Goal: Task Accomplishment & Management: Manage account settings

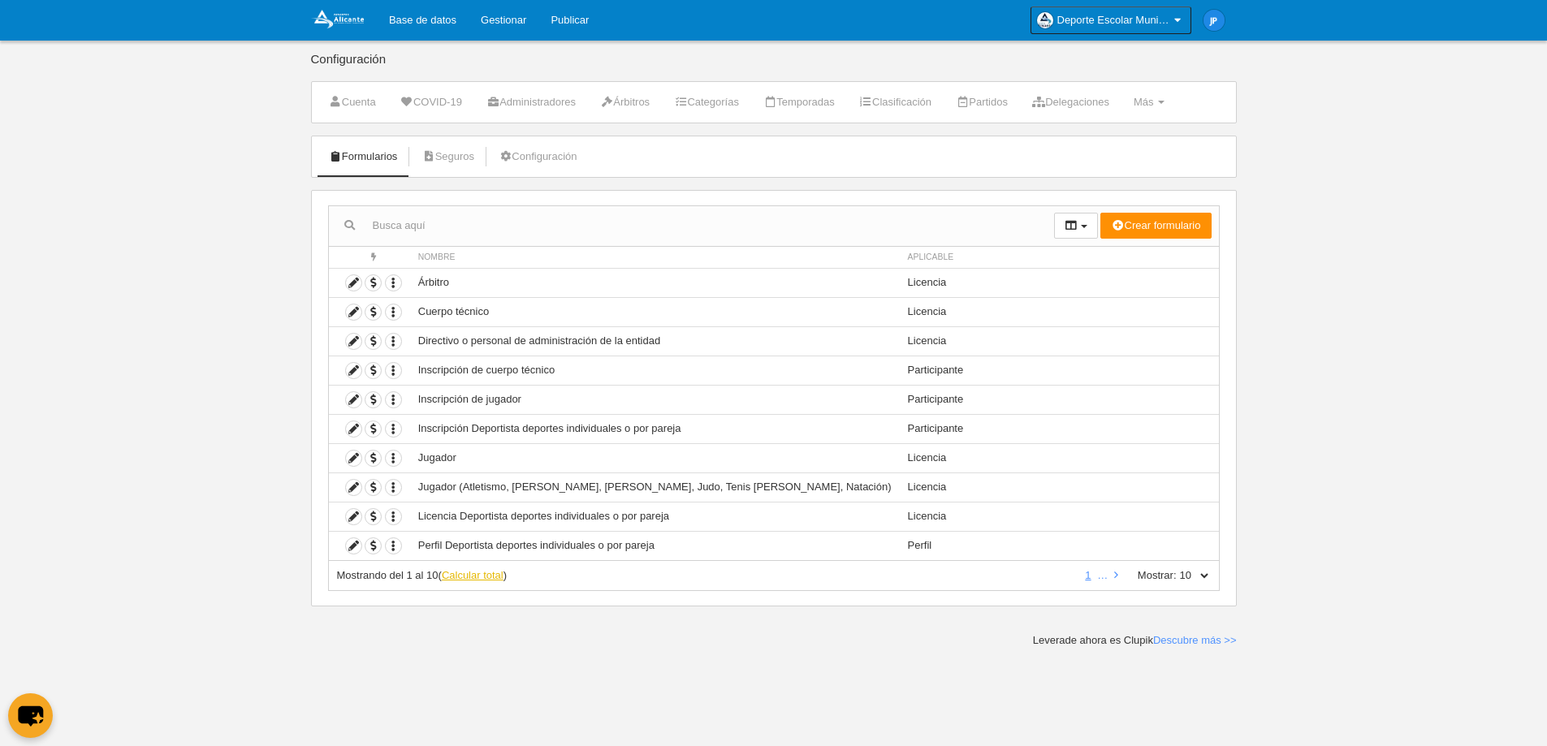
click at [488, 577] on link "Calcular total" at bounding box center [473, 575] width 62 height 12
click at [1097, 575] on link "2" at bounding box center [1098, 575] width 12 height 12
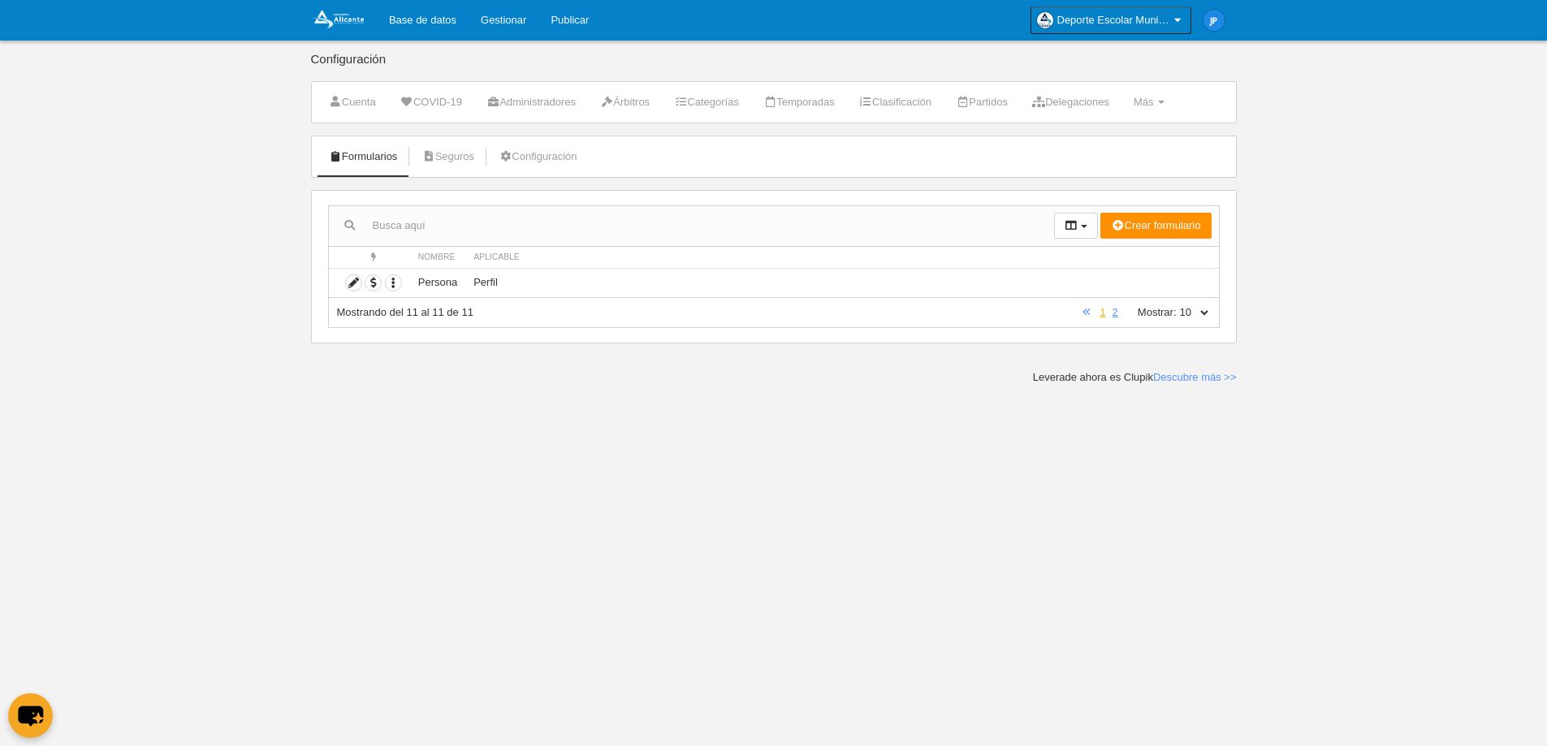
click at [1103, 312] on link "1" at bounding box center [1102, 312] width 12 height 12
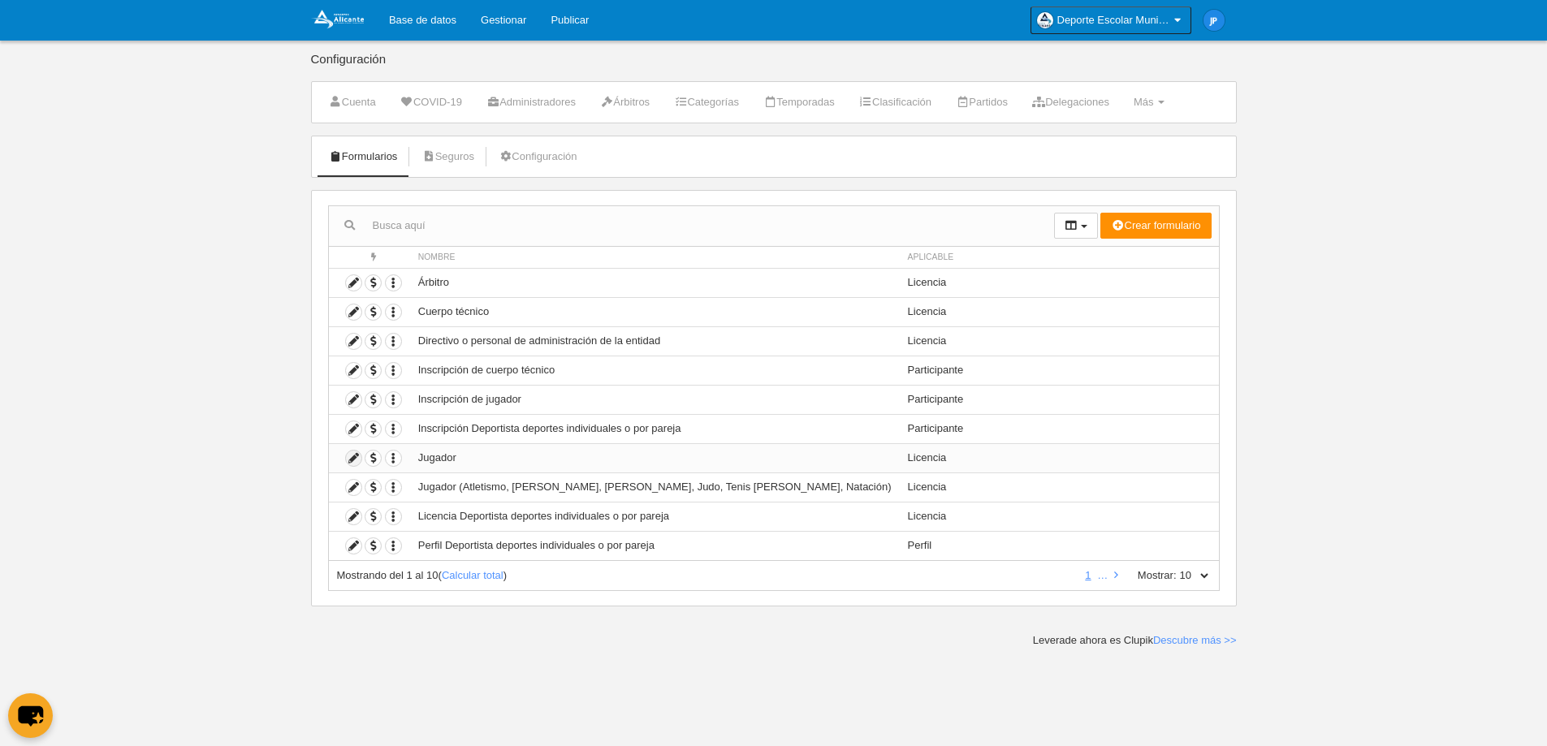
click at [353, 457] on icon at bounding box center [353, 458] width 15 height 15
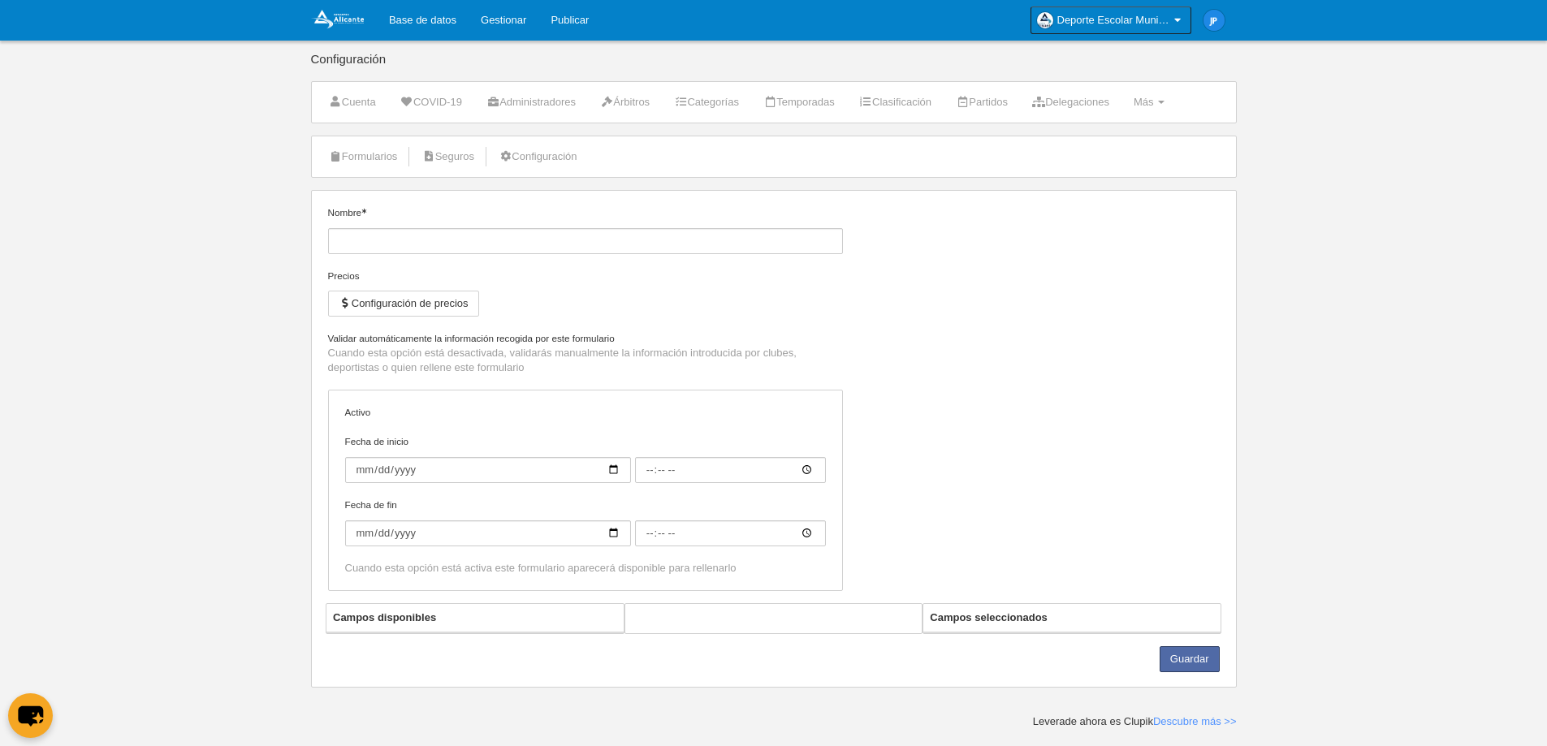
type input "Jugador"
checkbox input "true"
type input "[DATE]"
type input "09:00"
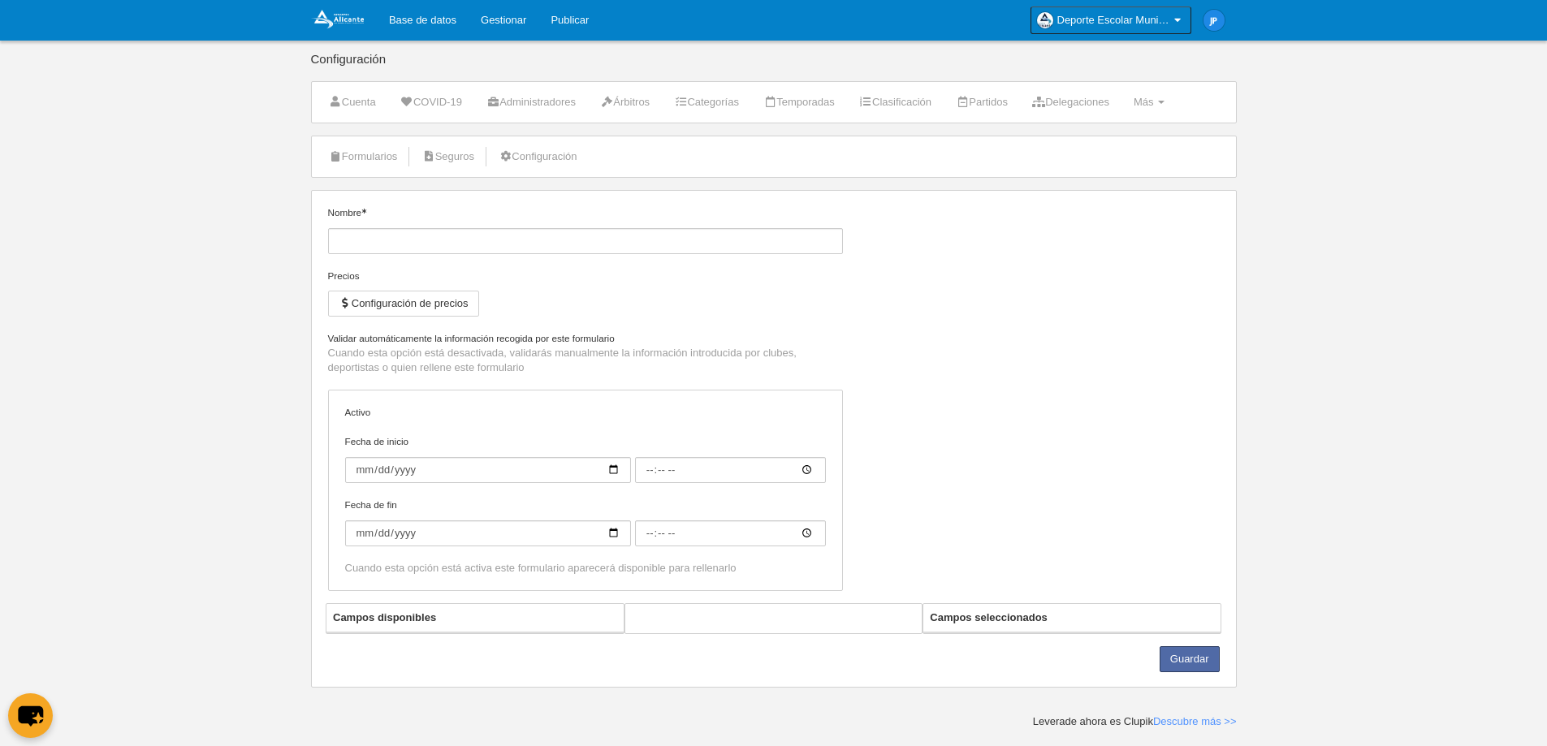
type input "[DATE]"
type input "09:00"
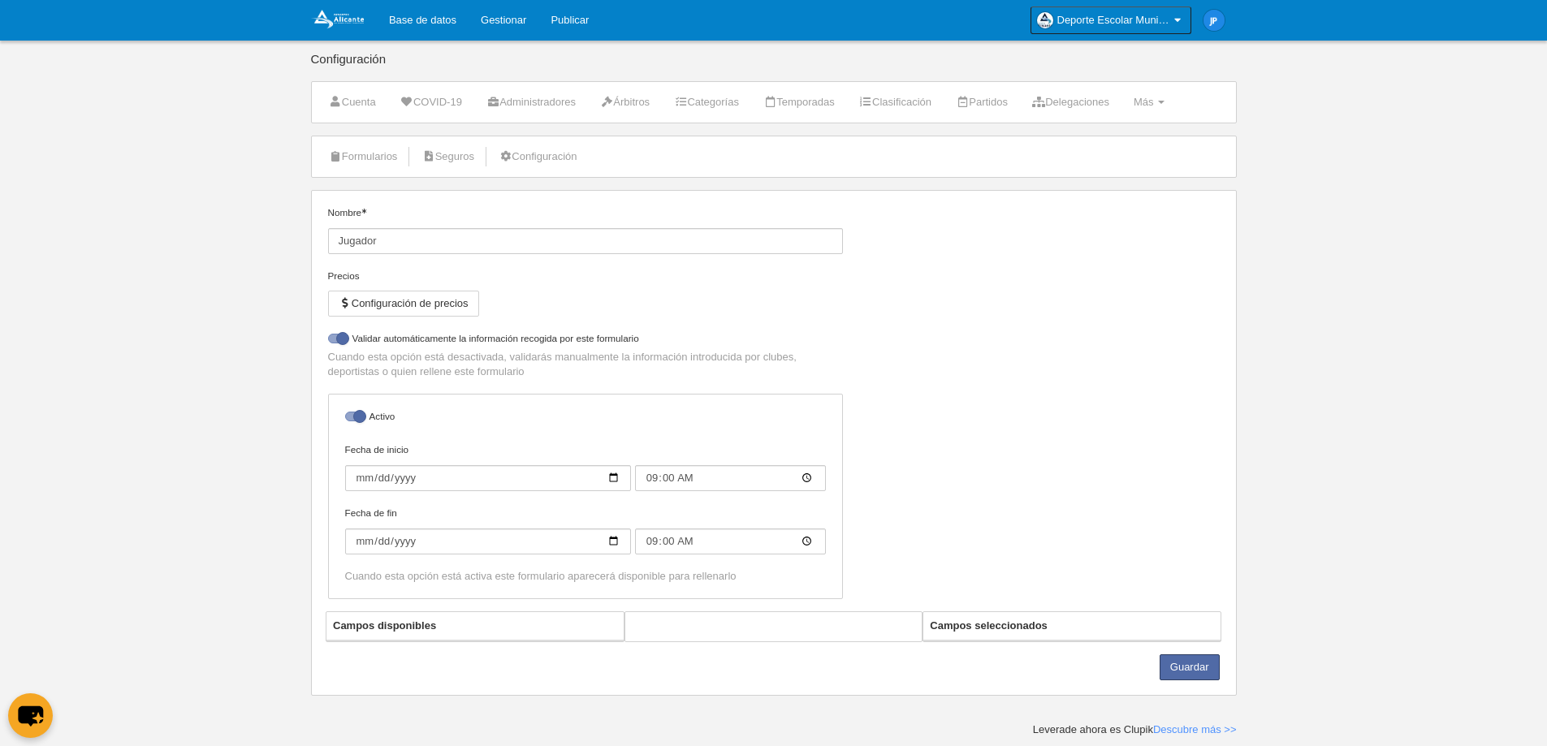
select select "selected"
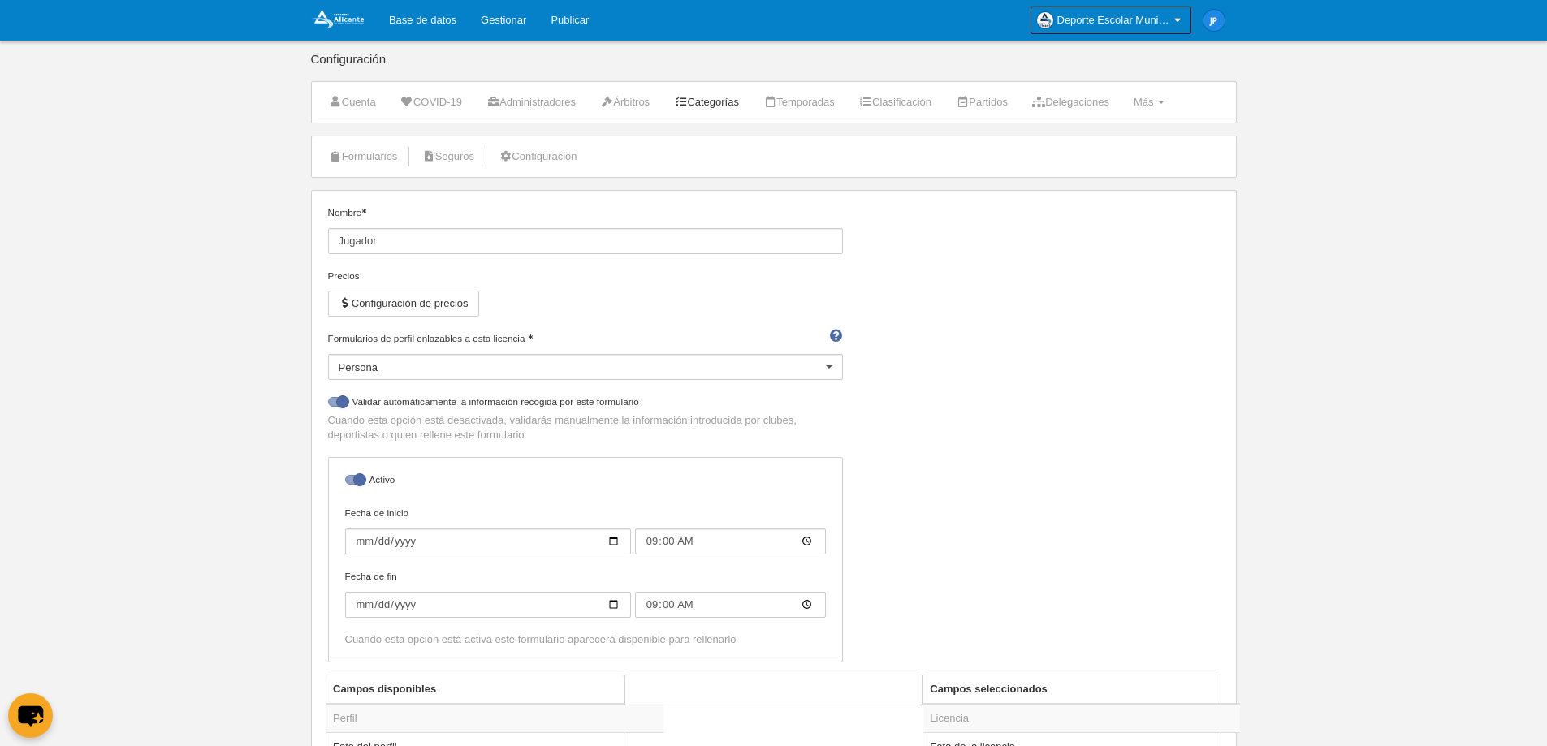
click at [717, 99] on link "Categorías" at bounding box center [706, 102] width 83 height 24
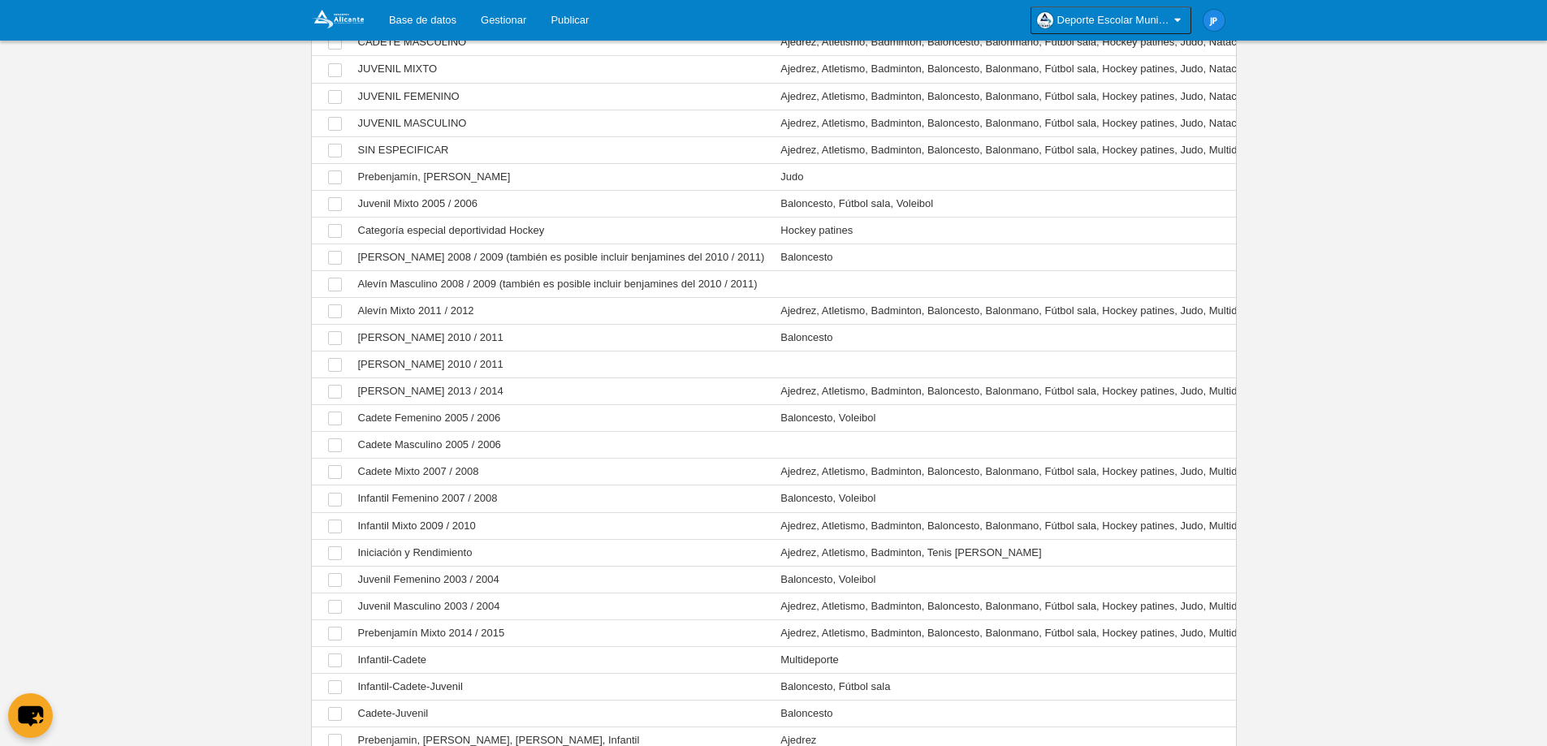
scroll to position [569, 0]
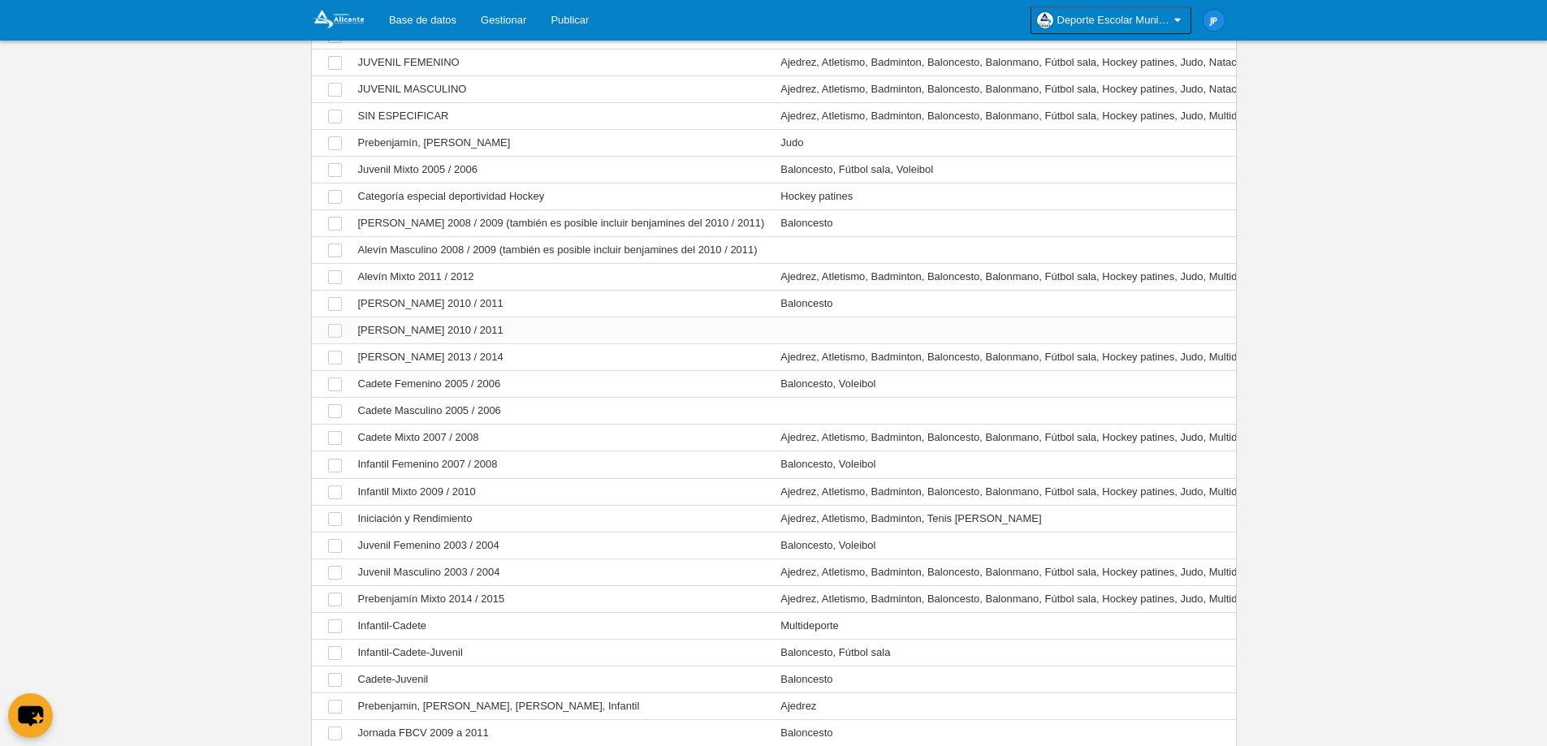
click at [602, 331] on td "Ver Benjamín Masculino 2010 / 2011" at bounding box center [561, 331] width 423 height 27
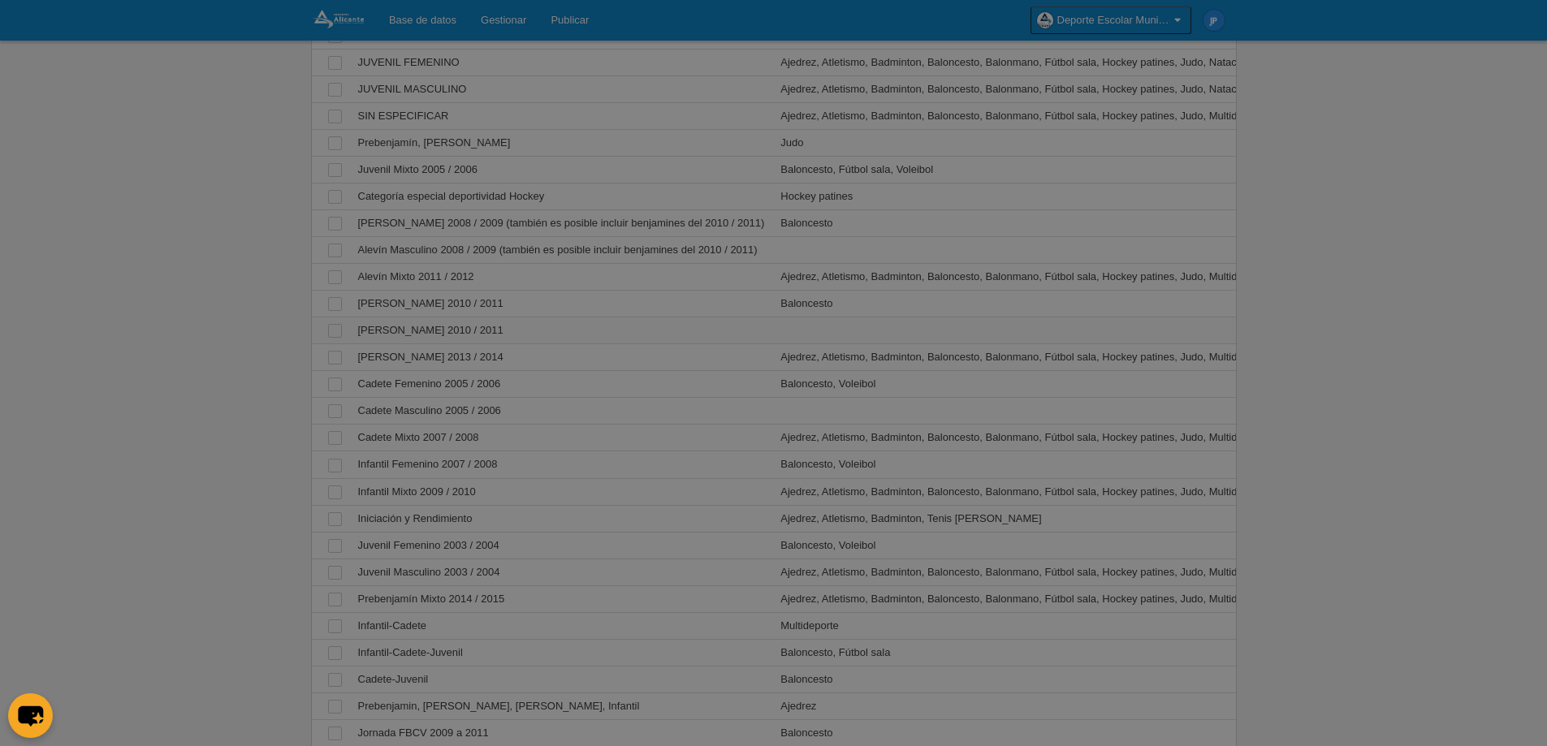
scroll to position [0, 0]
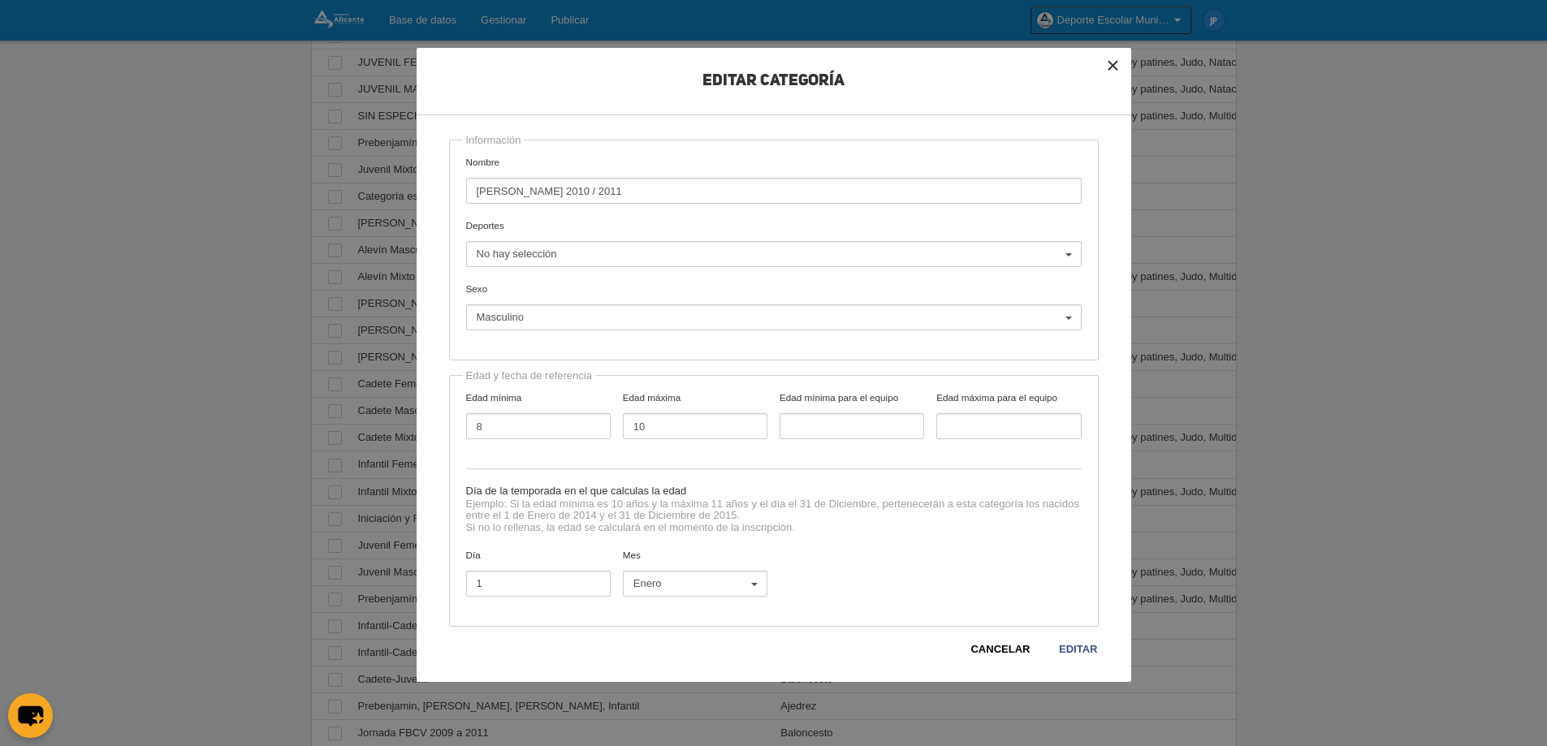
click at [1118, 62] on button "×" at bounding box center [1114, 66] width 36 height 36
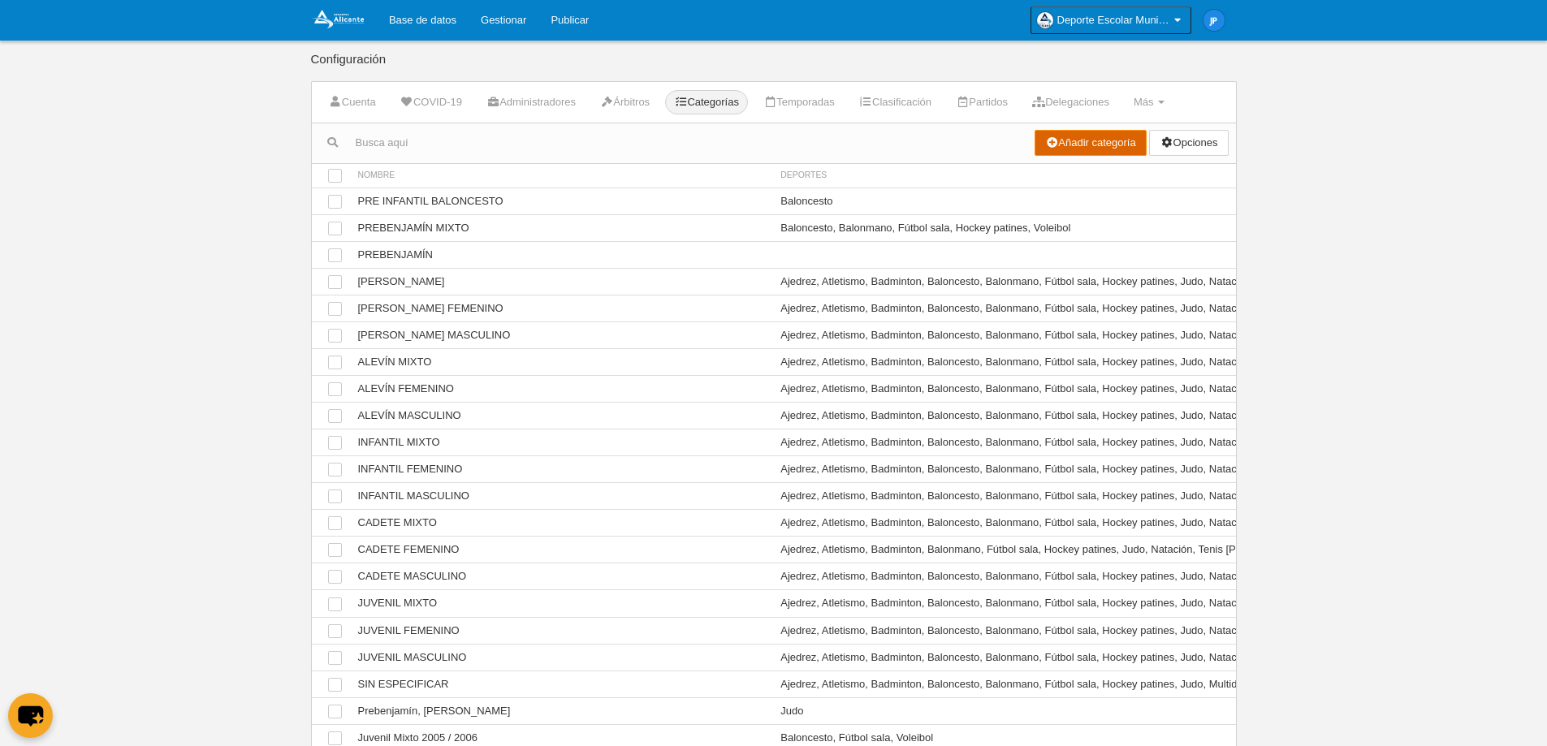
click at [1061, 145] on link "Añadir categoría" at bounding box center [1091, 143] width 112 height 26
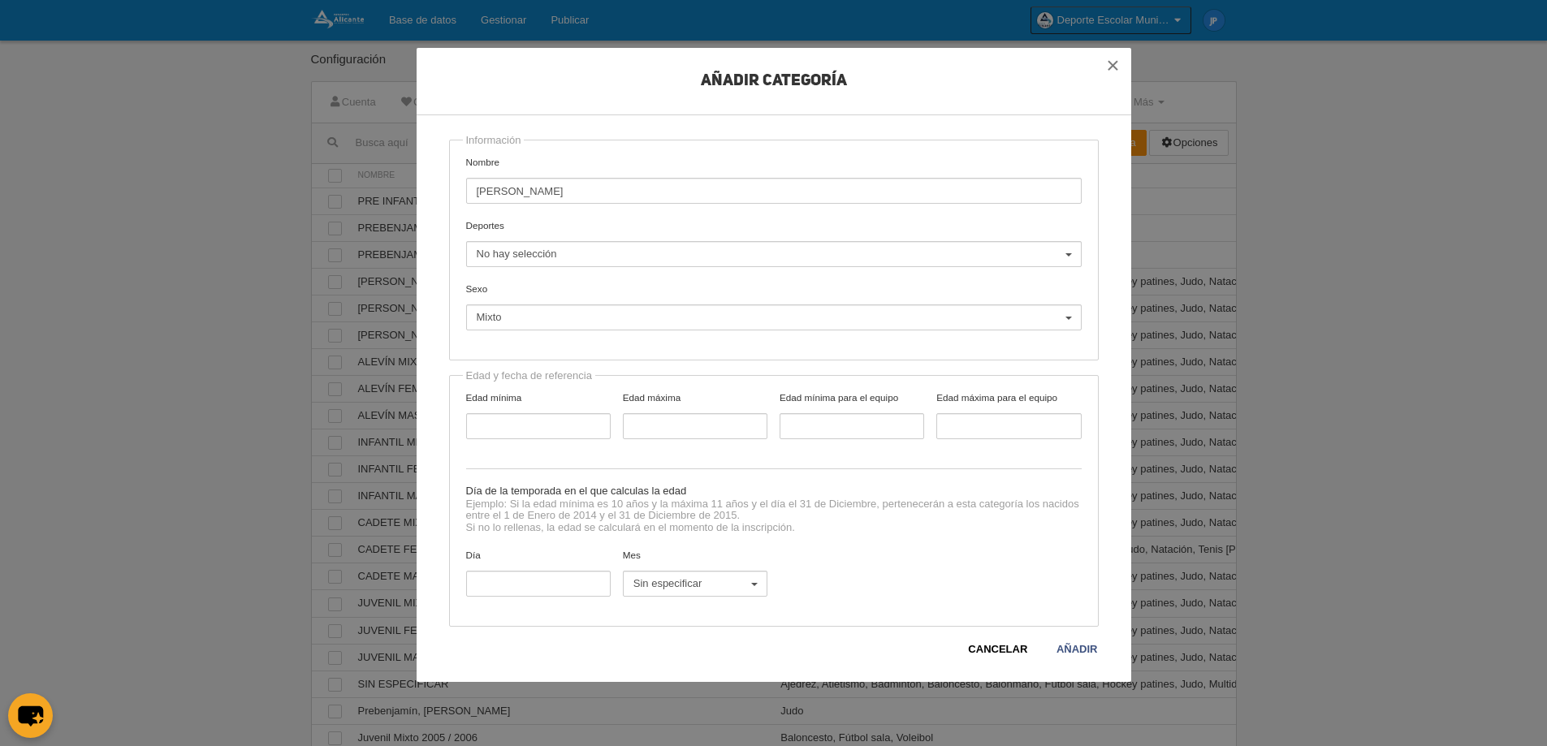
type input "BENJAMIN HOCKEY"
click at [677, 257] on span "No hay selección" at bounding box center [770, 254] width 586 height 15
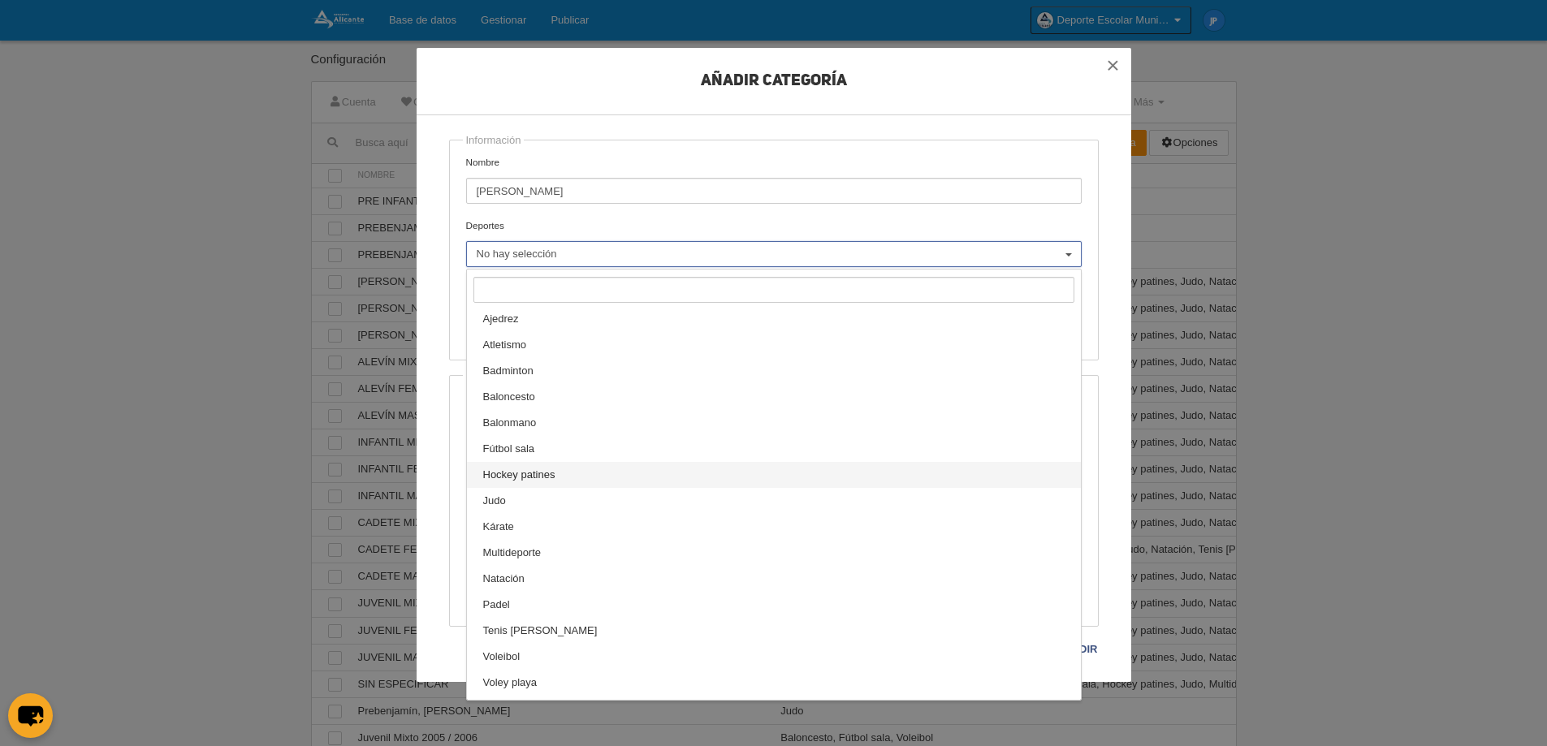
click at [624, 482] on link "Hockey patines" at bounding box center [774, 475] width 614 height 26
click at [732, 149] on div "Información Nombre BENJAMIN HOCKEY Deportes Ajedrez Atletismo Badminton Balonce…" at bounding box center [774, 250] width 650 height 221
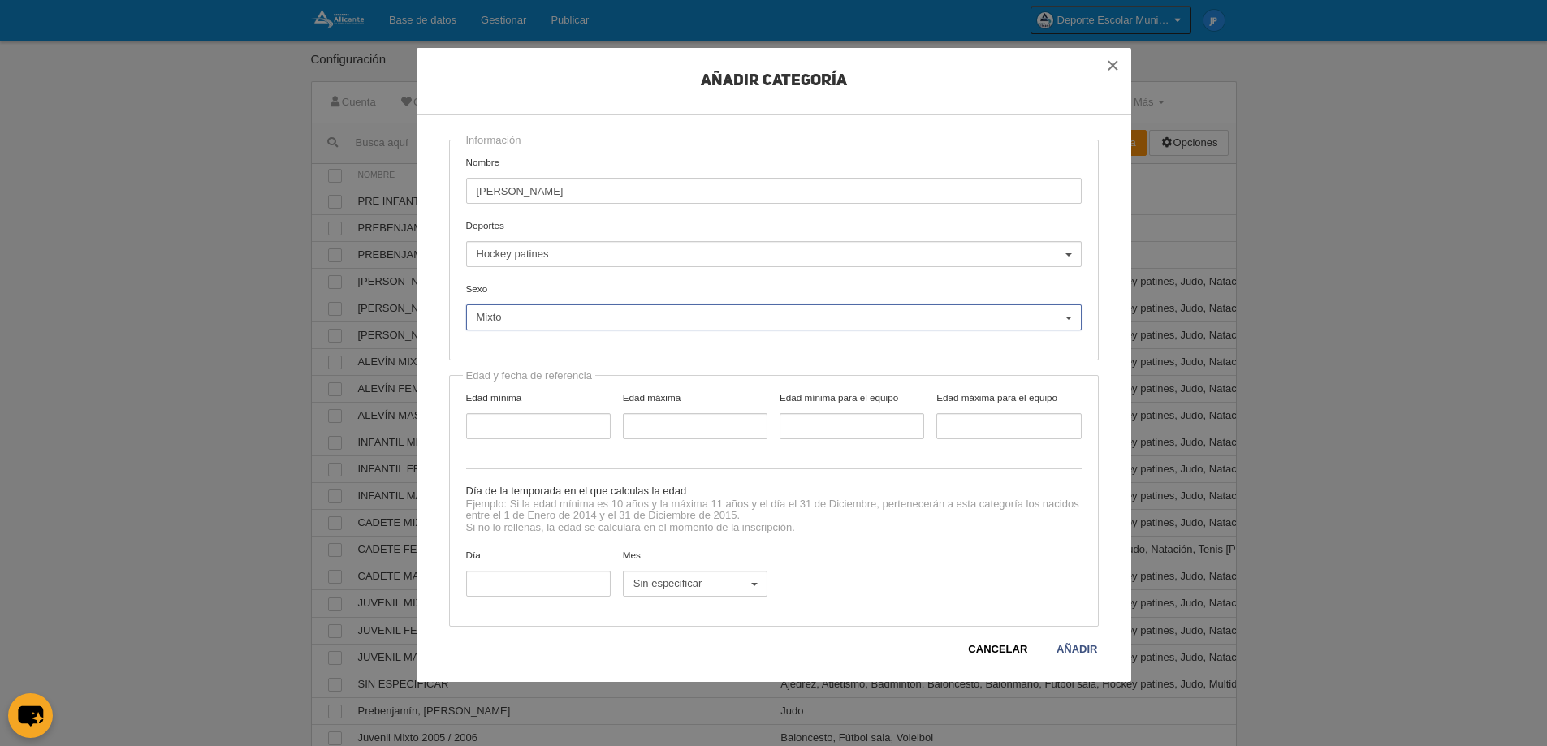
click at [658, 319] on span "Mixto" at bounding box center [770, 317] width 586 height 15
click at [530, 430] on input "Edad mínima" at bounding box center [538, 426] width 145 height 26
type input "6"
click at [663, 429] on input "Edad máxima" at bounding box center [695, 426] width 145 height 26
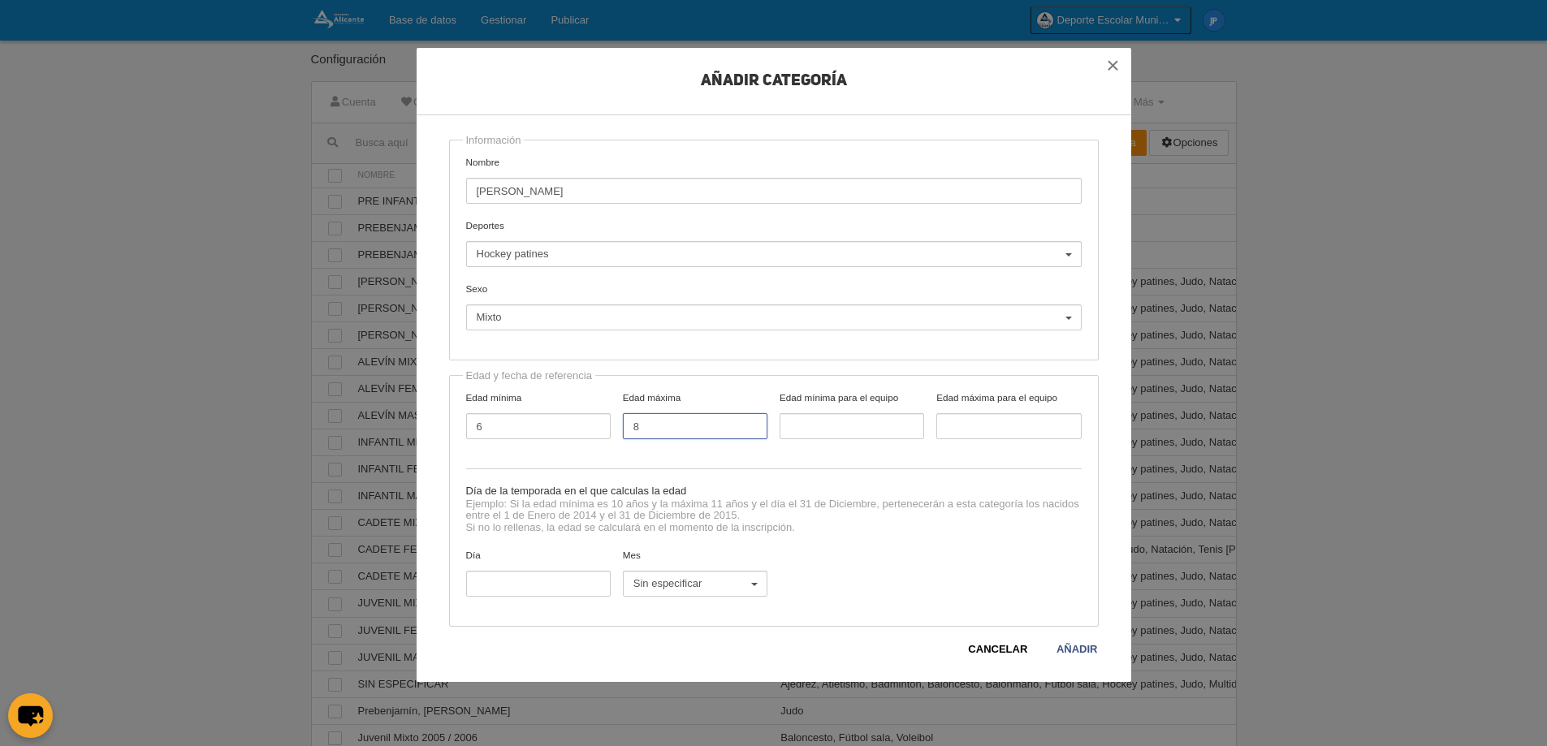
type input "8"
click at [788, 469] on hr at bounding box center [774, 469] width 616 height 1
click at [521, 594] on input "Día" at bounding box center [538, 584] width 145 height 26
type input "31"
click at [624, 594] on button "Sin especificar" at bounding box center [695, 584] width 145 height 26
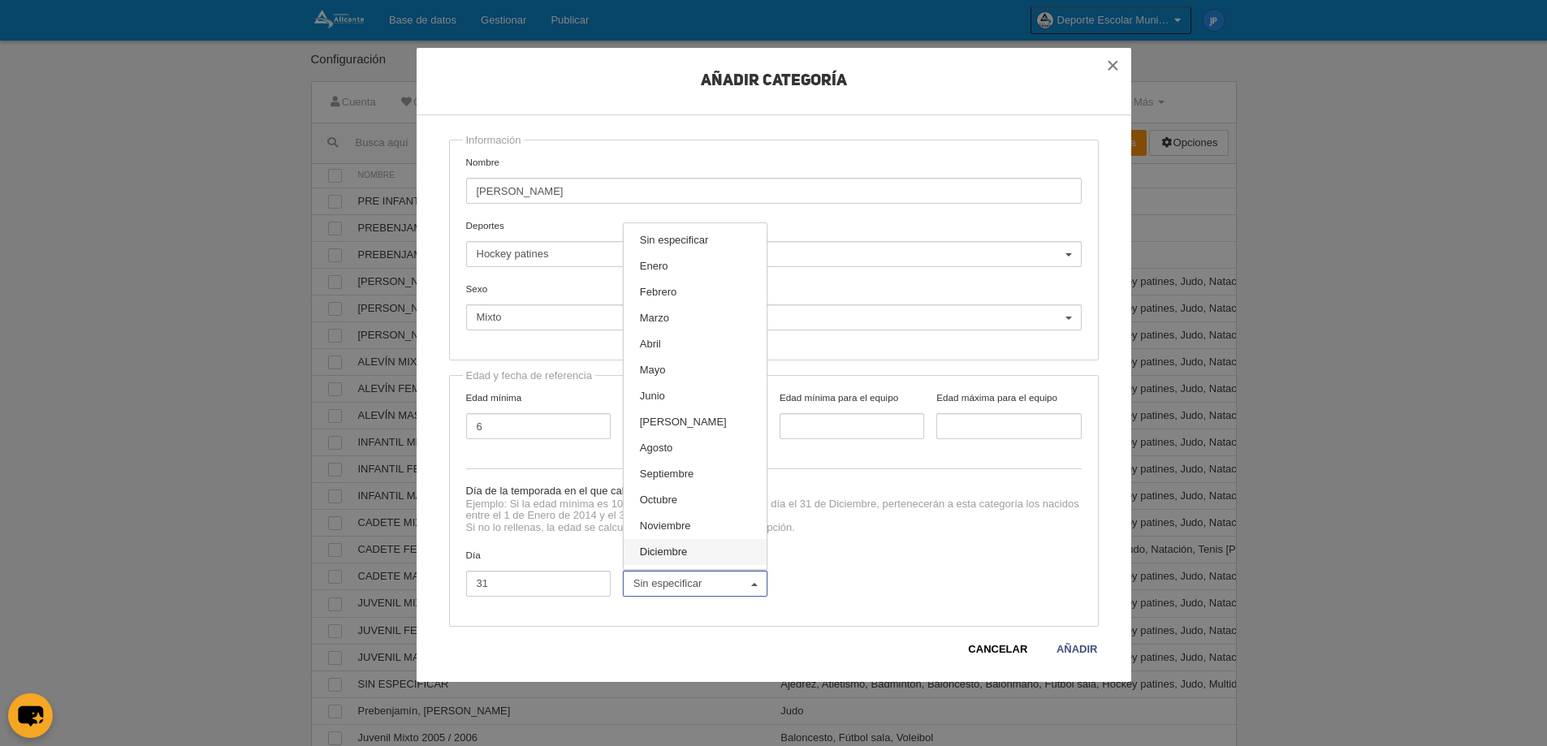
click at [672, 547] on span "Diciembre" at bounding box center [664, 552] width 48 height 15
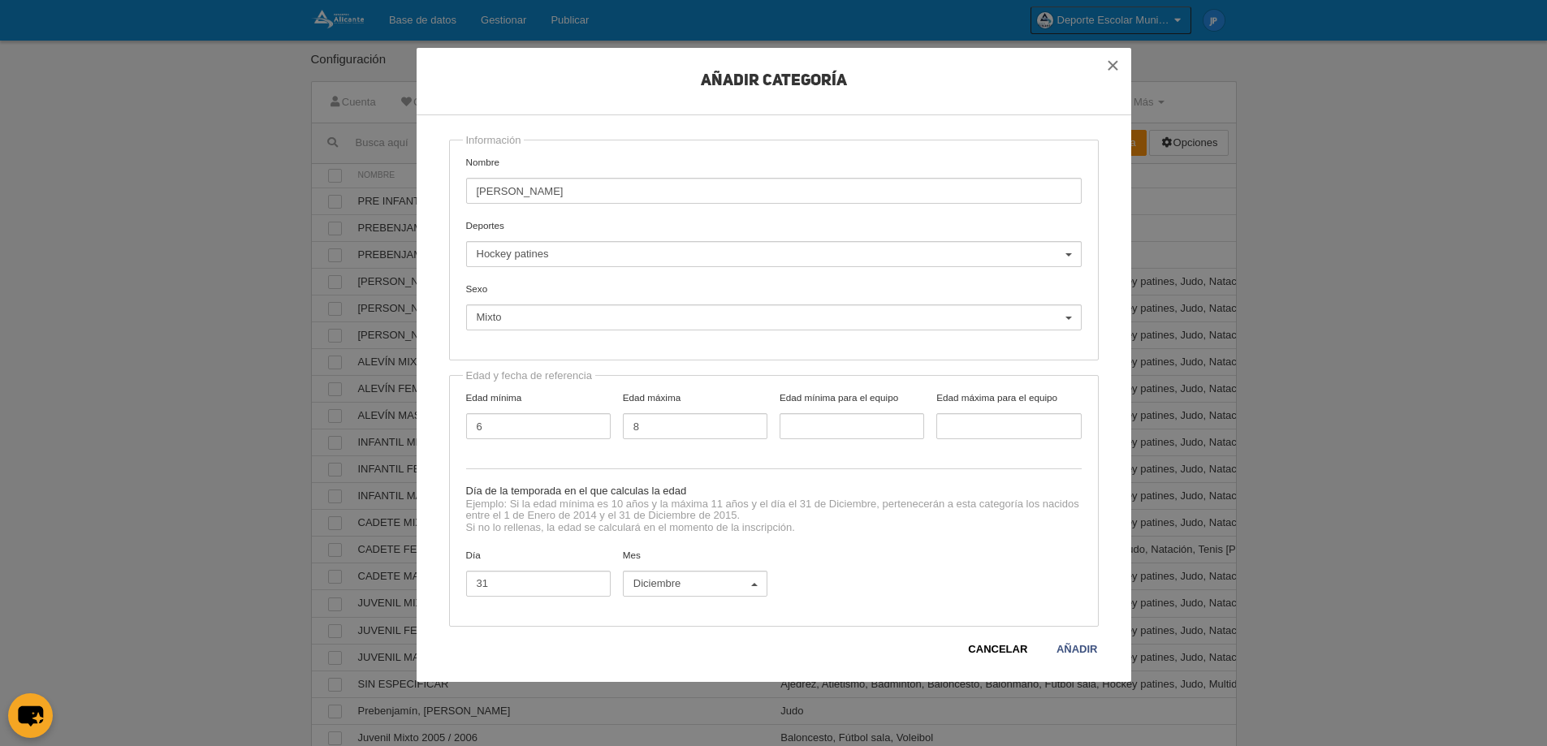
click at [837, 595] on div "Día 31 Mes Sin especificar Enero Febrero Marzo Abril Mayo Junio Julio Agosto Se…" at bounding box center [774, 579] width 628 height 63
click at [638, 183] on input "BENJAMIN HOCKEY" at bounding box center [774, 191] width 616 height 26
type input "[PERSON_NAME]"
click at [1081, 646] on link "Añadir" at bounding box center [1077, 650] width 43 height 16
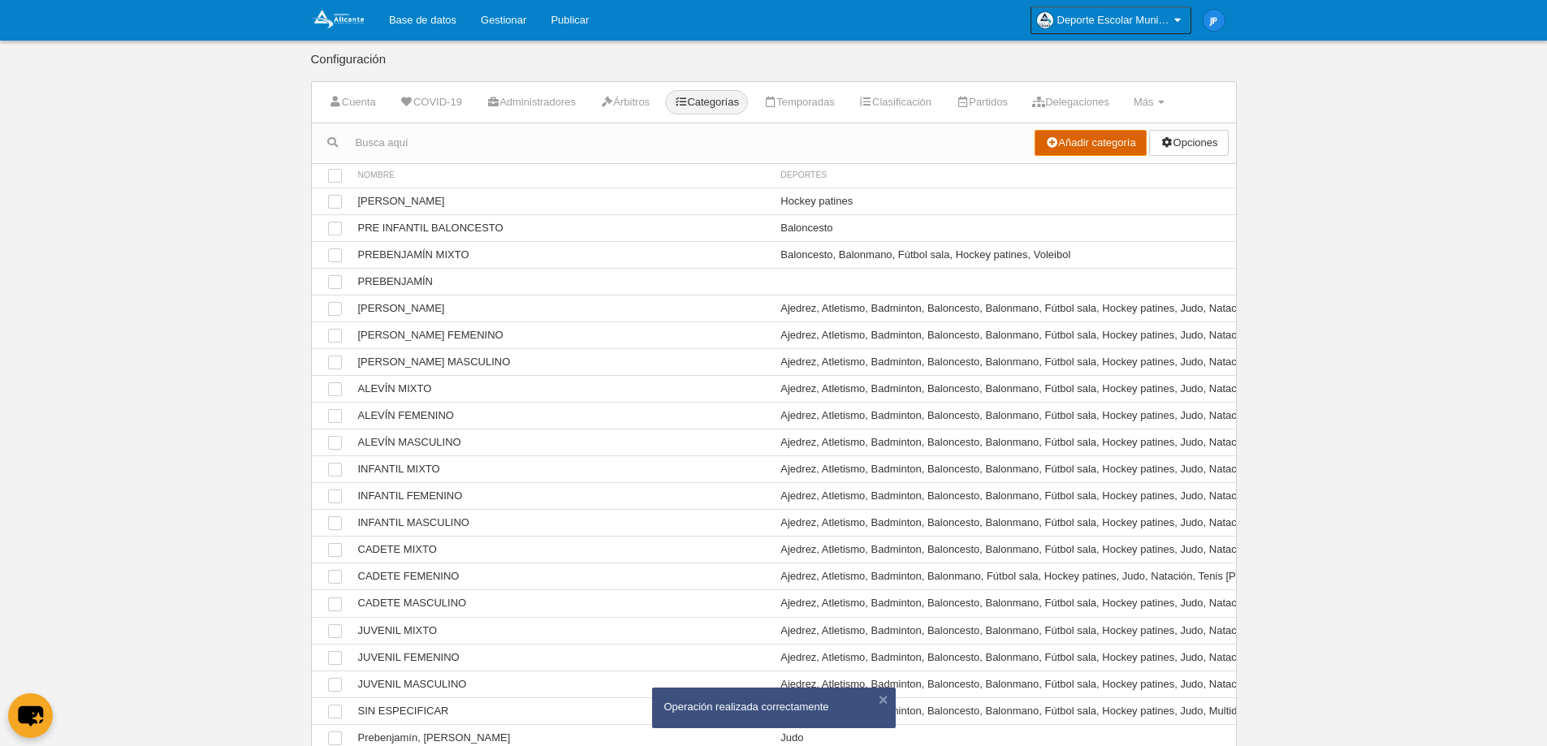
click at [1099, 149] on link "Añadir categoría" at bounding box center [1091, 143] width 112 height 26
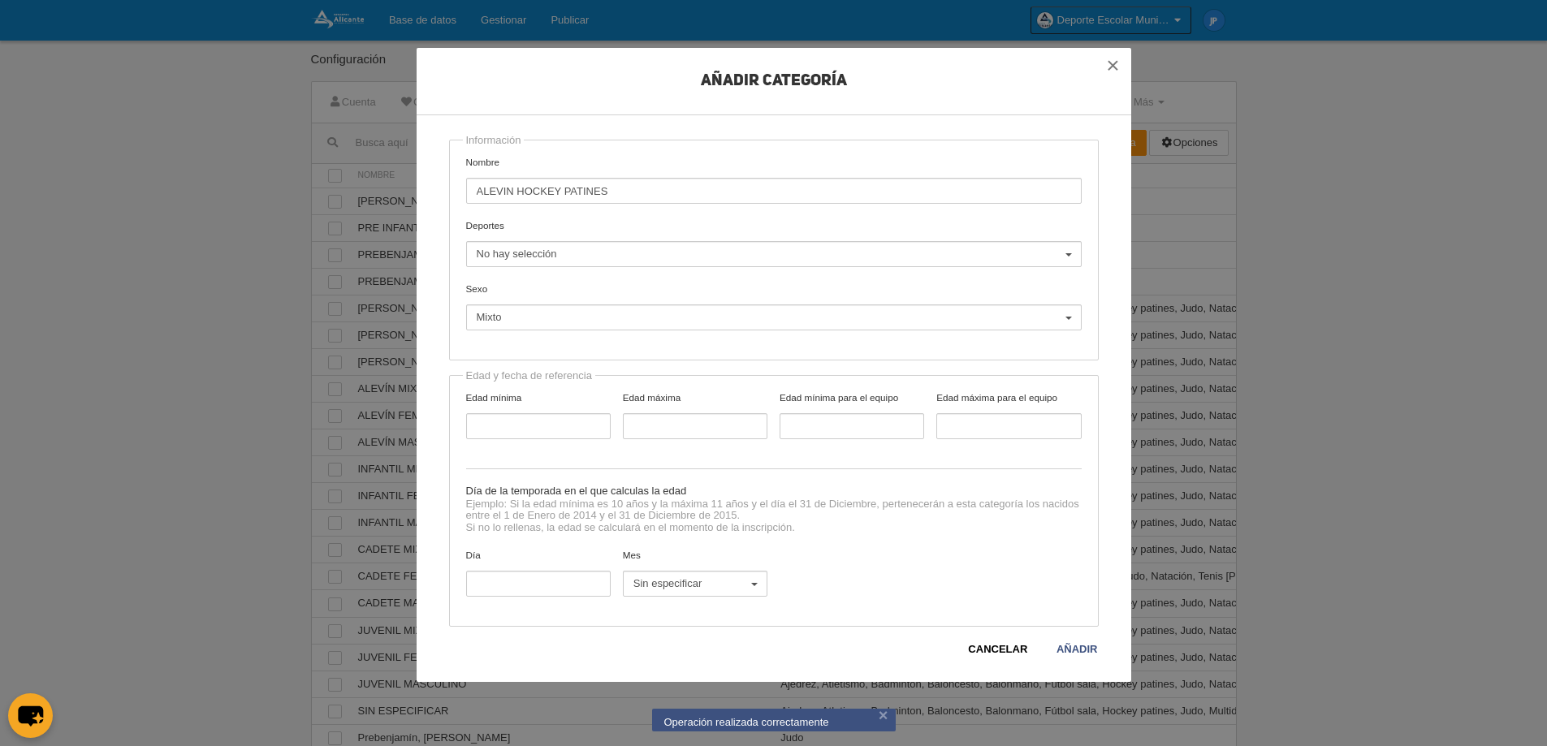
type input "ALEVIN HOCKEY PATINES"
click at [736, 250] on span "No hay selección" at bounding box center [770, 254] width 586 height 15
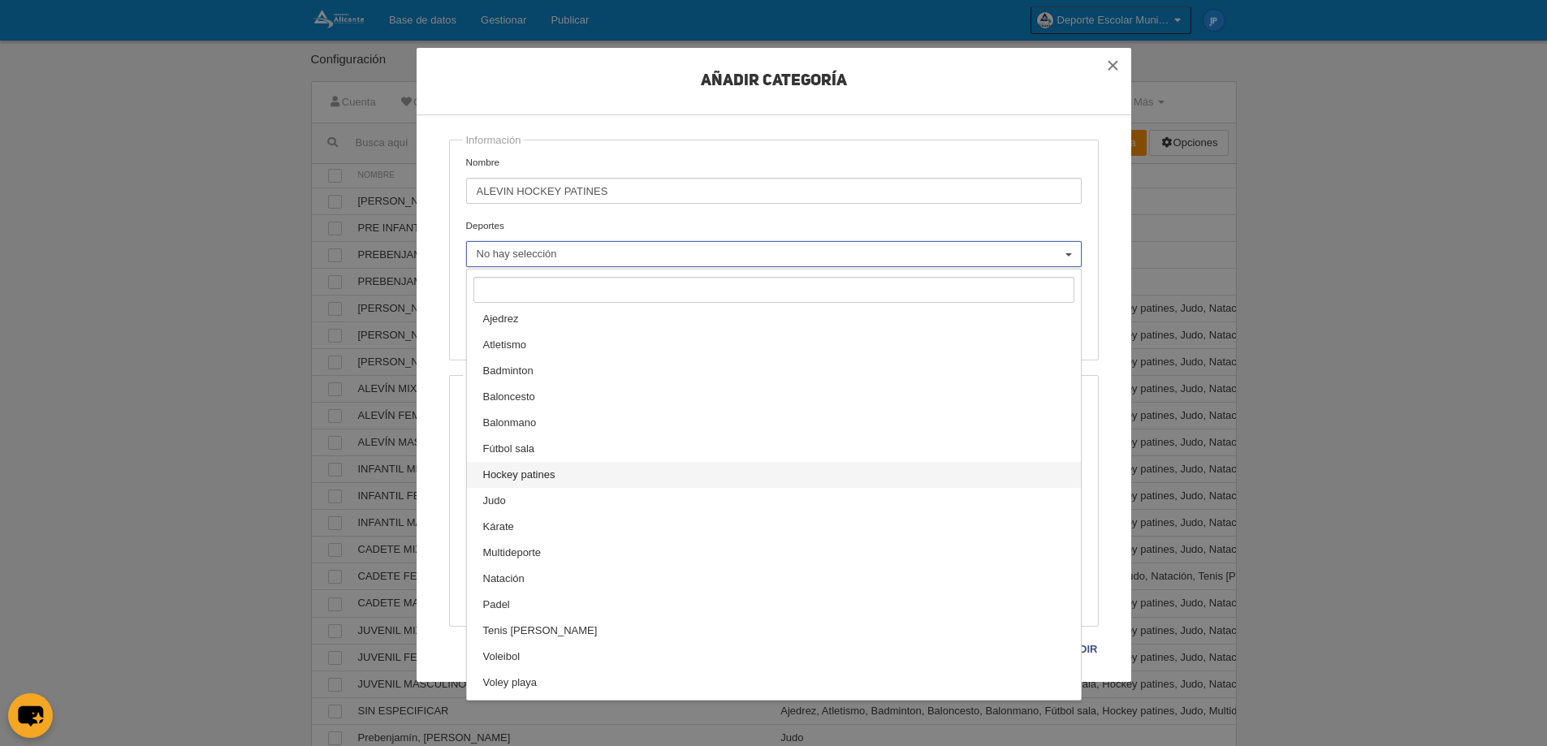
click at [602, 485] on link "Hockey patines" at bounding box center [774, 475] width 614 height 26
click at [856, 225] on label "Deportes Ajedrez Atletismo Badminton Baloncesto Balonmano Fútbol sala Hockey pa…" at bounding box center [774, 242] width 616 height 49
click at [0, 0] on select "Ajedrez Atletismo Badminton Baloncesto Balonmano Fútbol sala Hockey patines Jud…" at bounding box center [0, 0] width 0 height 0
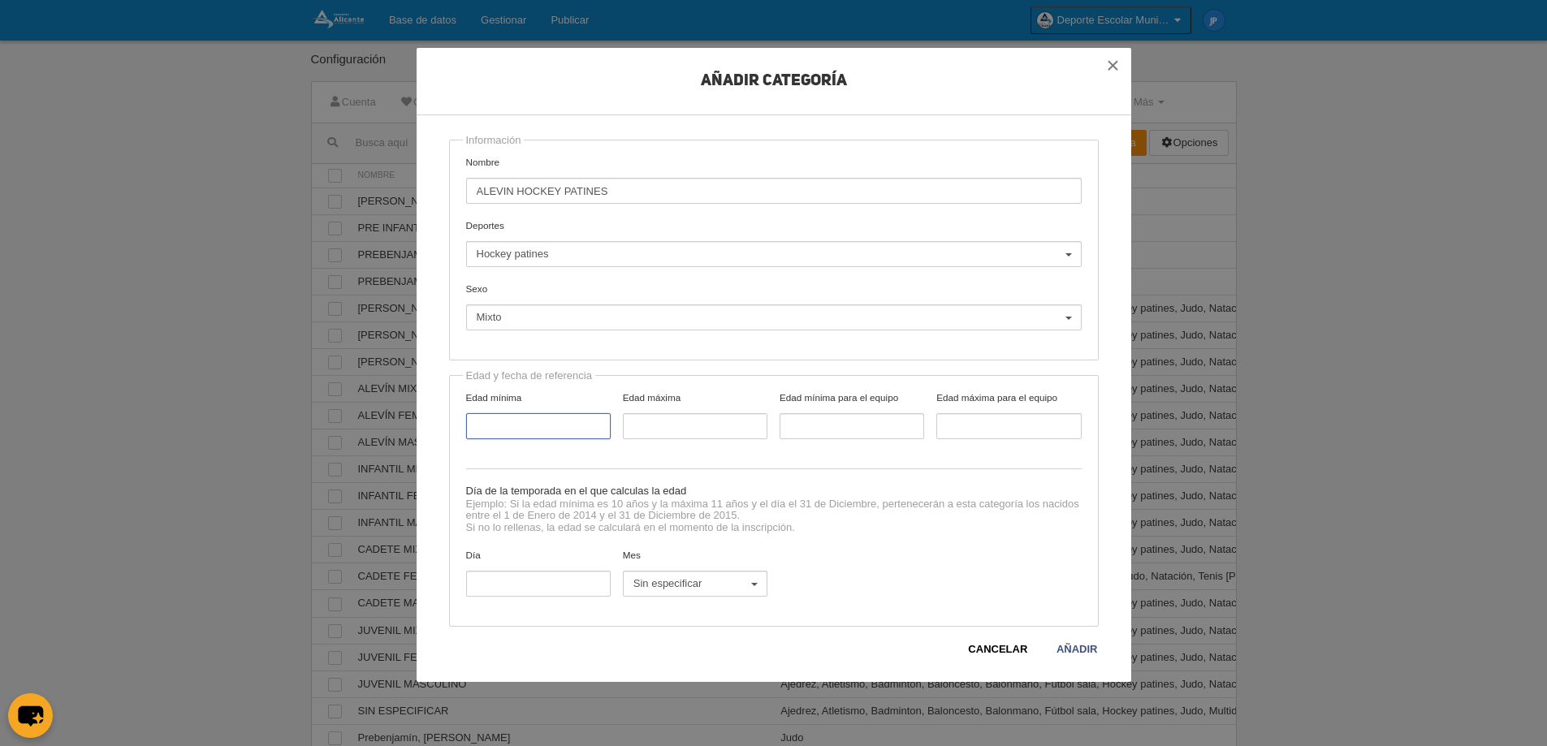
click at [564, 419] on input "Edad mínima" at bounding box center [538, 426] width 145 height 26
type input "9"
click at [671, 421] on input "Edad máxima" at bounding box center [695, 426] width 145 height 26
type input "11"
click at [858, 547] on div "Ejemplo: Si la edad mínima es 10 años y la máxima 11 años y el día el 31 de Dic…" at bounding box center [774, 524] width 616 height 50
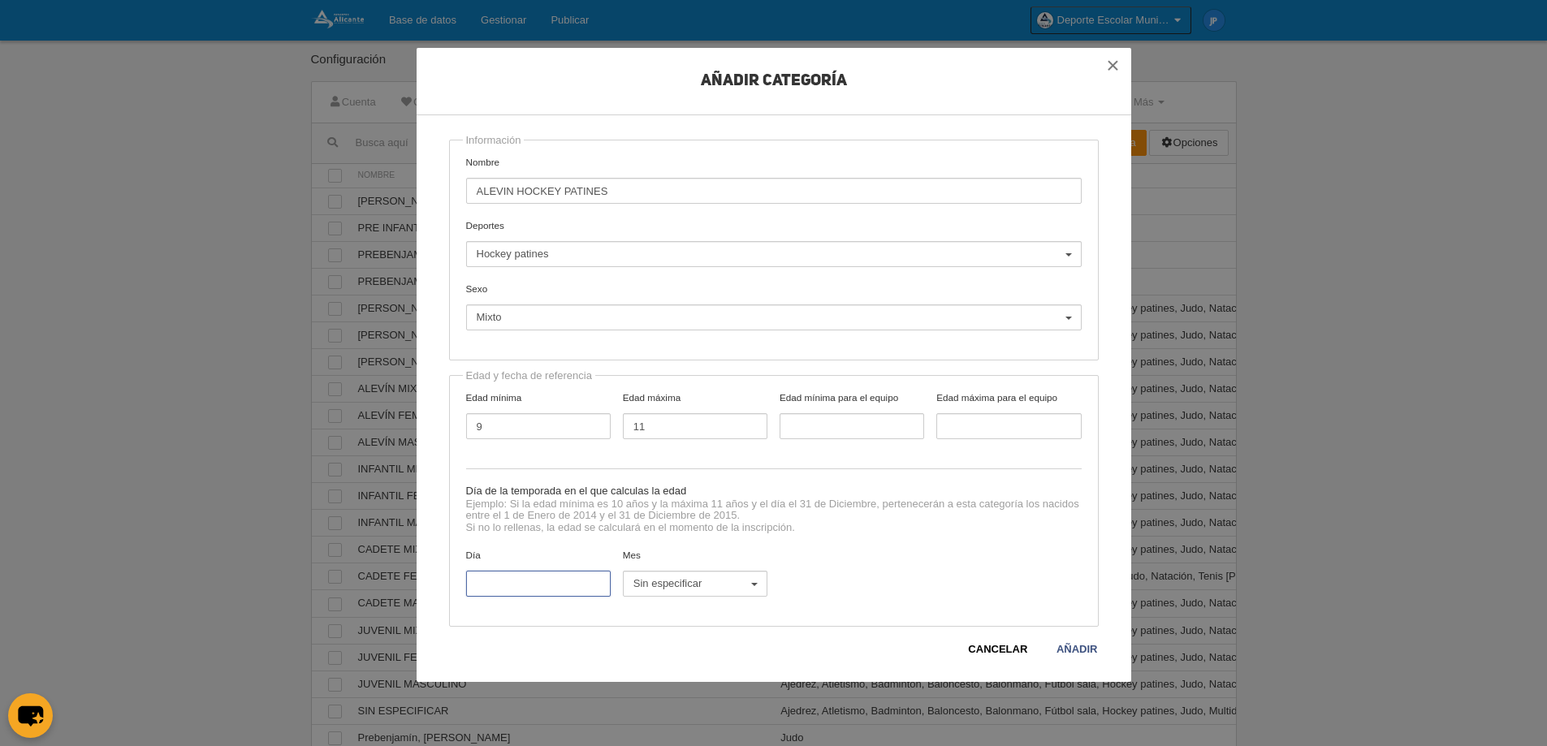
click at [540, 578] on input "Día" at bounding box center [538, 584] width 145 height 26
type input "31"
click at [668, 578] on span "Sin especificar" at bounding box center [690, 584] width 115 height 15
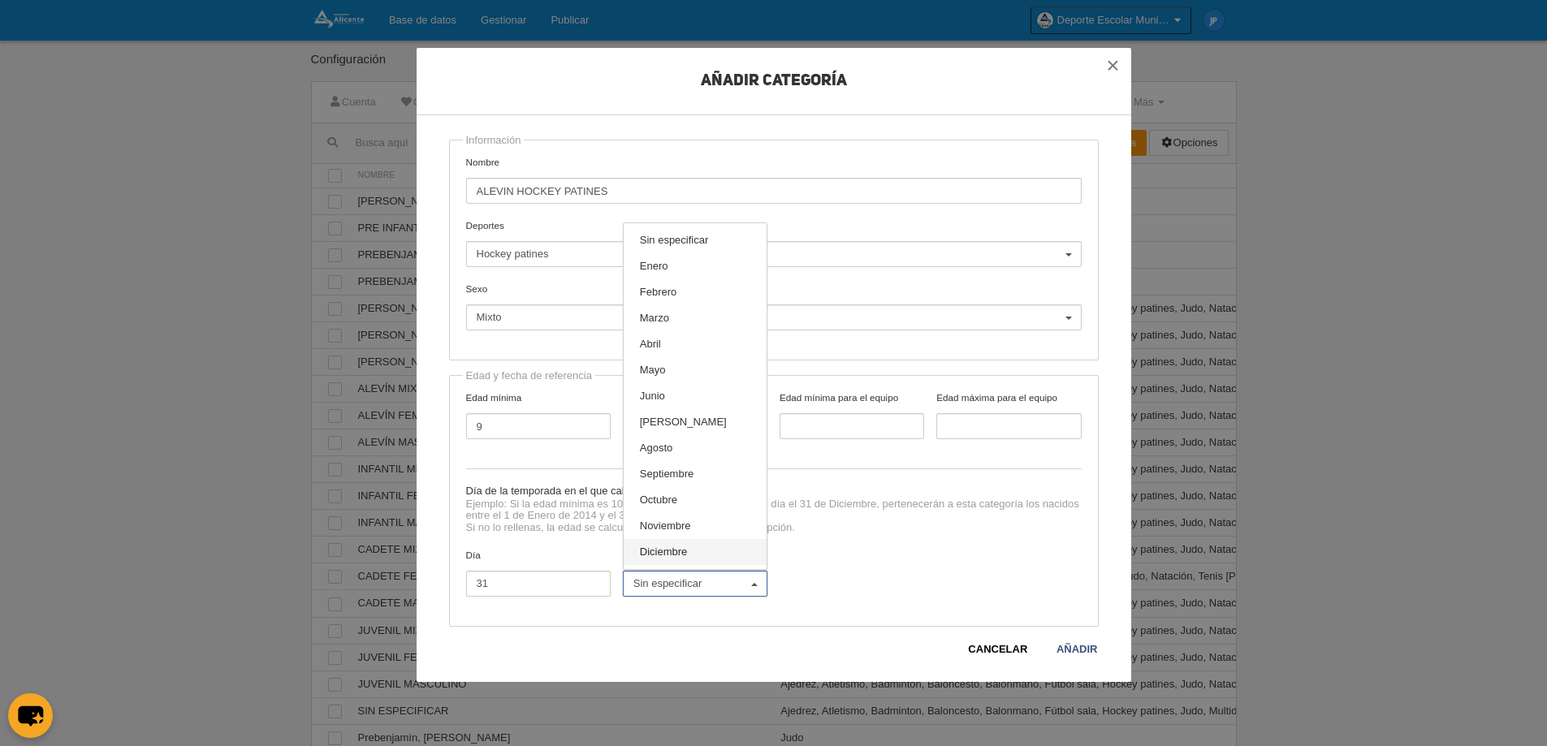
click at [660, 548] on span "Diciembre" at bounding box center [664, 552] width 48 height 15
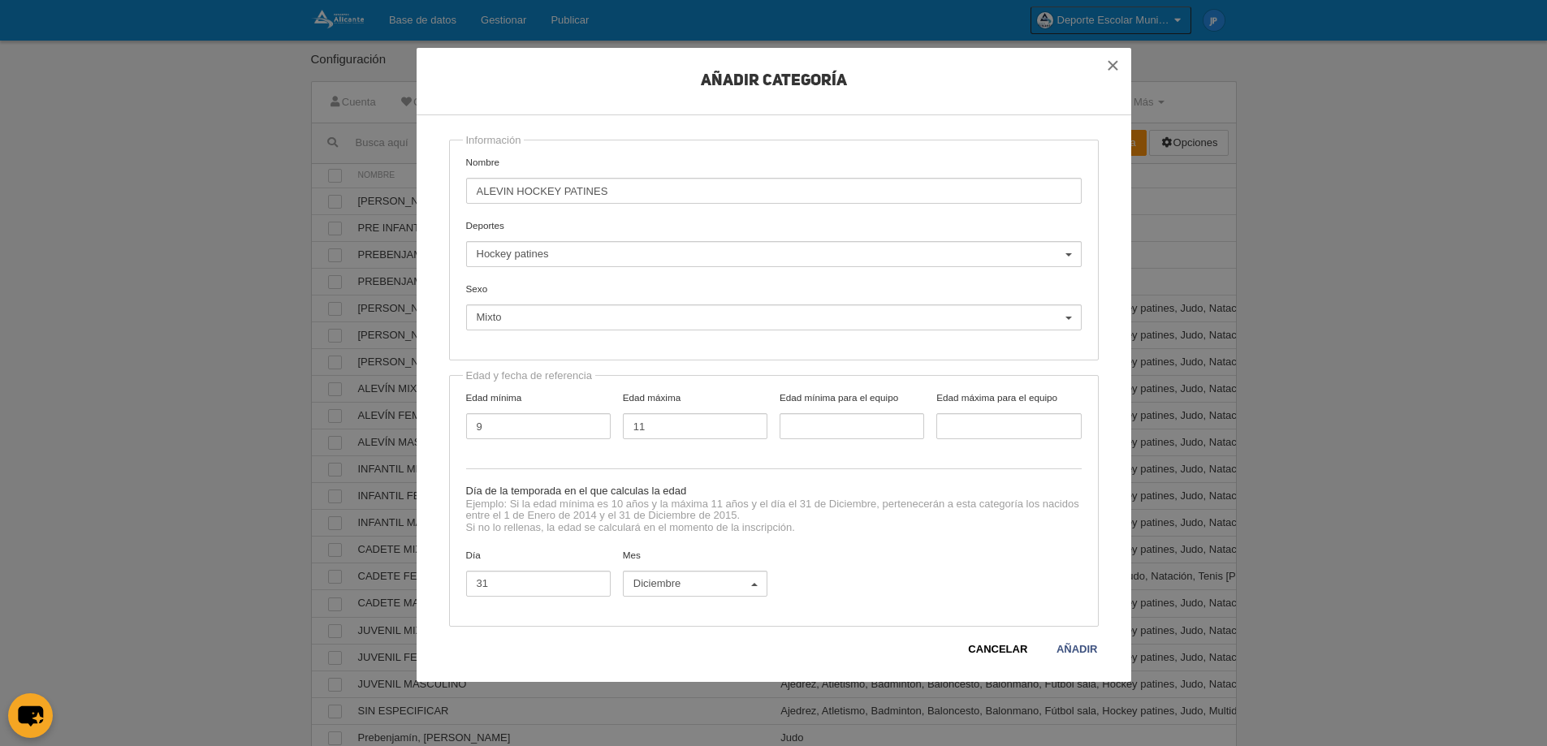
click at [858, 548] on div "Día 31 Mes Sin especificar Enero Febrero Marzo Abril Mayo Junio Julio Agosto Se…" at bounding box center [774, 579] width 628 height 63
click at [1082, 650] on link "Añadir" at bounding box center [1077, 650] width 43 height 16
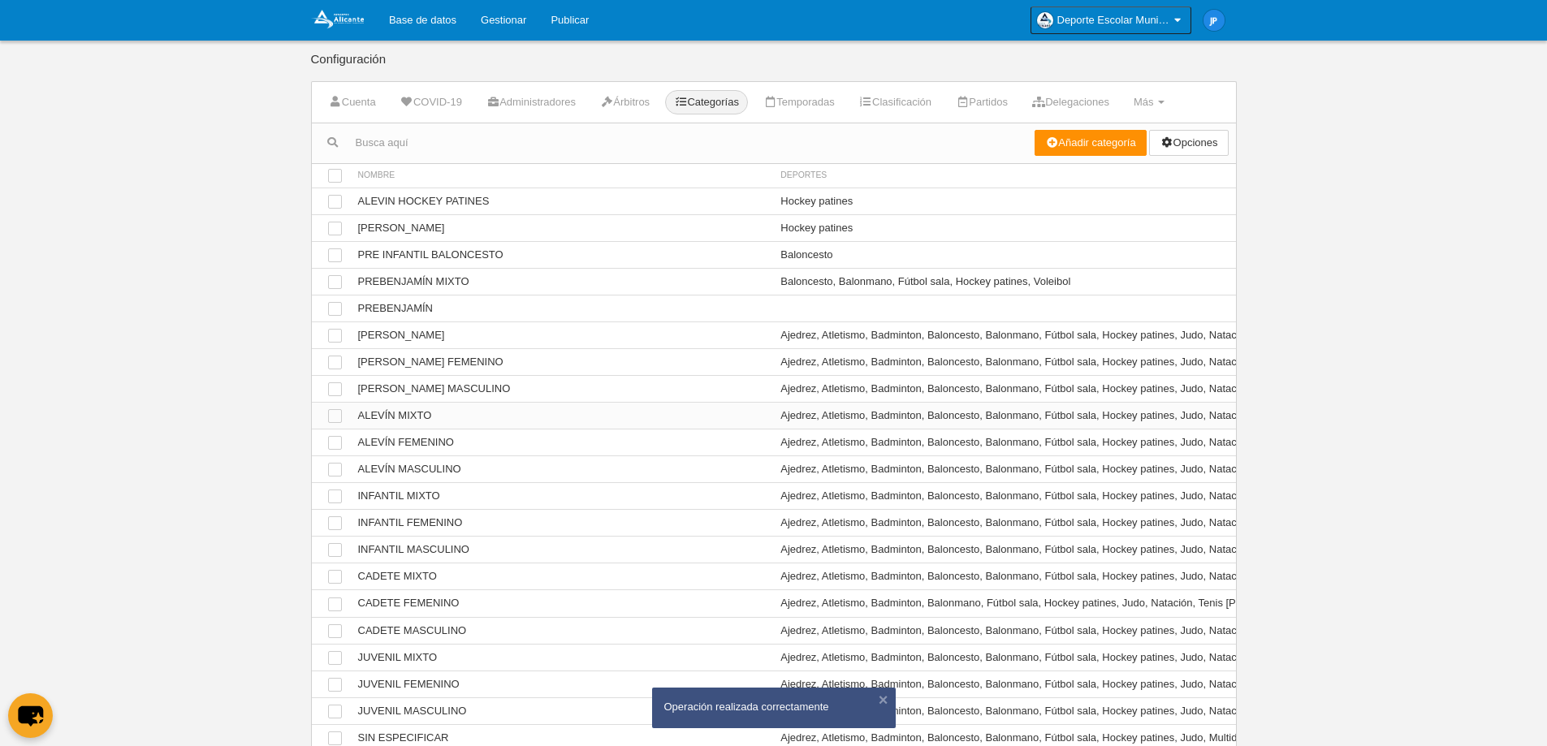
click at [517, 415] on td "Ver ALEVÍN MIXTO" at bounding box center [561, 416] width 423 height 27
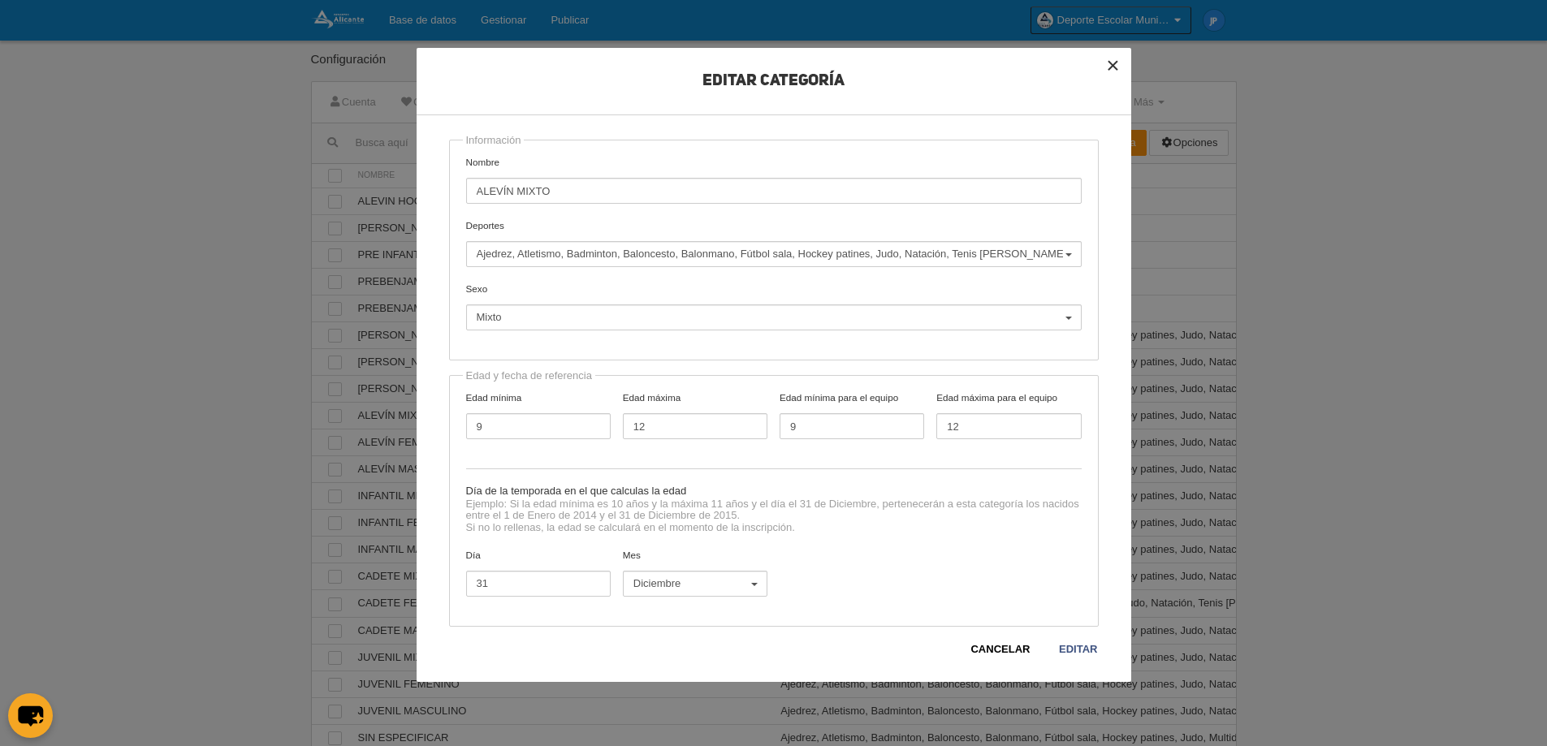
click at [1108, 67] on button "×" at bounding box center [1114, 66] width 36 height 36
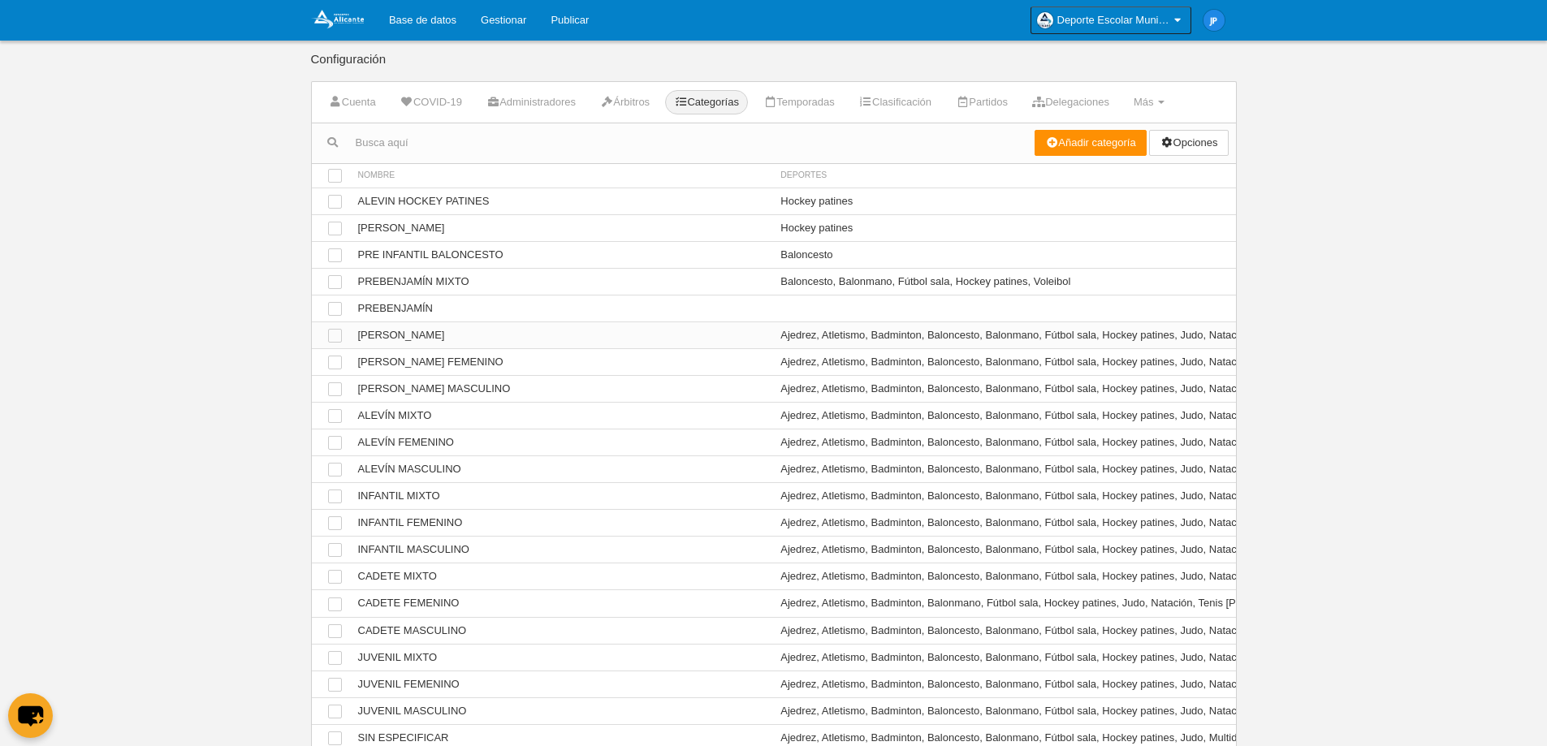
click at [479, 329] on td "Ver [PERSON_NAME]" at bounding box center [561, 335] width 423 height 27
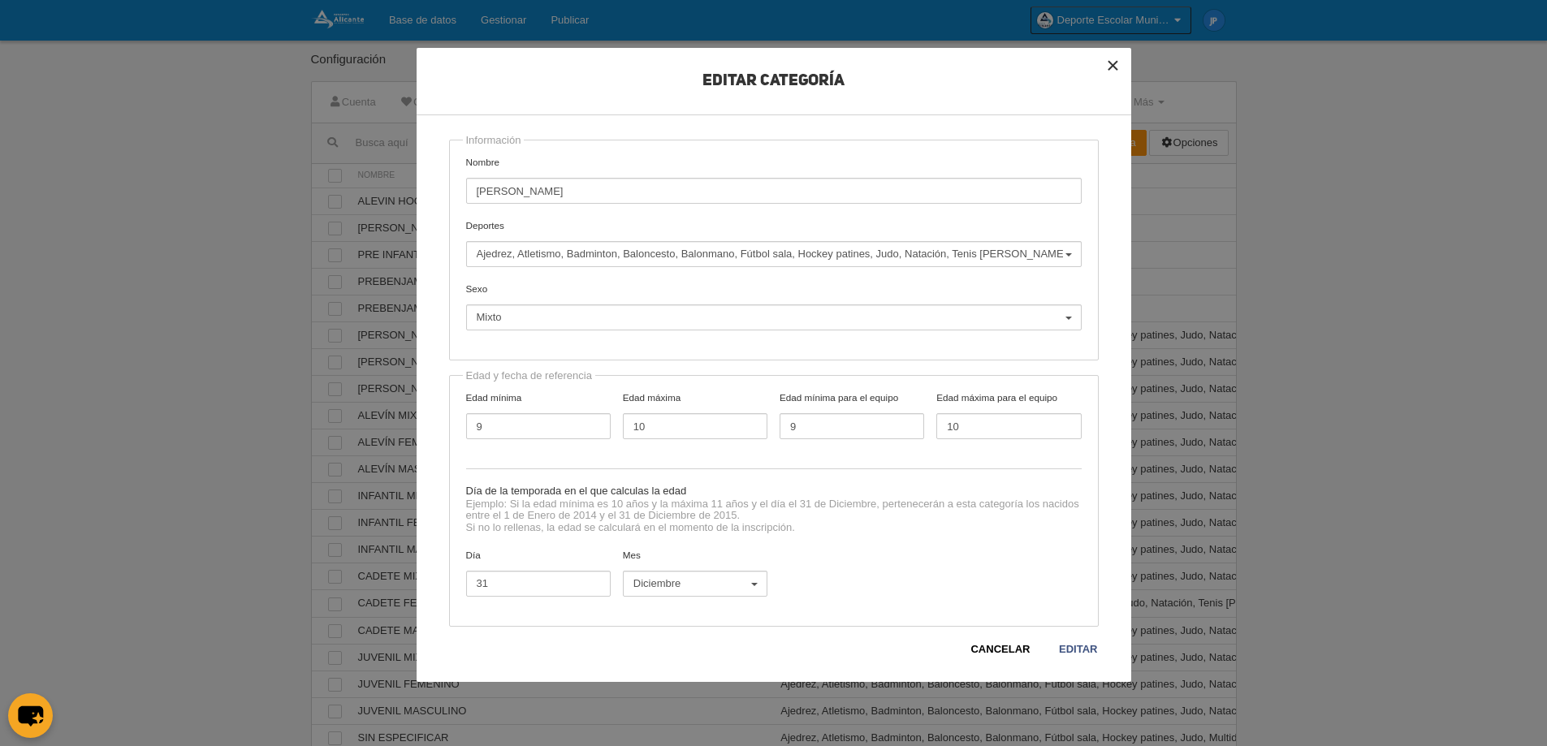
click at [1114, 67] on button "×" at bounding box center [1114, 66] width 36 height 36
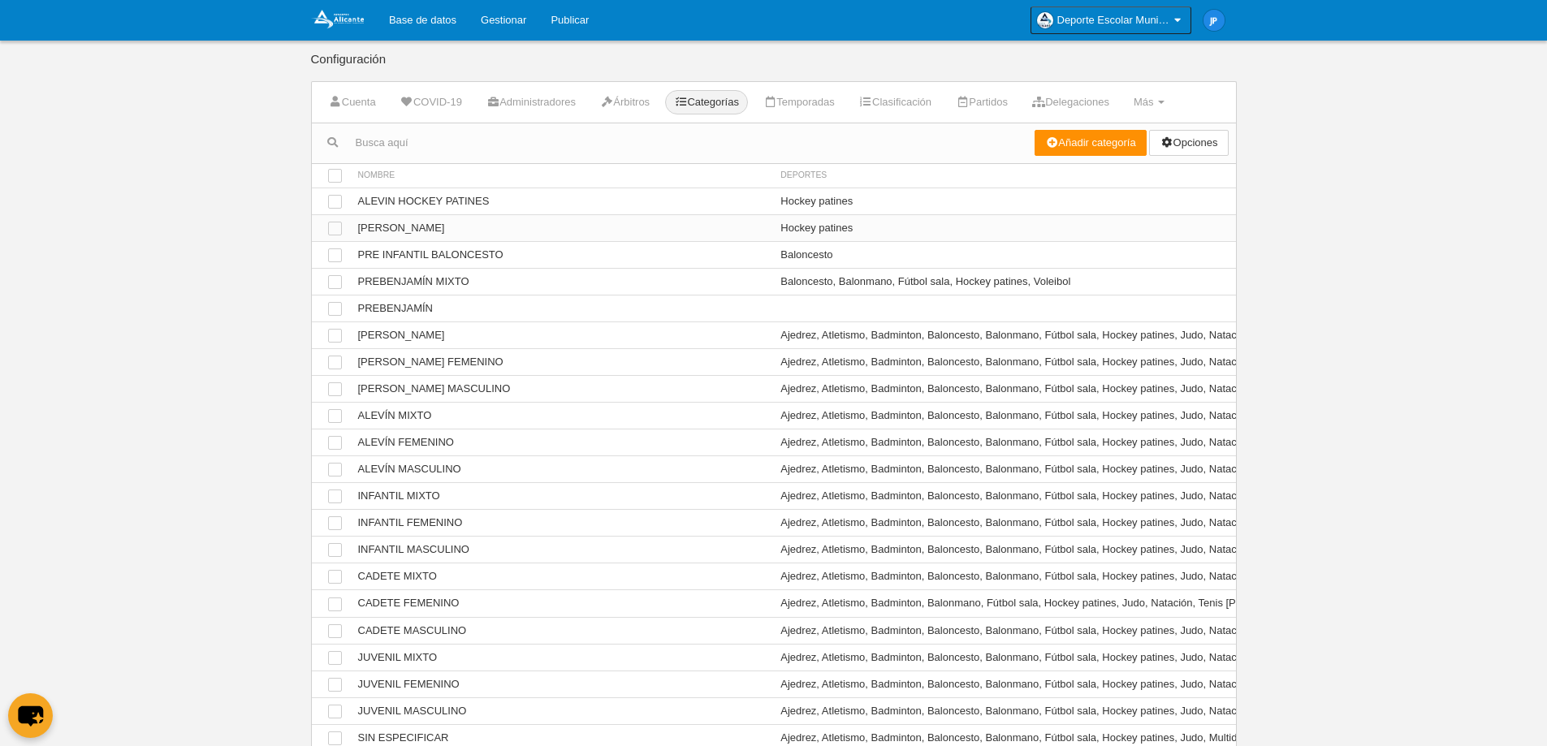
click at [540, 218] on td "Ver BENJAMIN HOCKEY PATINES" at bounding box center [561, 227] width 423 height 27
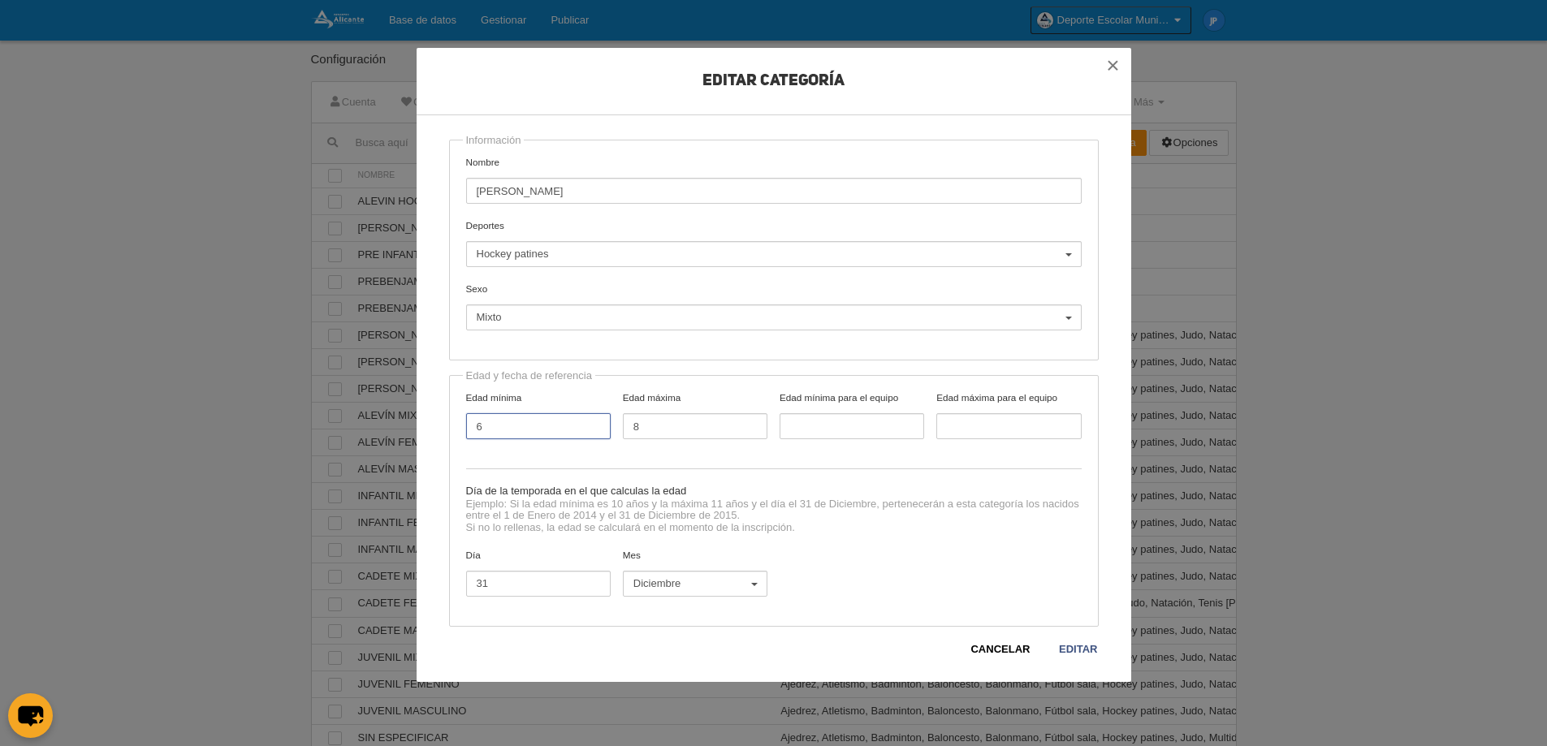
drag, startPoint x: 501, startPoint y: 434, endPoint x: 471, endPoint y: 434, distance: 30.0
click at [471, 434] on input "6" at bounding box center [538, 426] width 145 height 26
click at [638, 448] on div "Edad mínima 5 Edad máxima 8 Edad mínima para el equipo Edad máxima para el equi…" at bounding box center [774, 422] width 628 height 63
drag, startPoint x: 495, startPoint y: 425, endPoint x: 473, endPoint y: 425, distance: 21.1
click at [473, 425] on input "5" at bounding box center [538, 426] width 145 height 26
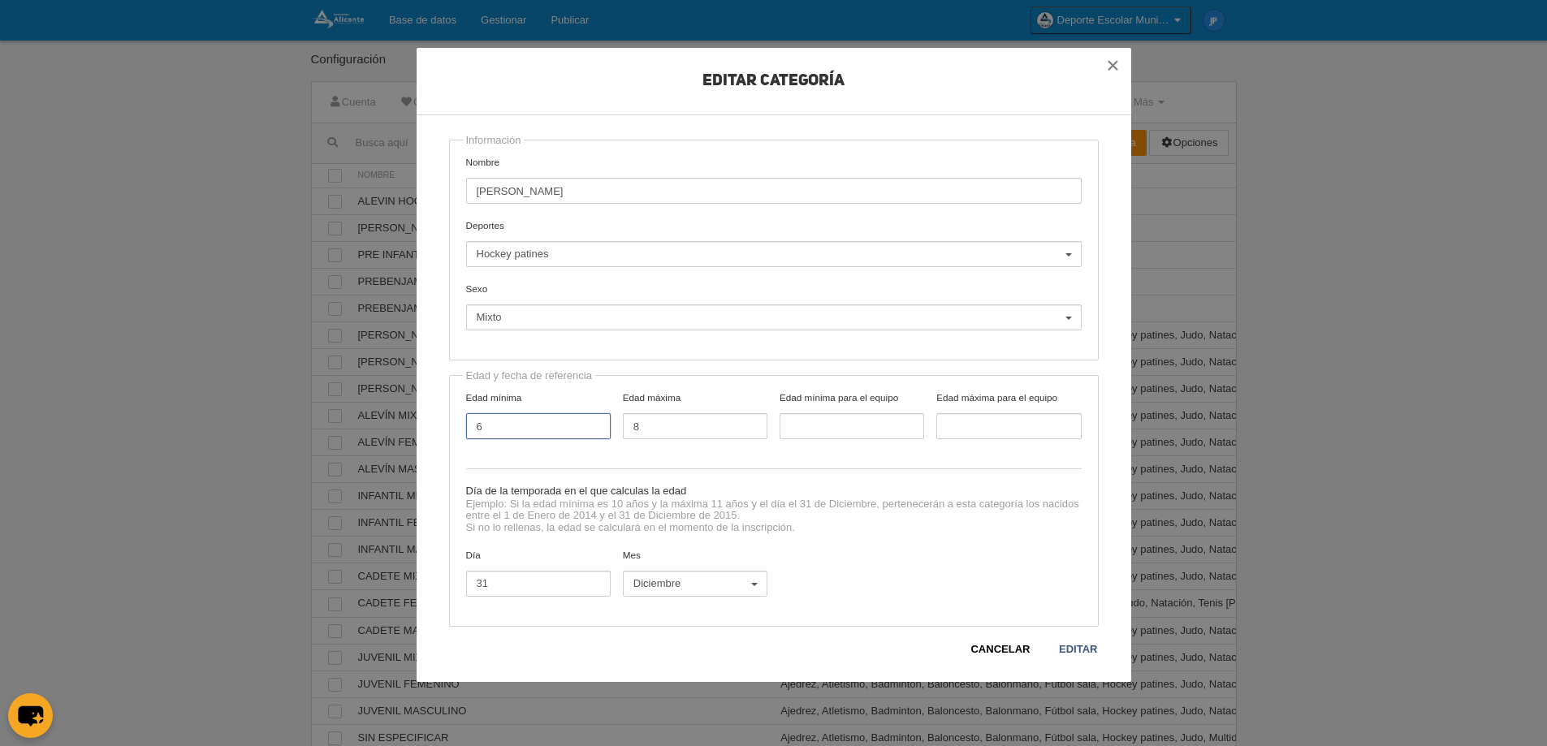
type input "6"
click at [518, 449] on div "Edad mínima 6 Edad máxima 8 Edad mínima para el equipo Edad máxima para el equi…" at bounding box center [774, 422] width 628 height 63
click at [844, 489] on div "Día de la temporada en el que calculas la edad" at bounding box center [774, 491] width 616 height 15
click at [1081, 643] on link "Editar" at bounding box center [1078, 650] width 40 height 16
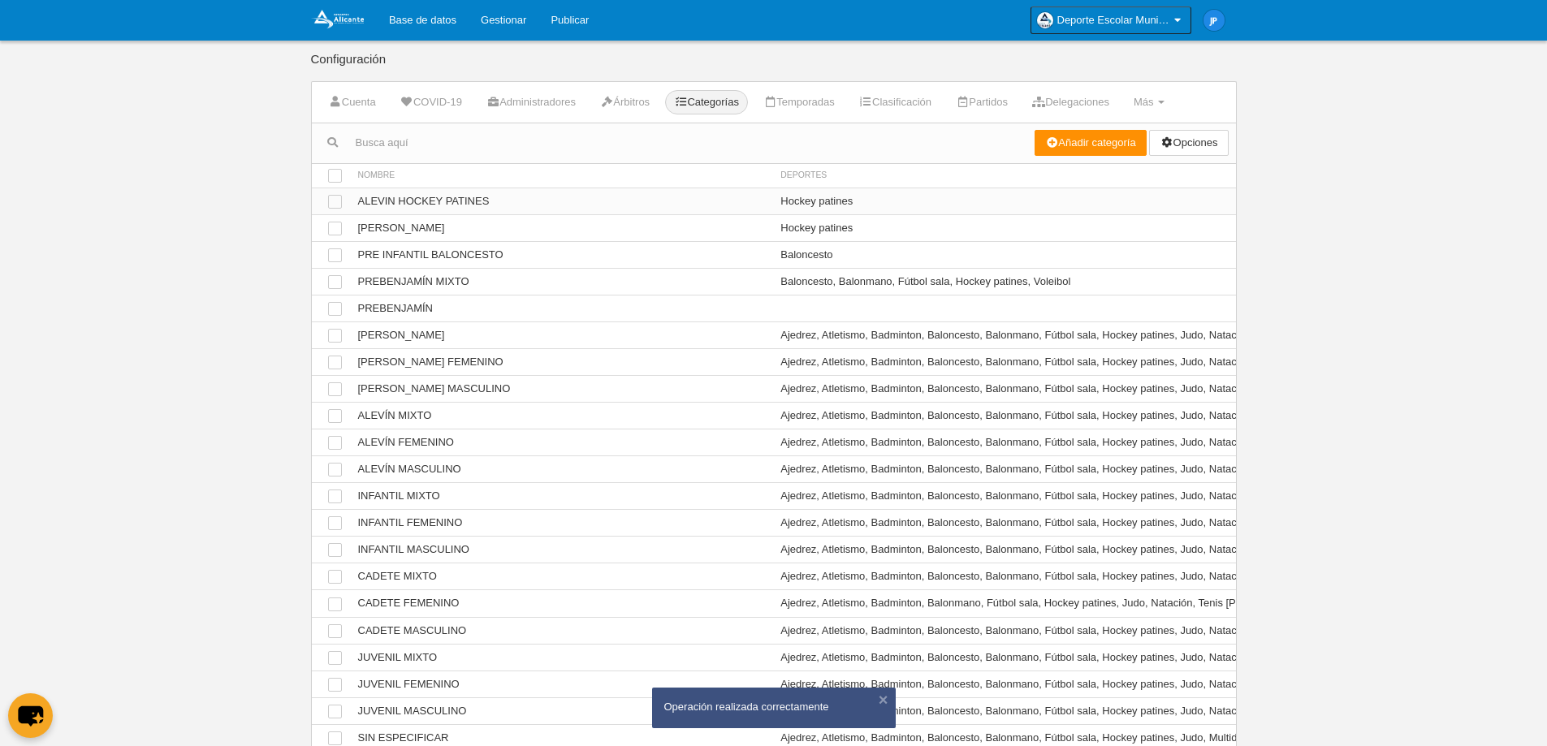
click at [601, 201] on td "Ver ALEVIN HOCKEY PATINES" at bounding box center [561, 201] width 423 height 27
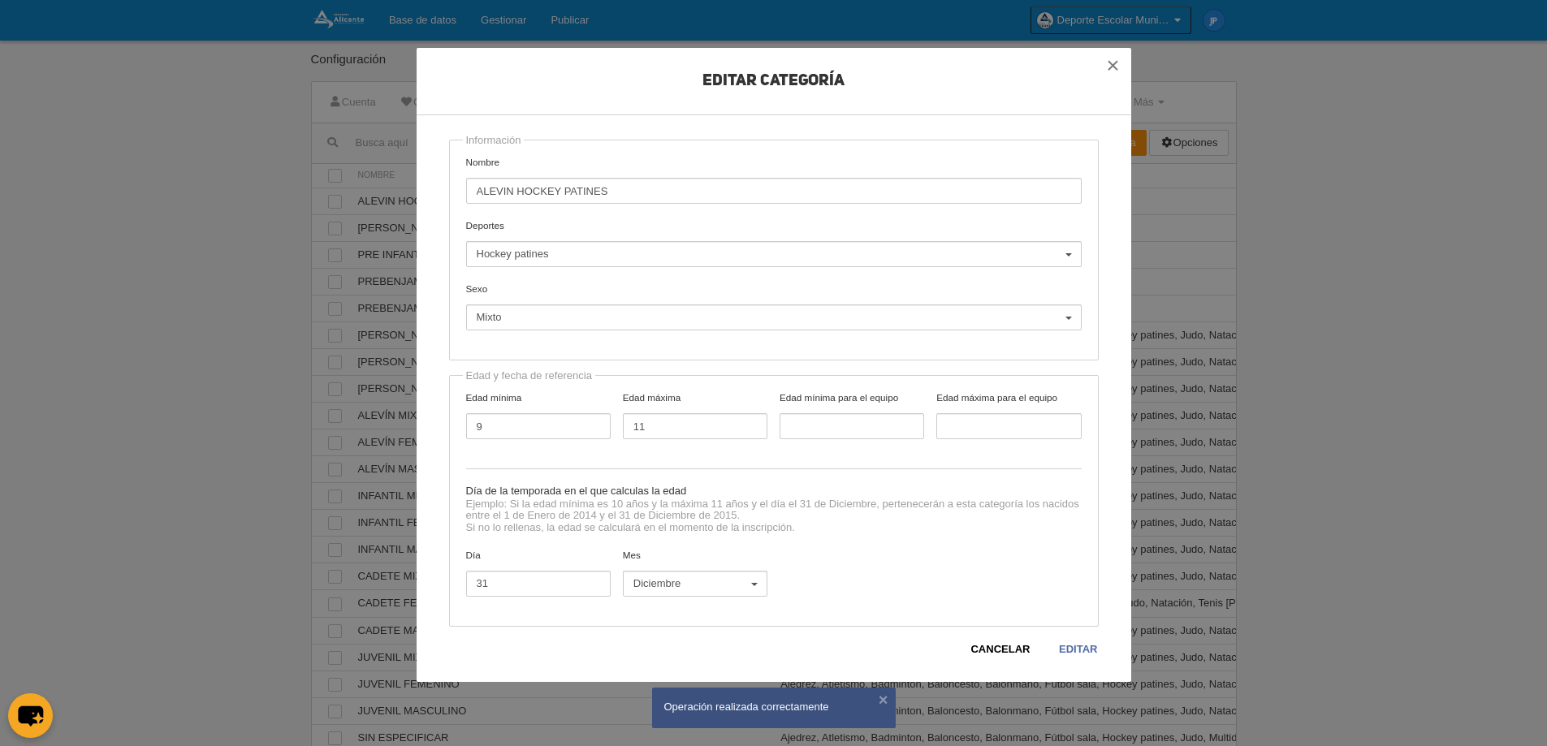
click at [1092, 653] on link "Editar" at bounding box center [1078, 650] width 40 height 16
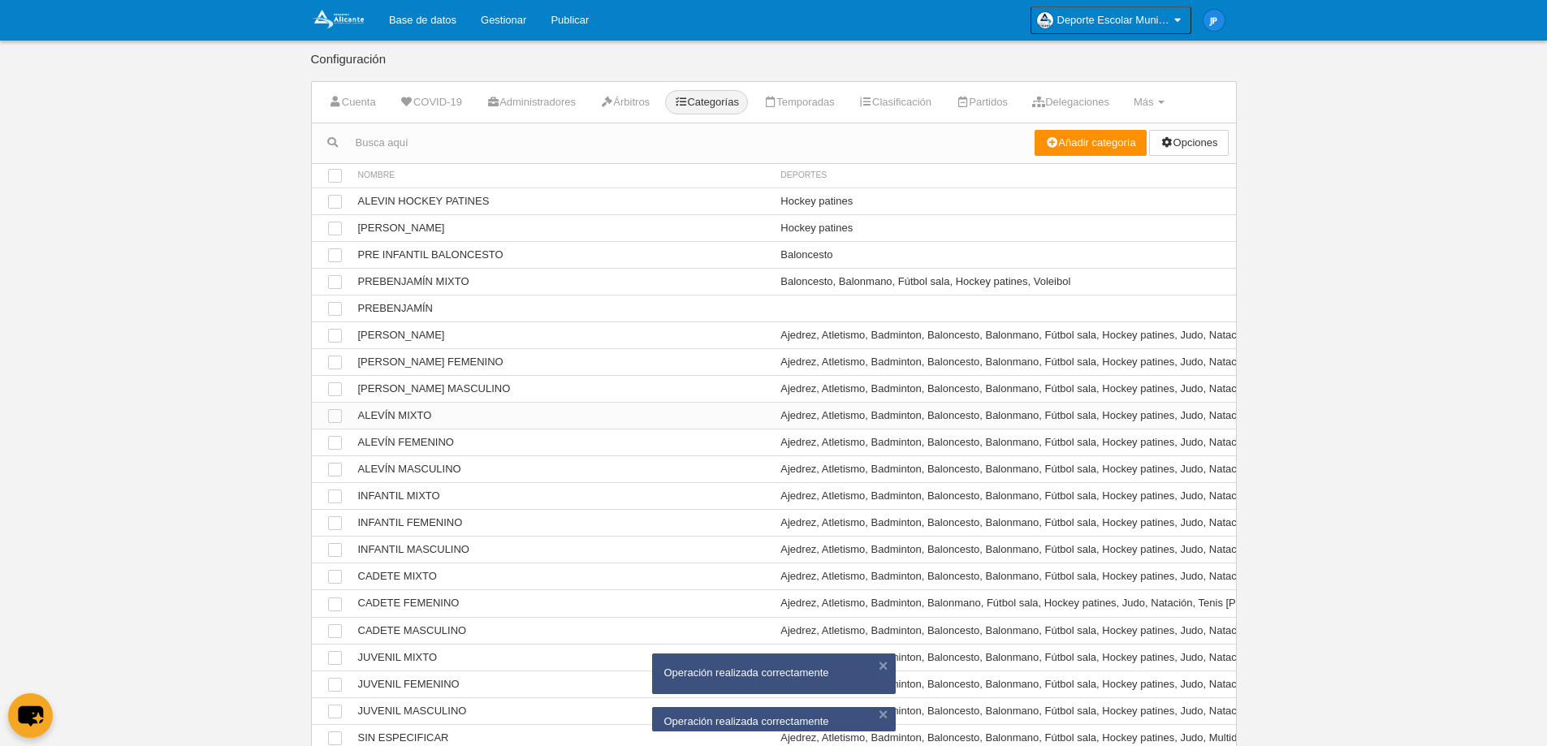
click at [536, 419] on td "Ver ALEVÍN MIXTO" at bounding box center [561, 416] width 423 height 27
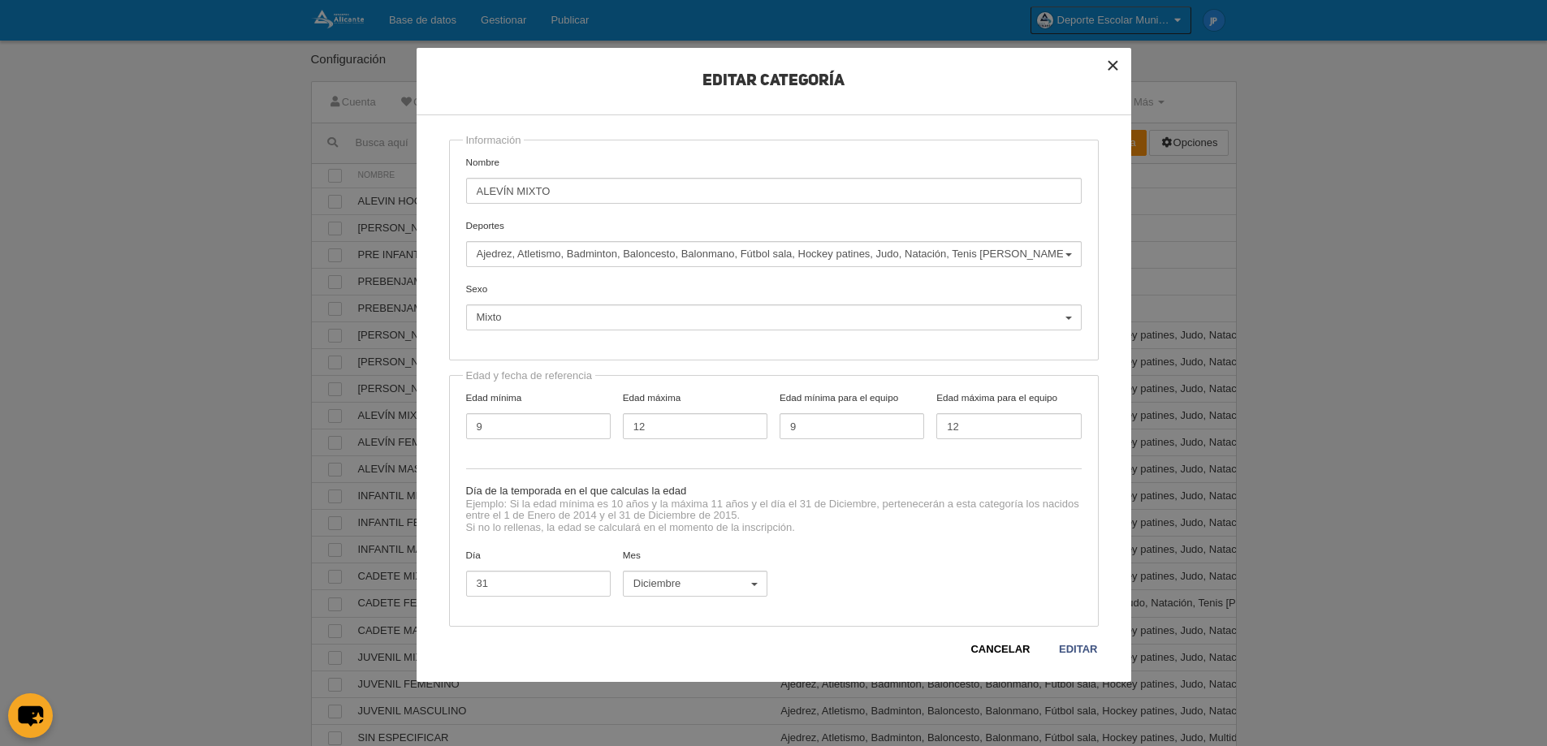
click at [1106, 69] on button "×" at bounding box center [1114, 66] width 36 height 36
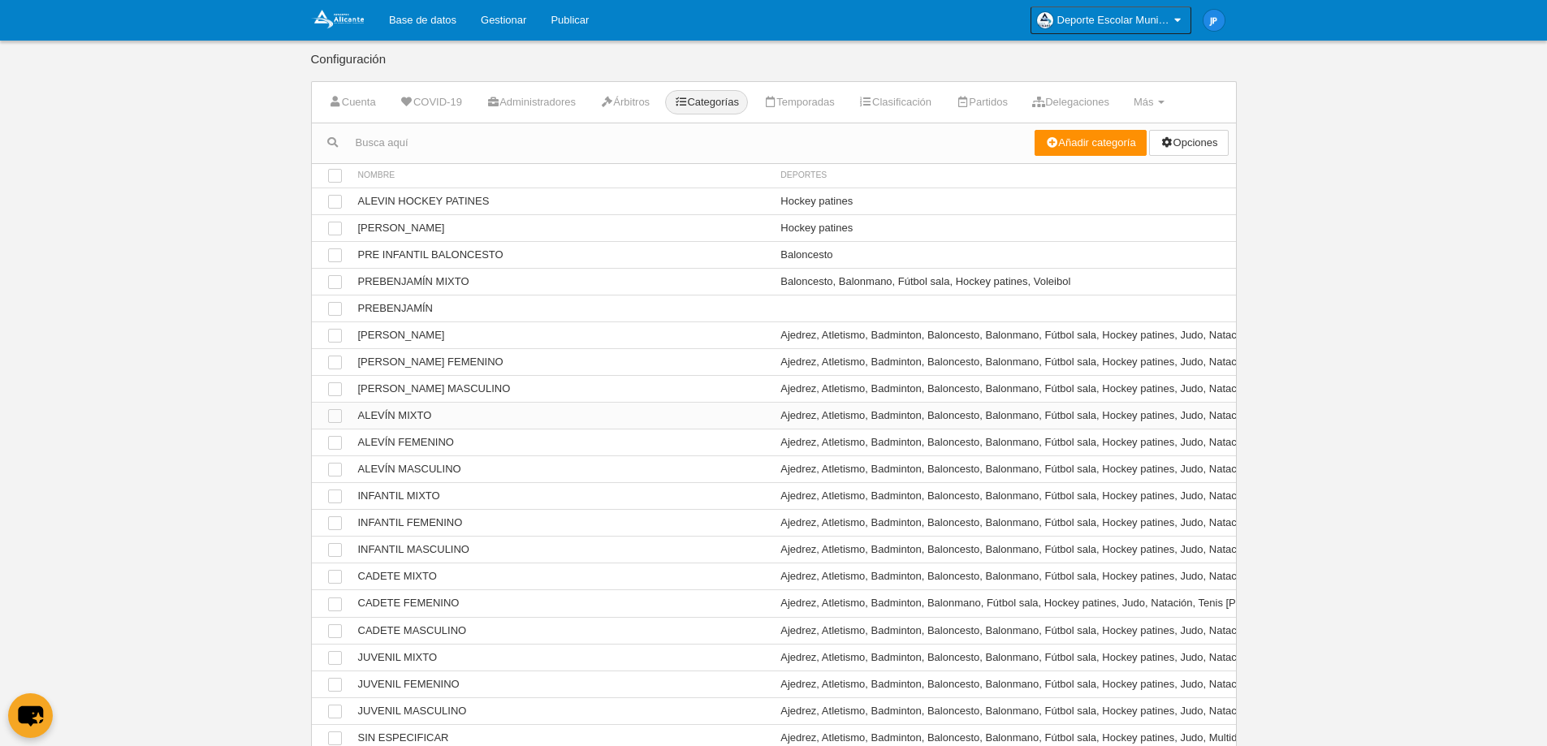
click at [636, 423] on td "Ver ALEVÍN MIXTO" at bounding box center [561, 416] width 423 height 27
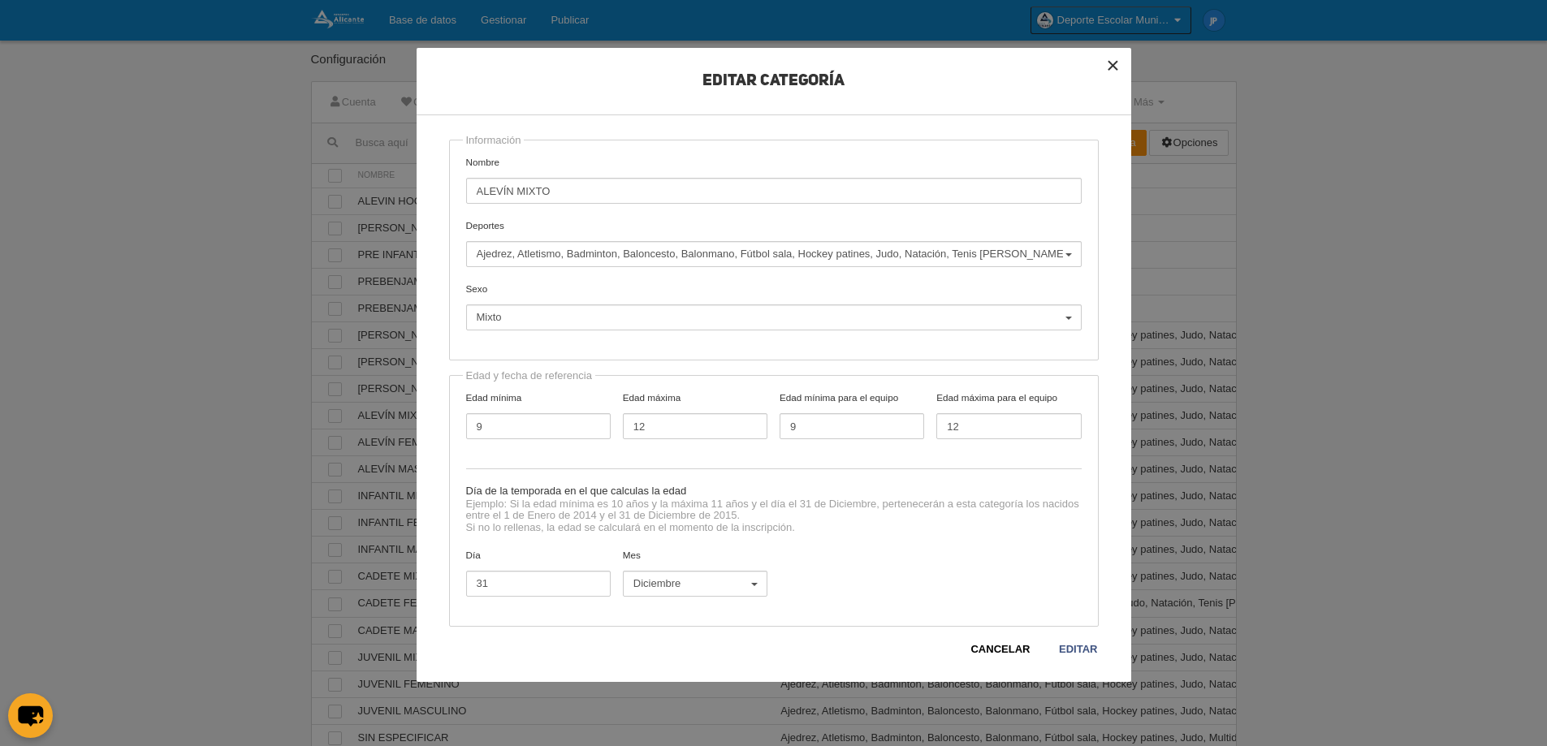
click at [1108, 61] on button "×" at bounding box center [1114, 66] width 36 height 36
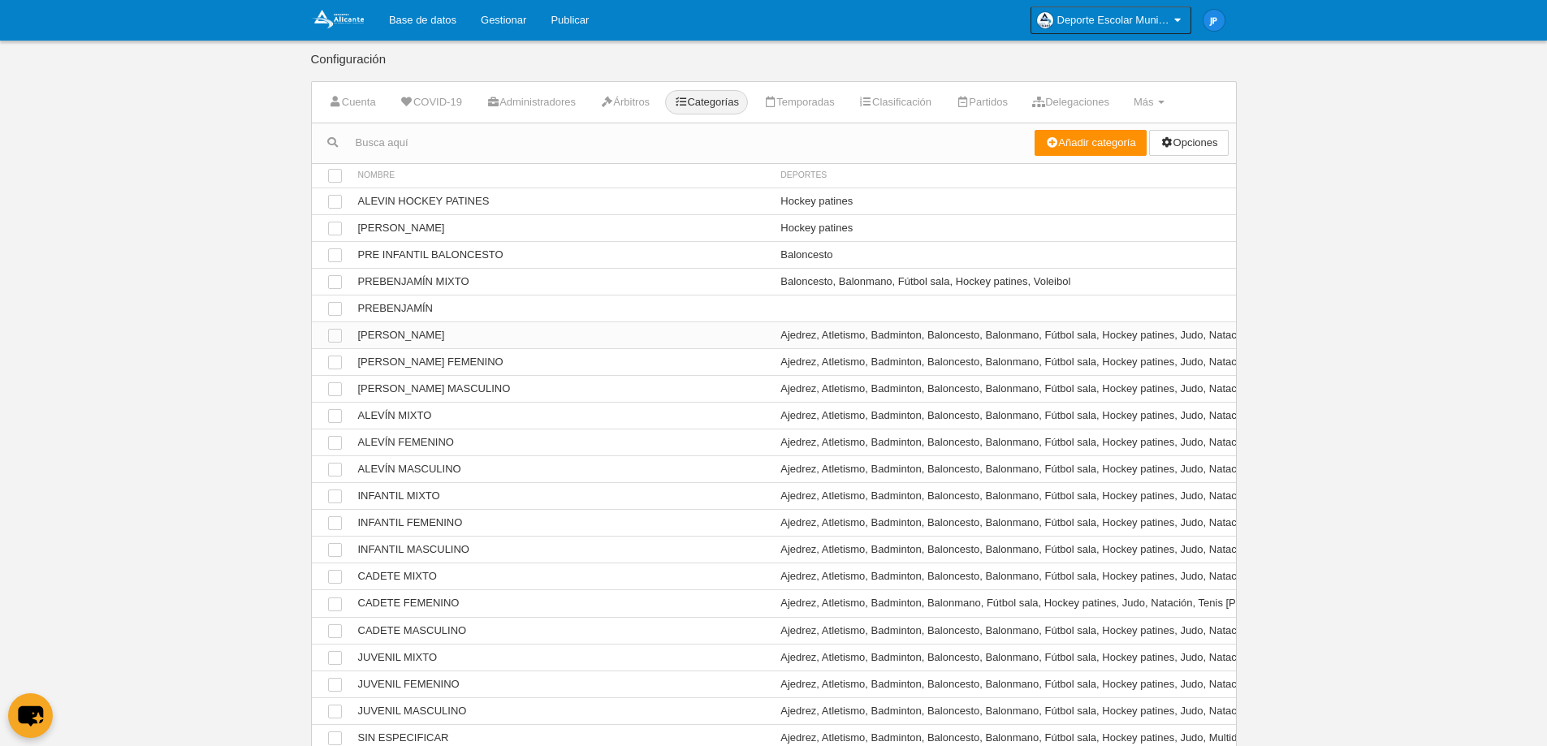
click at [548, 332] on td "Ver [PERSON_NAME]" at bounding box center [561, 335] width 423 height 27
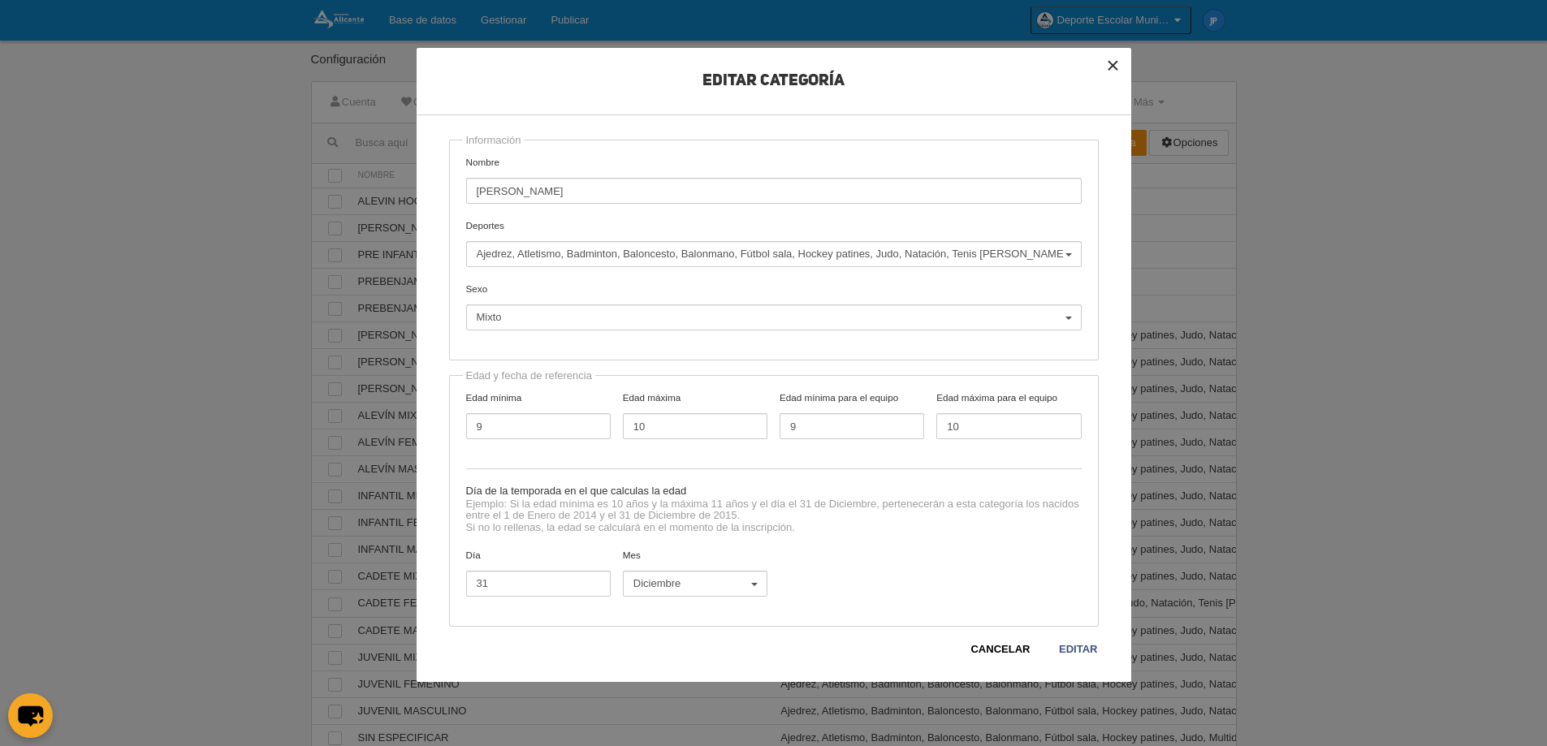
click at [1118, 61] on button "×" at bounding box center [1114, 66] width 36 height 36
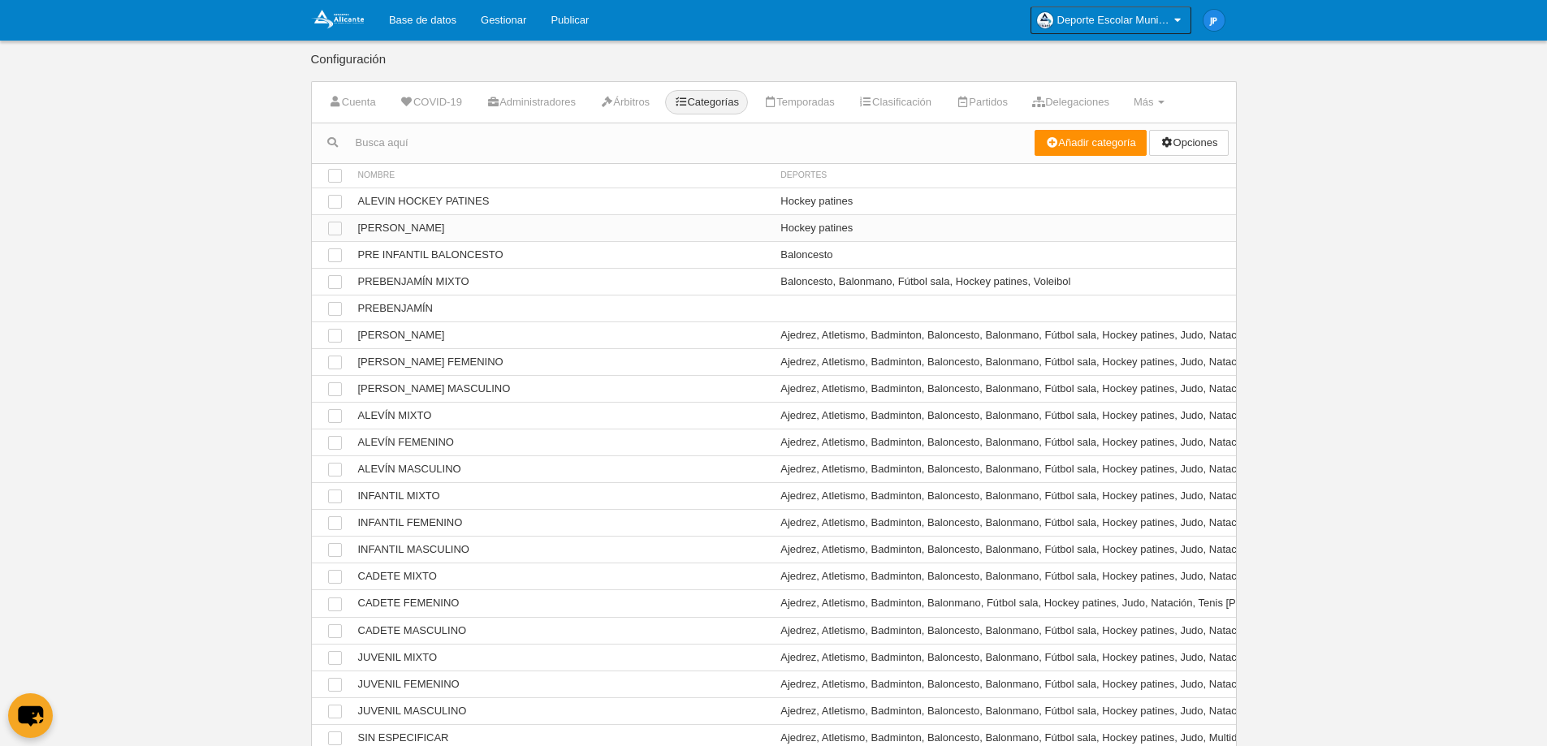
click at [616, 223] on td "Ver BENJAMIN HOCKEY PATINES" at bounding box center [561, 227] width 423 height 27
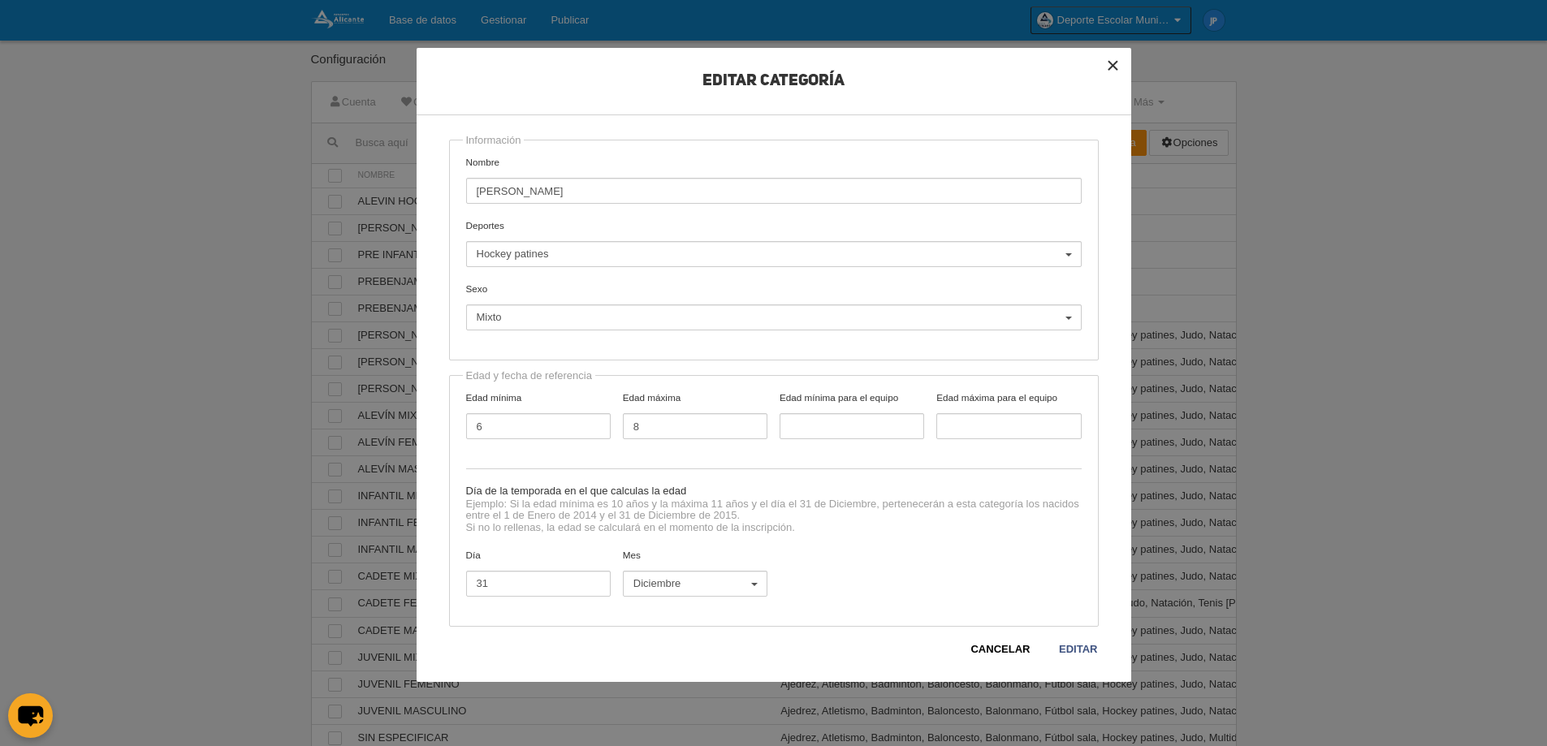
click at [1117, 66] on button "×" at bounding box center [1114, 66] width 36 height 36
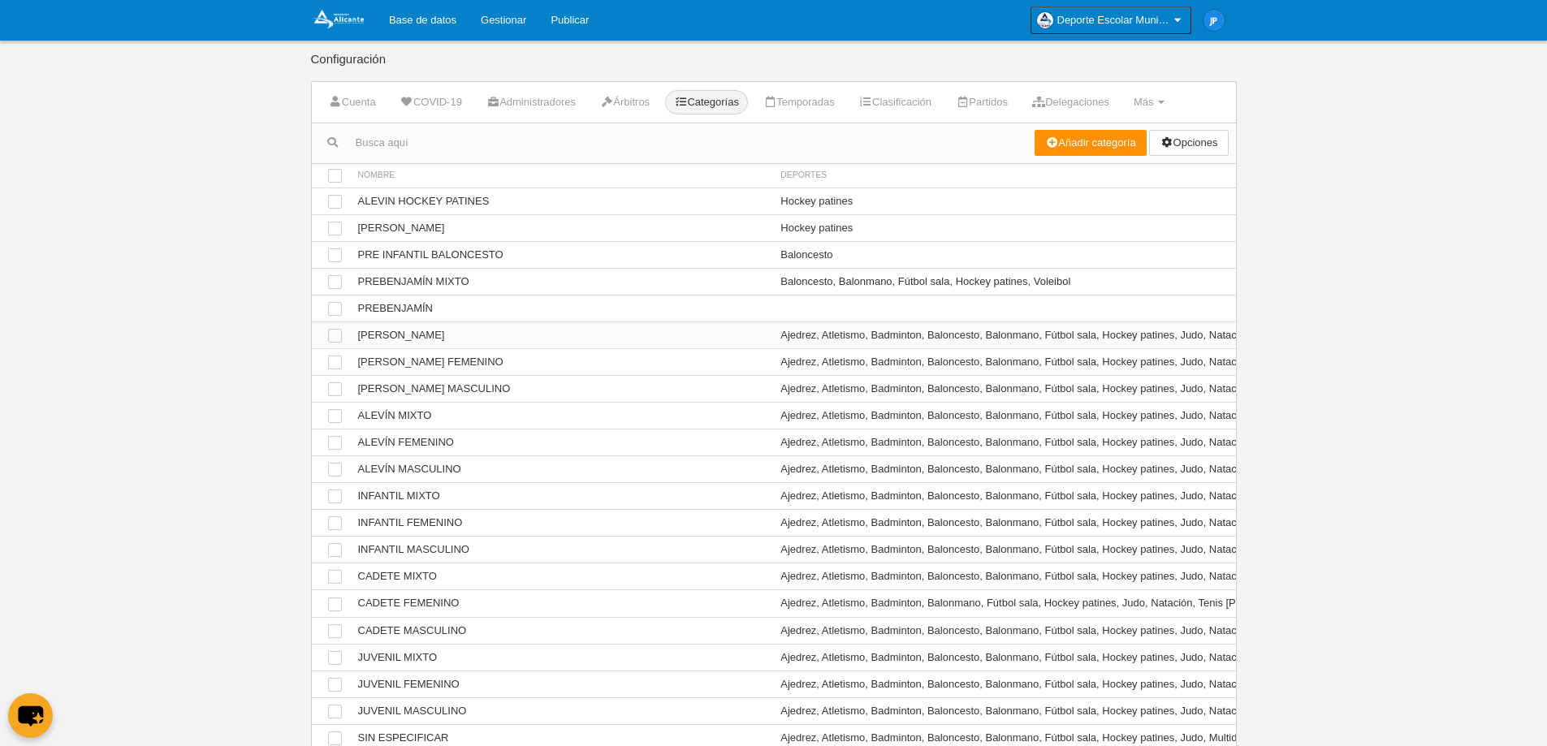
click at [597, 343] on td "Ver [PERSON_NAME]" at bounding box center [561, 335] width 423 height 27
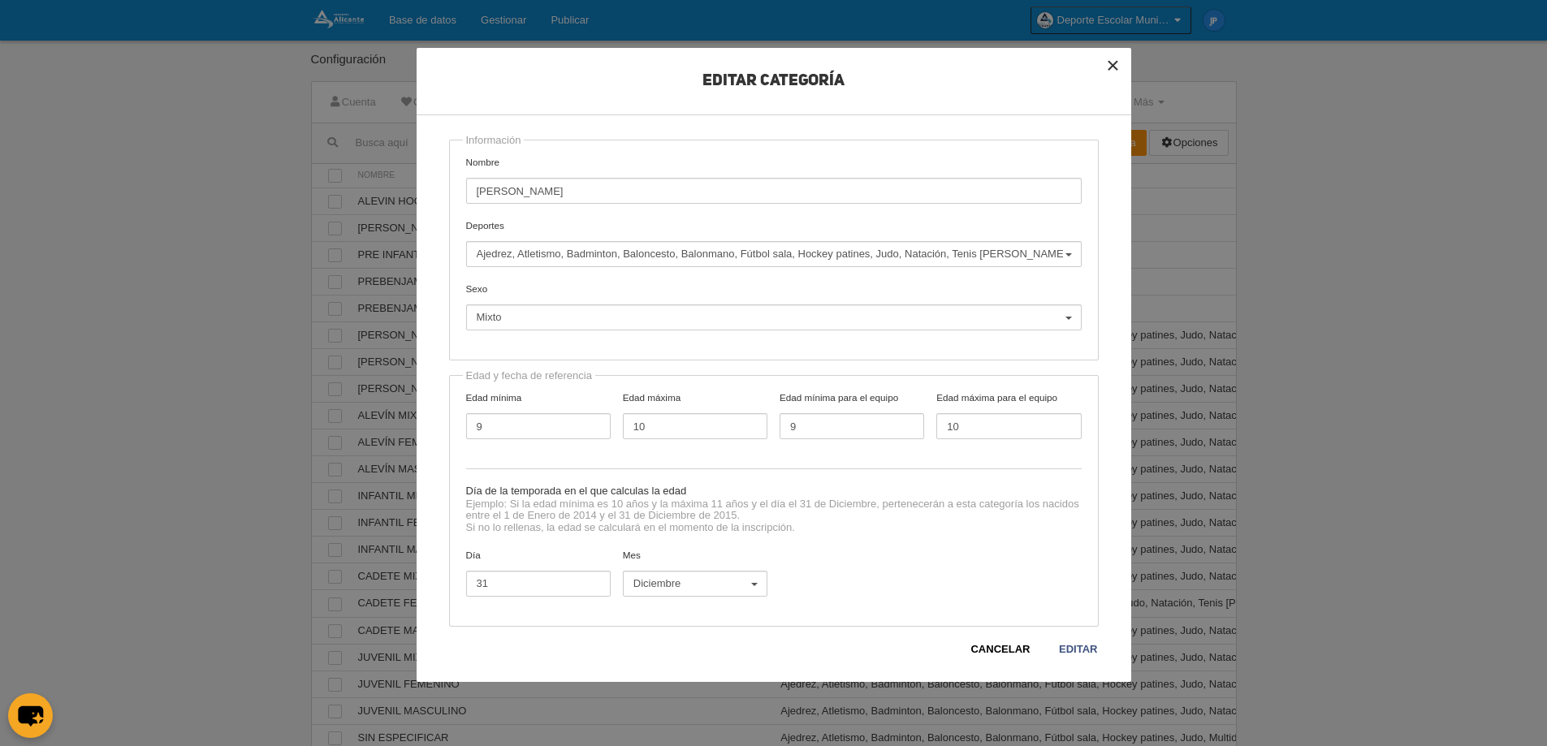
click at [1111, 68] on button "×" at bounding box center [1114, 66] width 36 height 36
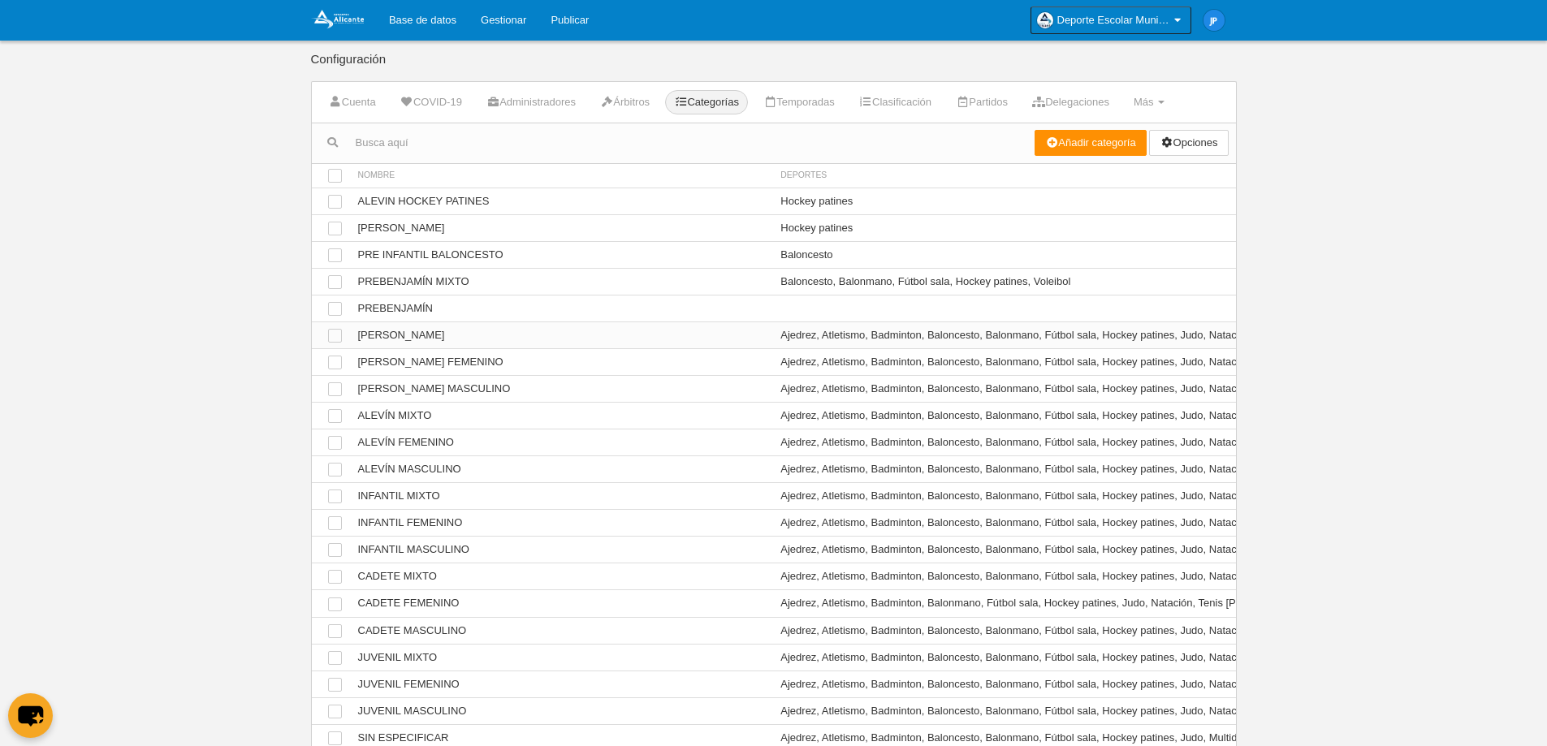
click at [544, 343] on td "Ver [PERSON_NAME]" at bounding box center [561, 335] width 423 height 27
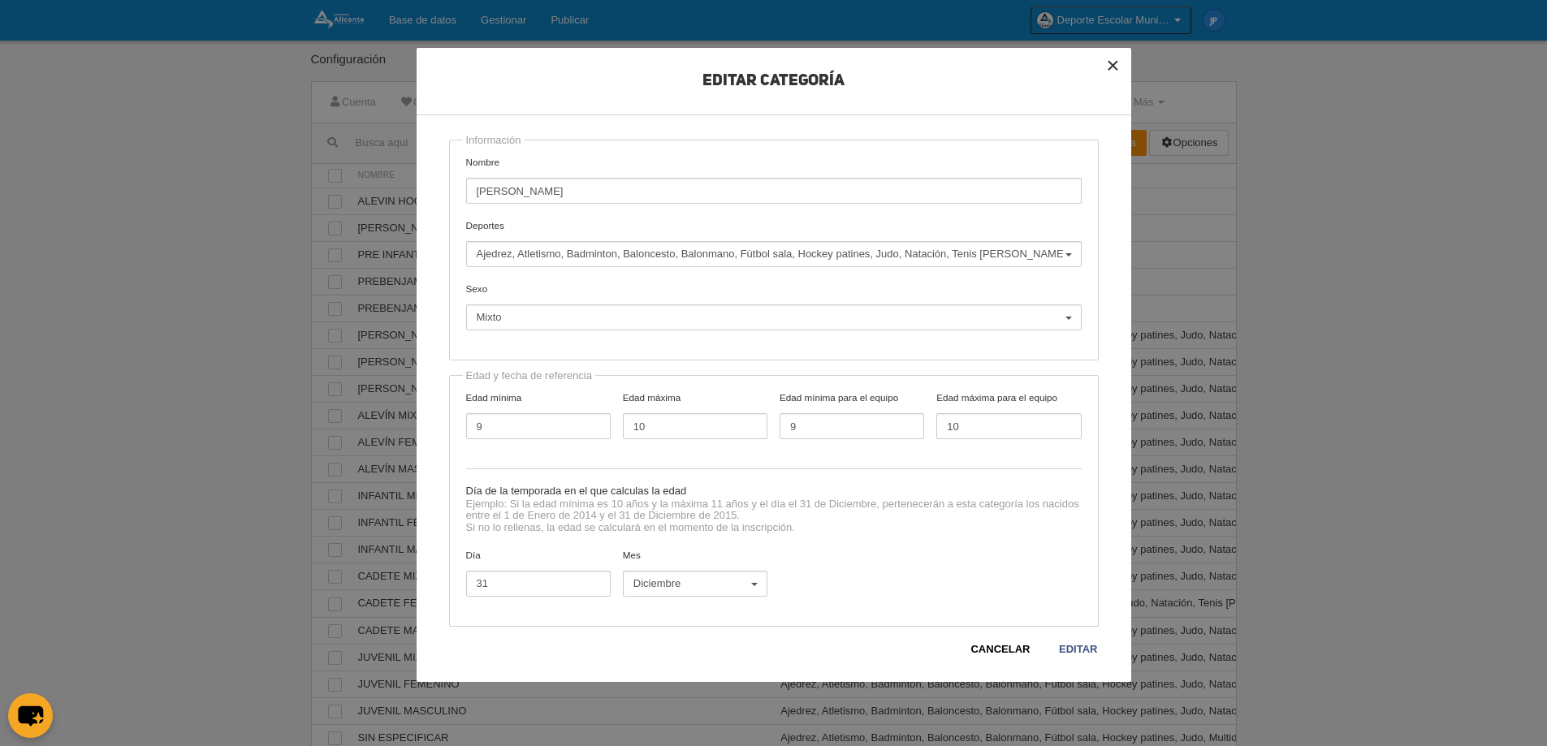
click at [1117, 60] on button "×" at bounding box center [1114, 66] width 36 height 36
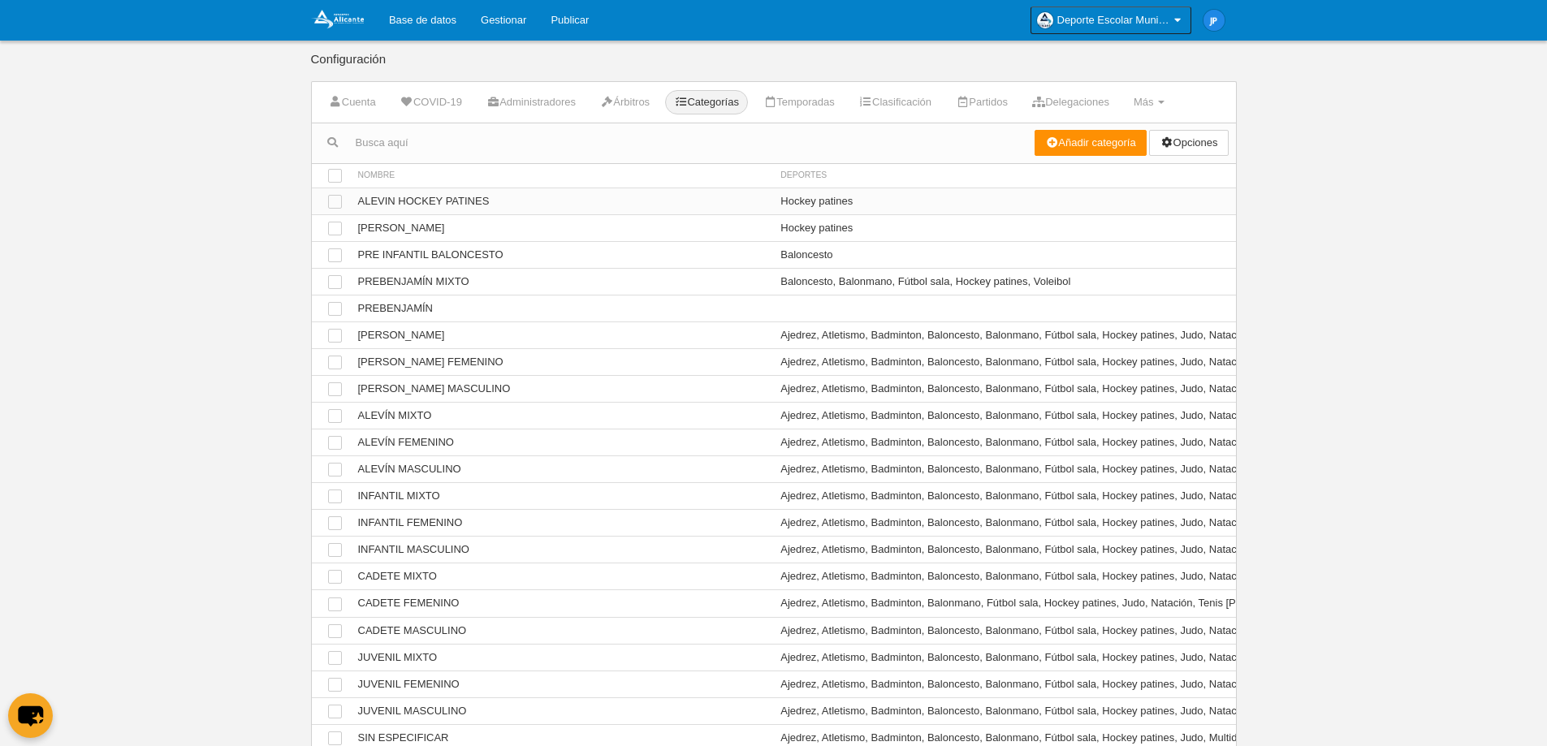
click at [599, 197] on td "Ver ALEVIN HOCKEY PATINES" at bounding box center [561, 201] width 423 height 27
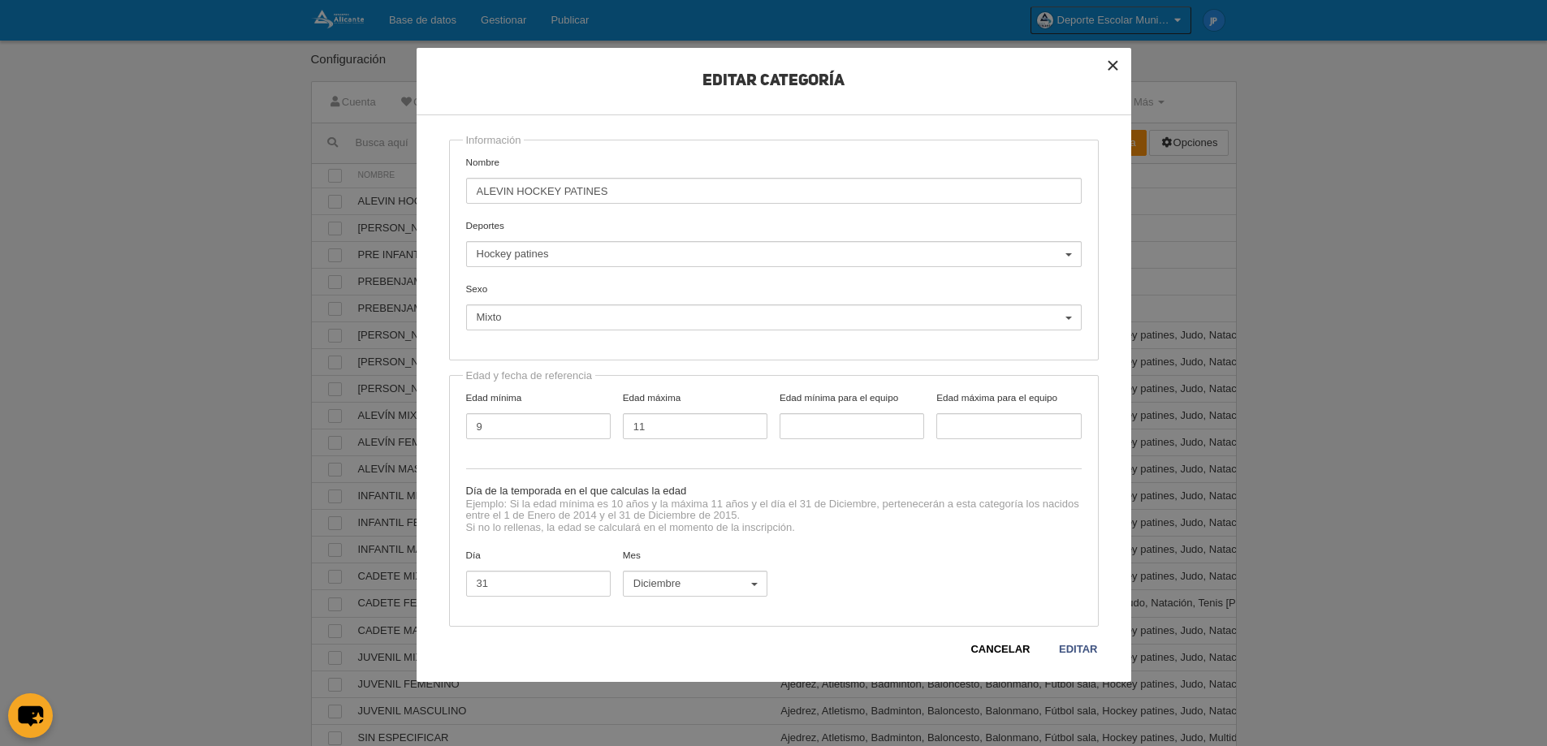
click at [1108, 68] on button "×" at bounding box center [1114, 66] width 36 height 36
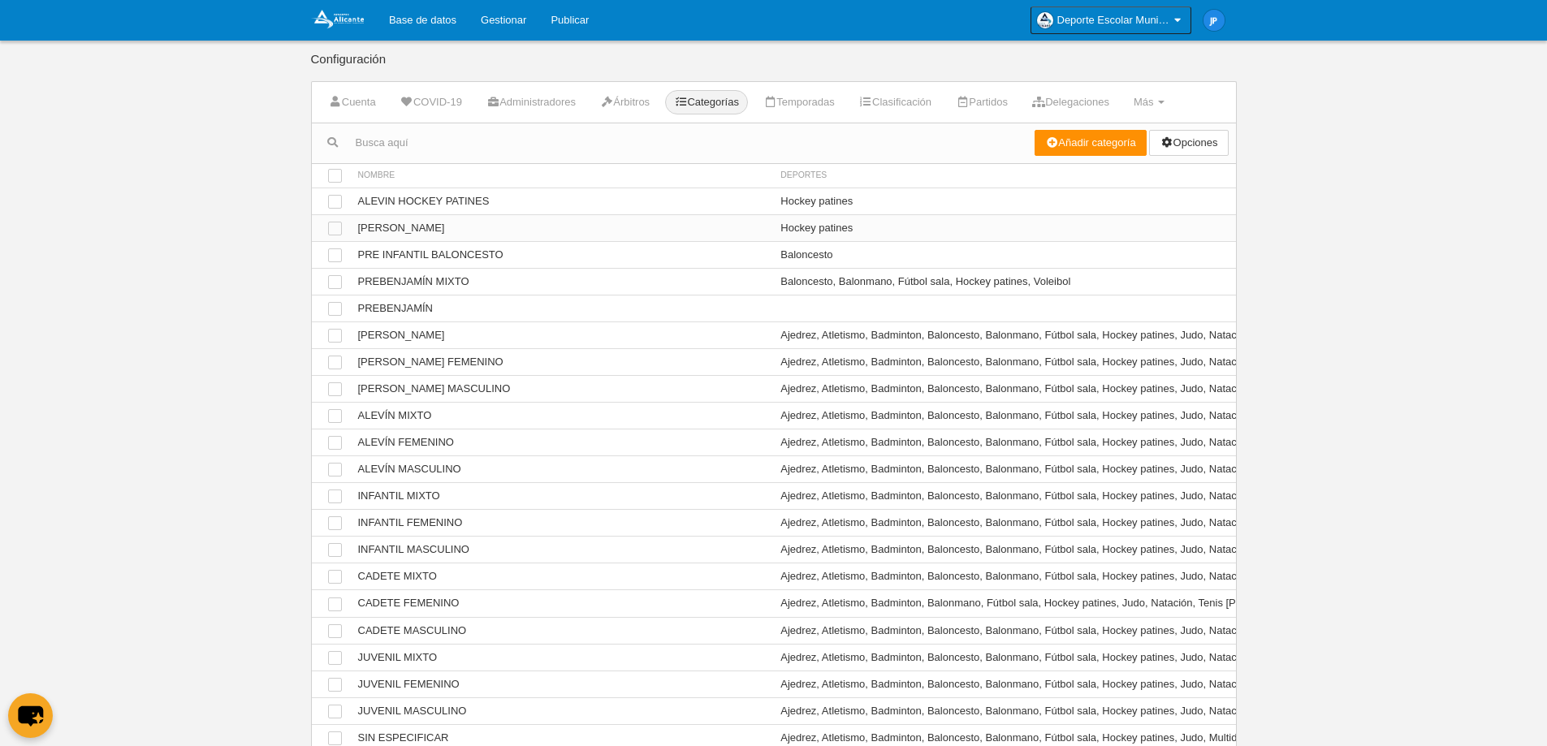
click at [622, 236] on td "Ver BENJAMIN HOCKEY PATINES" at bounding box center [561, 227] width 423 height 27
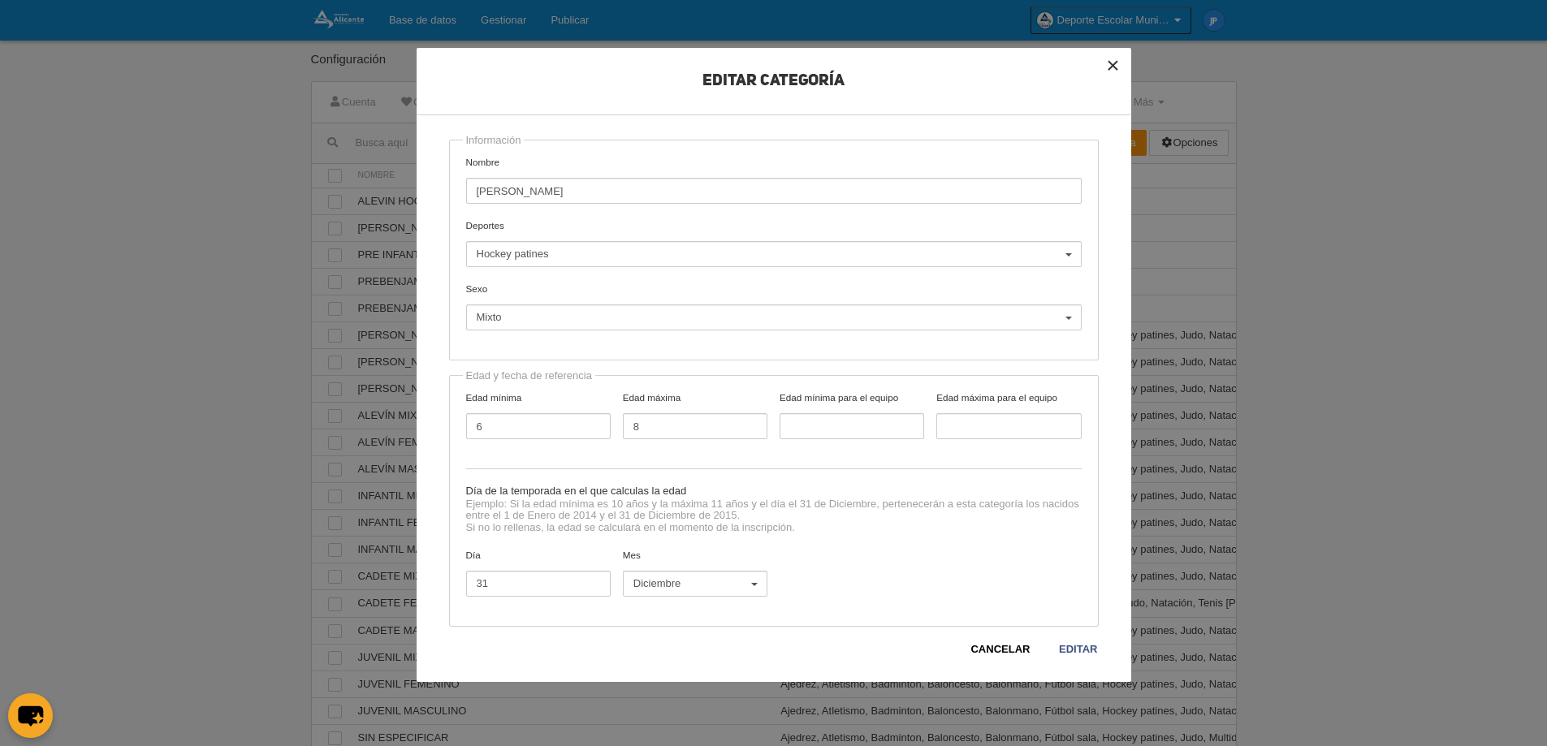
click at [1113, 63] on button "×" at bounding box center [1114, 66] width 36 height 36
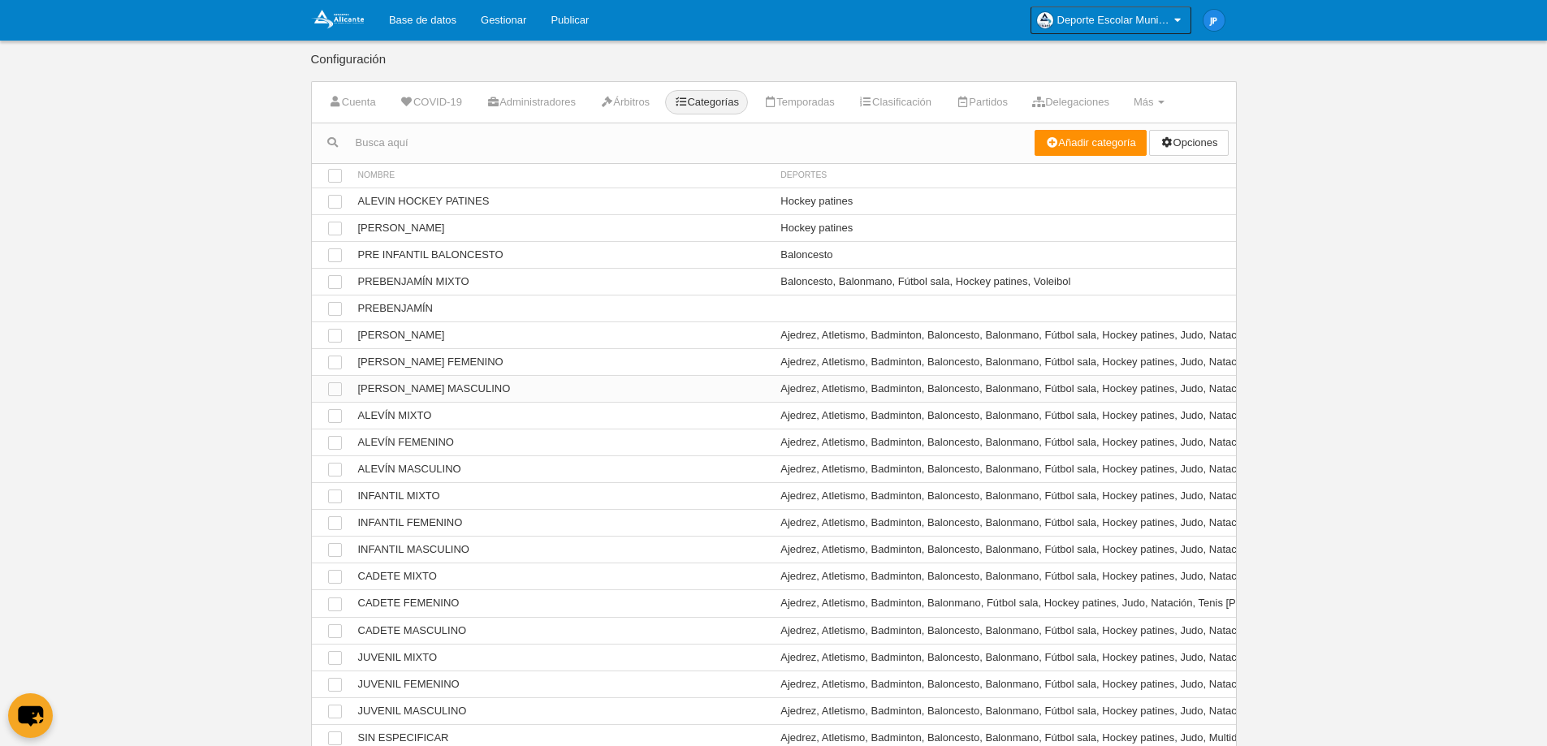
click at [550, 389] on td "Ver BENJAMÍN MASCULINO" at bounding box center [561, 388] width 423 height 27
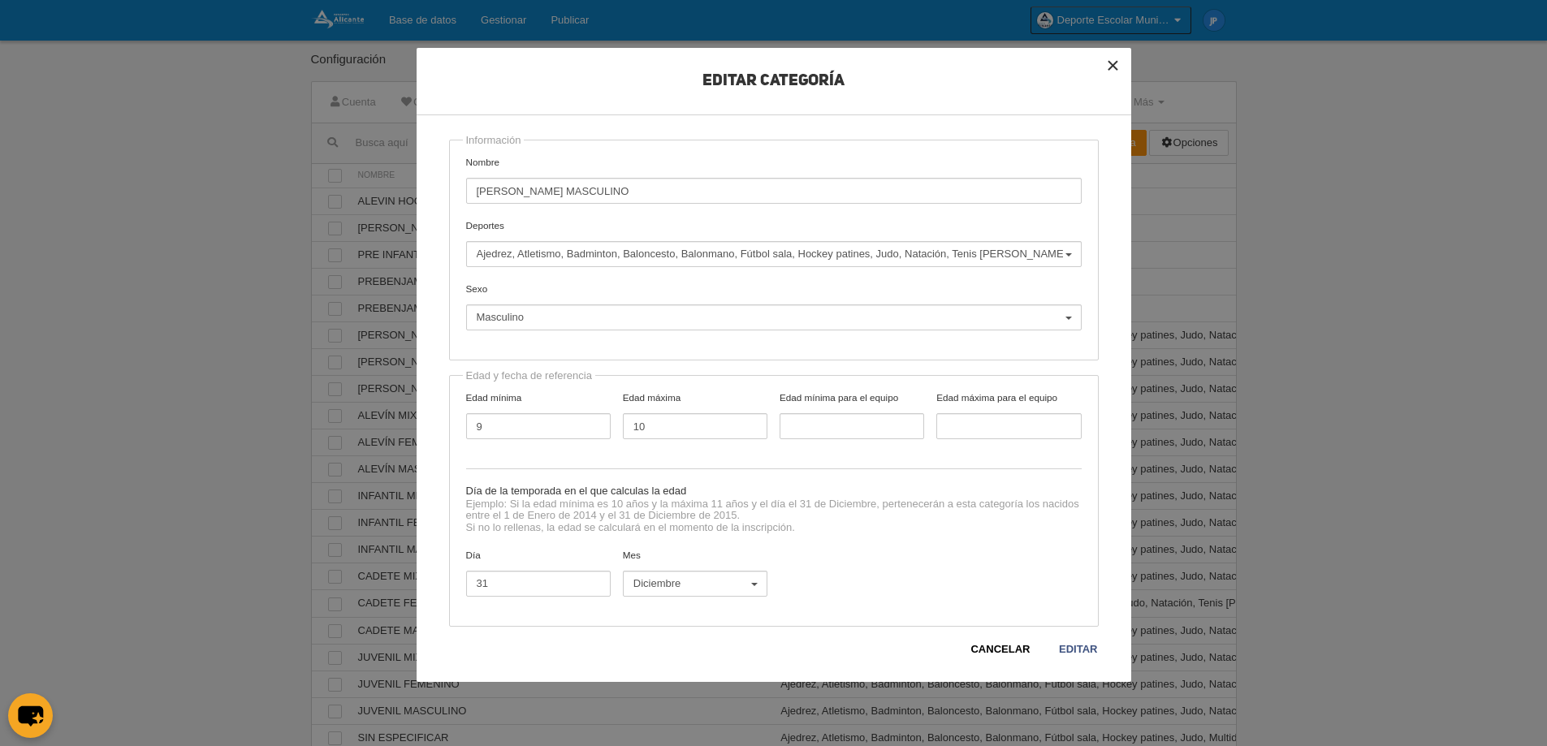
click at [1115, 67] on button "×" at bounding box center [1114, 66] width 36 height 36
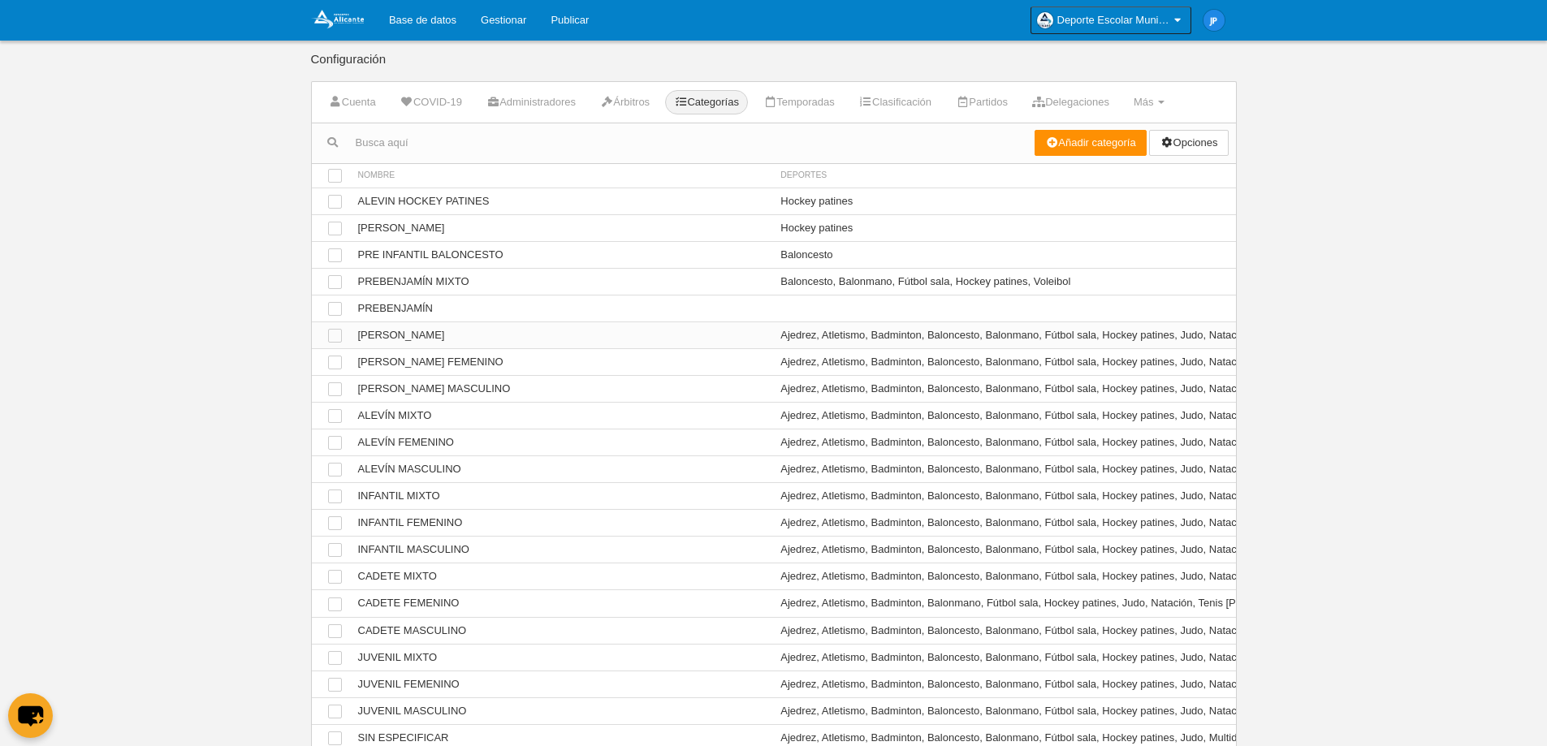
click at [612, 340] on td "Ver [PERSON_NAME]" at bounding box center [561, 335] width 423 height 27
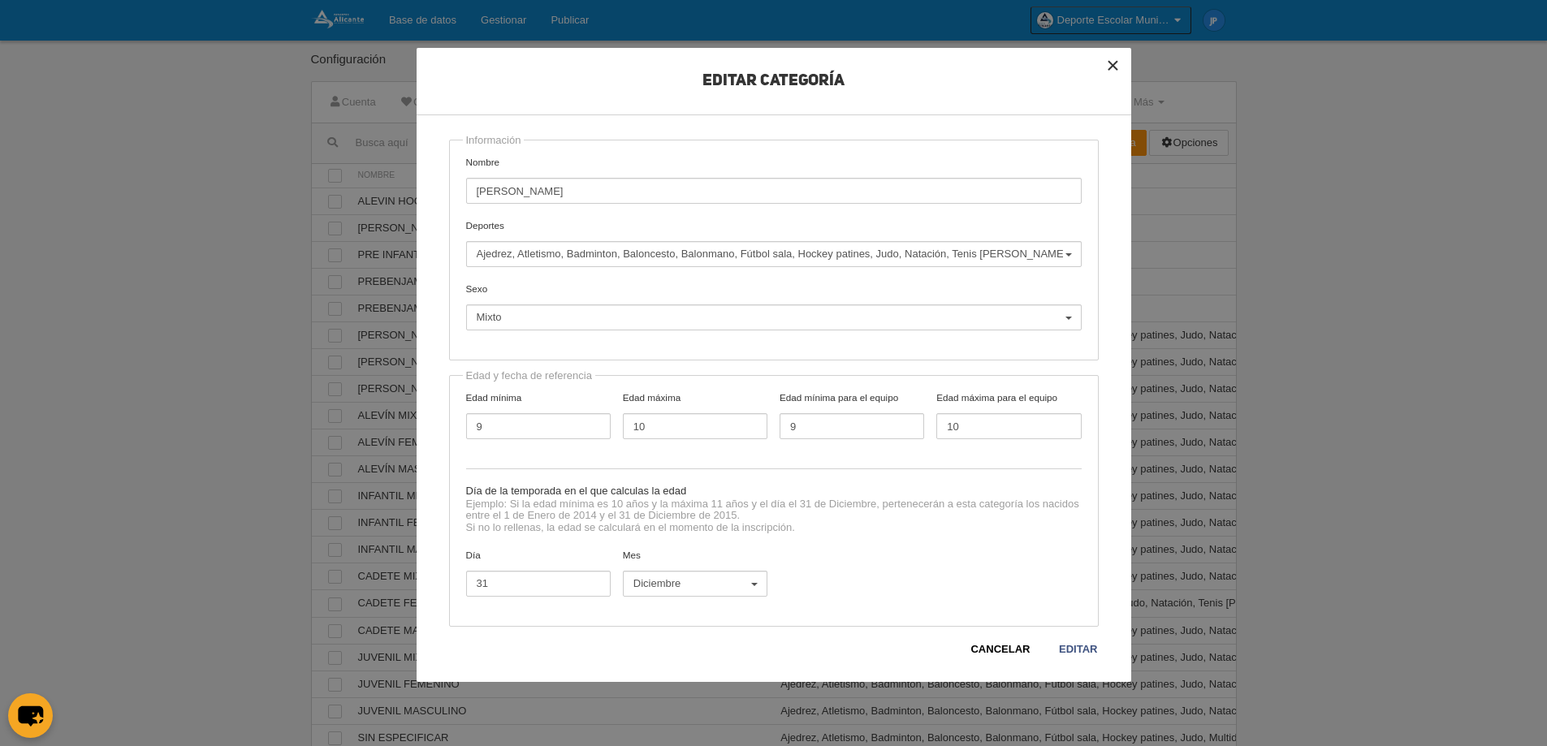
click at [1115, 63] on button "×" at bounding box center [1114, 66] width 36 height 36
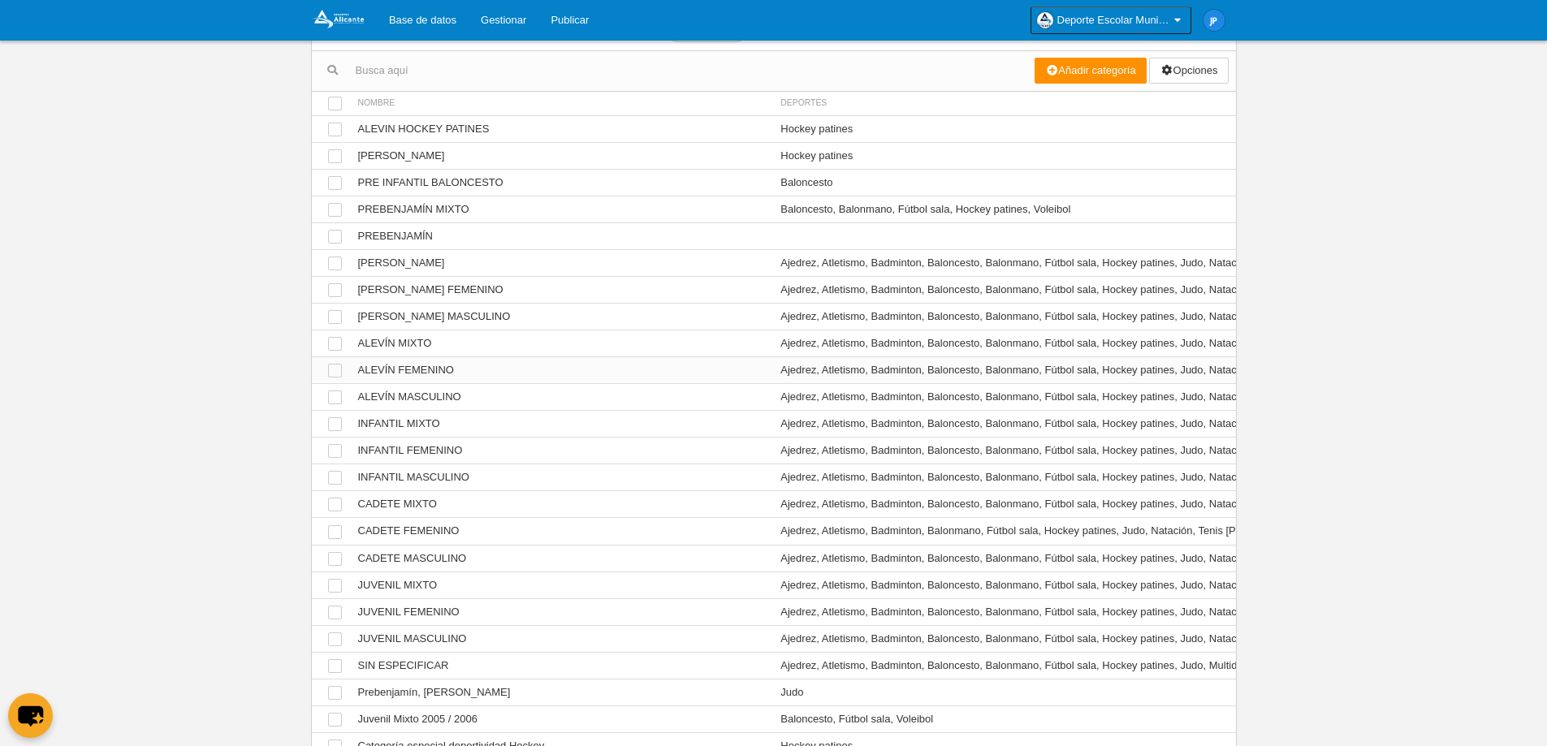
scroll to position [70, 0]
click at [520, 344] on td "Ver ALEVÍN MIXTO" at bounding box center [561, 346] width 423 height 27
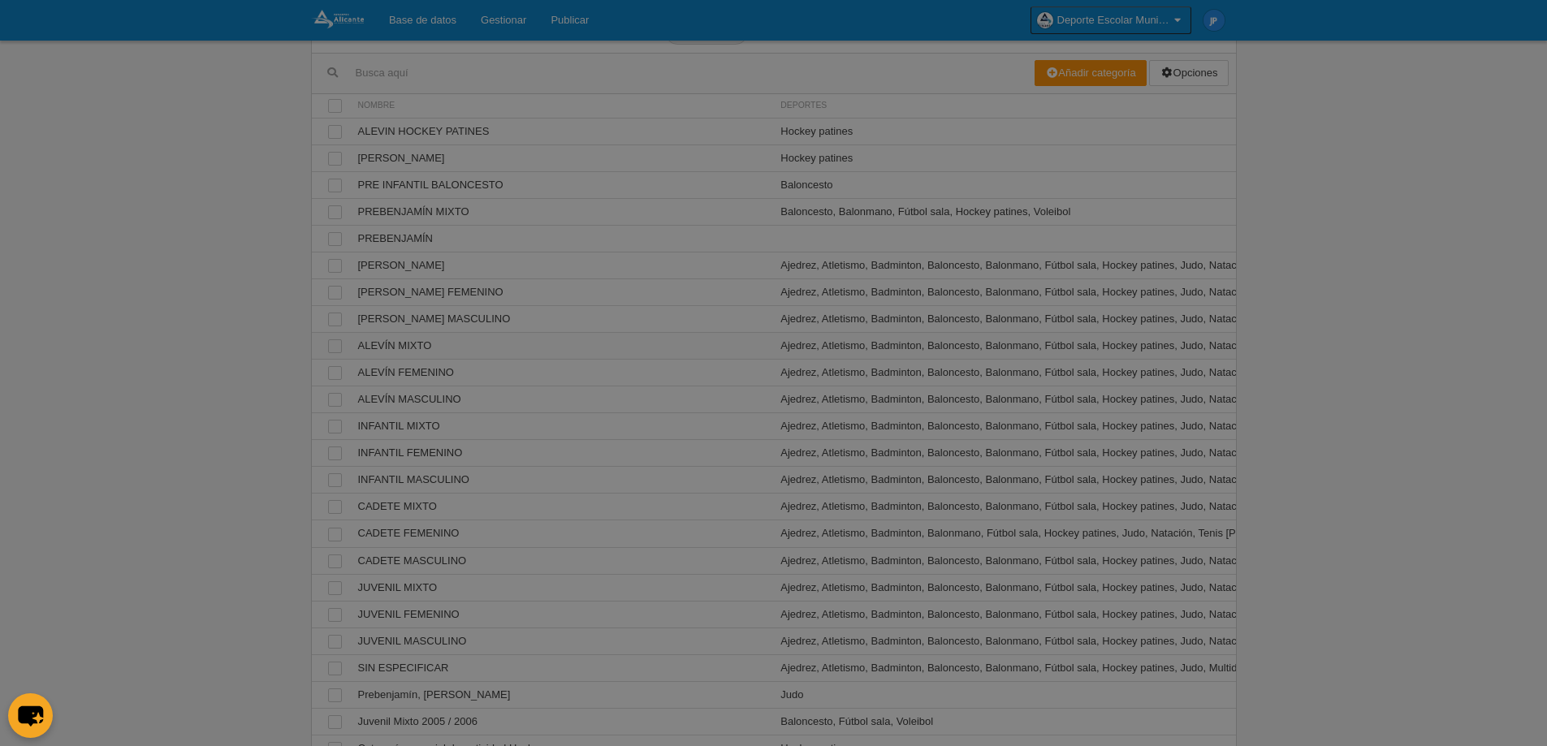
scroll to position [0, 0]
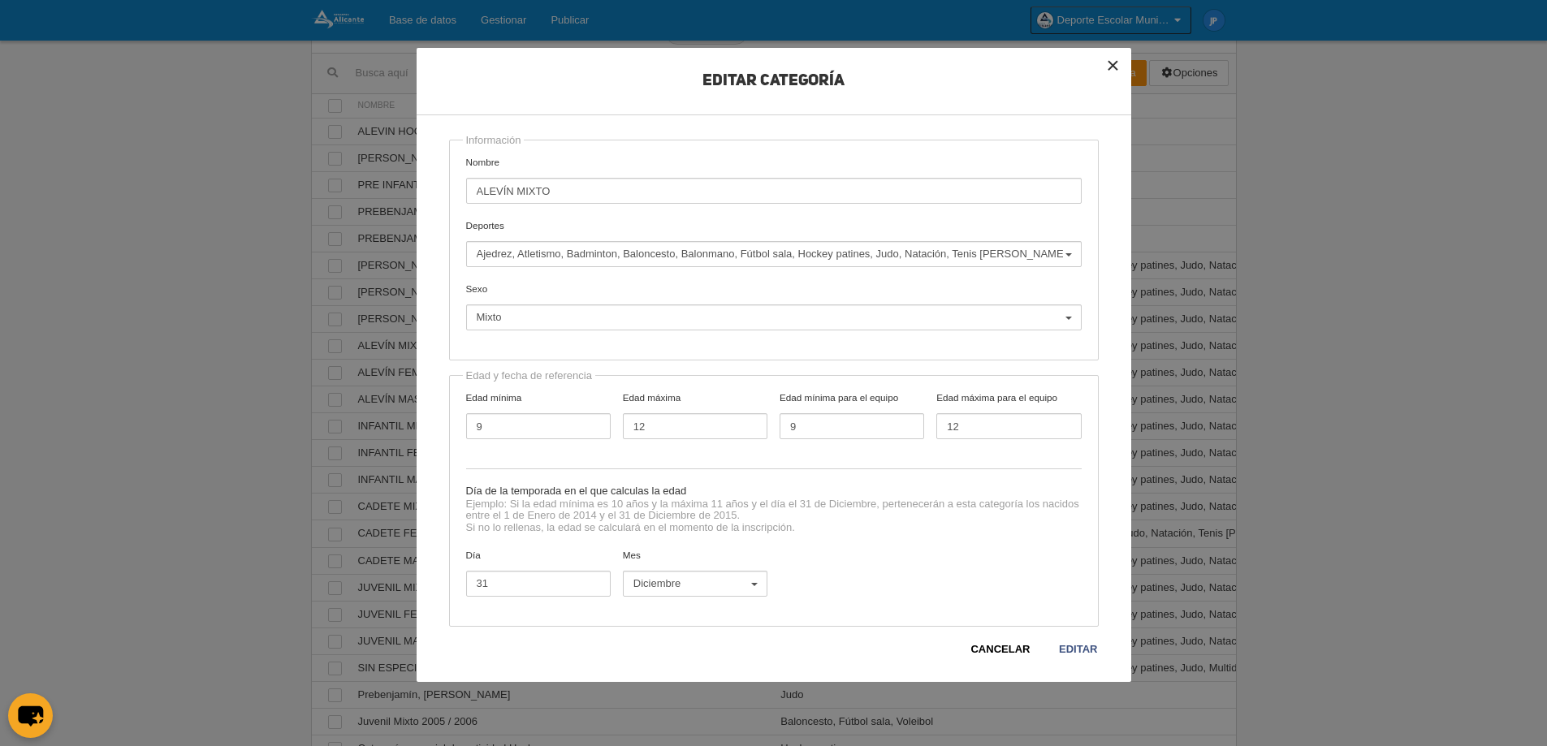
click at [1111, 73] on button "×" at bounding box center [1114, 66] width 36 height 36
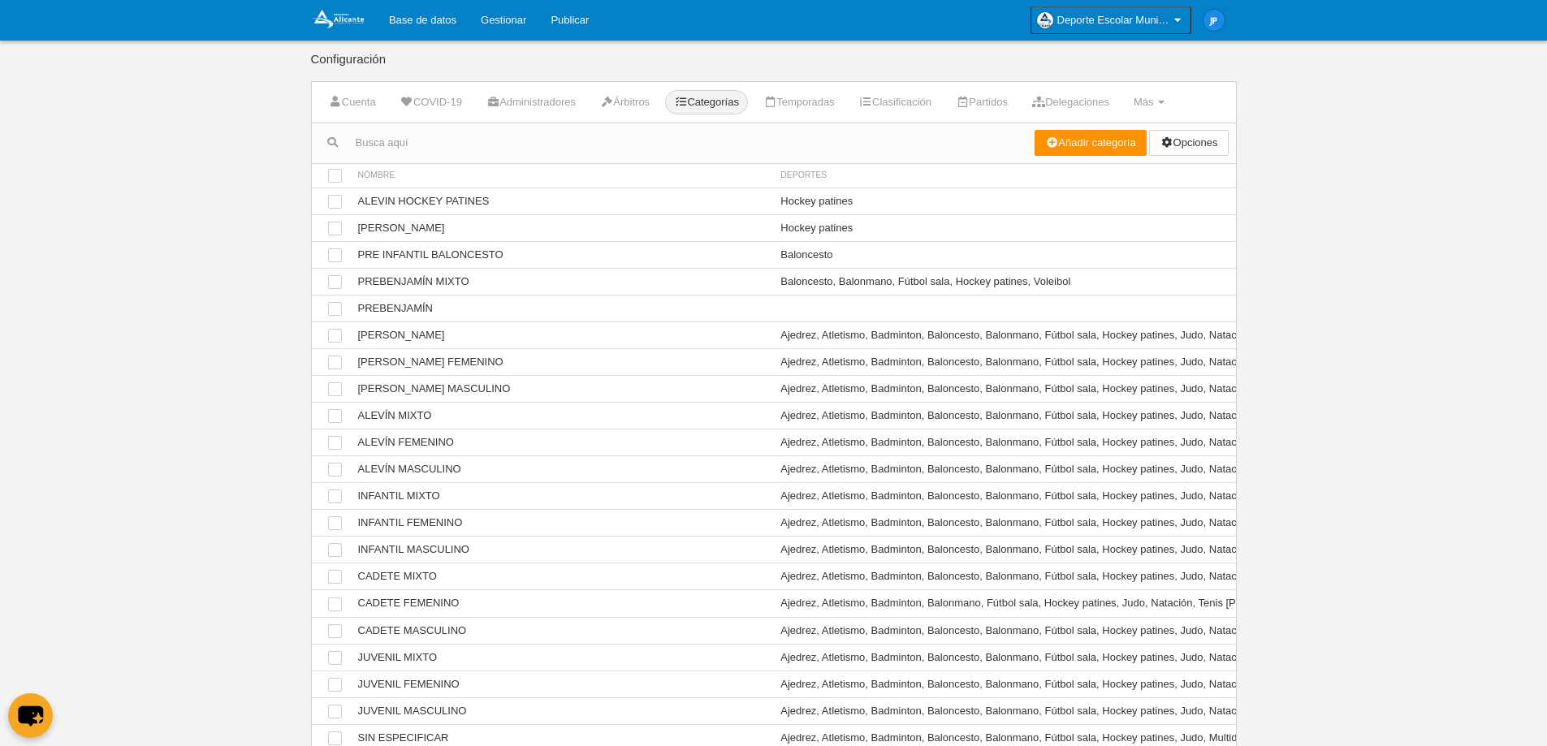
scroll to position [70, 0]
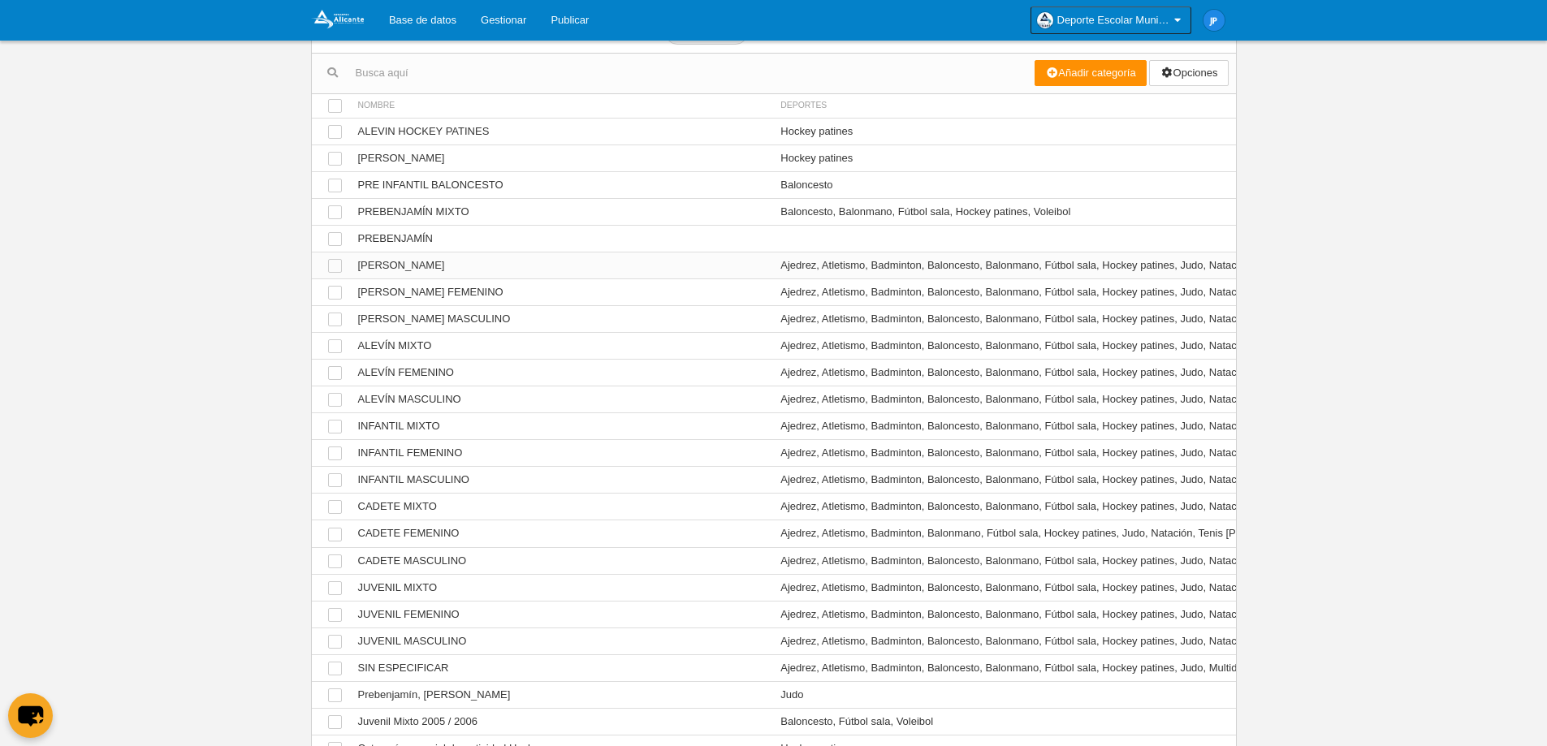
click at [504, 272] on td "Ver [PERSON_NAME]" at bounding box center [561, 265] width 423 height 27
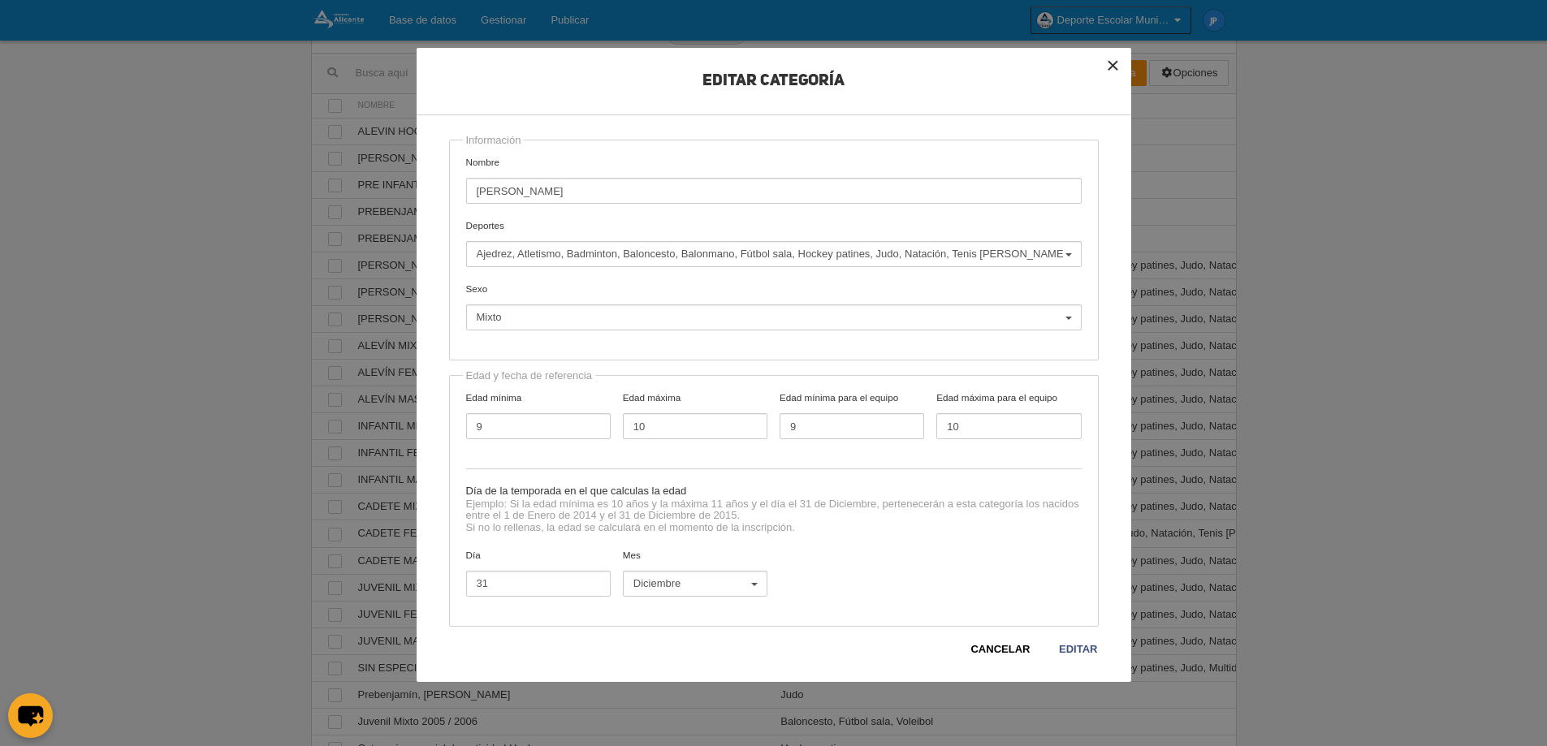
click at [1116, 67] on button "×" at bounding box center [1114, 66] width 36 height 36
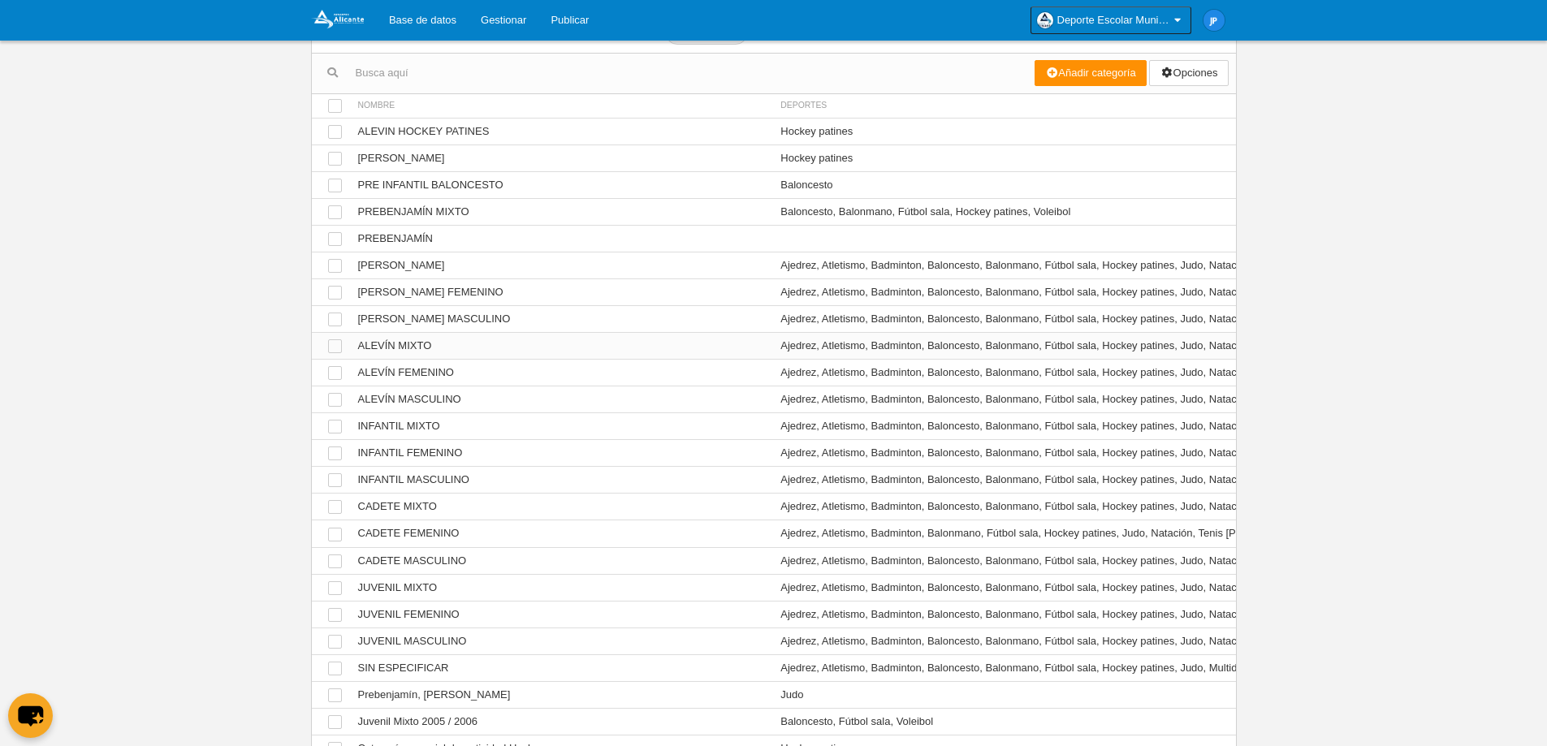
click at [514, 335] on td "Ver ALEVÍN MIXTO" at bounding box center [561, 346] width 423 height 27
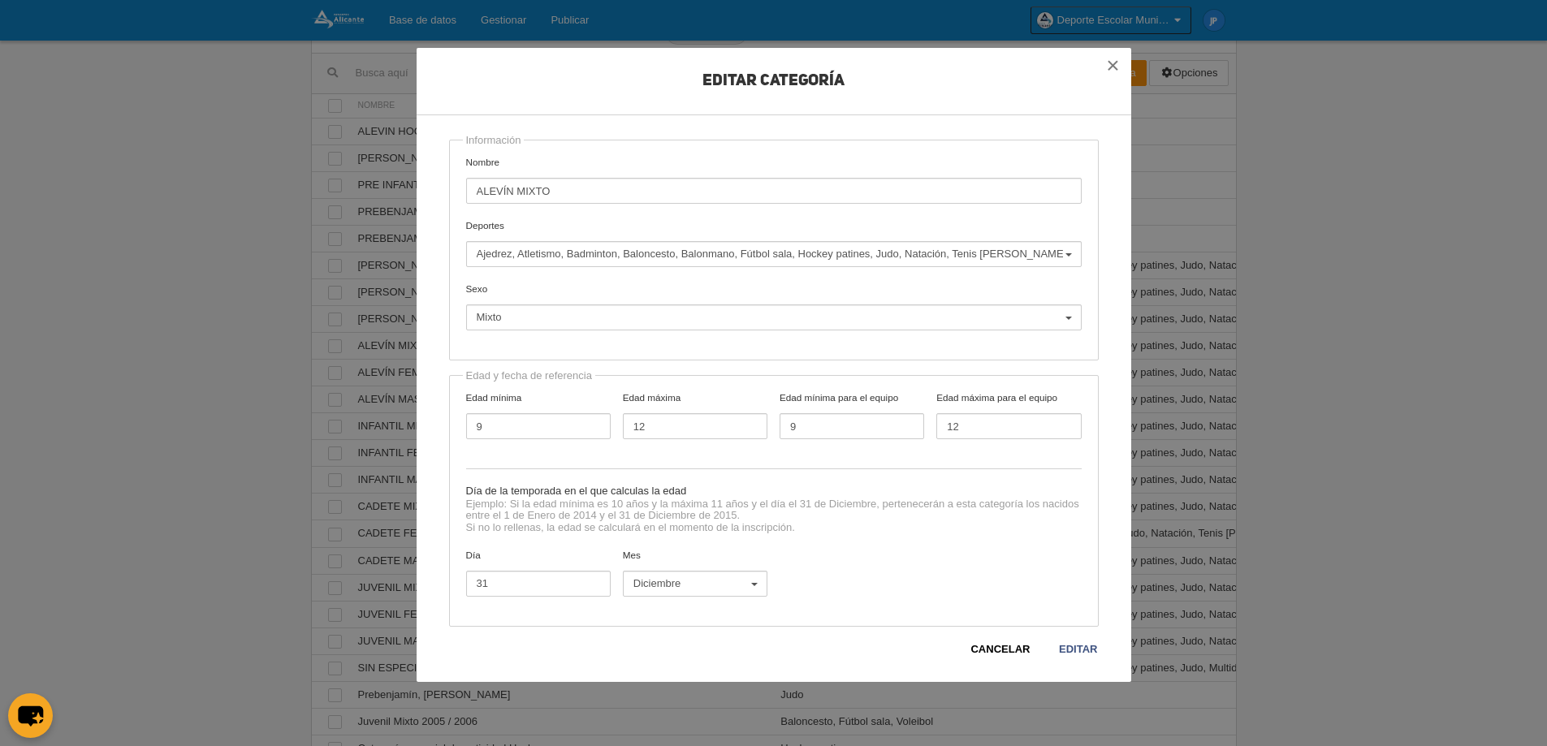
drag, startPoint x: 734, startPoint y: 512, endPoint x: 714, endPoint y: 513, distance: 20.3
click at [714, 513] on div "Ejemplo: Si la edad mínima es 10 años y la máxima 11 años y el día el 31 de Dic…" at bounding box center [774, 524] width 616 height 50
drag, startPoint x: 738, startPoint y: 514, endPoint x: 712, endPoint y: 515, distance: 26.0
click at [712, 515] on div "Ejemplo: Si la edad mínima es 10 años y la máxima 11 años y el día el 31 de Dic…" at bounding box center [774, 524] width 616 height 50
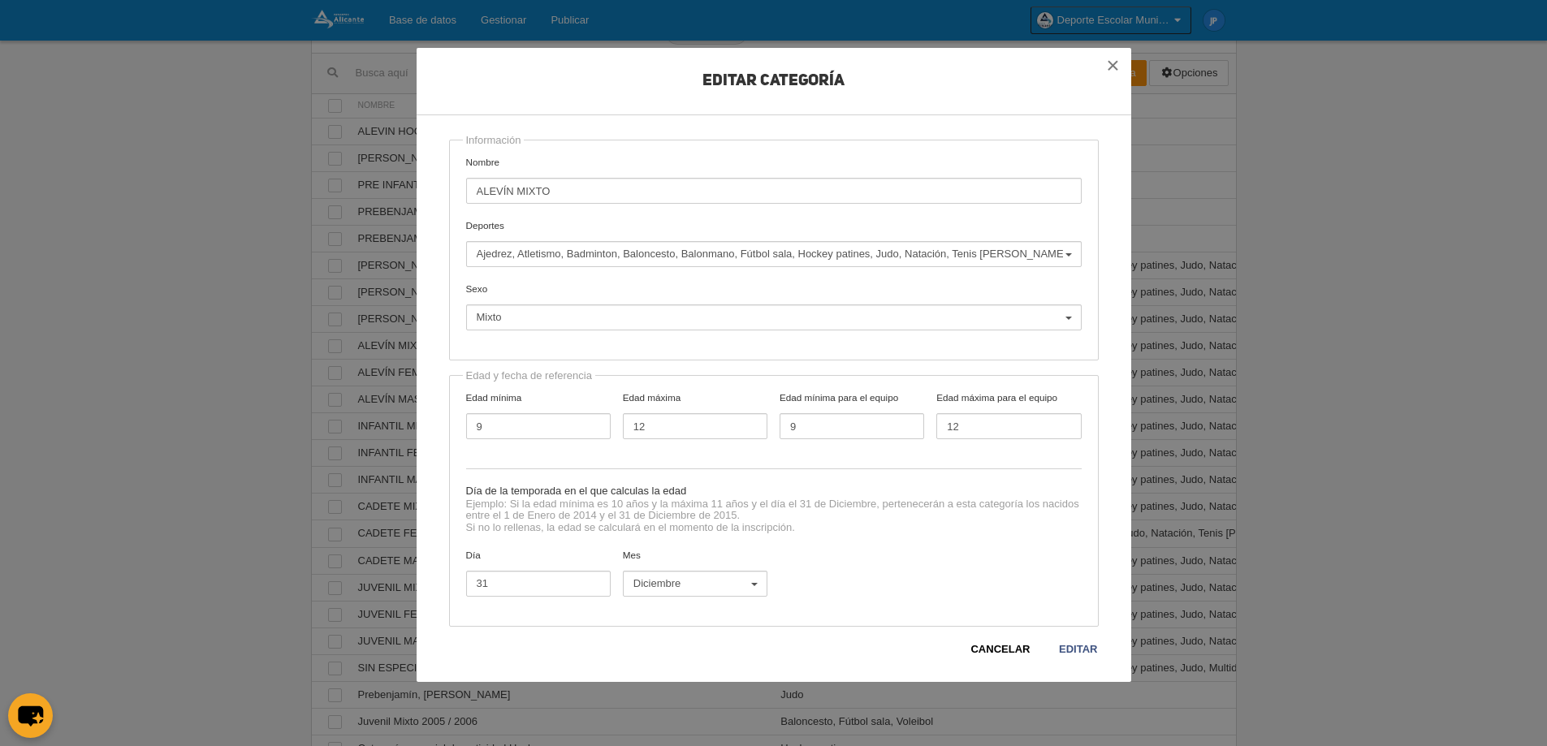
click at [712, 515] on div "Ejemplo: Si la edad mínima es 10 años y la máxima 11 años y el día el 31 de Dic…" at bounding box center [774, 524] width 616 height 50
click at [1113, 60] on button "×" at bounding box center [1114, 66] width 36 height 36
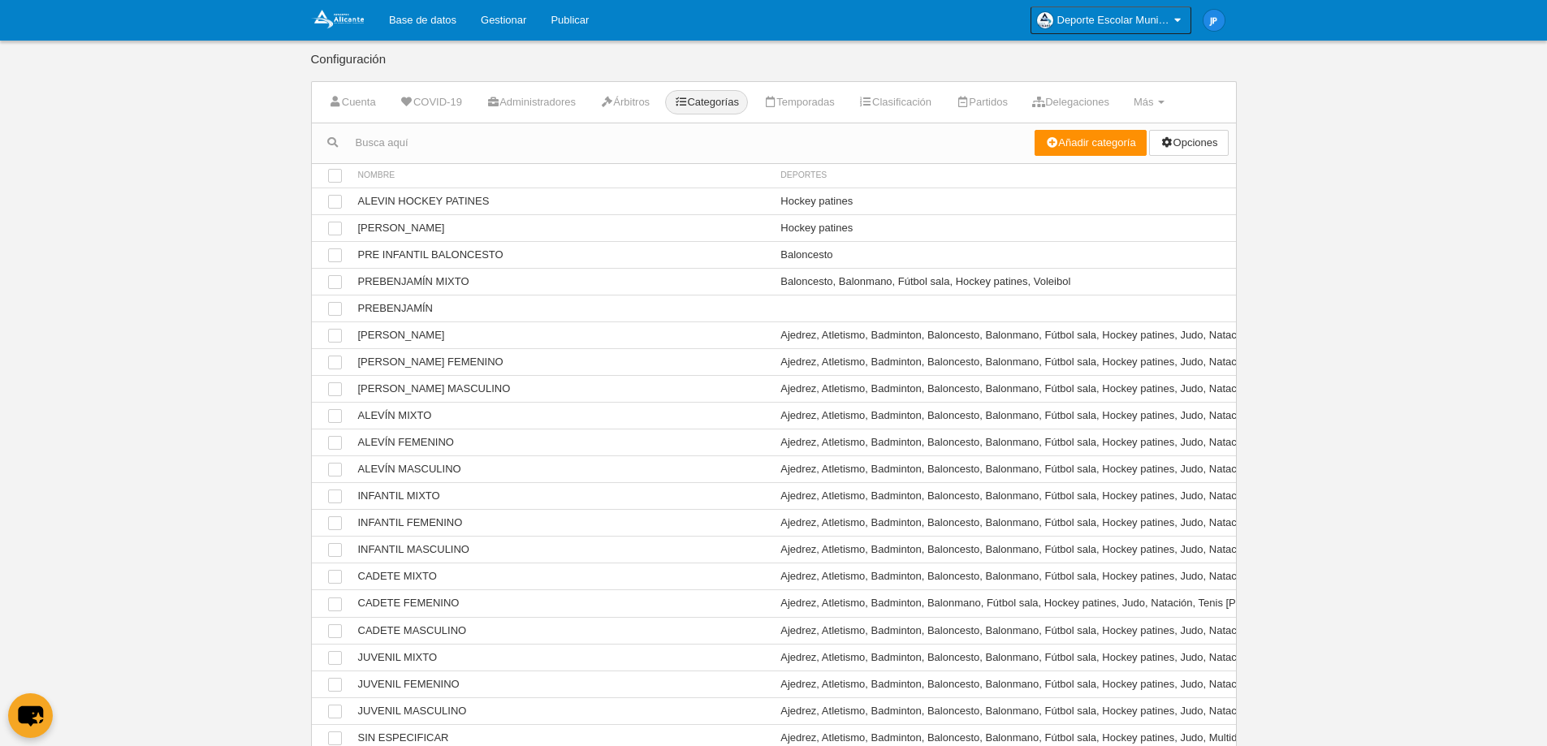
scroll to position [70, 0]
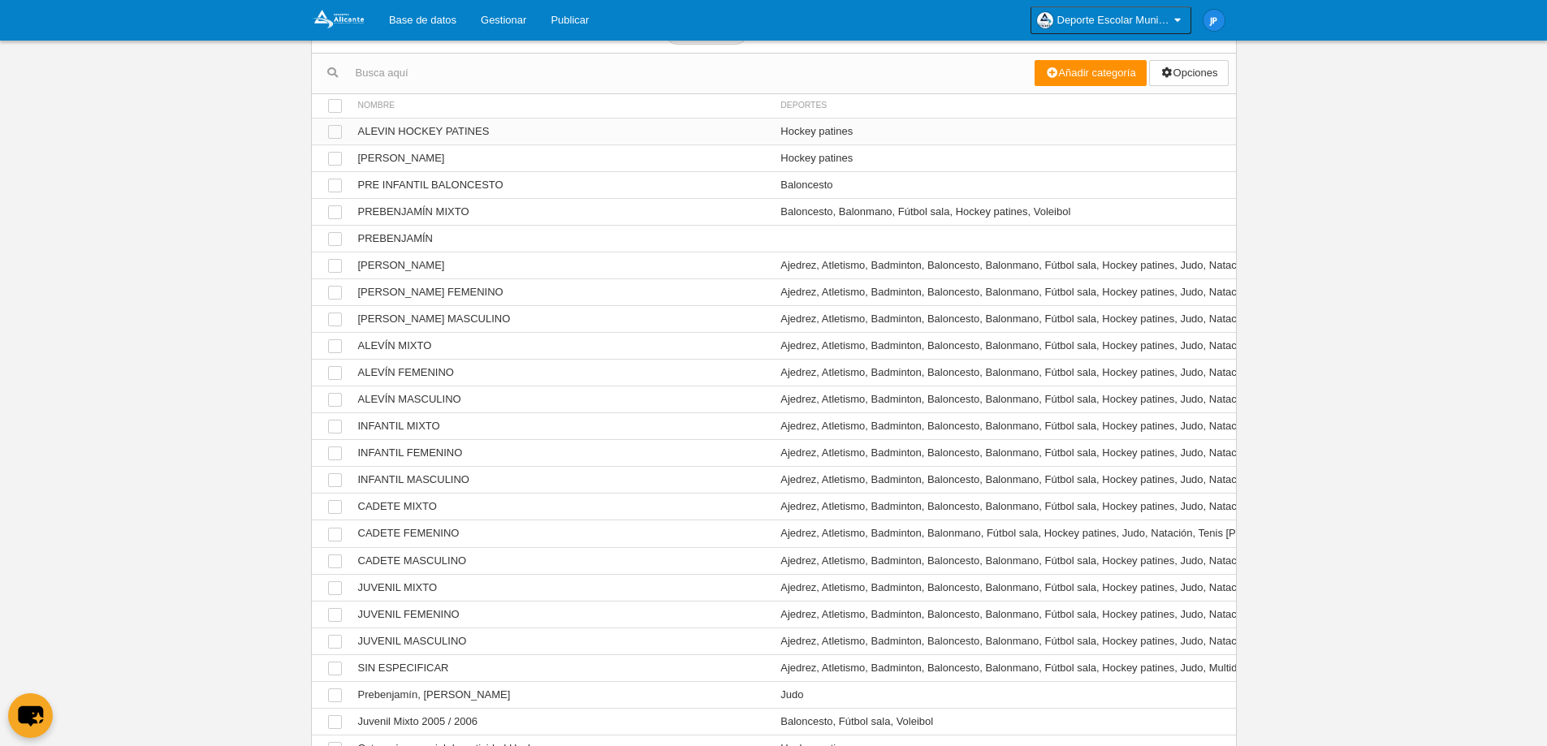
click at [587, 129] on td "Ver ALEVIN HOCKEY PATINES" at bounding box center [561, 131] width 423 height 27
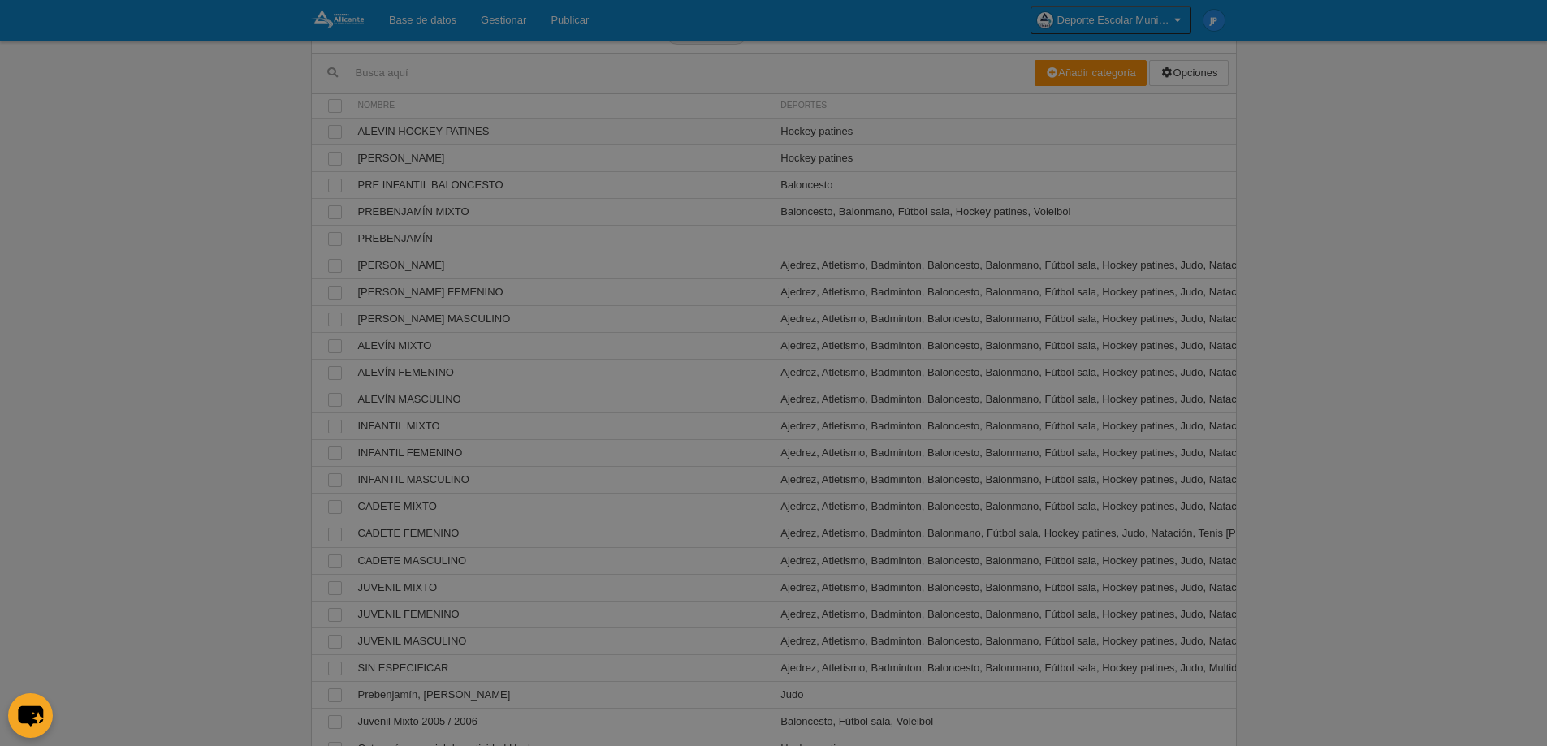
scroll to position [0, 0]
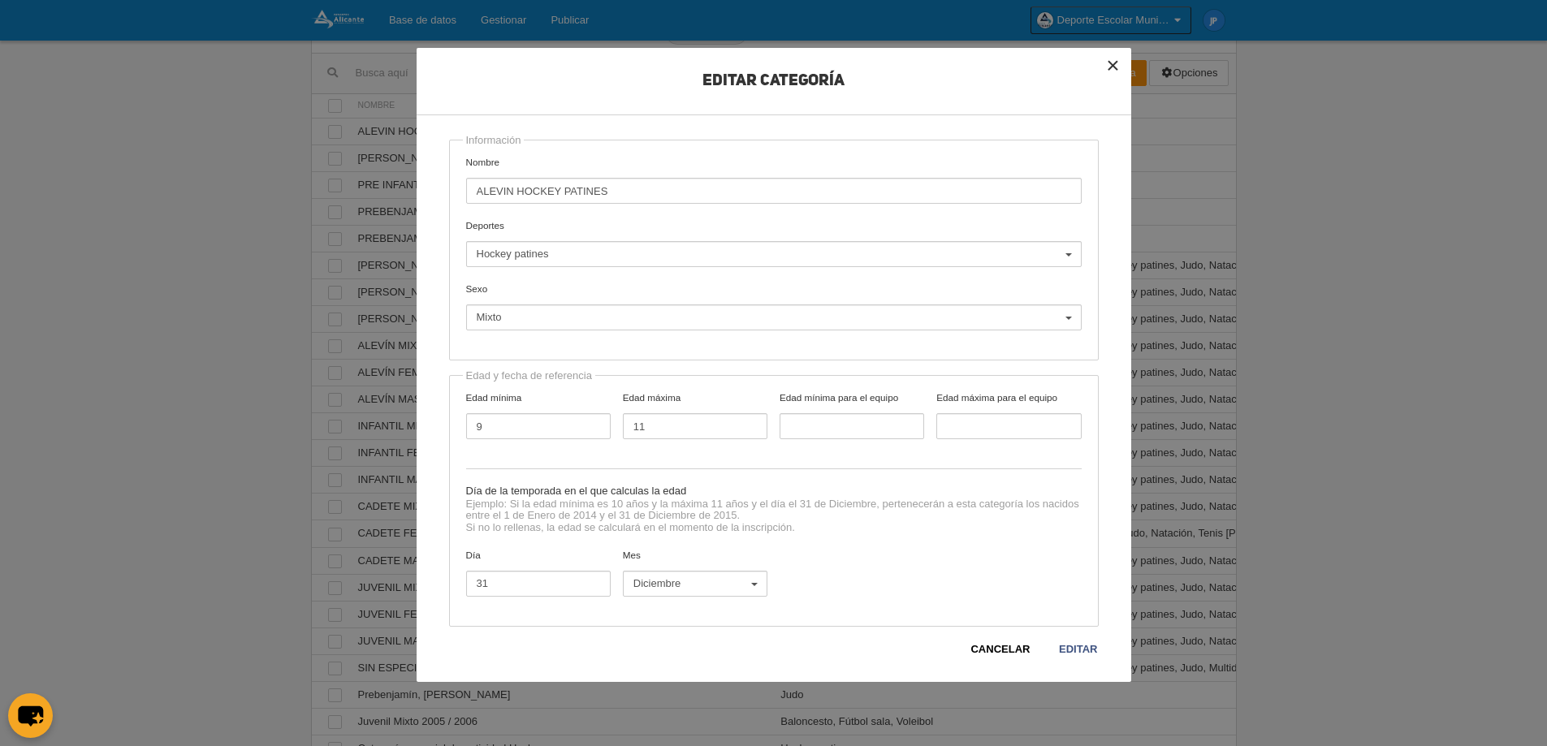
click at [1115, 56] on button "×" at bounding box center [1114, 66] width 36 height 36
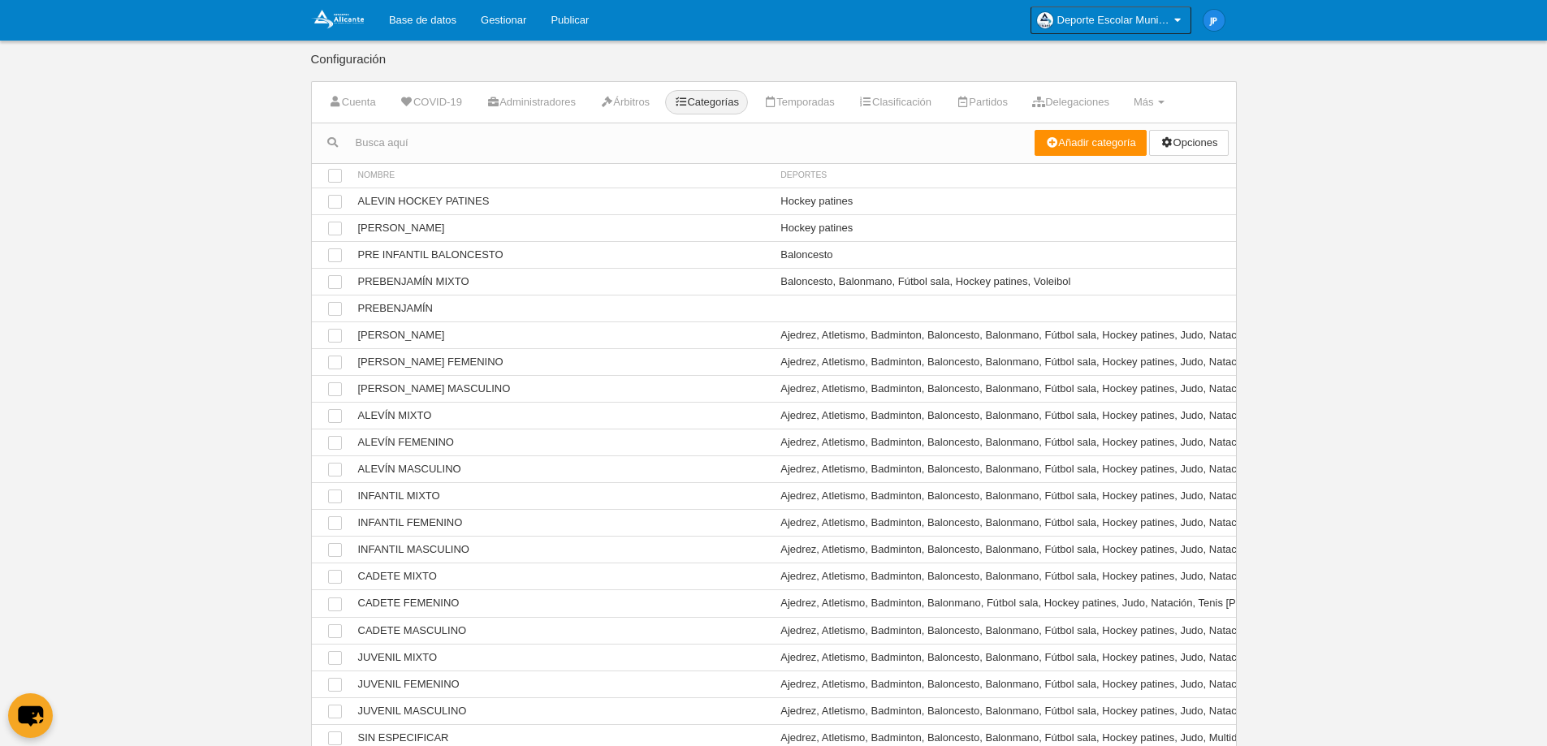
scroll to position [70, 0]
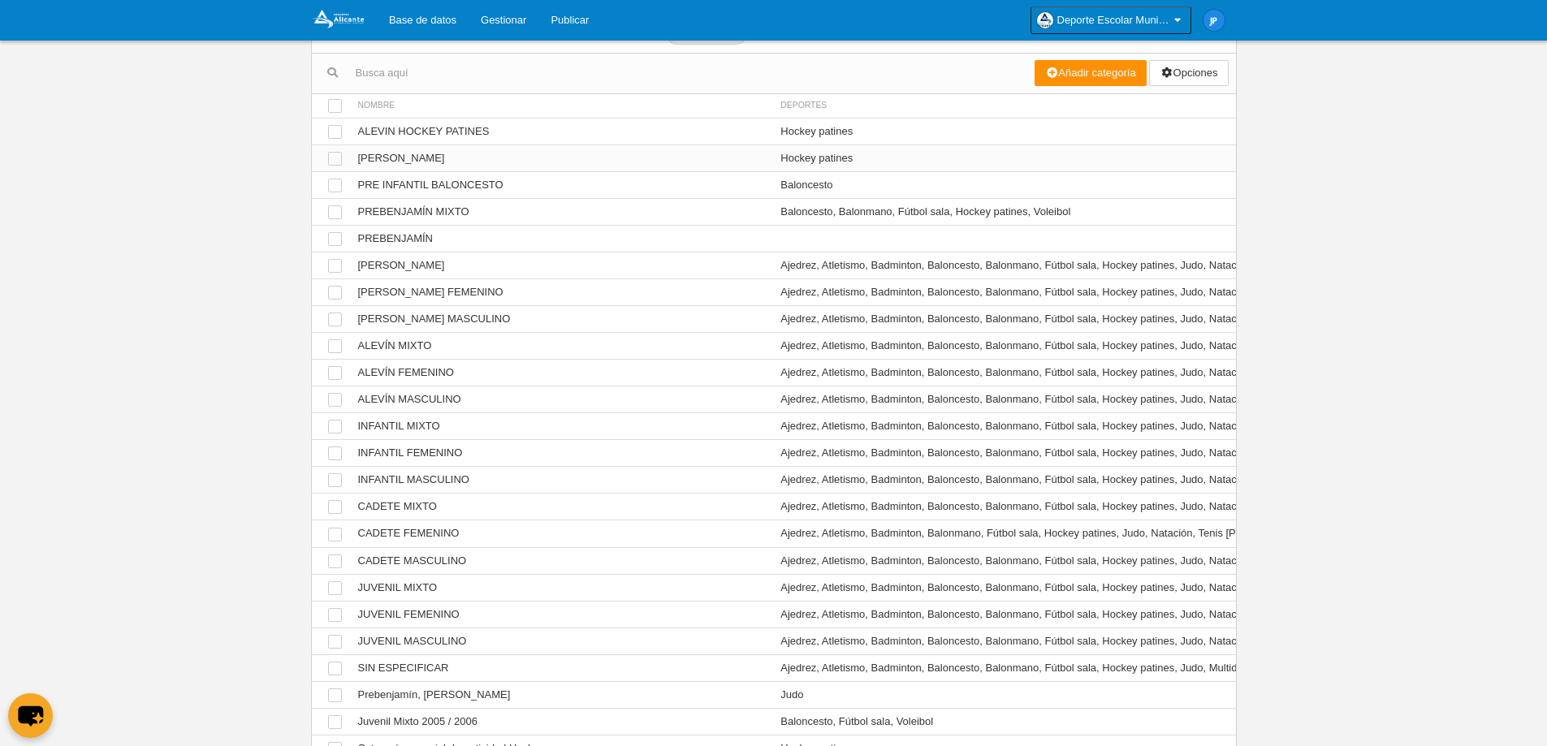
click at [521, 156] on td "Ver BENJAMIN HOCKEY PATINES" at bounding box center [561, 158] width 423 height 27
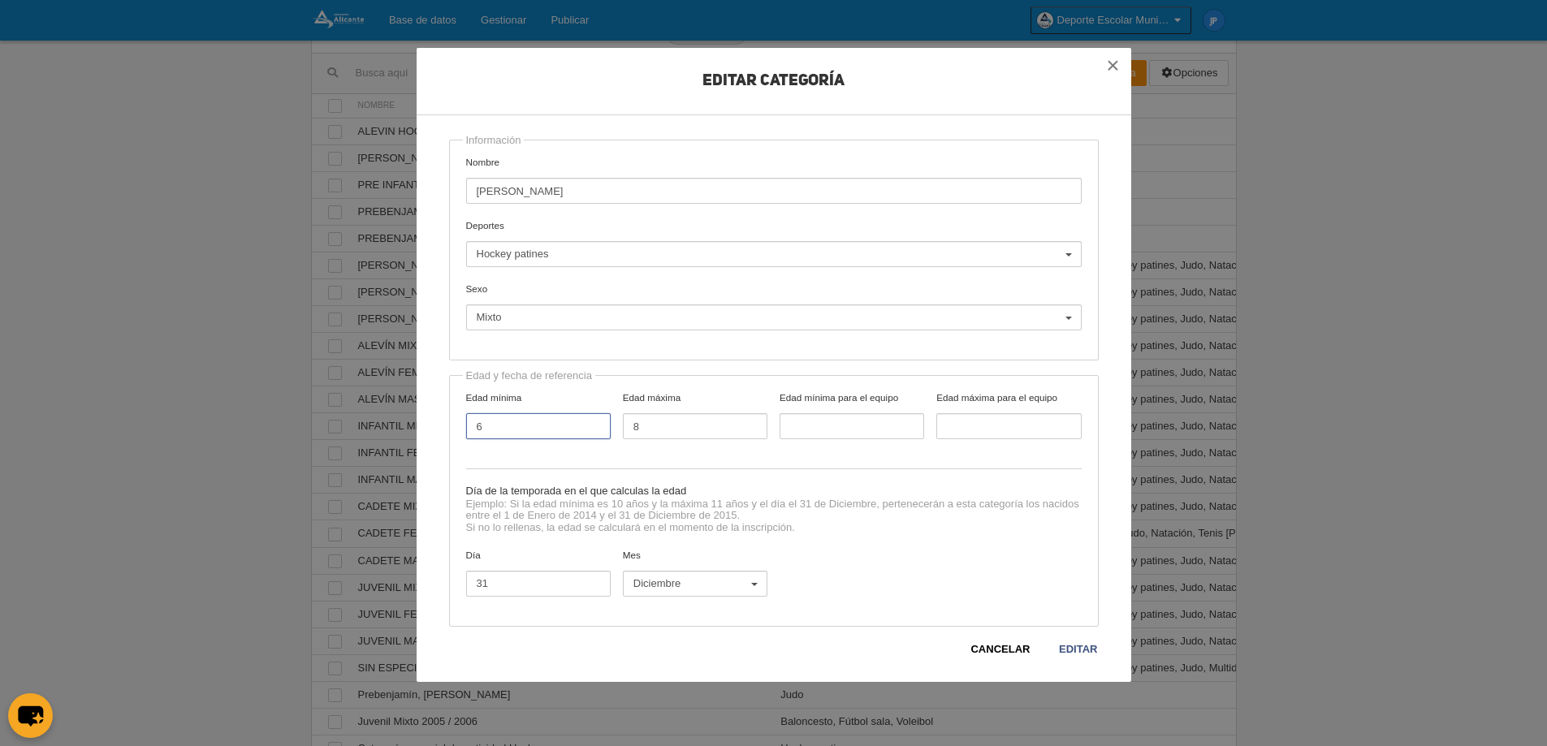
drag, startPoint x: 492, startPoint y: 422, endPoint x: 461, endPoint y: 424, distance: 31.0
click at [461, 424] on label "Edad mínima 6" at bounding box center [538, 415] width 157 height 49
type input "7"
drag, startPoint x: 657, startPoint y: 426, endPoint x: 604, endPoint y: 425, distance: 52.8
click at [604, 425] on div "Edad mínima 7 Edad máxima 8 Edad mínima para el equipo Edad máxima para el equi…" at bounding box center [774, 422] width 628 height 63
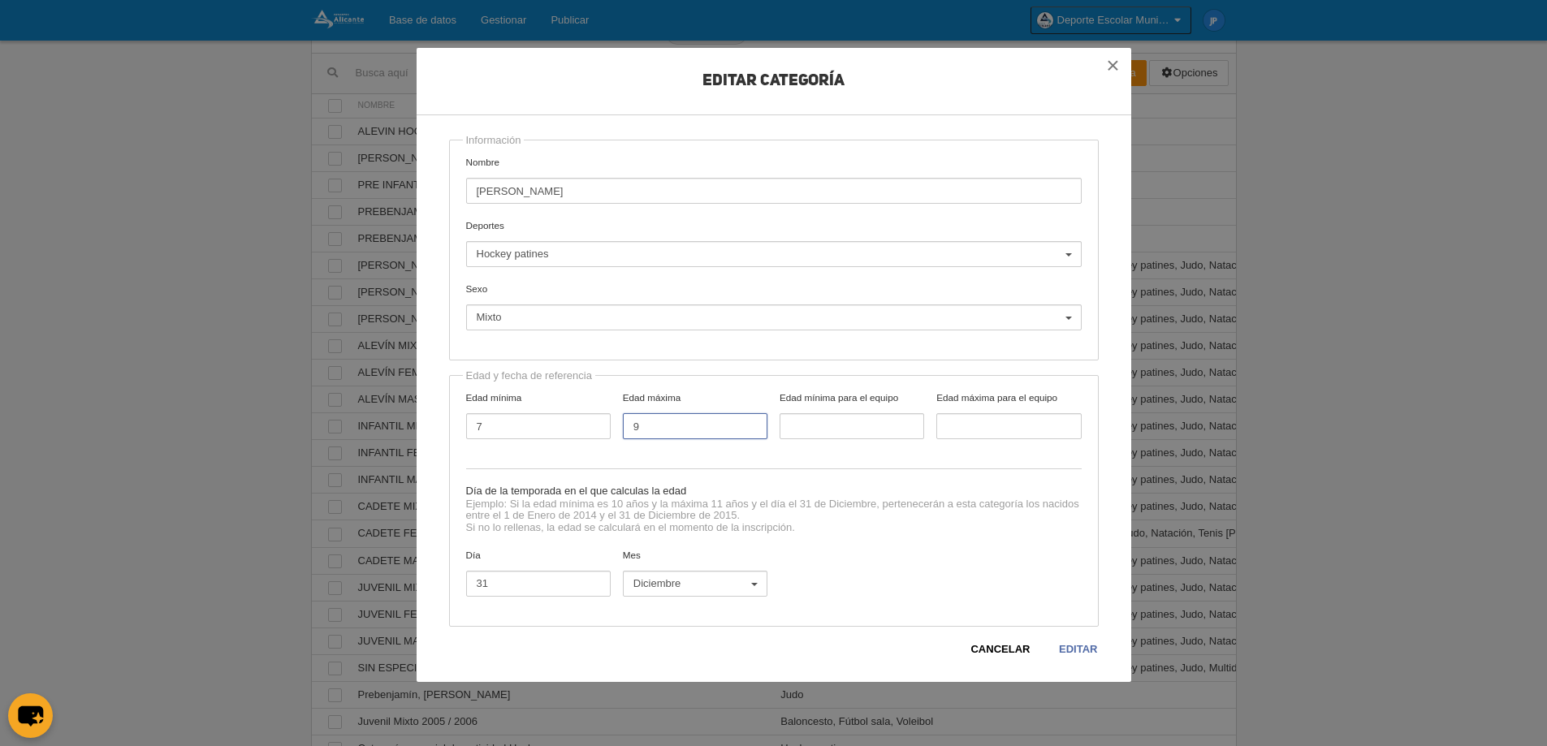
type input "9"
click at [1079, 655] on link "Editar" at bounding box center [1078, 650] width 40 height 16
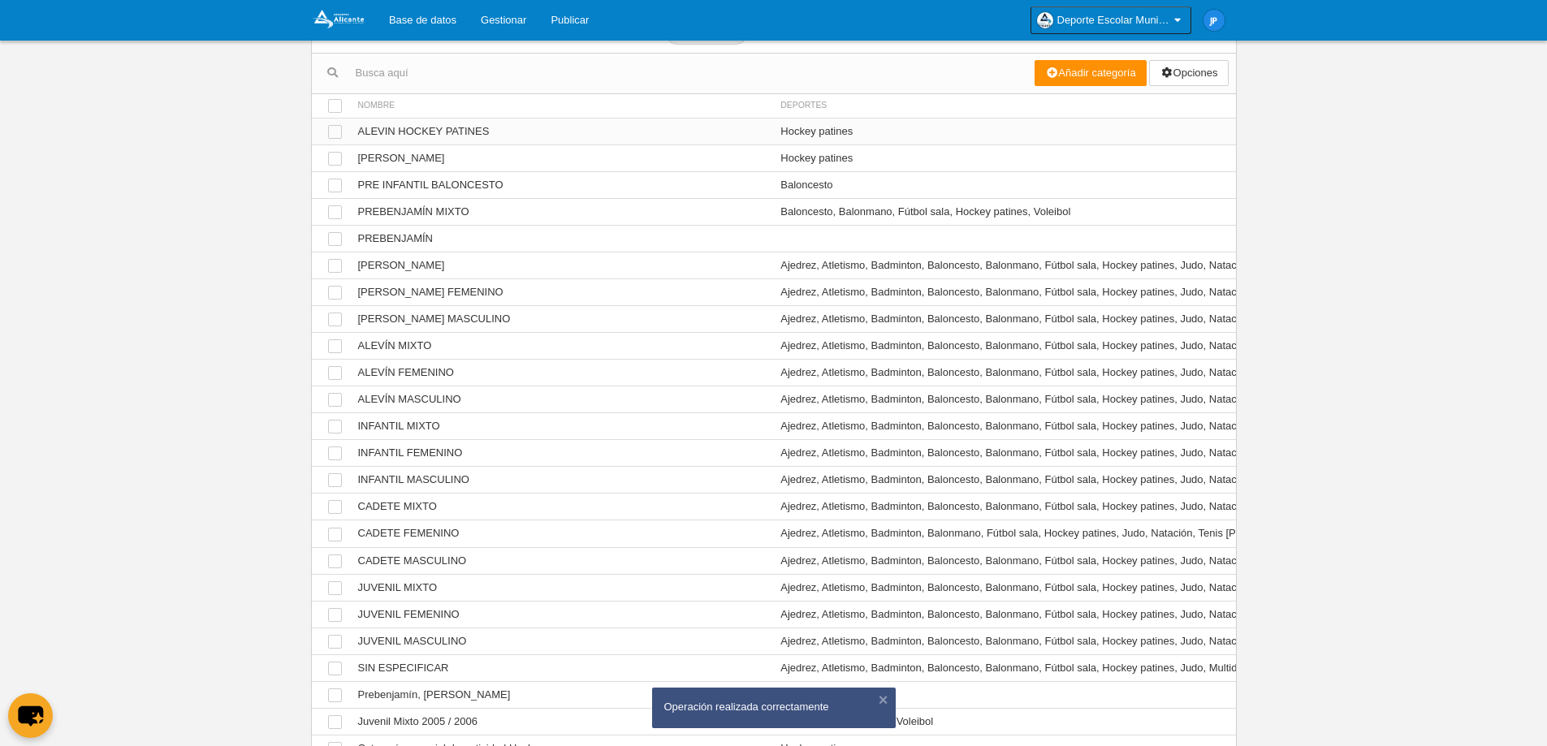
click at [584, 132] on td "Ver ALEVIN HOCKEY PATINES" at bounding box center [561, 131] width 423 height 27
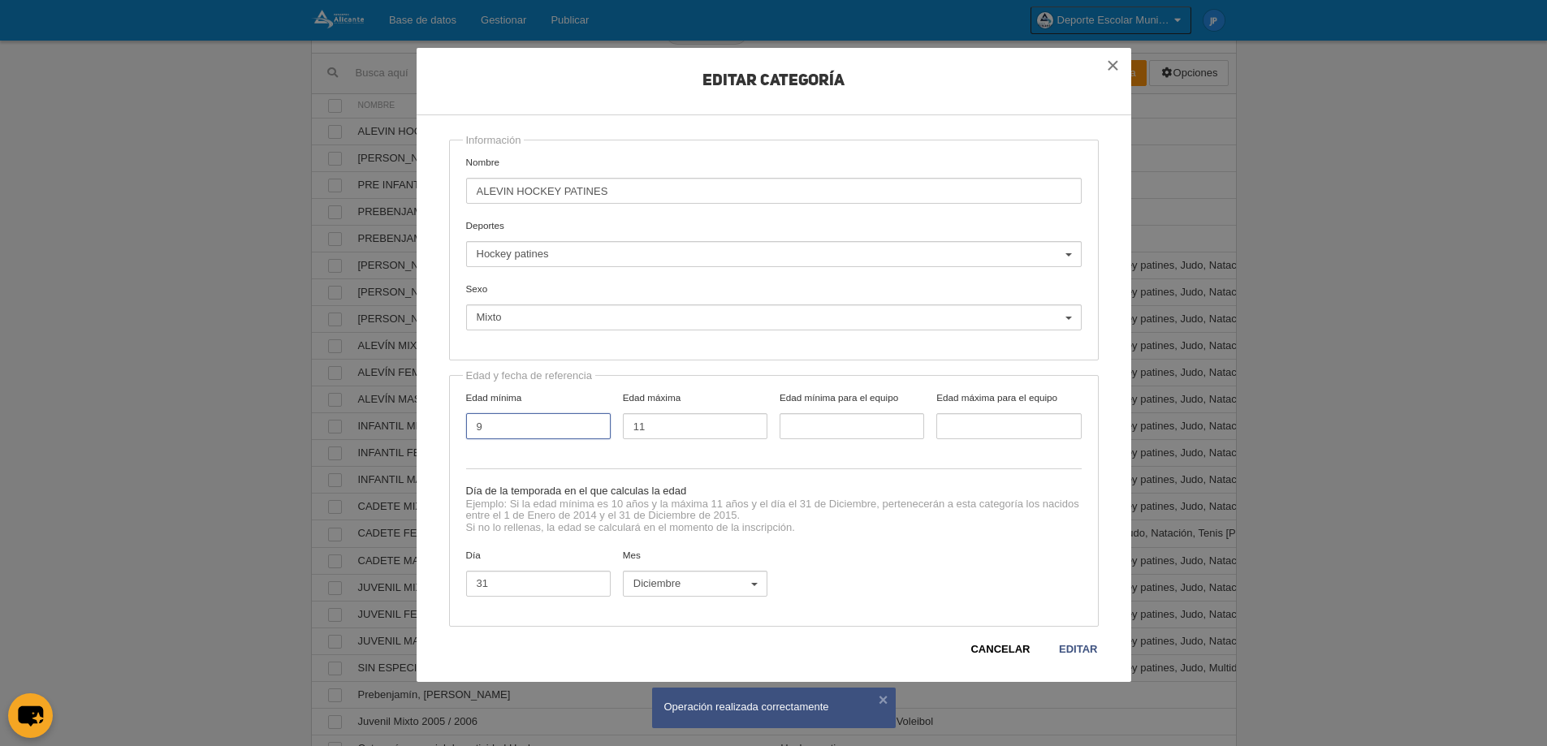
drag, startPoint x: 511, startPoint y: 428, endPoint x: 435, endPoint y: 428, distance: 76.3
click at [435, 428] on div "Editar Categoría Información Nombre ALEVIN HOCKEY PATINES Deportes Ajedrez Atle…" at bounding box center [774, 365] width 715 height 634
type input "10"
drag, startPoint x: 658, startPoint y: 427, endPoint x: 622, endPoint y: 425, distance: 35.8
click at [623, 425] on input "11" at bounding box center [695, 426] width 145 height 26
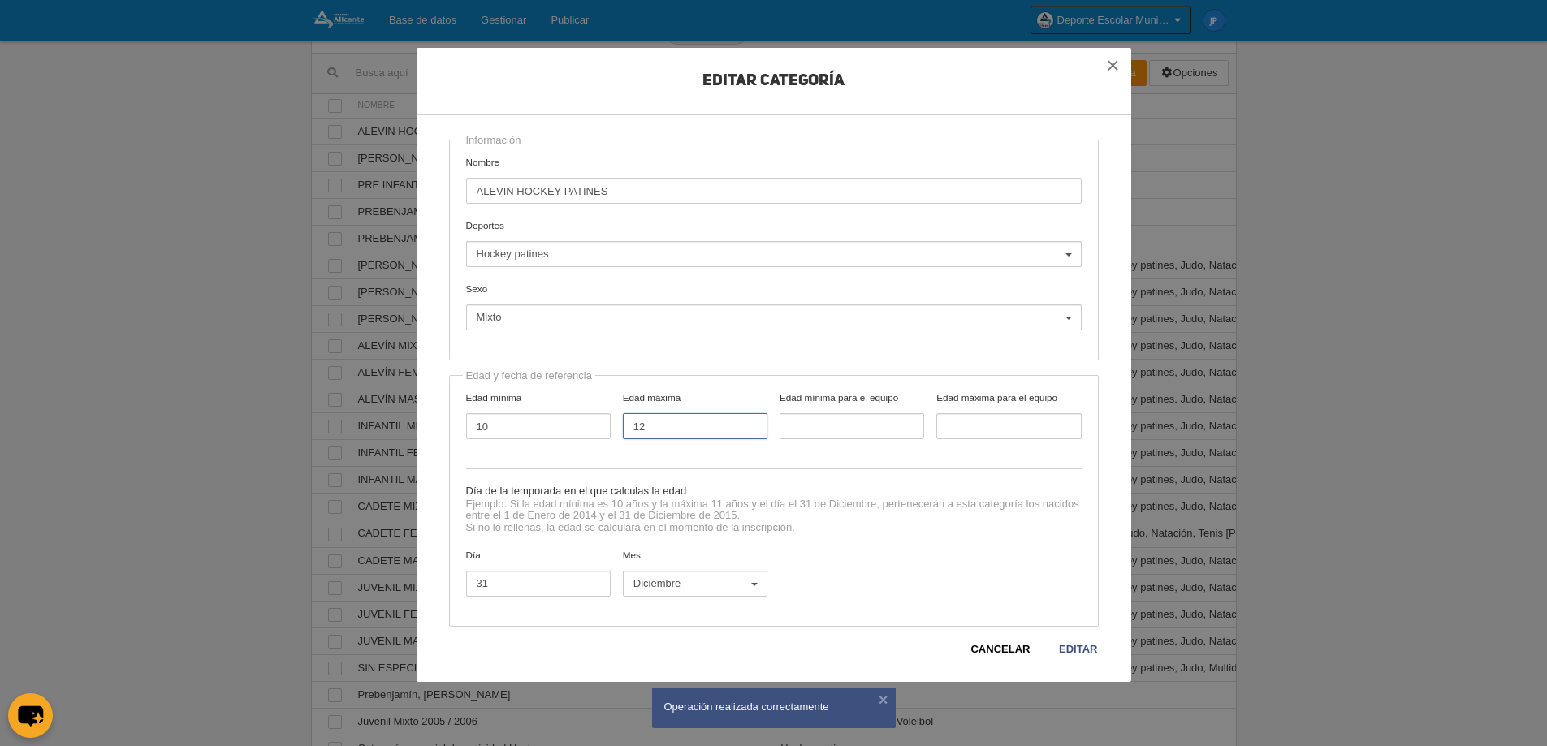
type input "12"
click at [1075, 640] on div "Cancelar Editar" at bounding box center [774, 642] width 650 height 31
click at [1082, 648] on link "Editar" at bounding box center [1078, 650] width 40 height 16
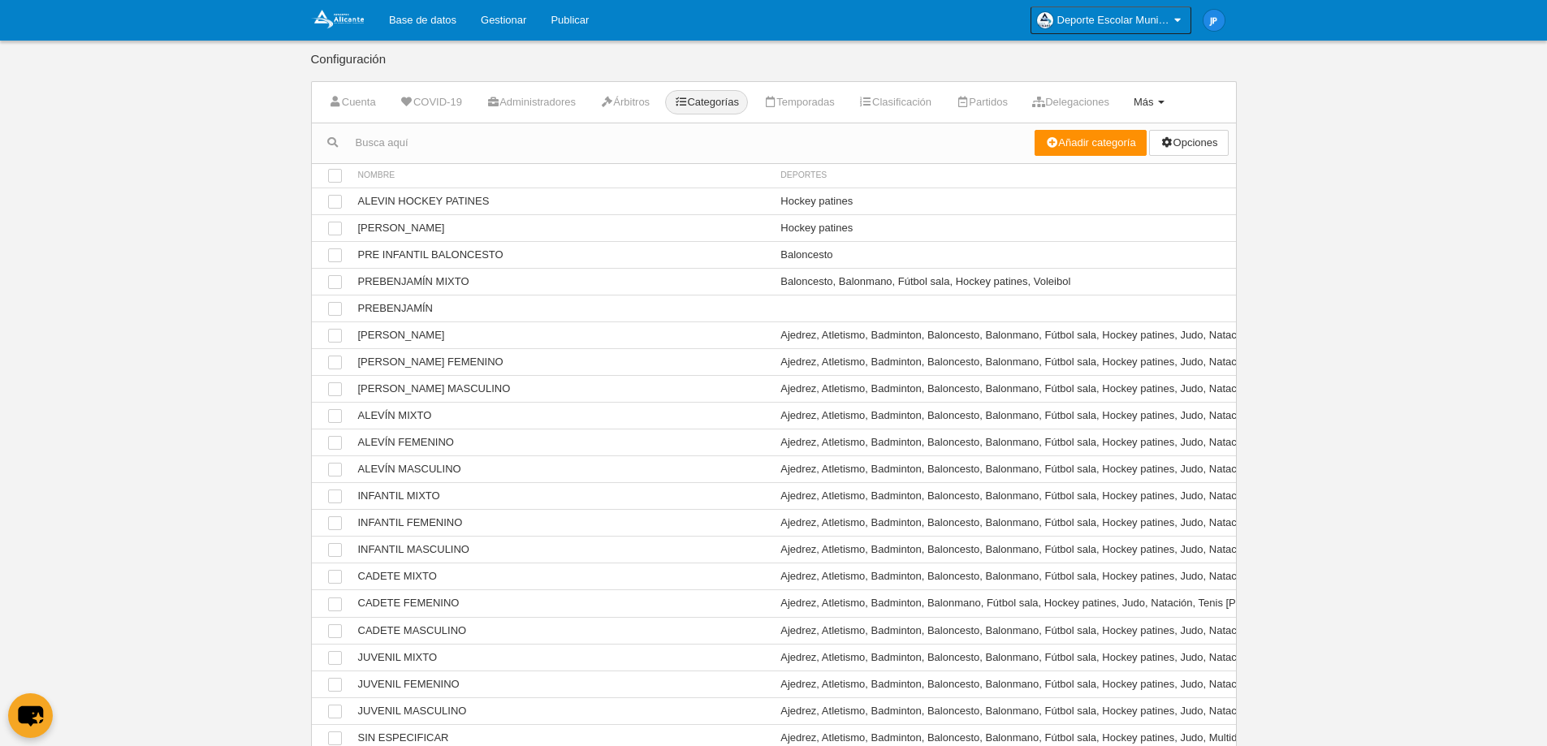
click at [1174, 99] on link "Más Menú" at bounding box center [1149, 102] width 49 height 24
click at [1124, 141] on link "Formularios" at bounding box center [1097, 142] width 151 height 26
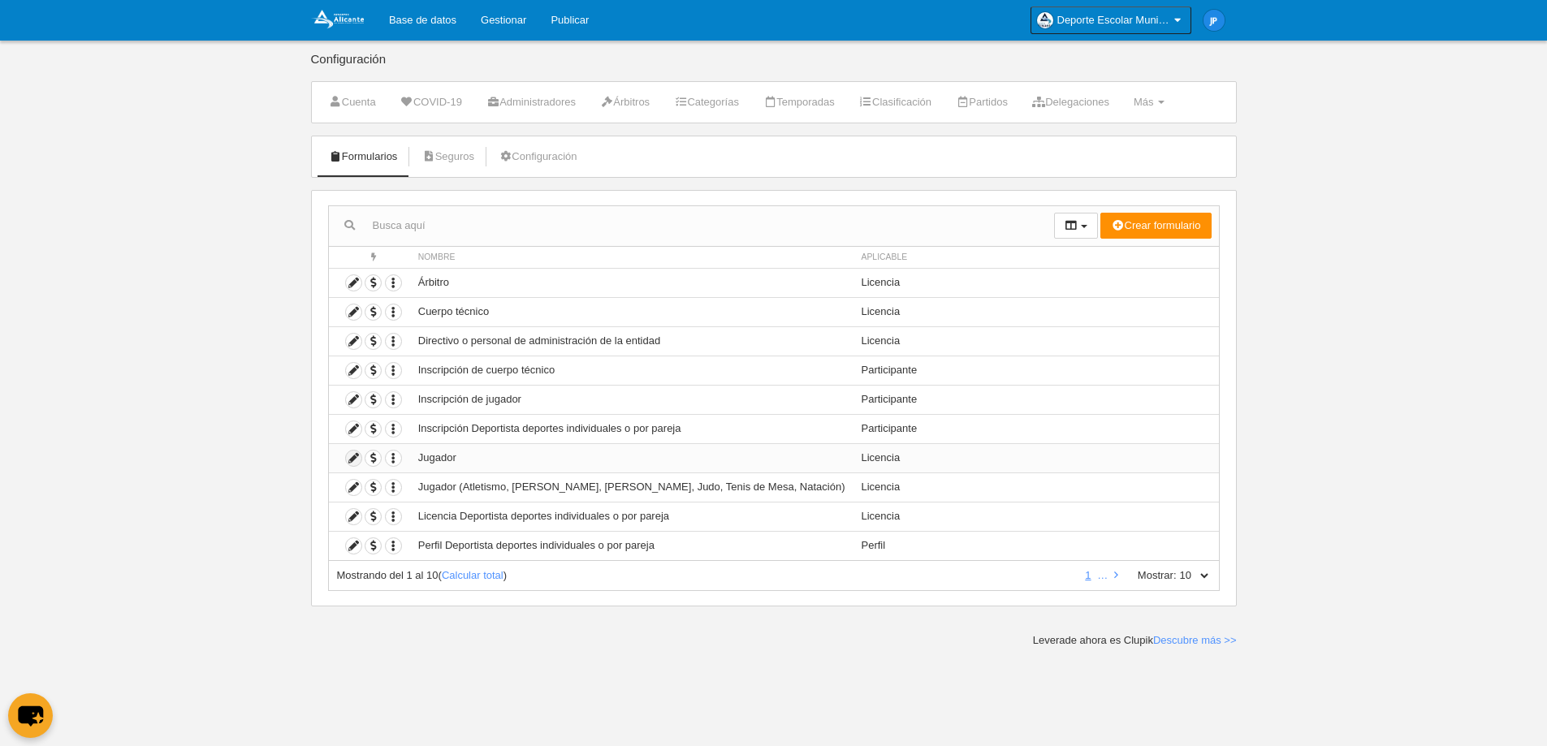
click at [357, 454] on icon at bounding box center [353, 458] width 15 height 15
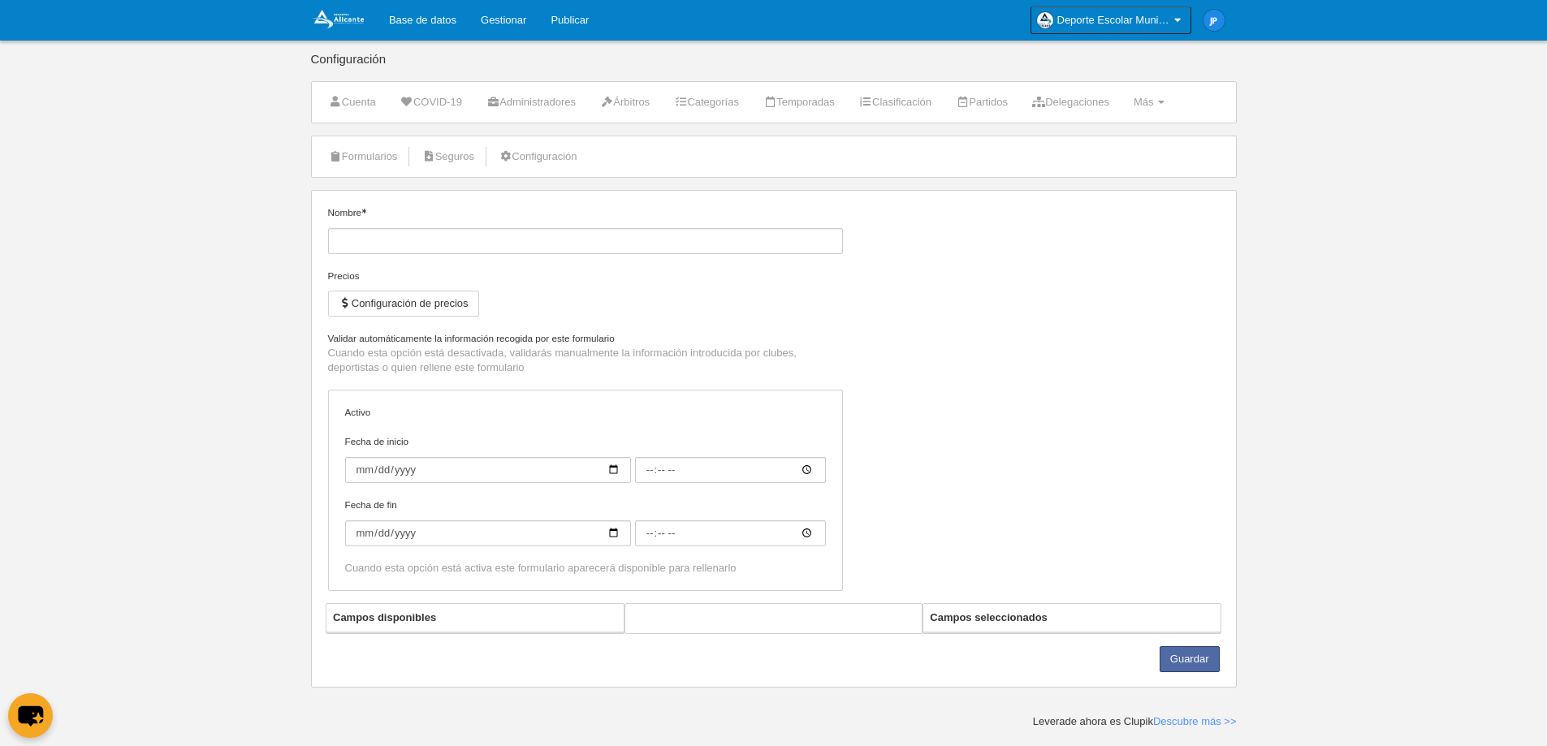
type input "Jugador"
checkbox input "true"
type input "[DATE]"
type input "09:00"
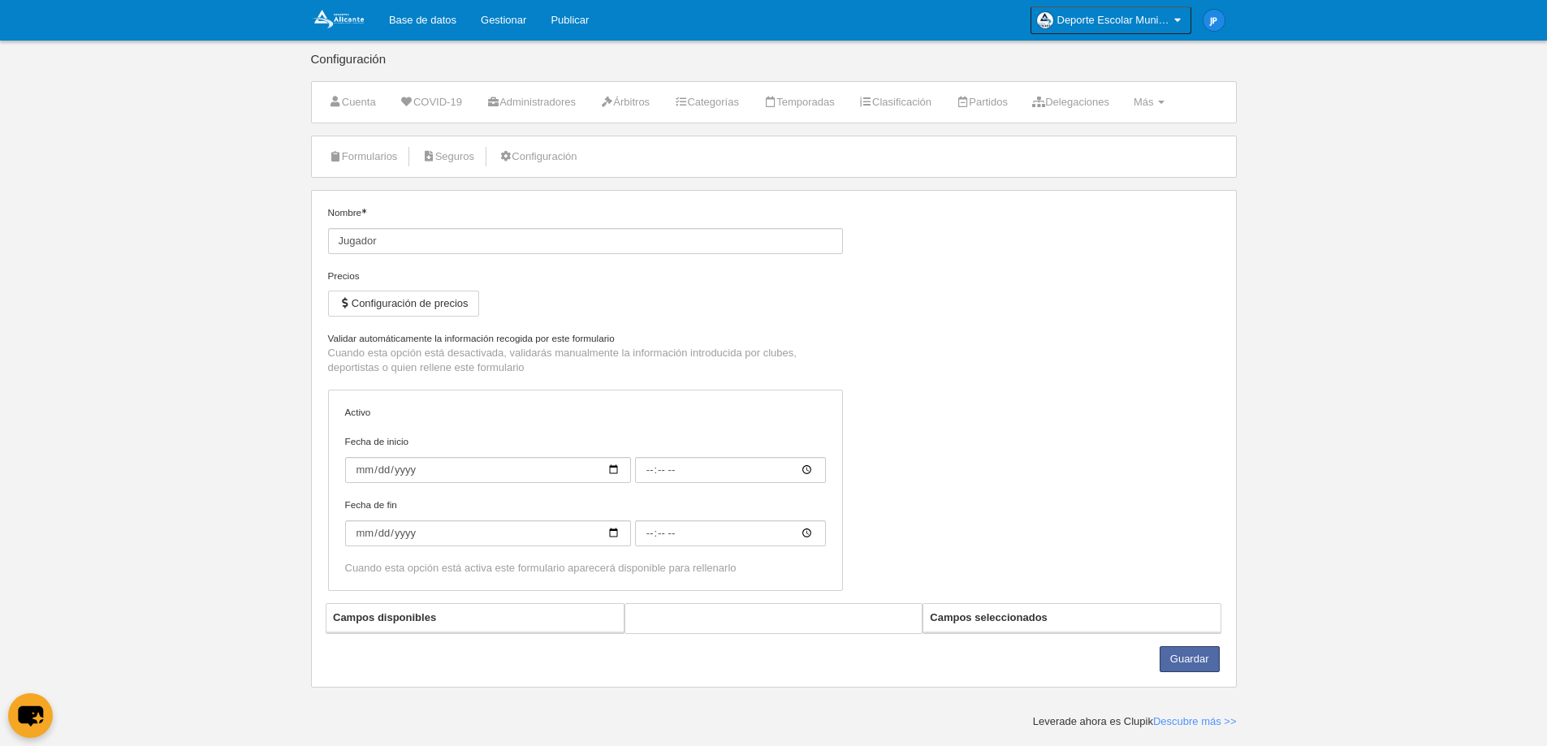
type input "[DATE]"
type input "09:00"
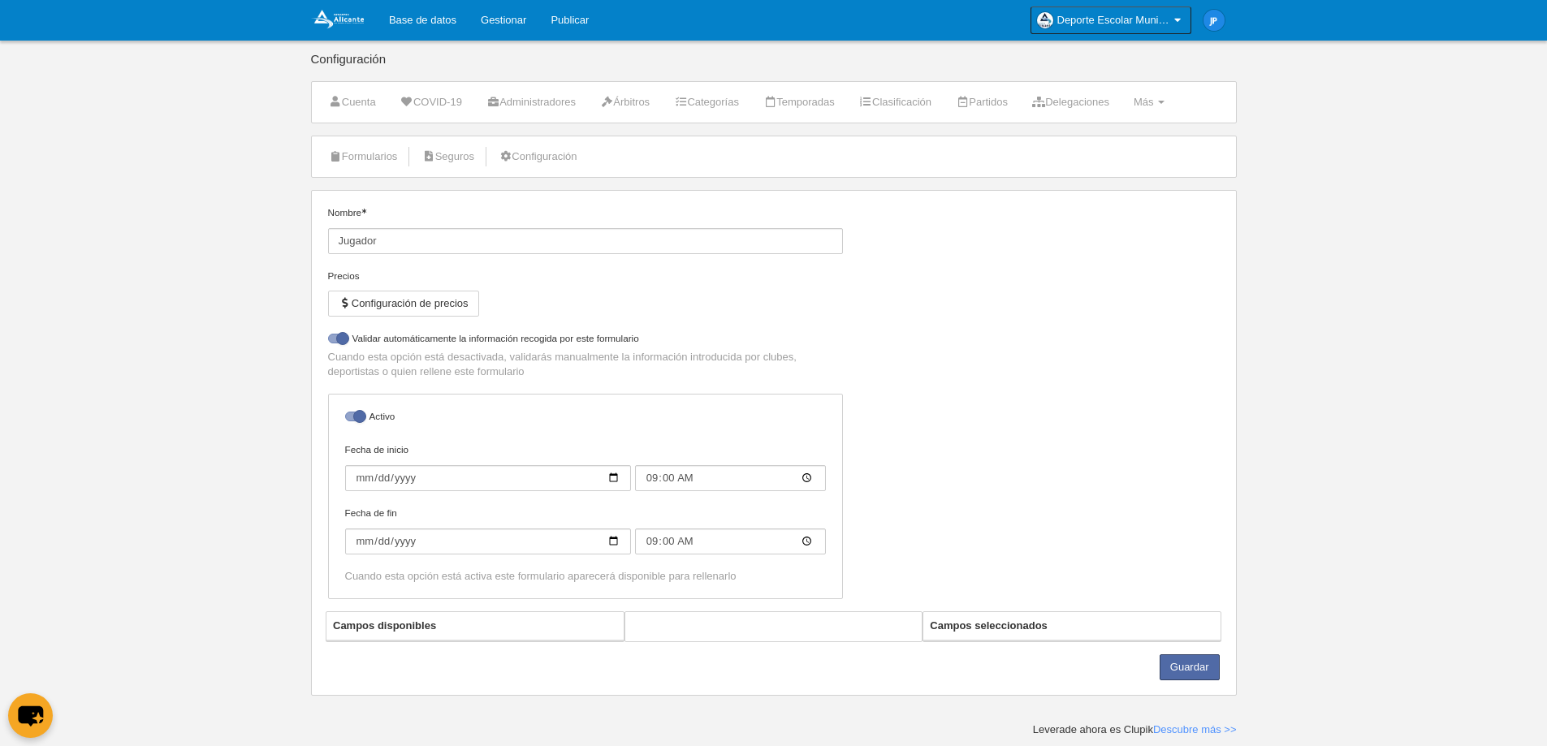
select select "selected"
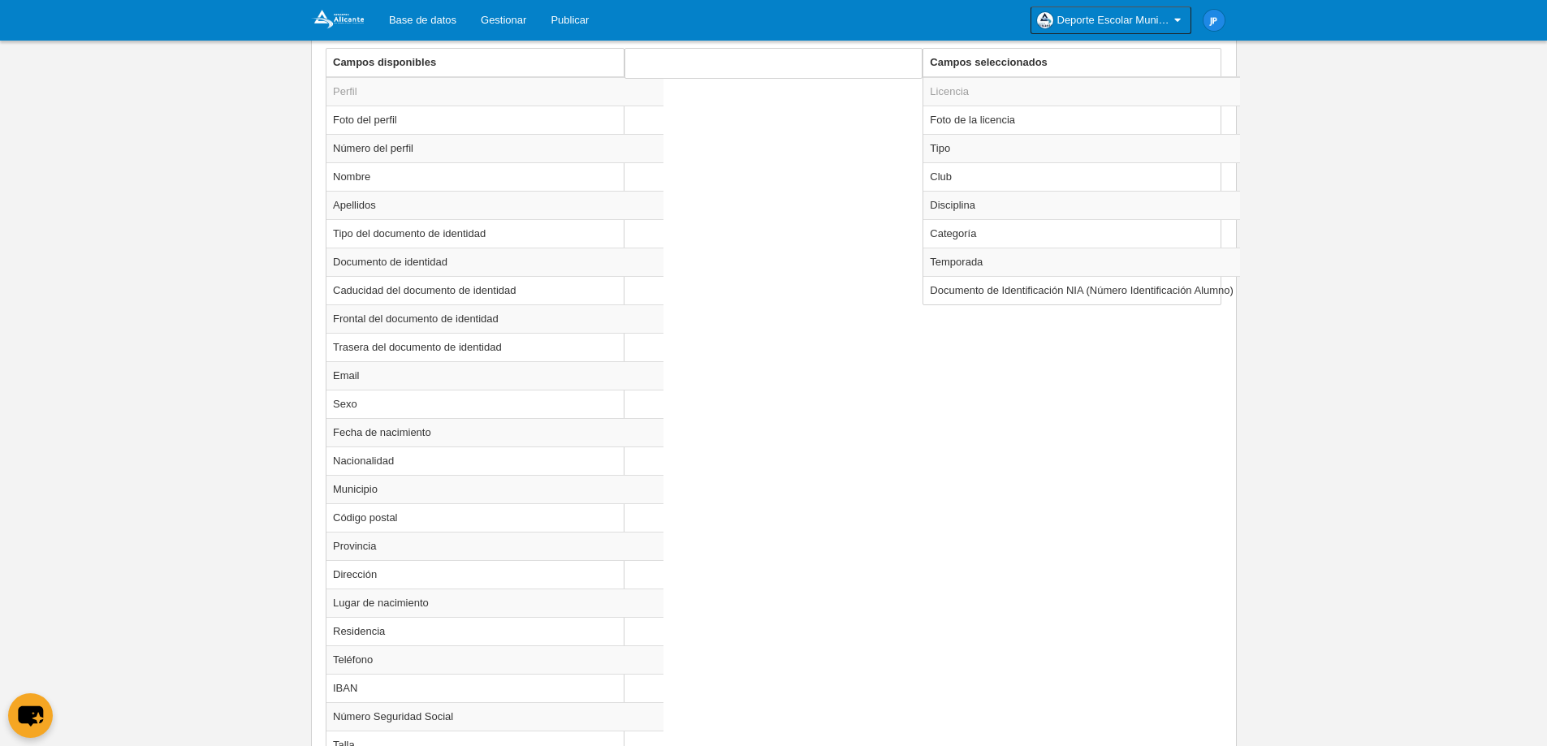
scroll to position [546, 0]
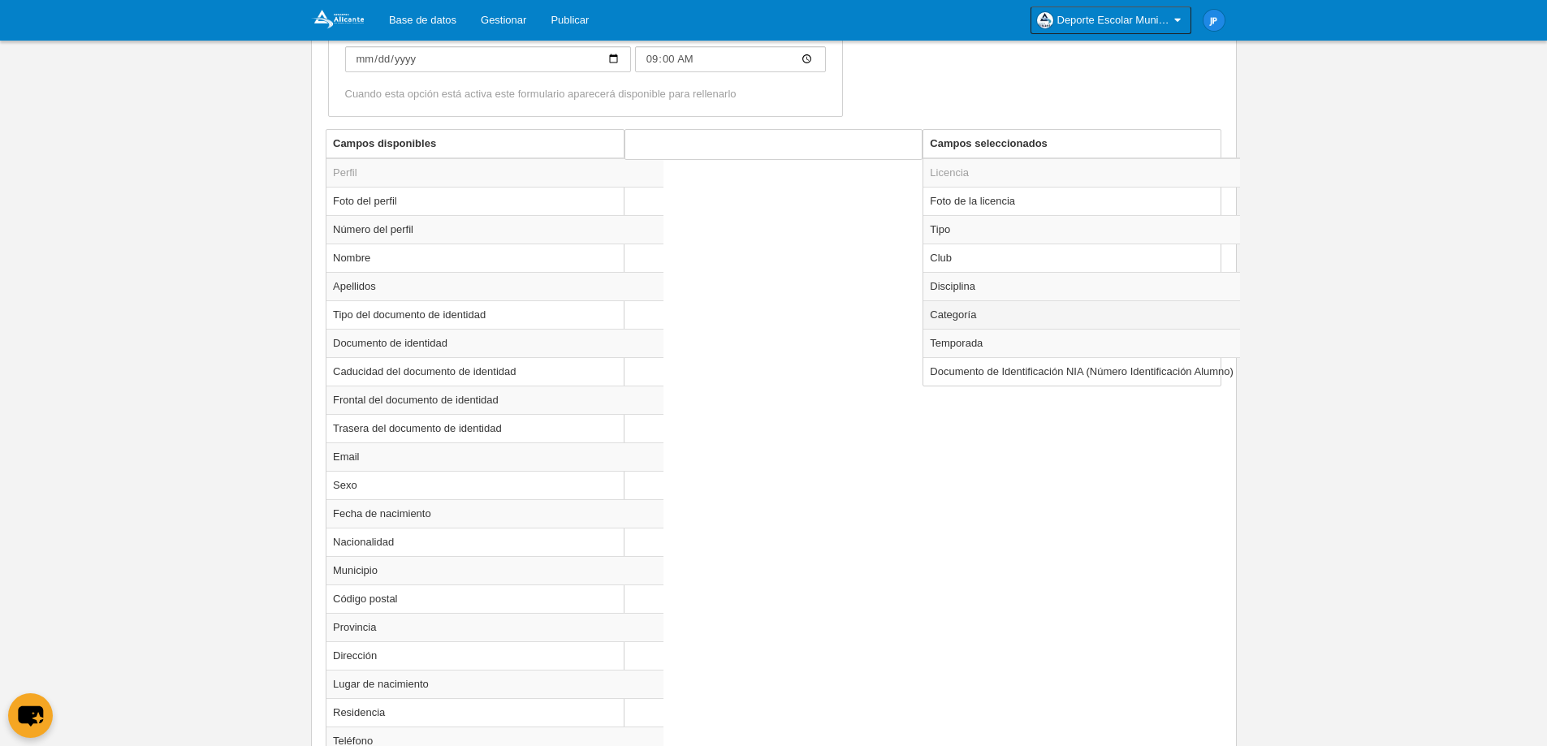
click at [1026, 318] on td "Categoría" at bounding box center [1081, 314] width 317 height 28
radio input "true"
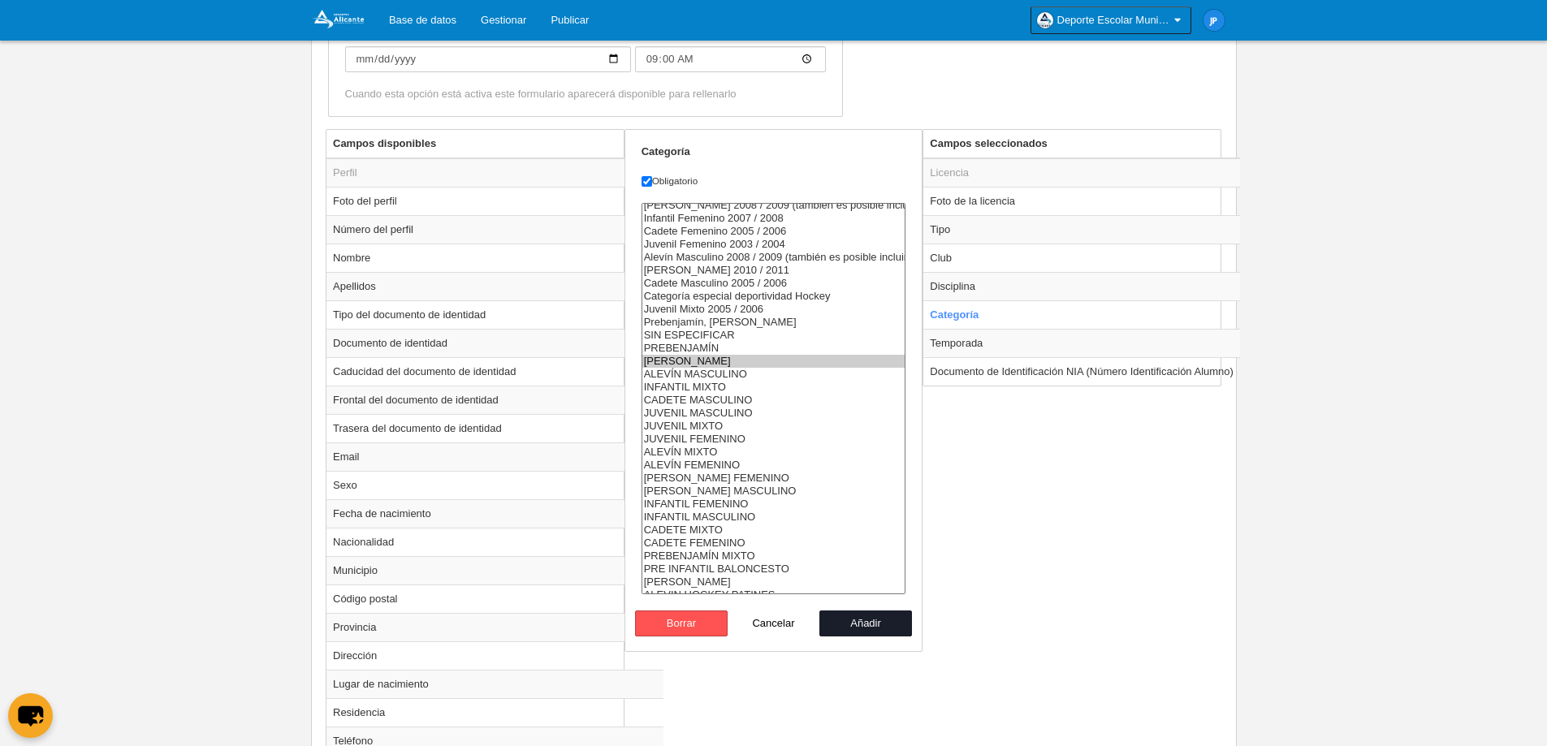
scroll to position [182, 0]
click at [746, 570] on option "[PERSON_NAME]" at bounding box center [773, 574] width 263 height 13
select select "10521"
click at [744, 585] on option "ALEVIN HOCKEY PATINES" at bounding box center [773, 587] width 263 height 13
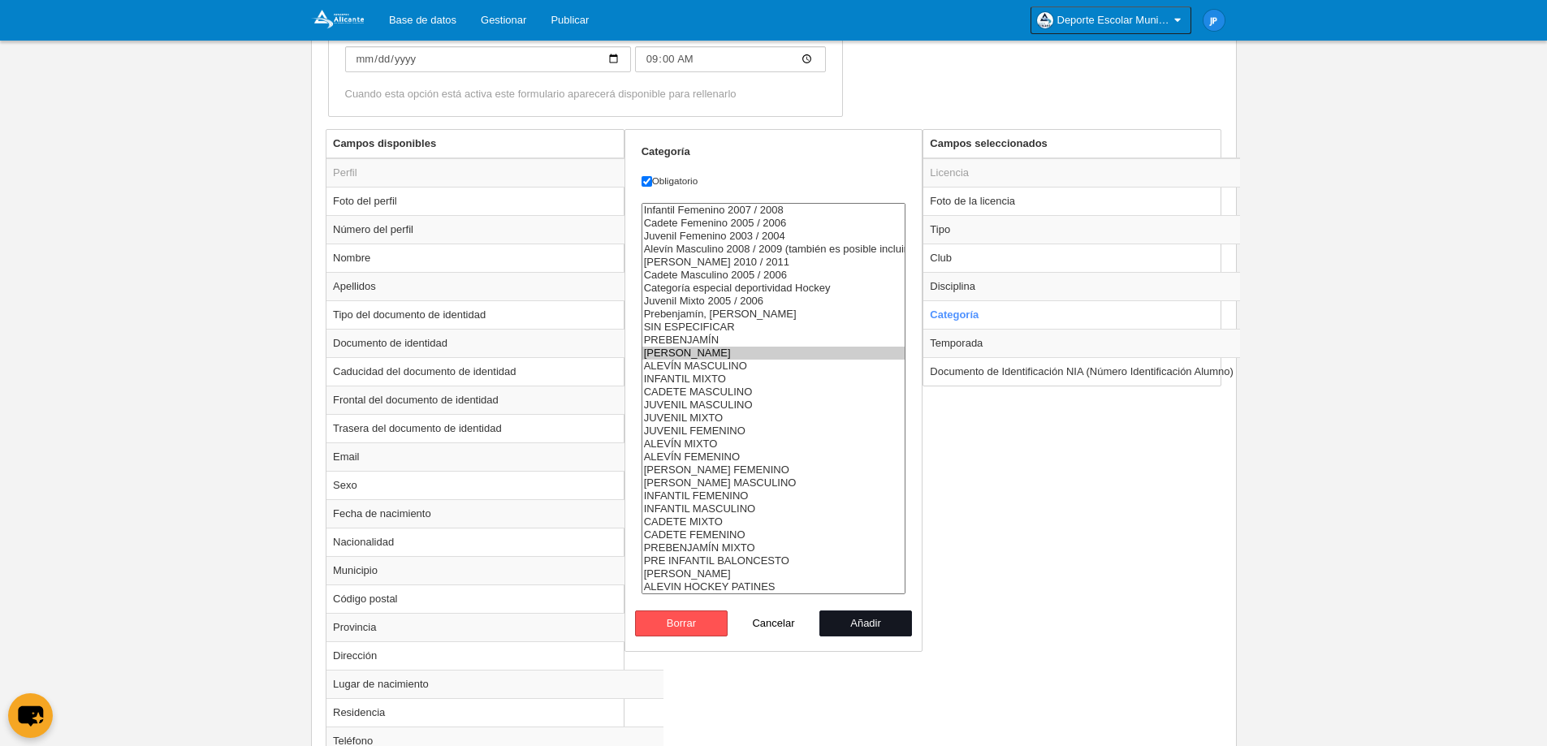
click at [858, 626] on button "Añadir" at bounding box center [865, 624] width 93 height 26
radio input "false"
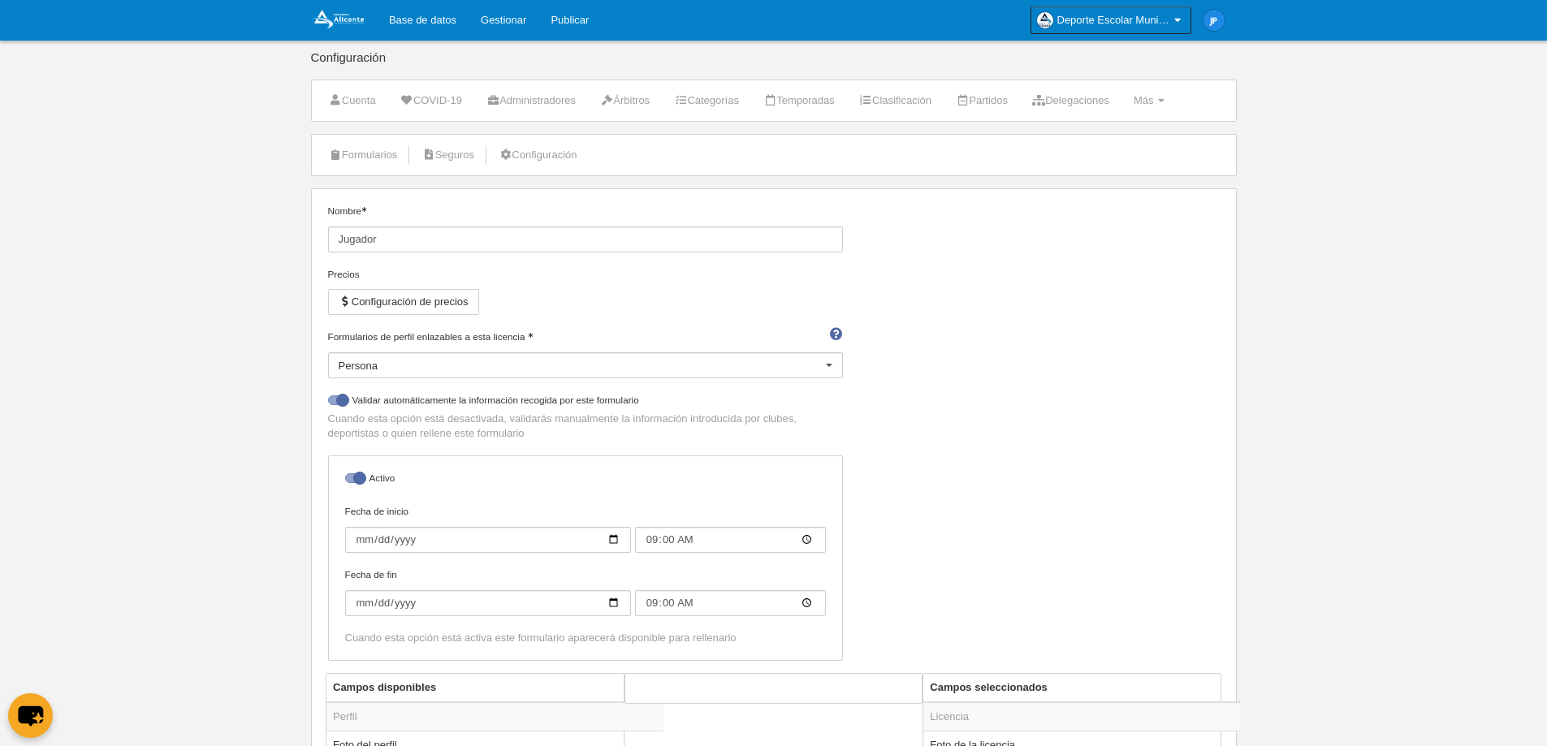
scroll to position [0, 0]
click at [352, 158] on link "Formularios" at bounding box center [363, 157] width 87 height 24
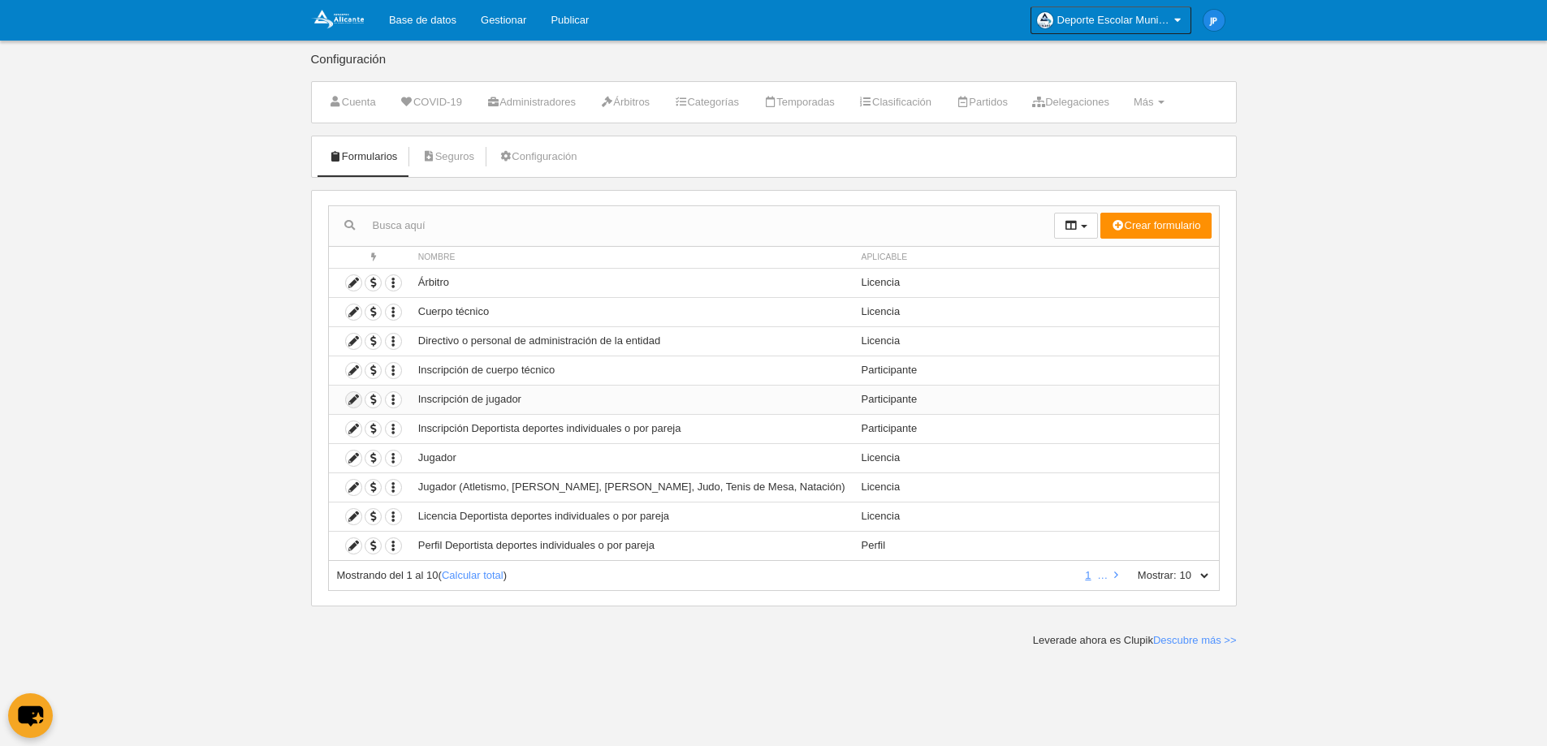
click at [357, 397] on icon at bounding box center [353, 399] width 15 height 15
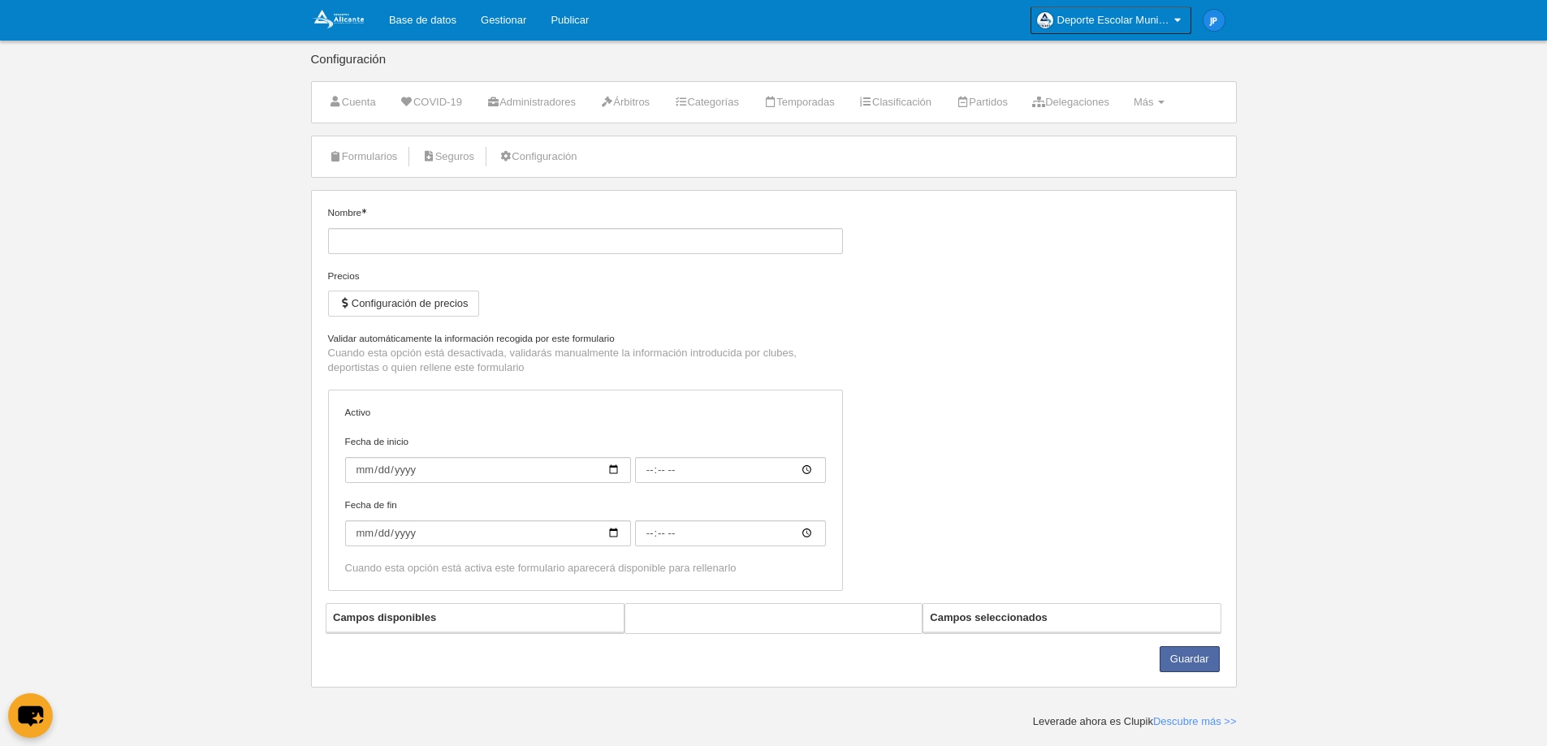
type input "Inscripción de jugador"
checkbox input "true"
type input "[DATE]"
type input "00:00"
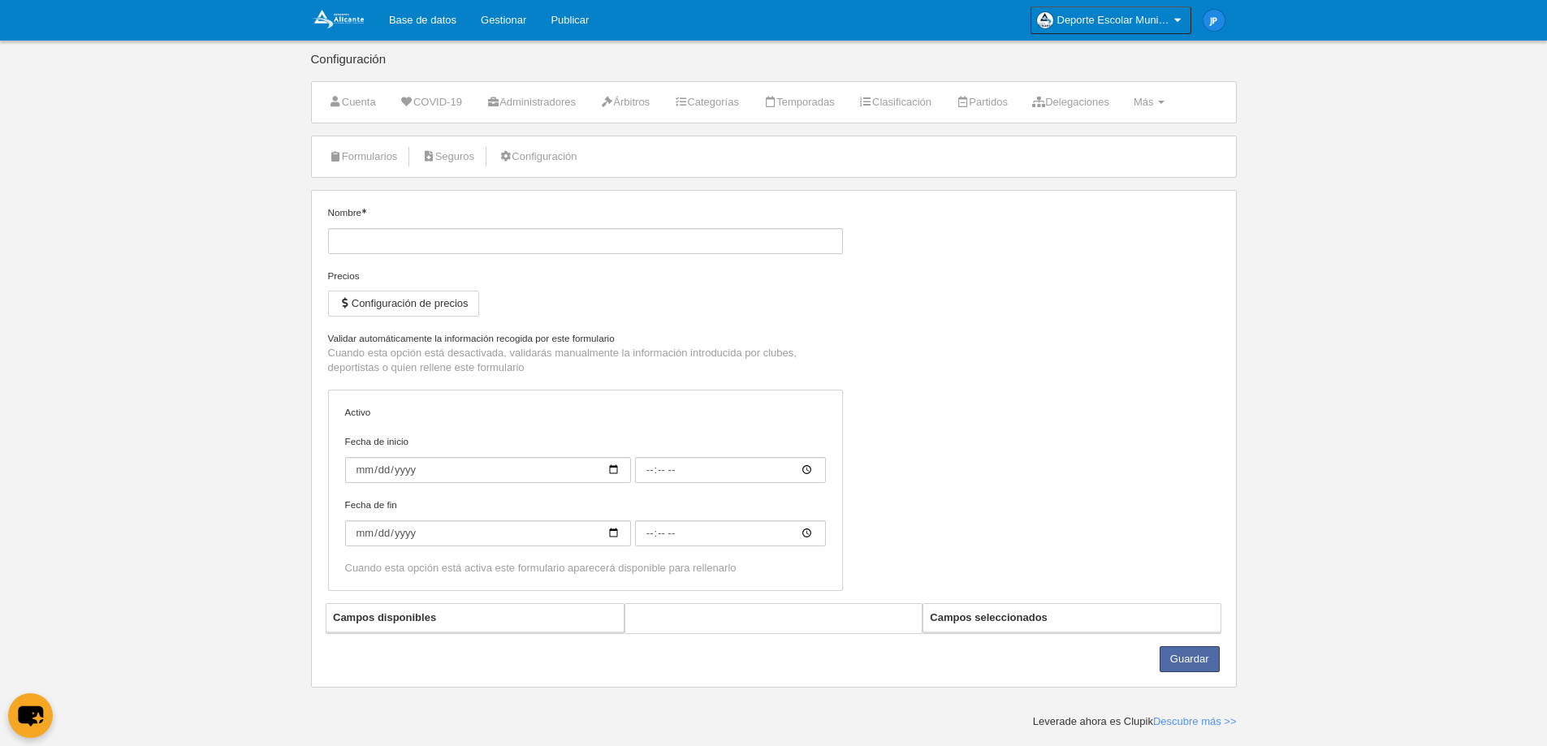
type input "[DATE]"
type input "00:00"
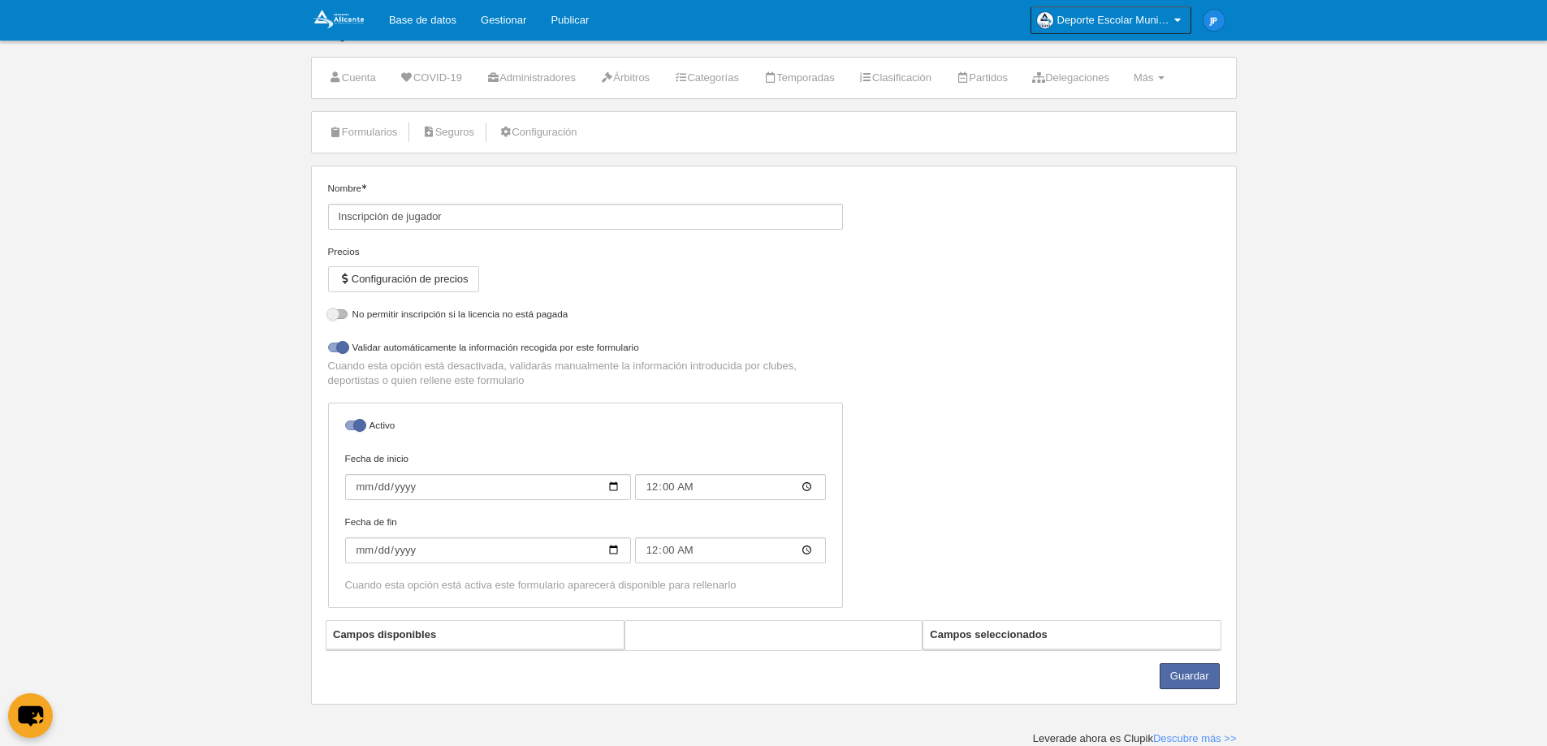
select select "selected"
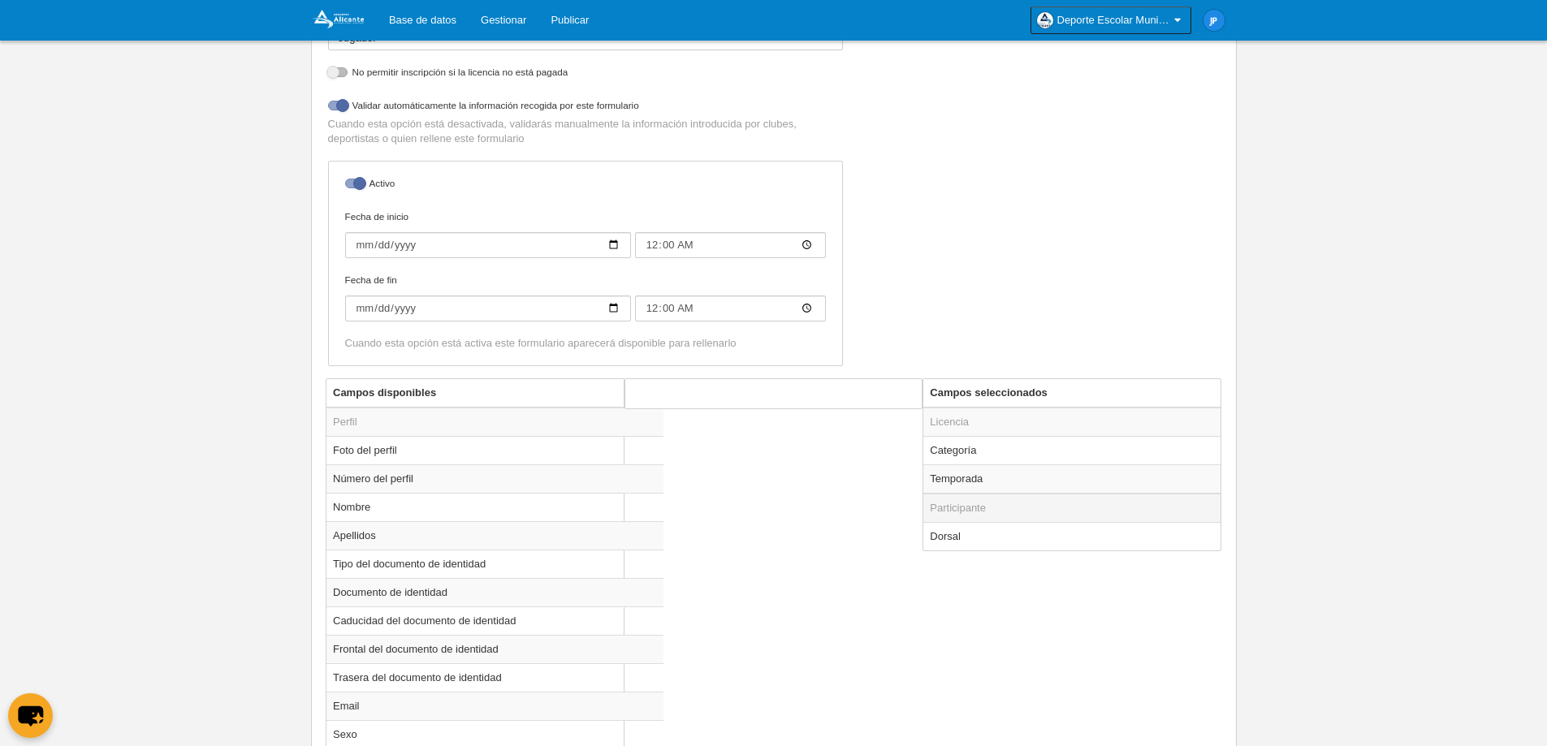
scroll to position [331, 0]
click at [988, 458] on td "Categoría" at bounding box center [1071, 449] width 297 height 28
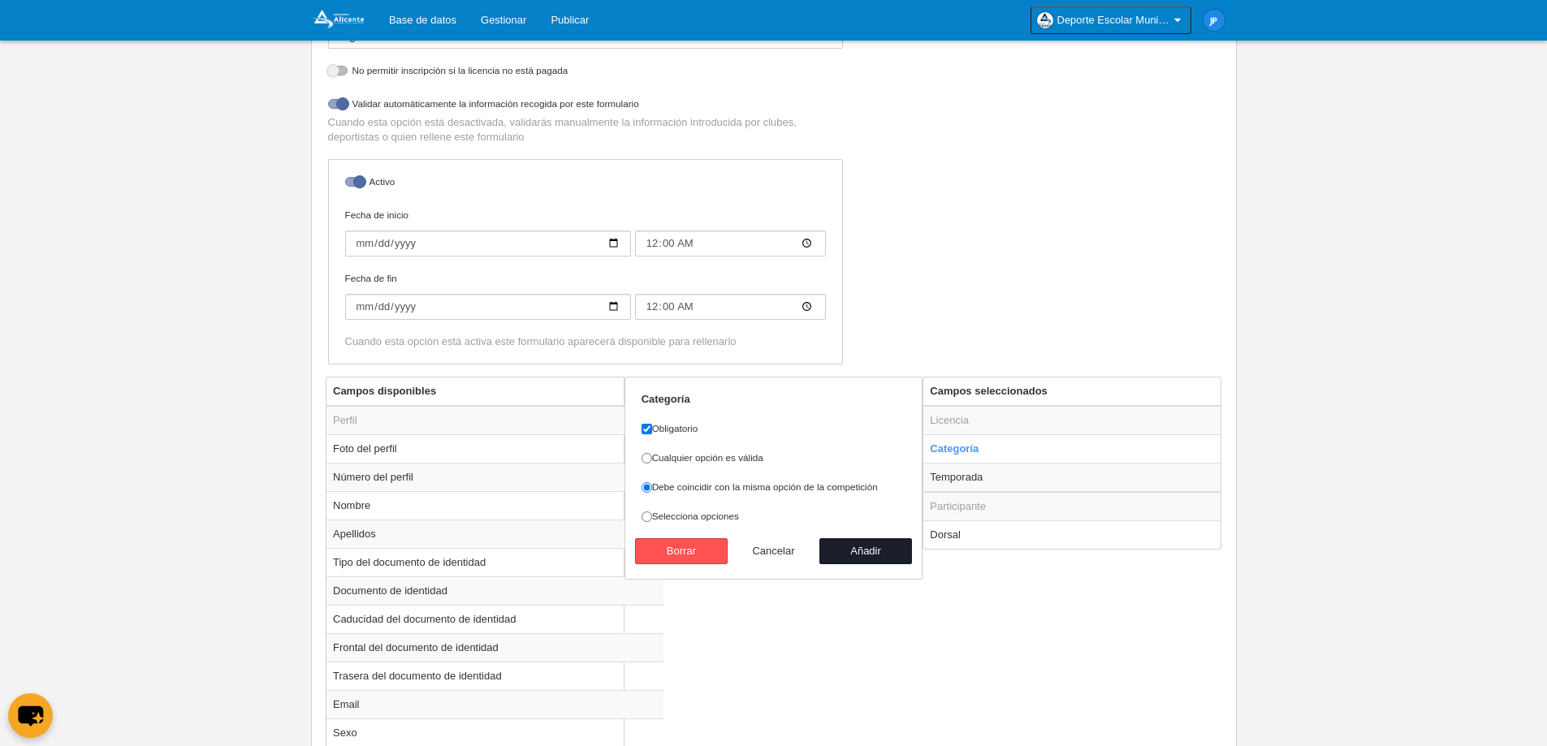
click at [768, 552] on button "Cancelar" at bounding box center [774, 551] width 93 height 26
radio input "false"
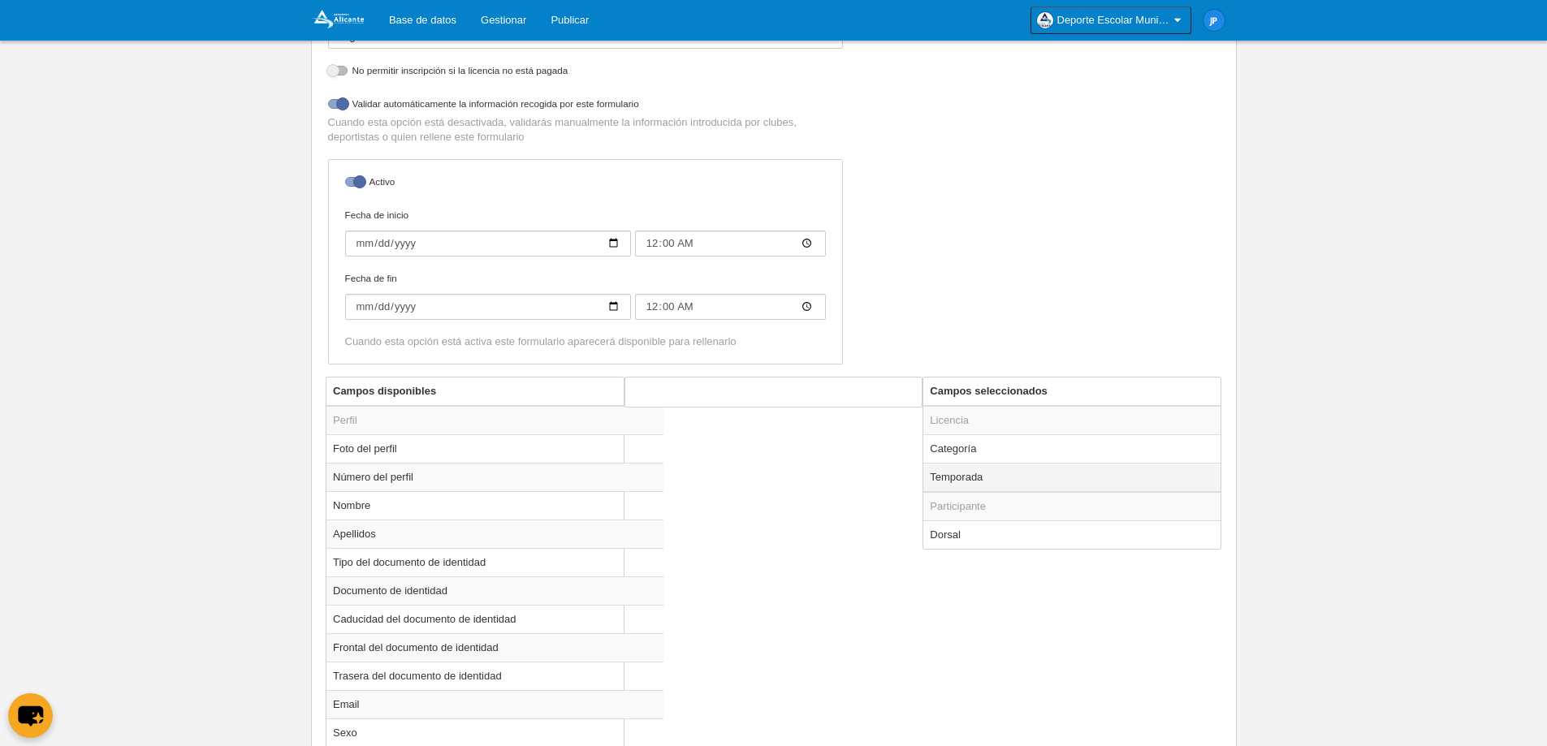
click at [984, 476] on td "Temporada" at bounding box center [1071, 477] width 297 height 29
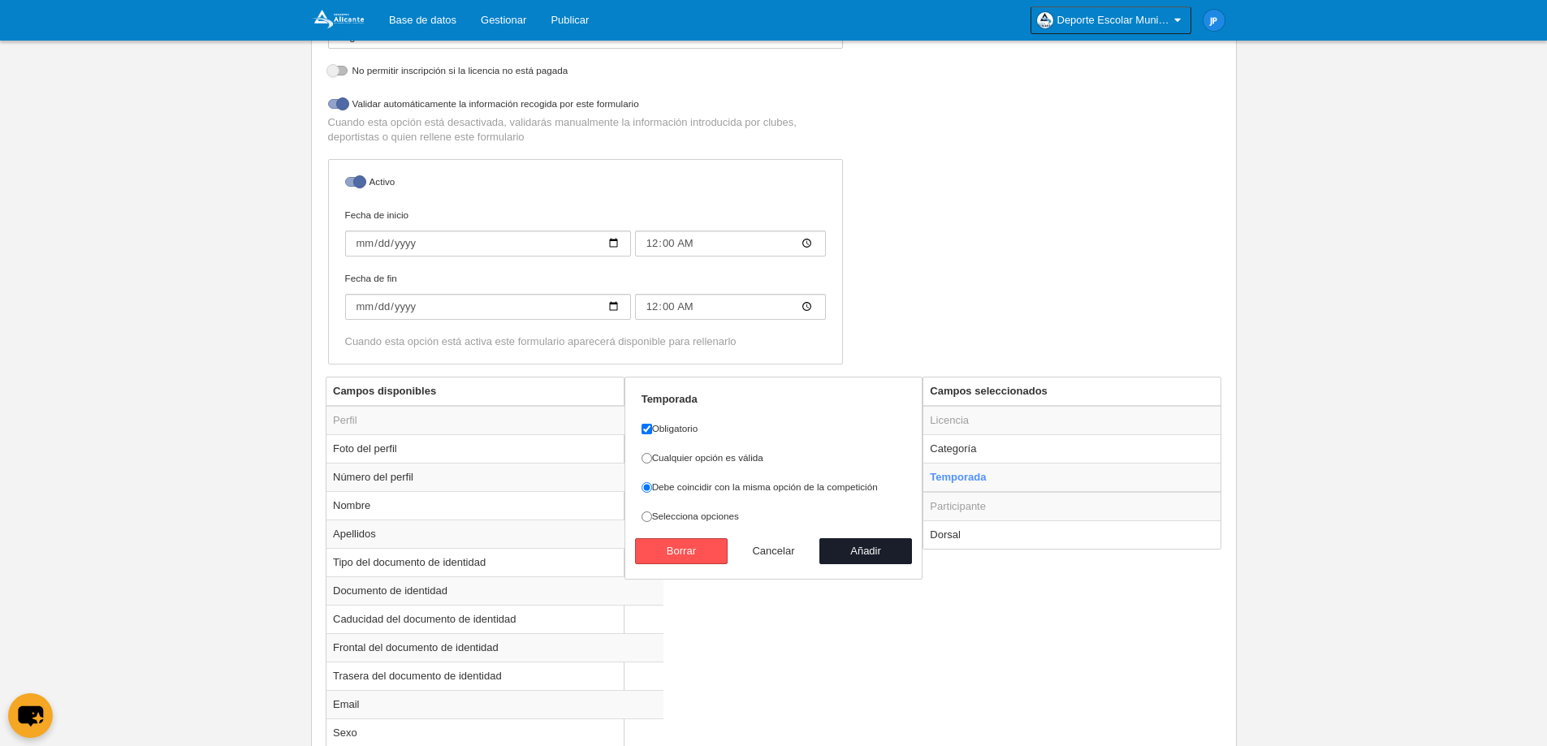
click at [762, 551] on button "Cancelar" at bounding box center [774, 551] width 93 height 26
radio input "false"
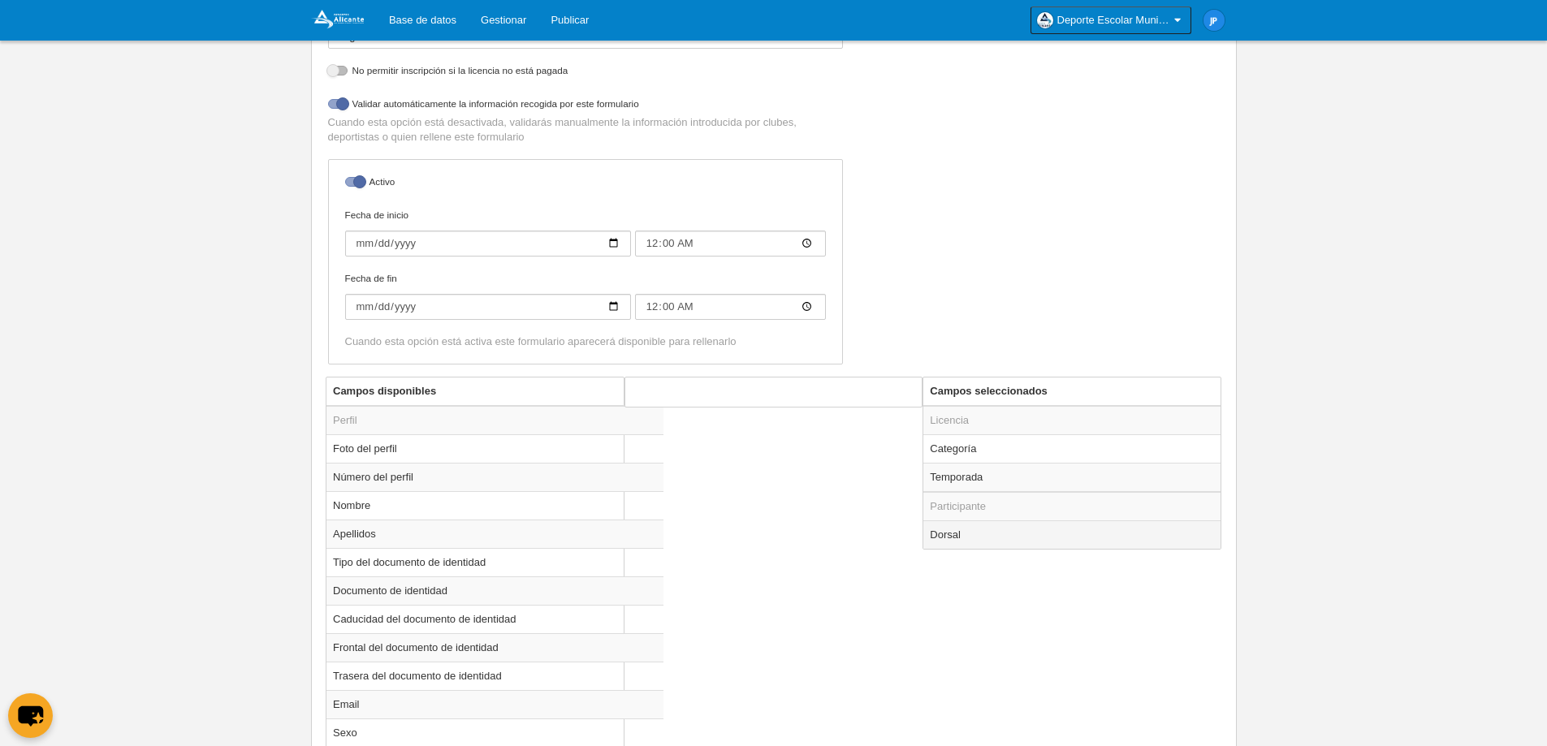
click at [962, 533] on td "Dorsal" at bounding box center [1071, 535] width 297 height 28
click at [778, 464] on button "Cancelar" at bounding box center [774, 464] width 93 height 26
radio input "false"
click at [1371, 415] on html "Base de datos Gestionar Publicar Deporte Escolar Municipal de [GEOGRAPHIC_DATA]…" at bounding box center [773, 42] width 1547 height 746
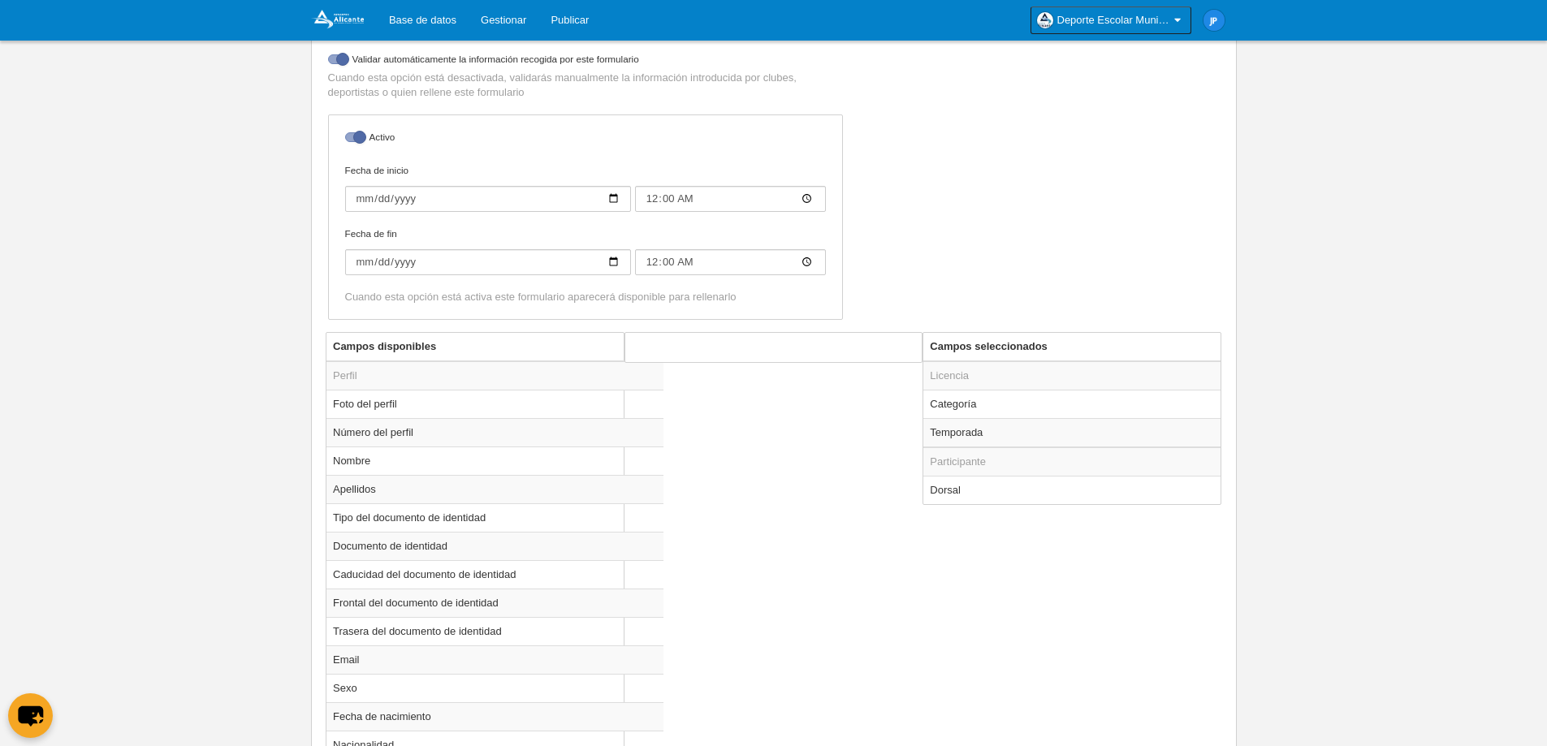
scroll to position [1452, 0]
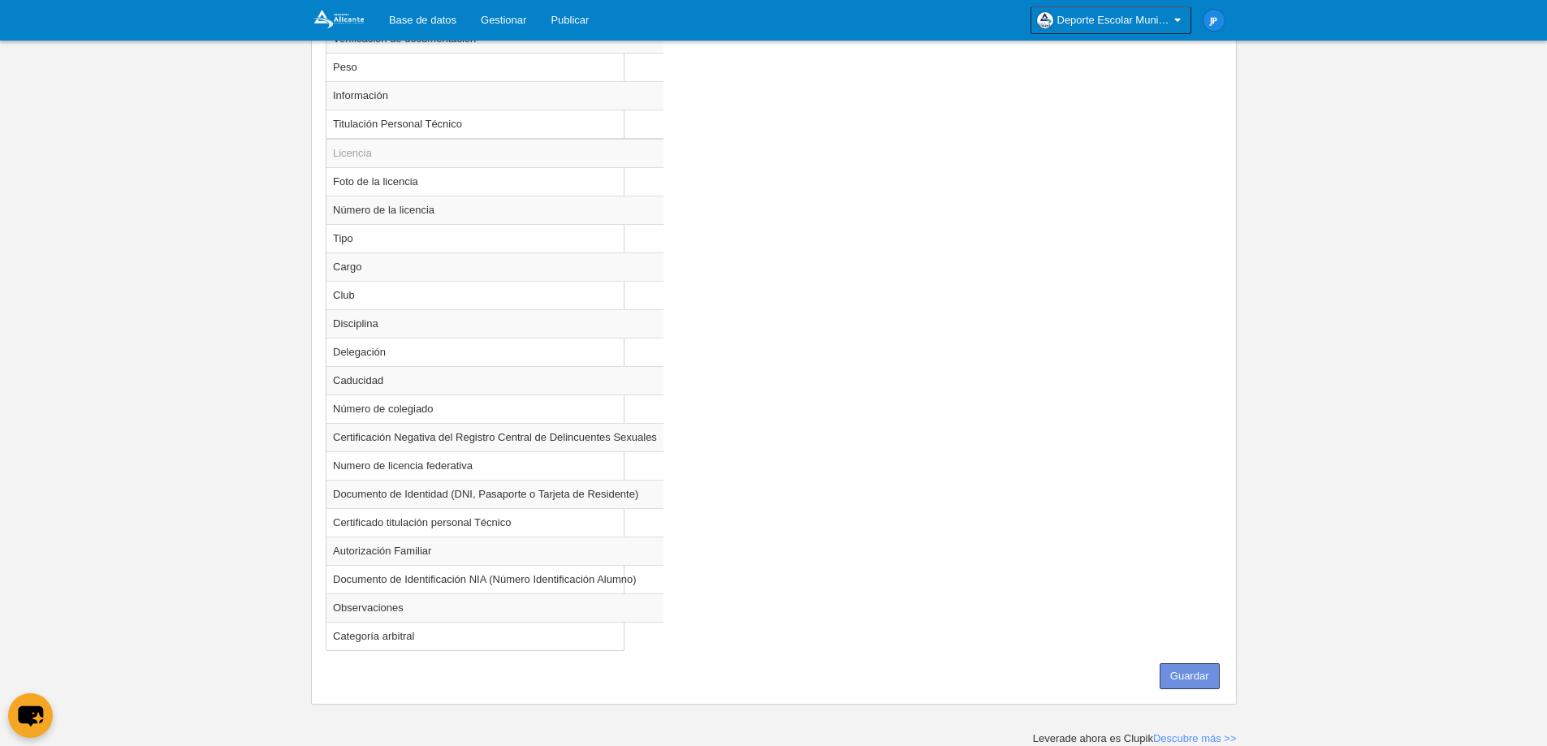
click at [1188, 665] on button "Guardar" at bounding box center [1190, 677] width 60 height 26
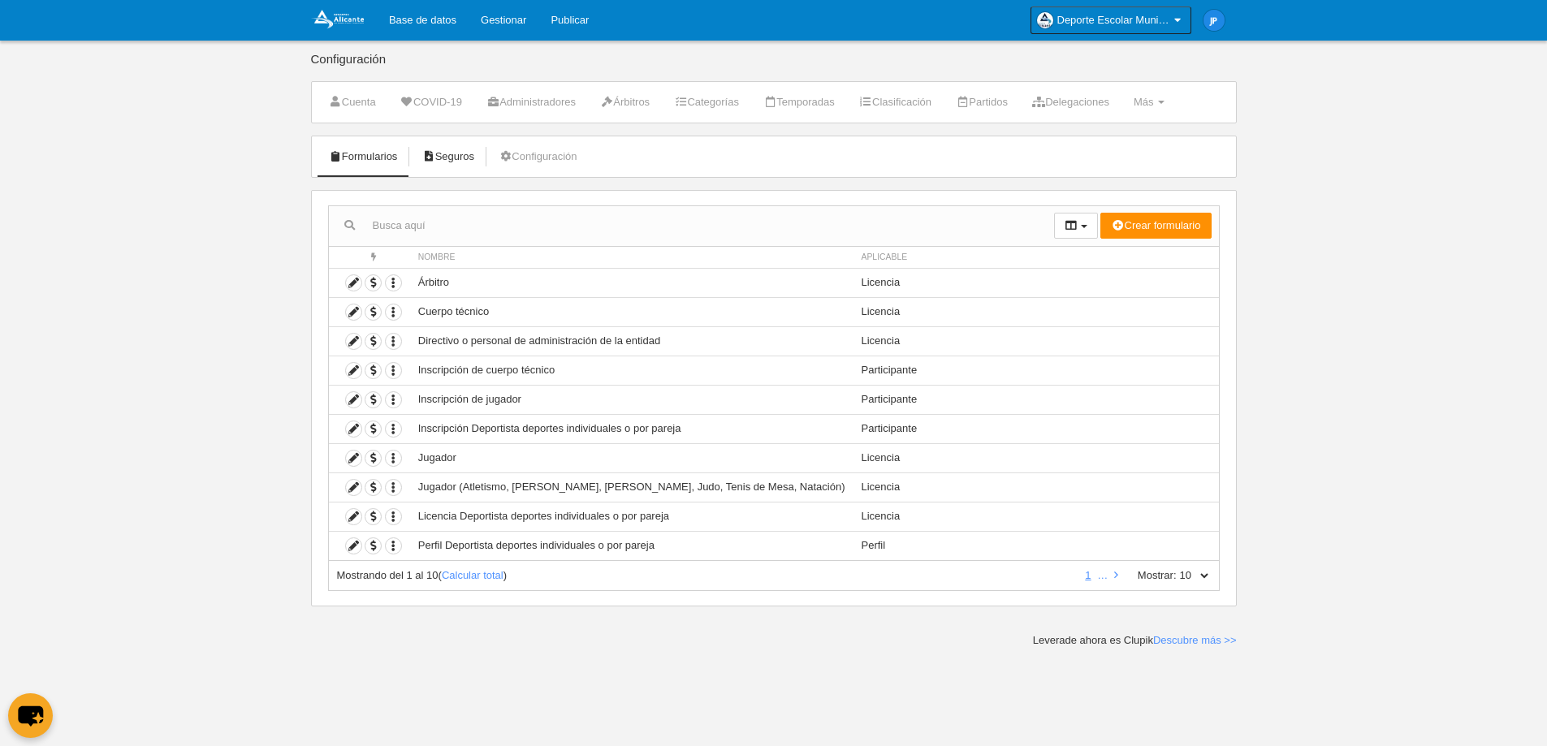
click at [461, 153] on link "Seguros" at bounding box center [448, 157] width 71 height 24
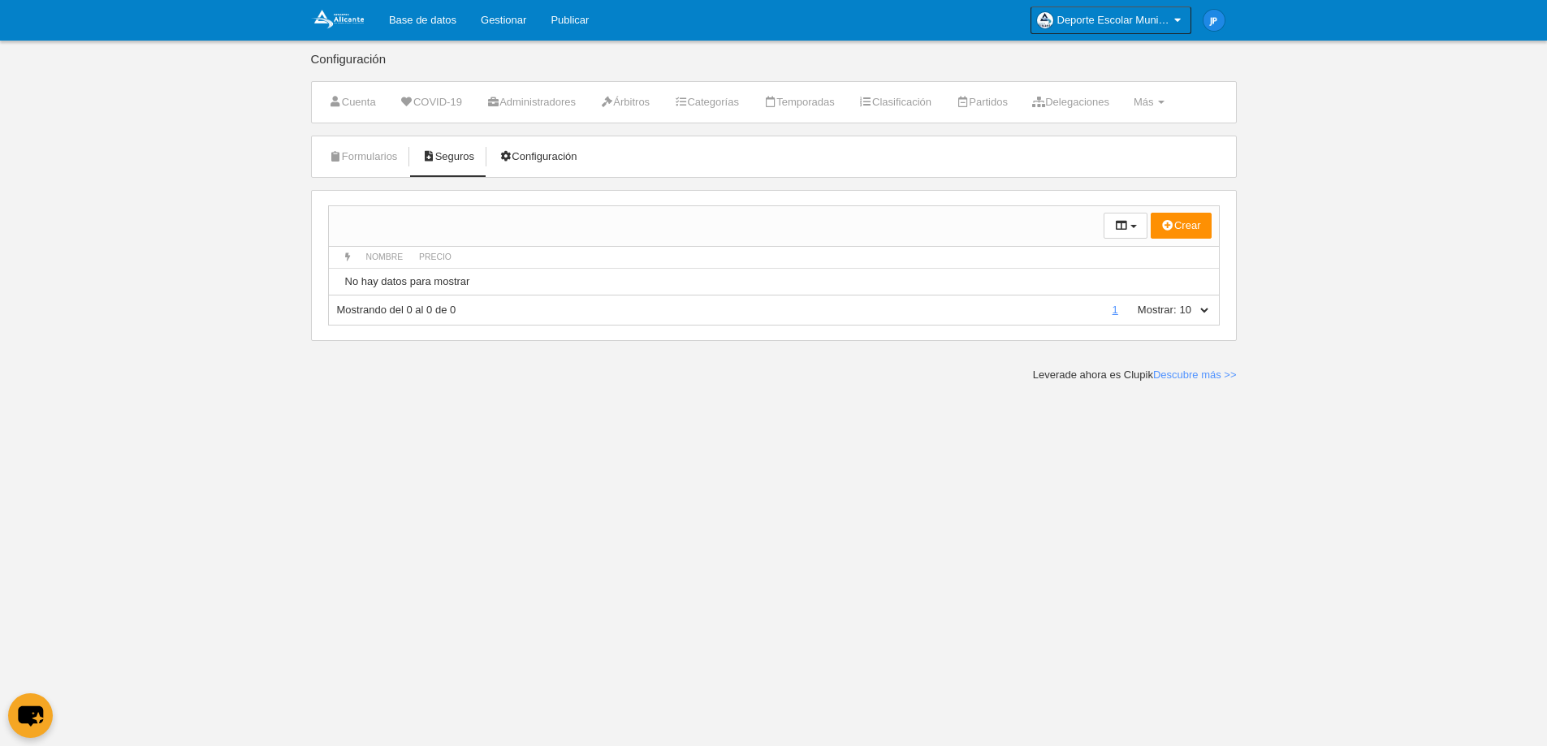
click at [533, 153] on link "Configuración" at bounding box center [538, 157] width 96 height 24
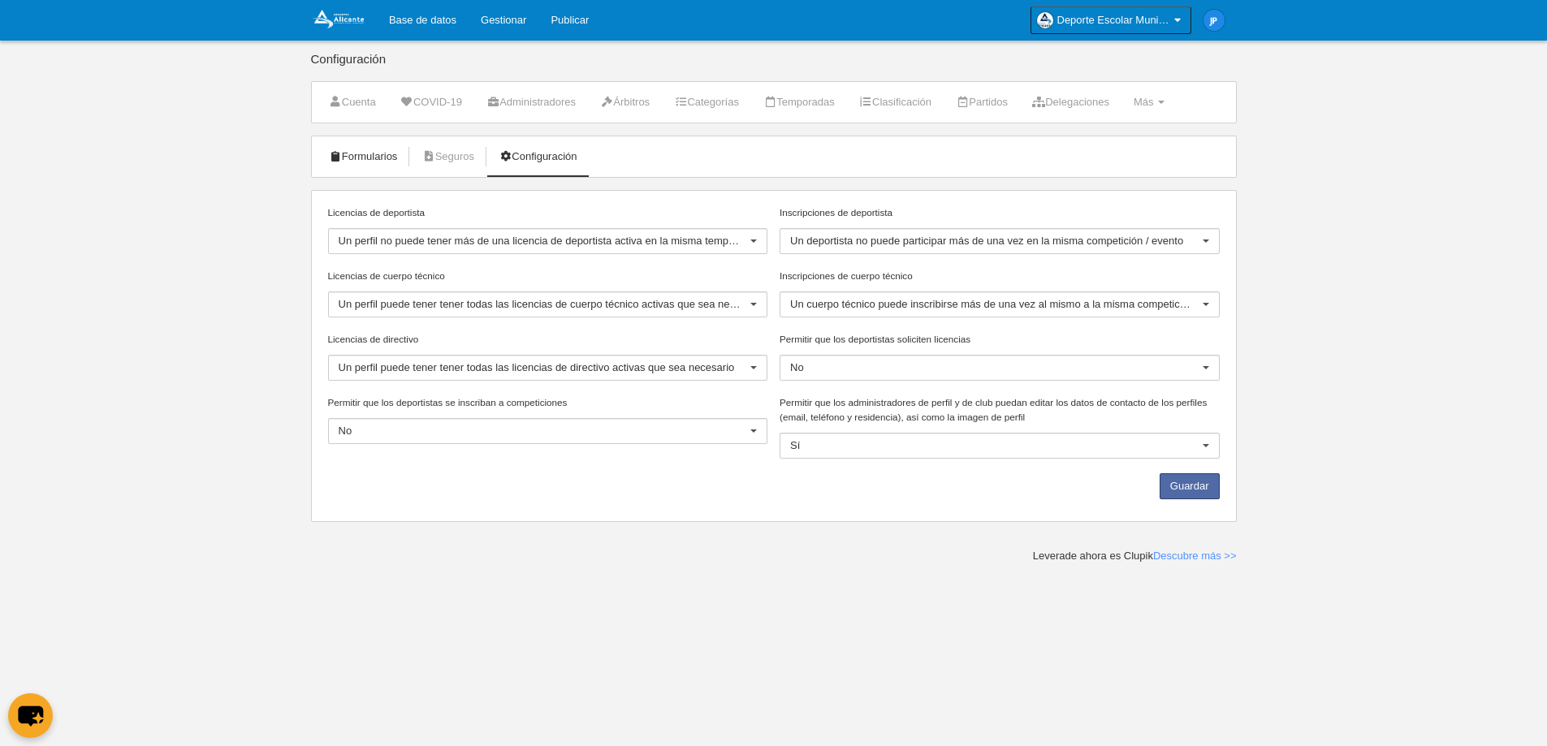
click at [380, 155] on link "Formularios" at bounding box center [363, 157] width 87 height 24
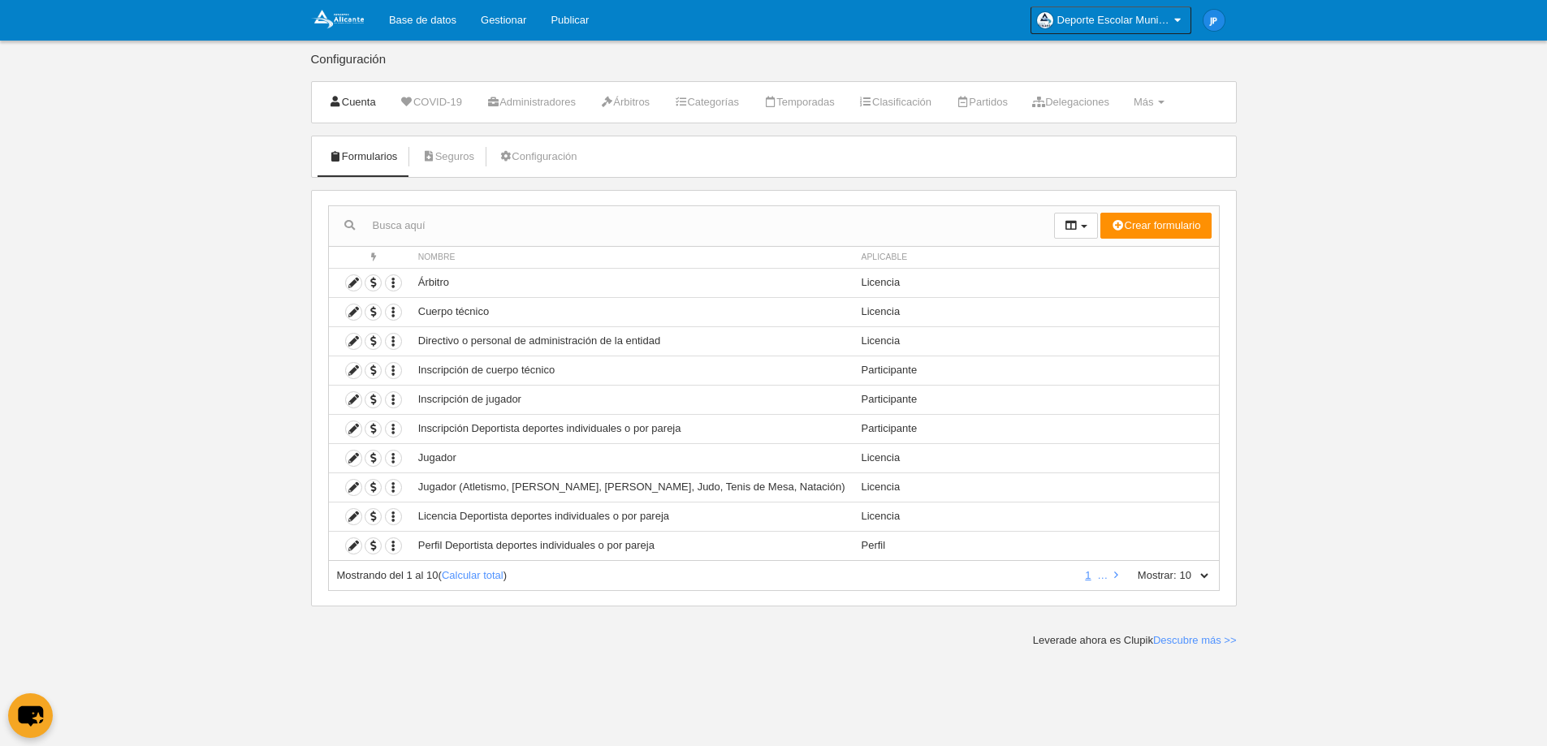
click at [361, 95] on link "Cuenta" at bounding box center [352, 102] width 65 height 24
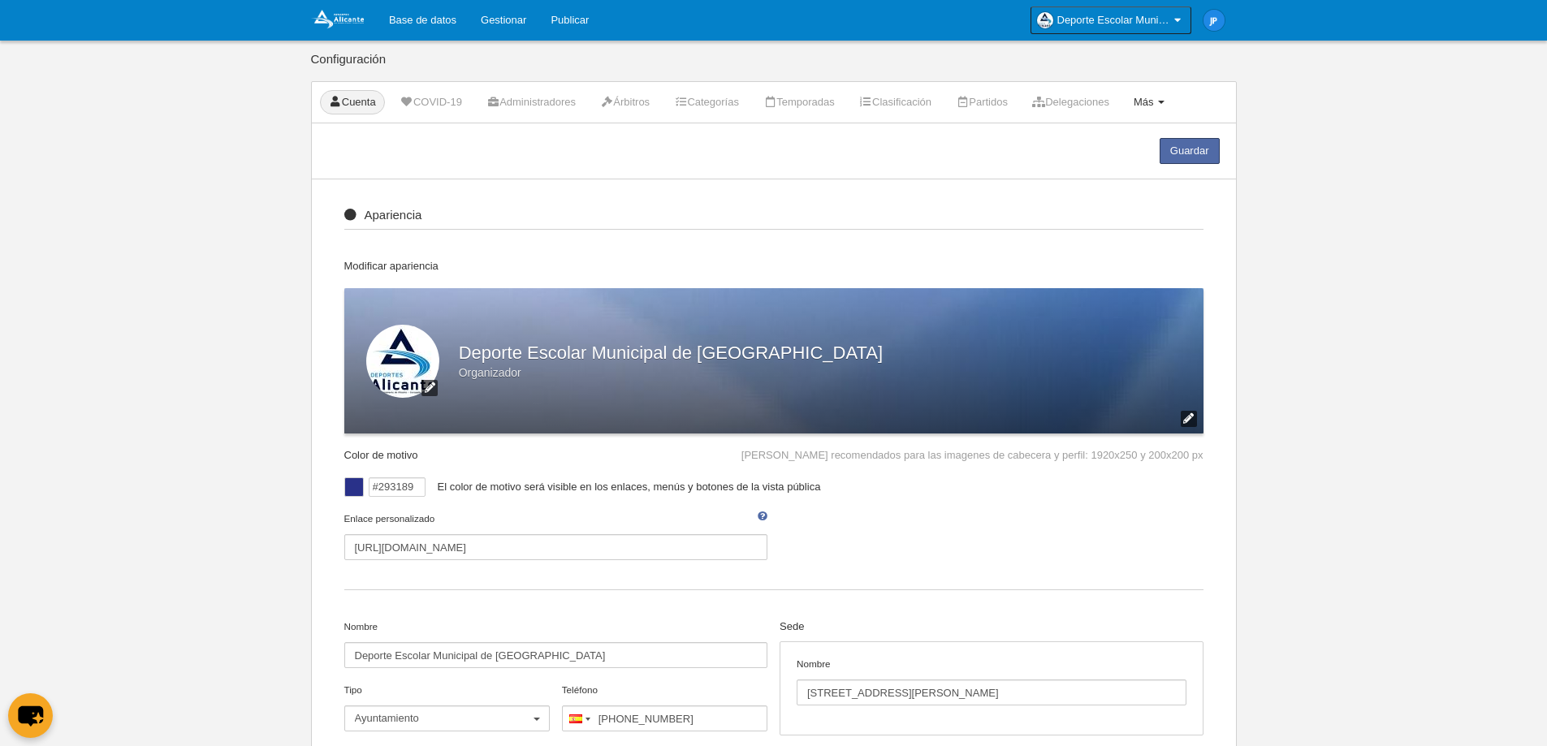
click at [1154, 102] on span "Más" at bounding box center [1144, 102] width 20 height 12
click at [1127, 141] on link "Formularios" at bounding box center [1097, 142] width 151 height 26
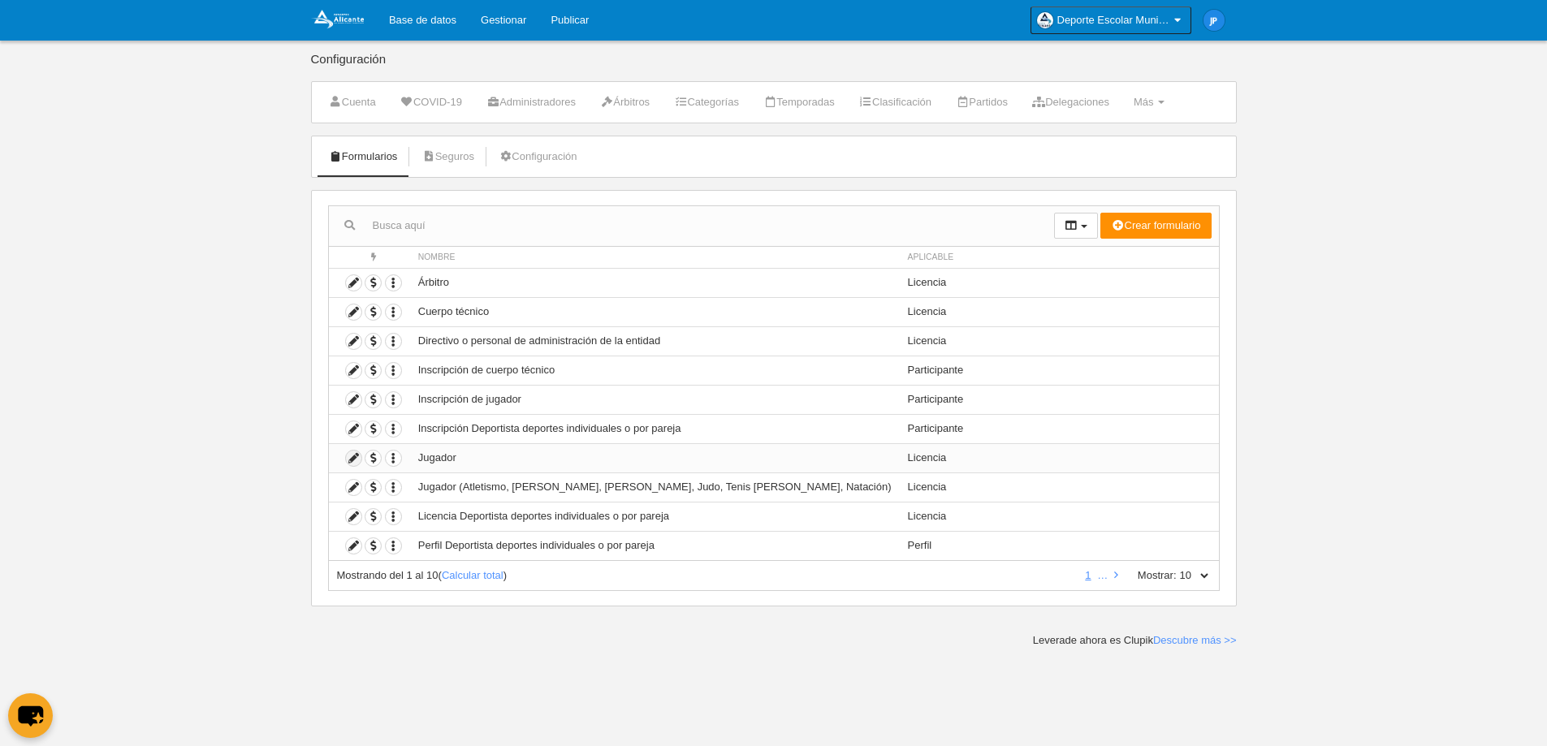
click at [351, 457] on icon at bounding box center [353, 458] width 15 height 15
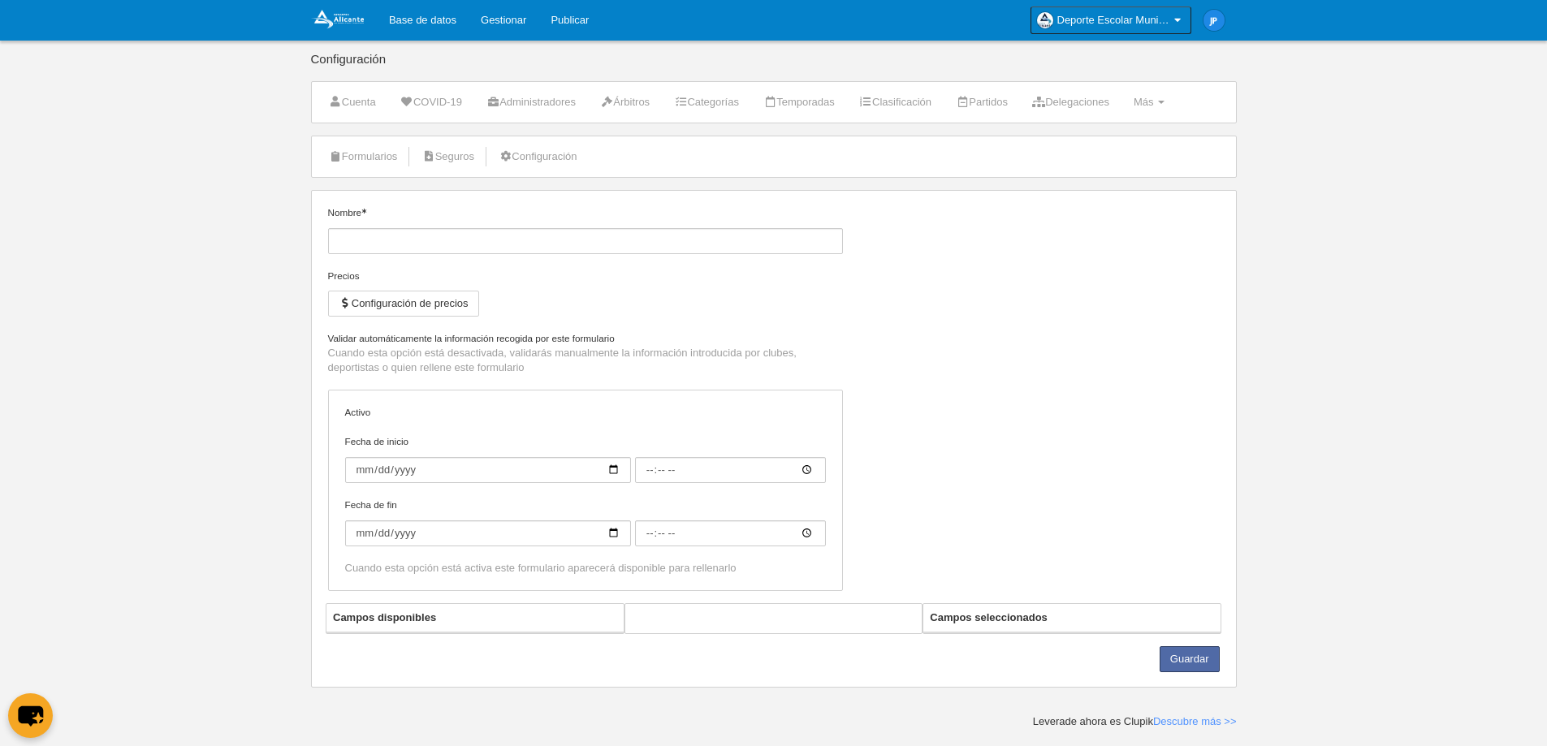
type input "Jugador"
checkbox input "true"
type input "[DATE]"
type input "09:00"
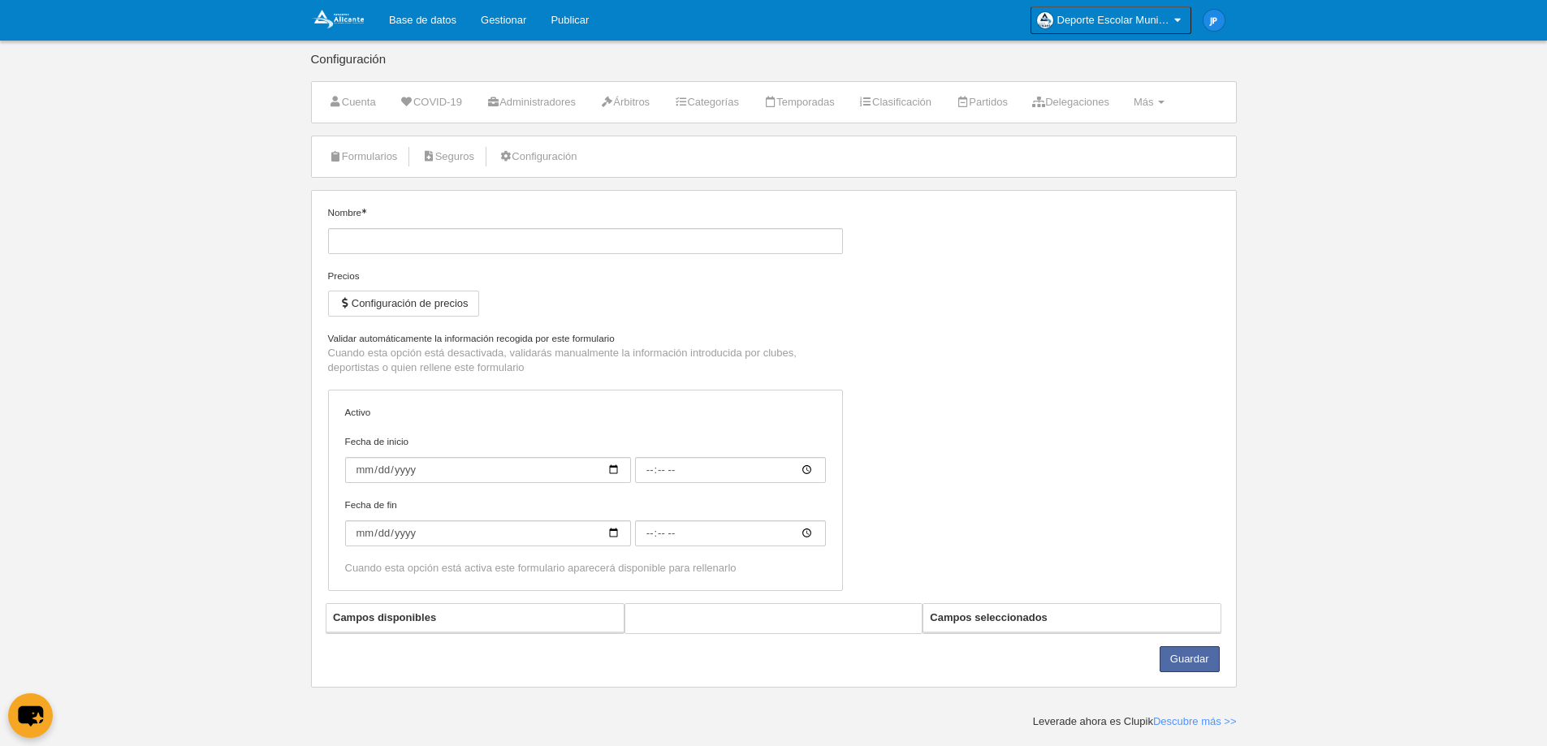
type input "[DATE]"
type input "09:00"
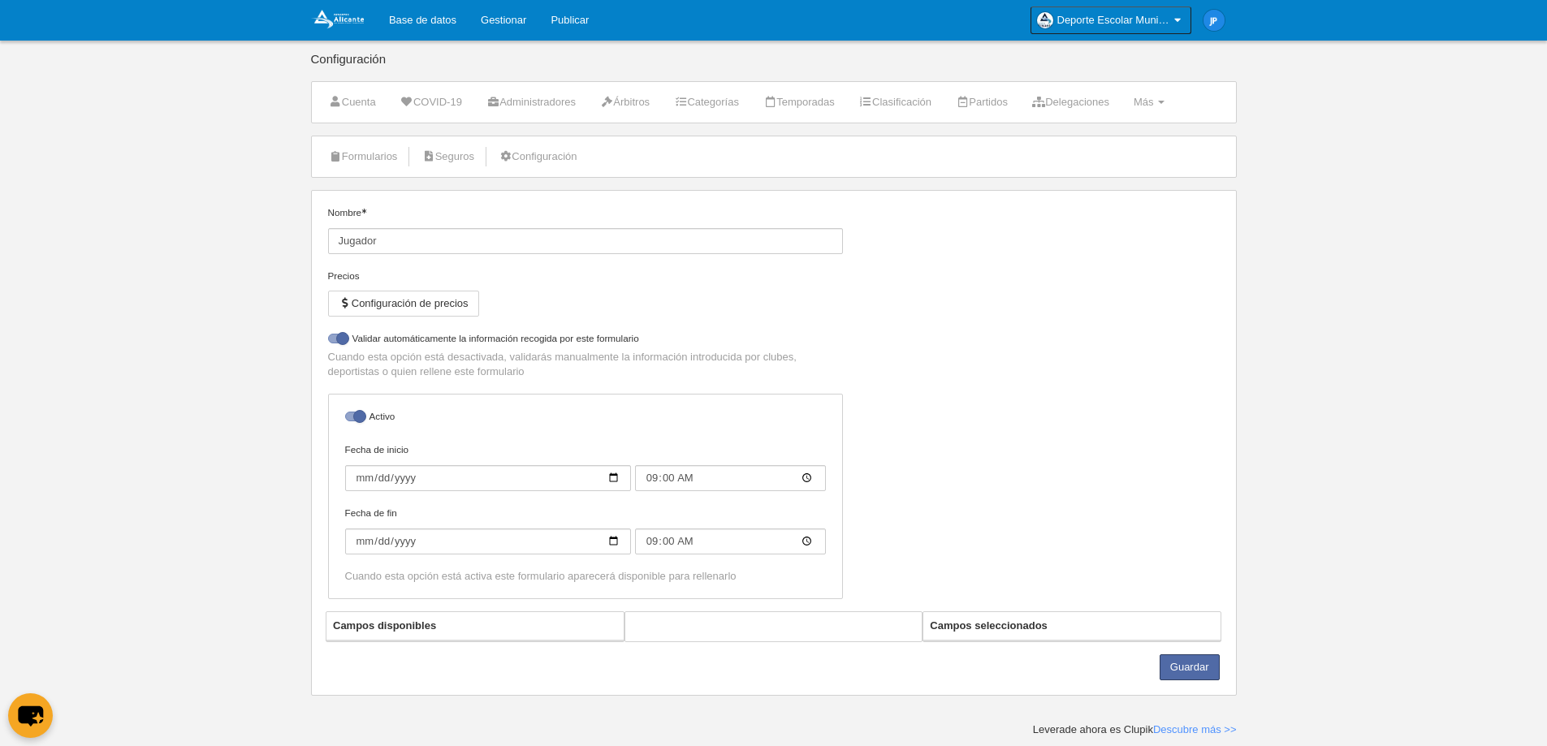
select select "selected"
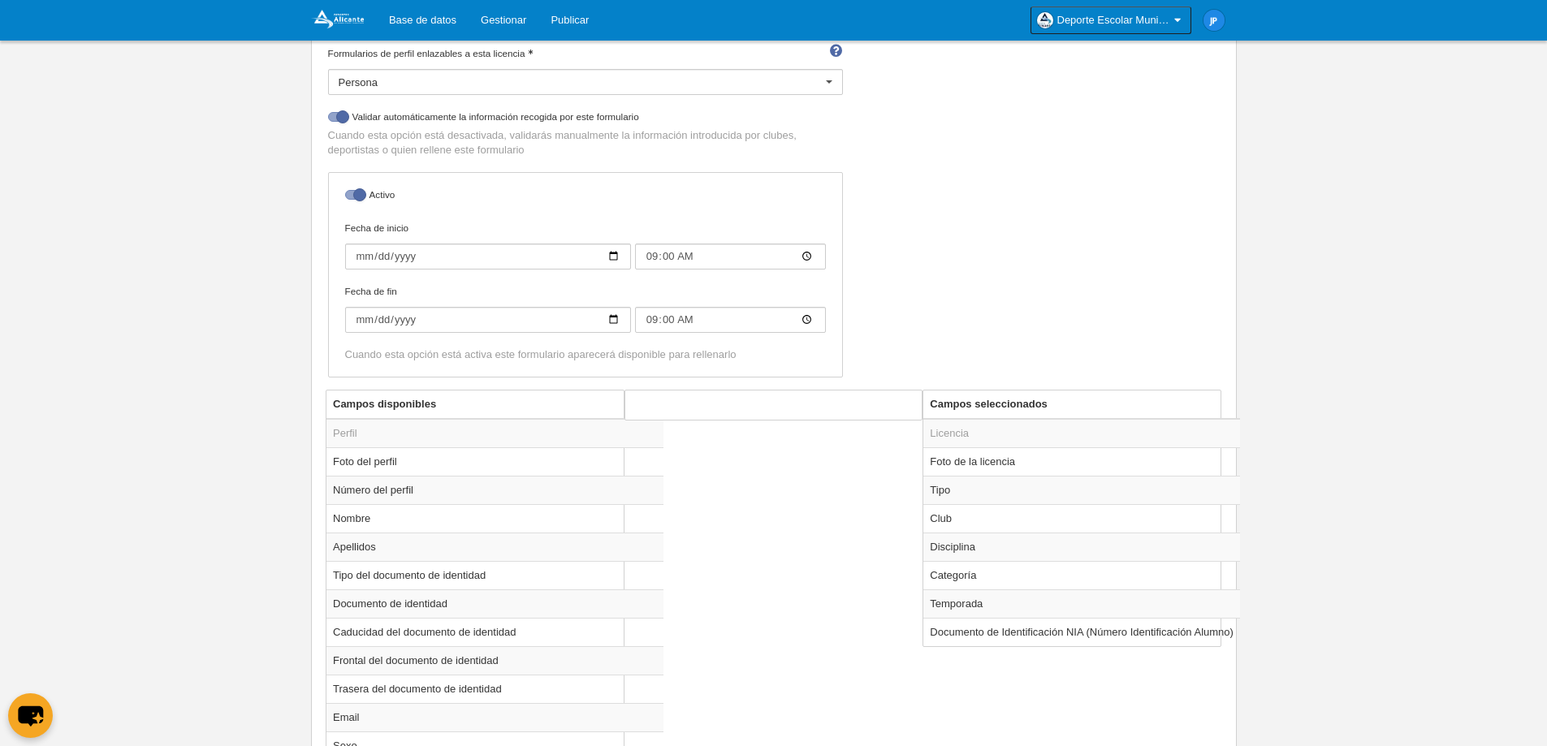
scroll to position [460, 0]
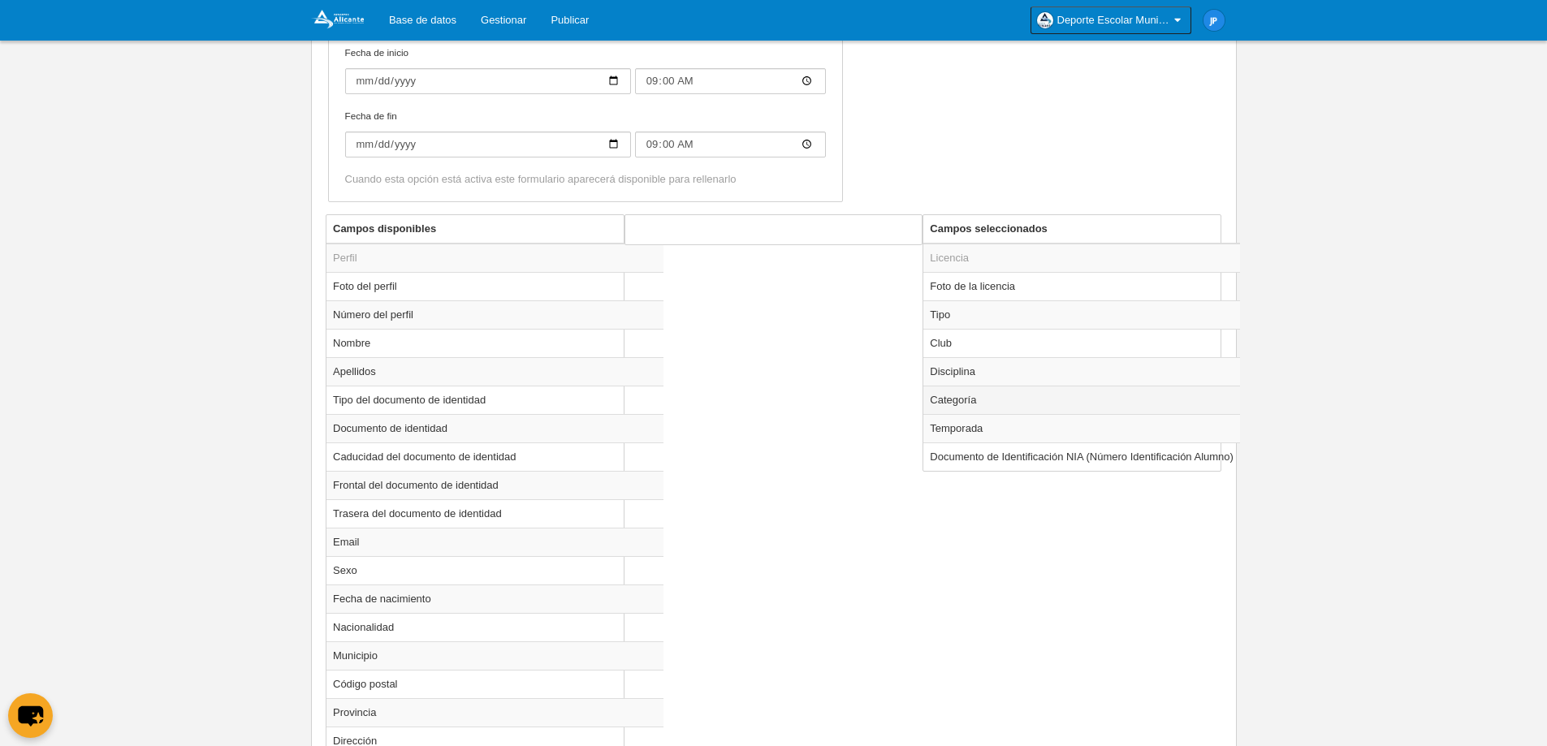
click at [983, 391] on td "Categoría" at bounding box center [1081, 400] width 317 height 28
radio input "true"
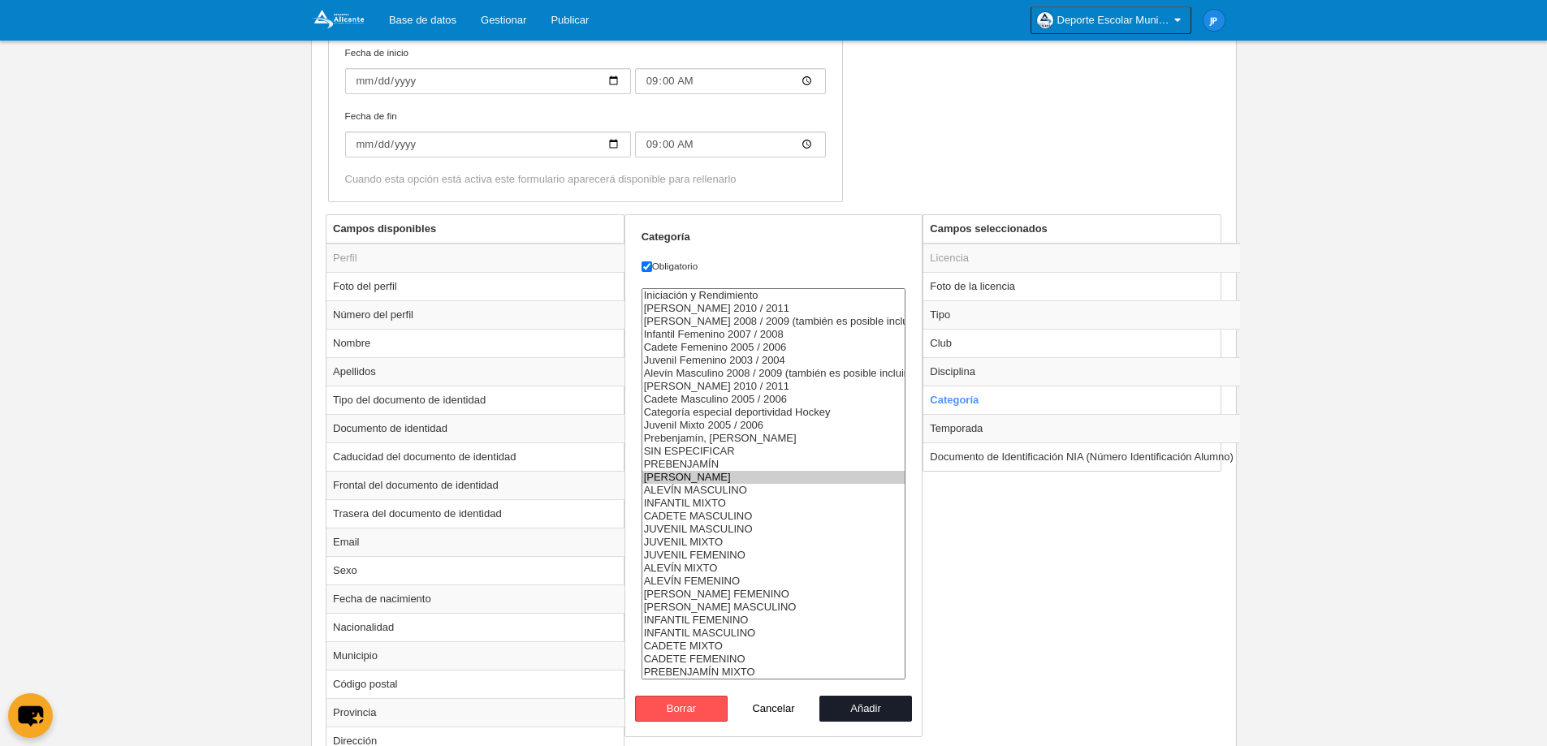
scroll to position [182, 0]
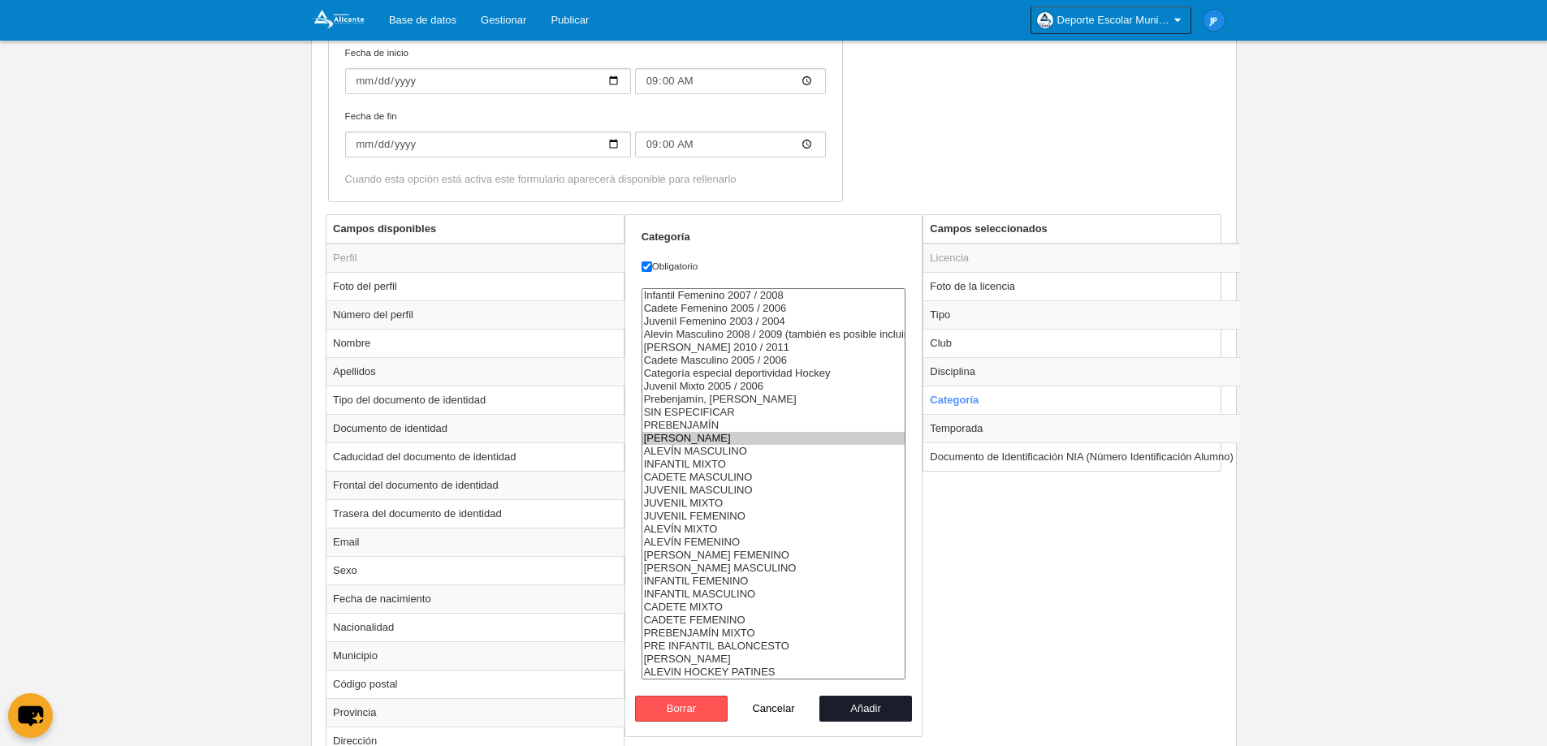
click at [780, 656] on option "[PERSON_NAME]" at bounding box center [773, 659] width 263 height 13
select select "10521"
click at [768, 671] on option "ALEVIN HOCKEY PATINES" at bounding box center [773, 672] width 263 height 13
click at [867, 710] on button "Añadir" at bounding box center [865, 709] width 93 height 26
radio input "false"
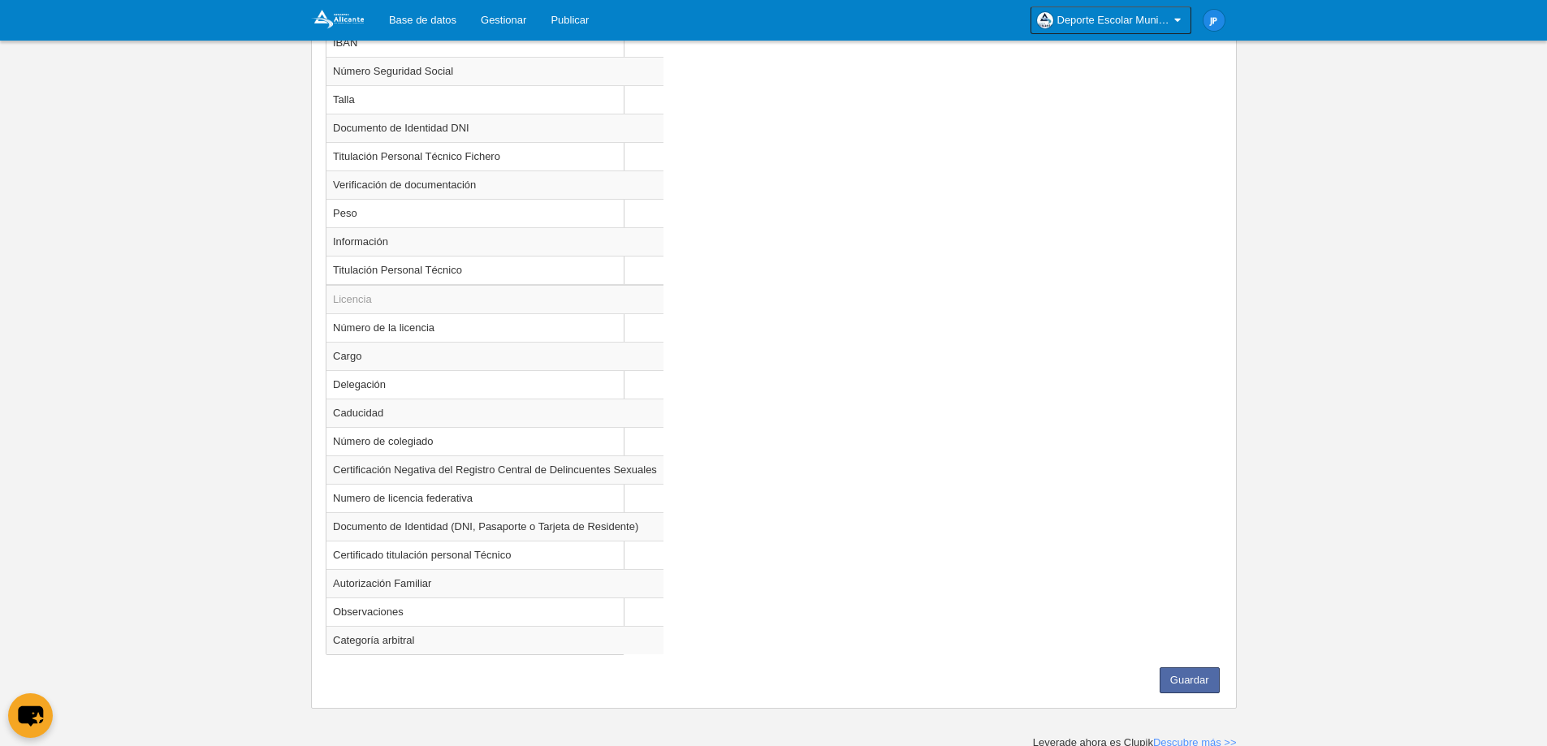
scroll to position [1277, 0]
click at [1182, 668] on button "Guardar" at bounding box center [1190, 677] width 60 height 26
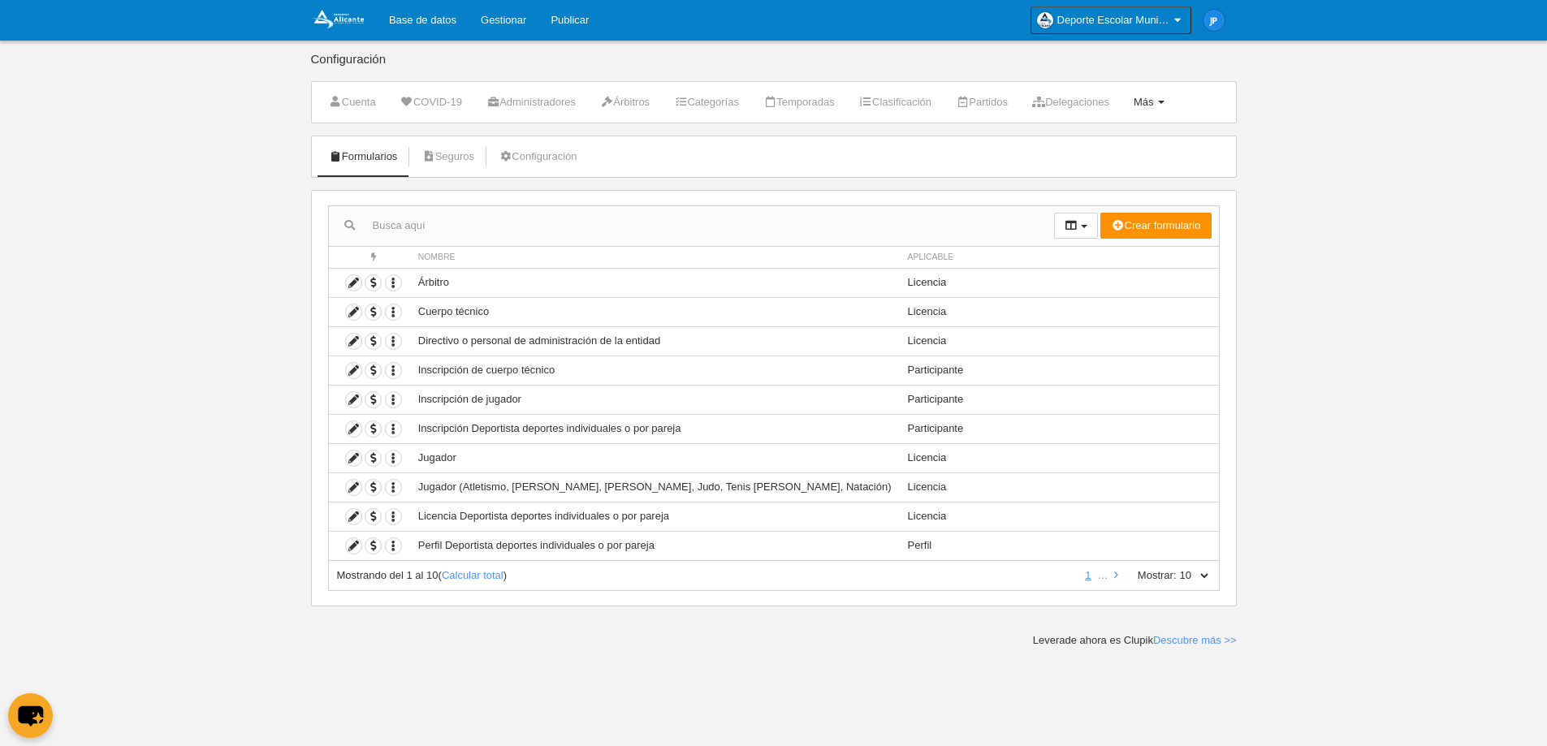
click at [1154, 96] on span "Más" at bounding box center [1144, 102] width 20 height 12
click at [735, 110] on link "Categorías" at bounding box center [706, 102] width 83 height 24
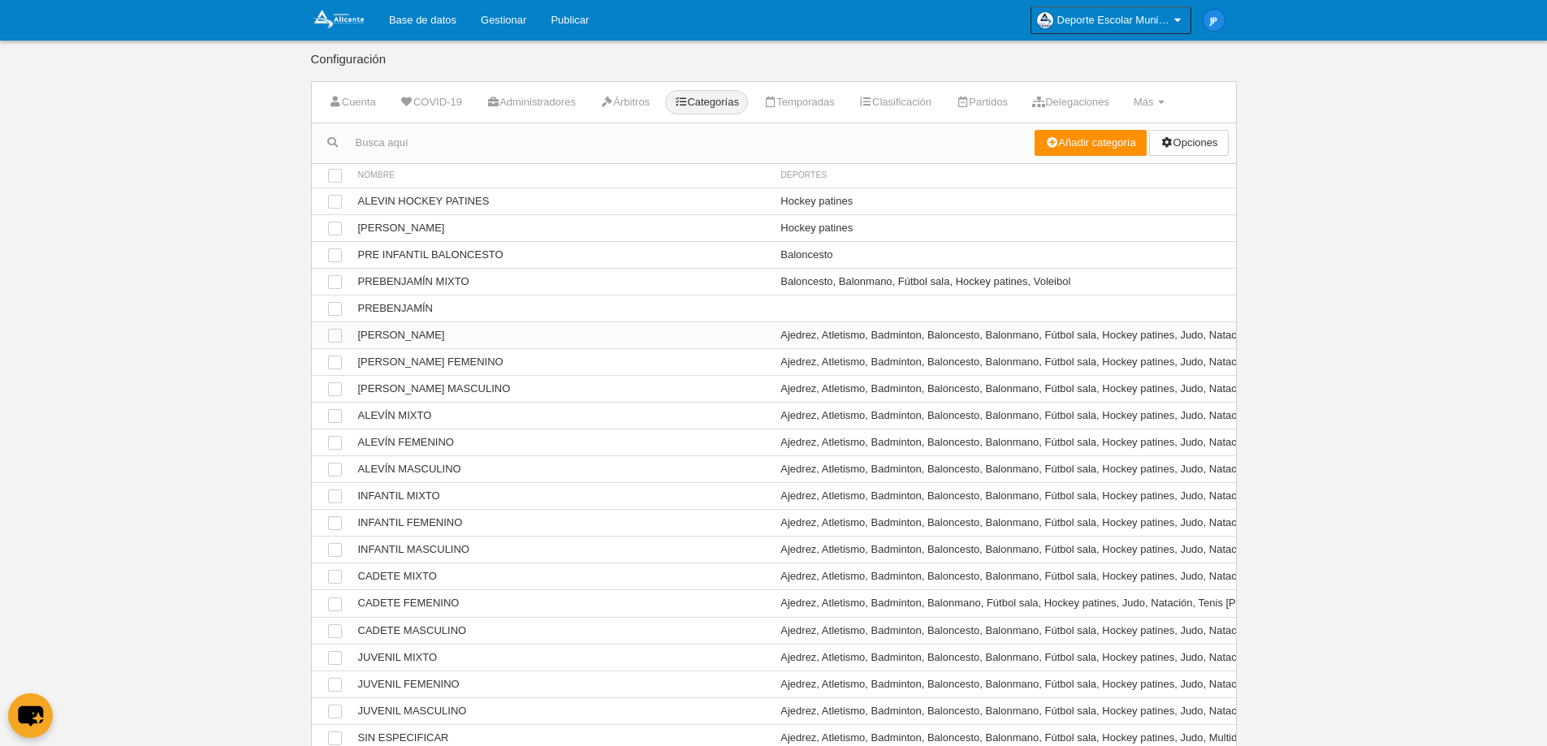
click at [601, 339] on td "Ver [PERSON_NAME]" at bounding box center [561, 335] width 423 height 27
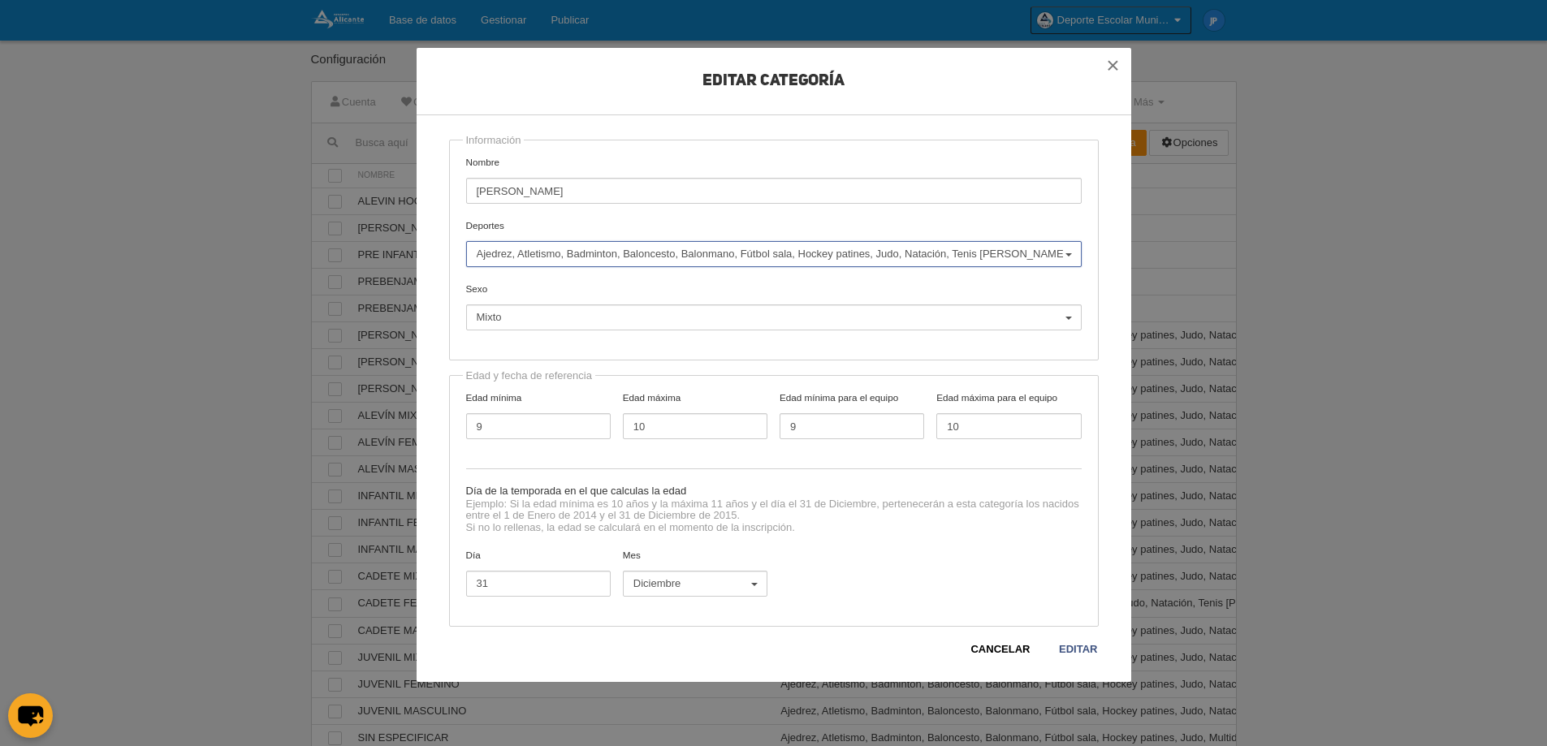
click at [962, 261] on span "Ajedrez, Atletismo, Badminton, Baloncesto, Balonmano, Fútbol sala, Hockey patin…" at bounding box center [770, 254] width 586 height 15
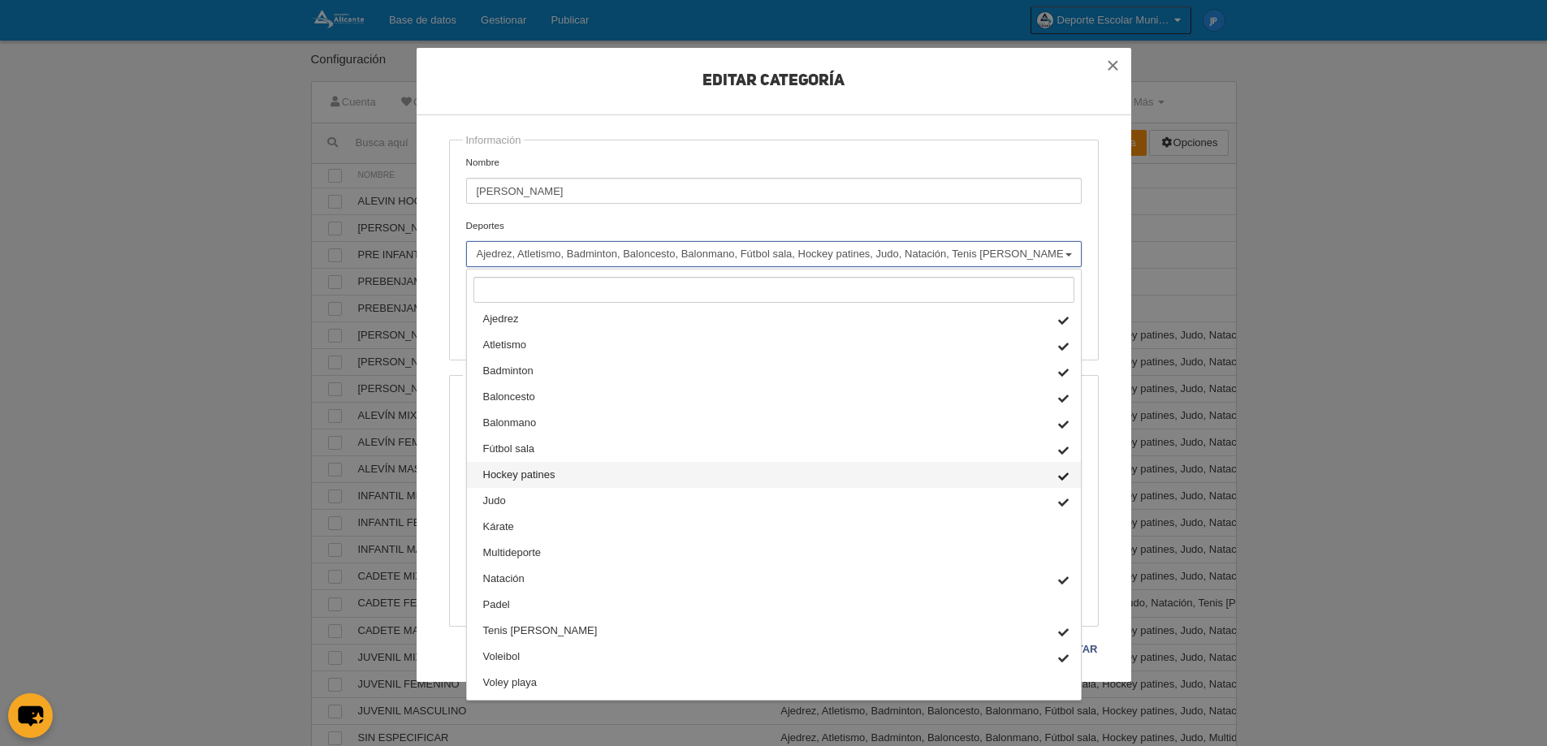
click at [832, 472] on link "Hockey patines" at bounding box center [774, 475] width 614 height 26
click at [919, 499] on link "Judo" at bounding box center [774, 501] width 614 height 26
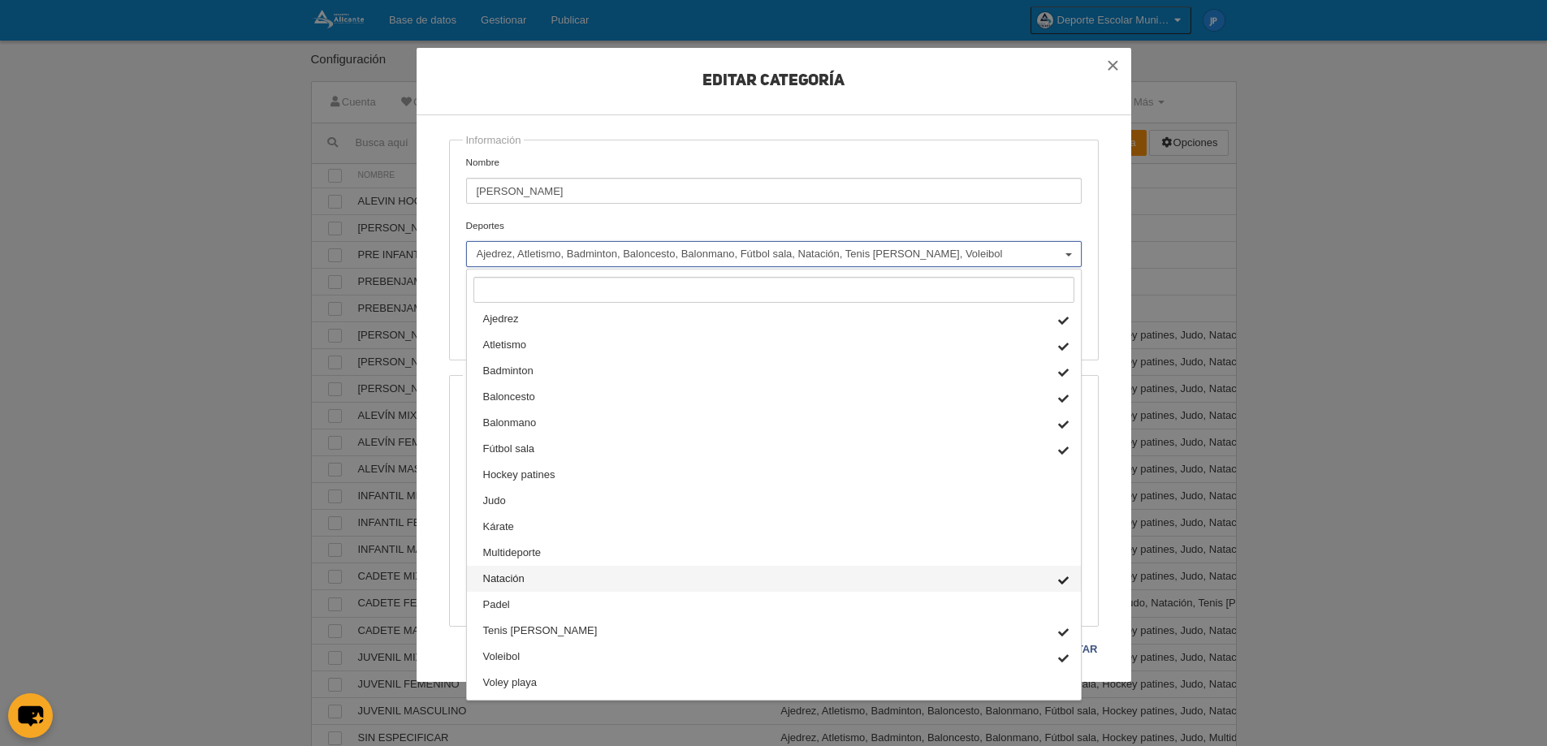
click at [933, 573] on link "Natación" at bounding box center [774, 579] width 614 height 26
click at [926, 633] on link "Tenis [PERSON_NAME]" at bounding box center [774, 631] width 614 height 26
click at [925, 638] on link "Tenis [PERSON_NAME]" at bounding box center [774, 631] width 614 height 26
click at [1070, 146] on div "Información Nombre [PERSON_NAME] MIXTO Deportes Ajedrez Atletismo Badminton Bal…" at bounding box center [774, 250] width 650 height 221
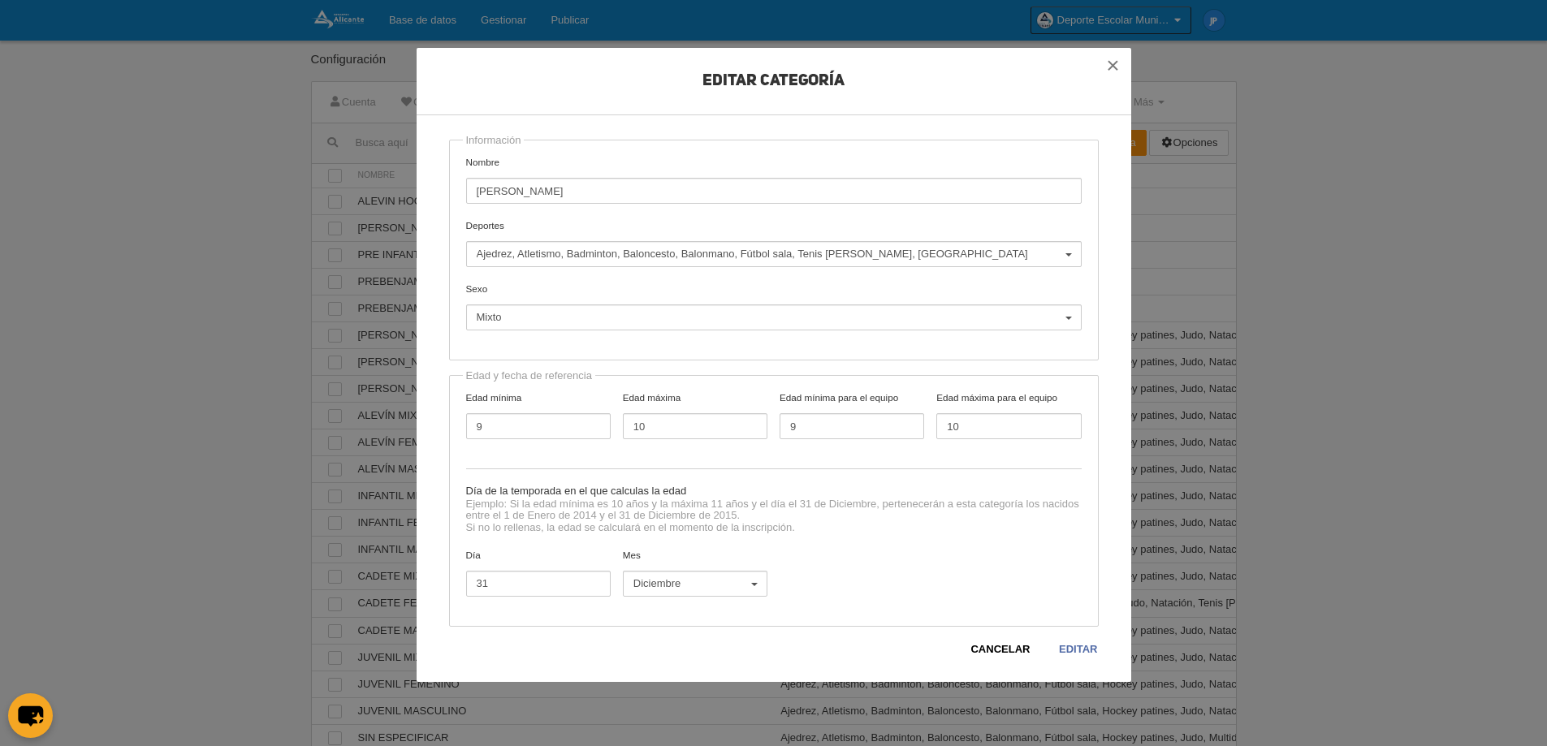
click at [1084, 647] on link "Editar" at bounding box center [1078, 650] width 40 height 16
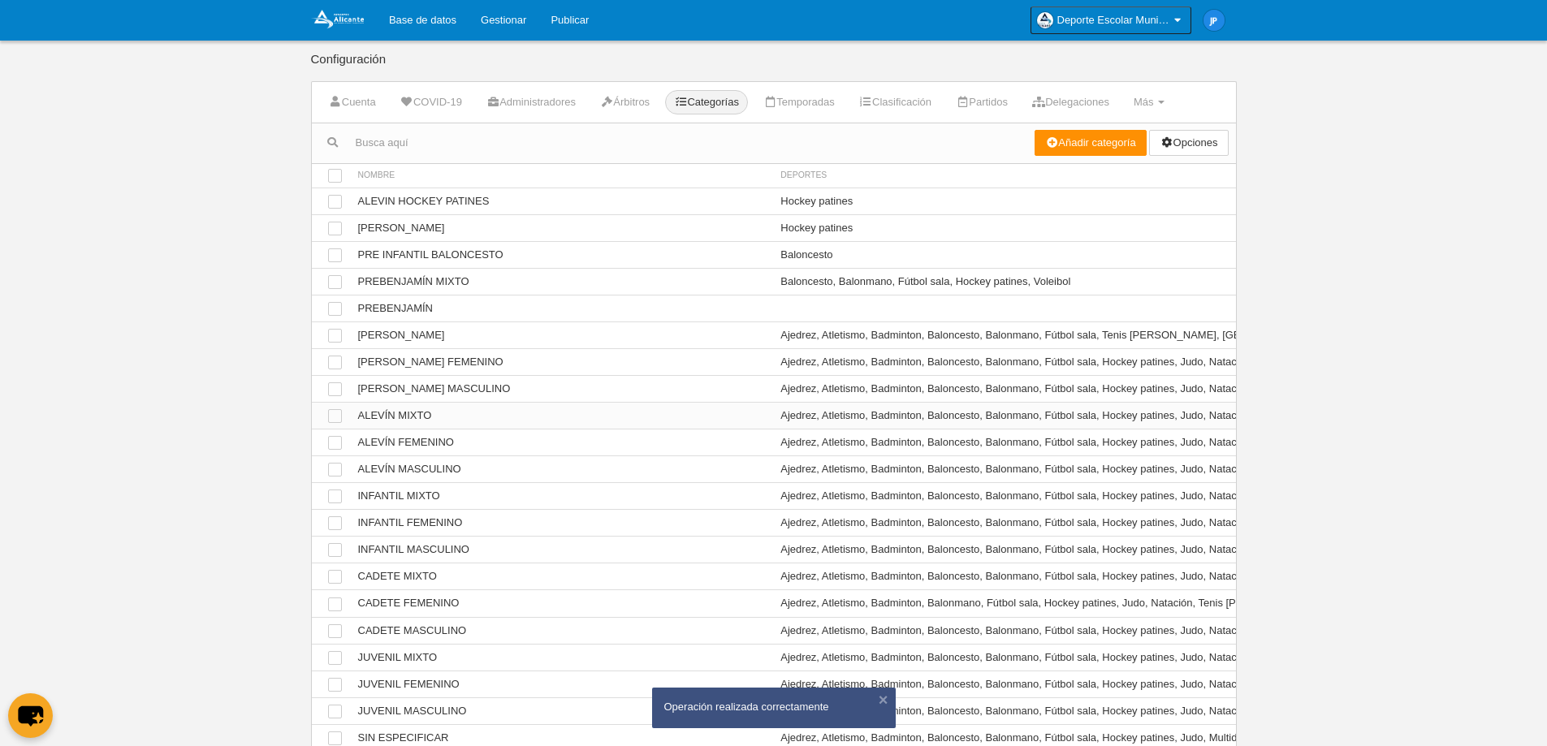
click at [582, 409] on td "Ver ALEVÍN MIXTO" at bounding box center [561, 416] width 423 height 27
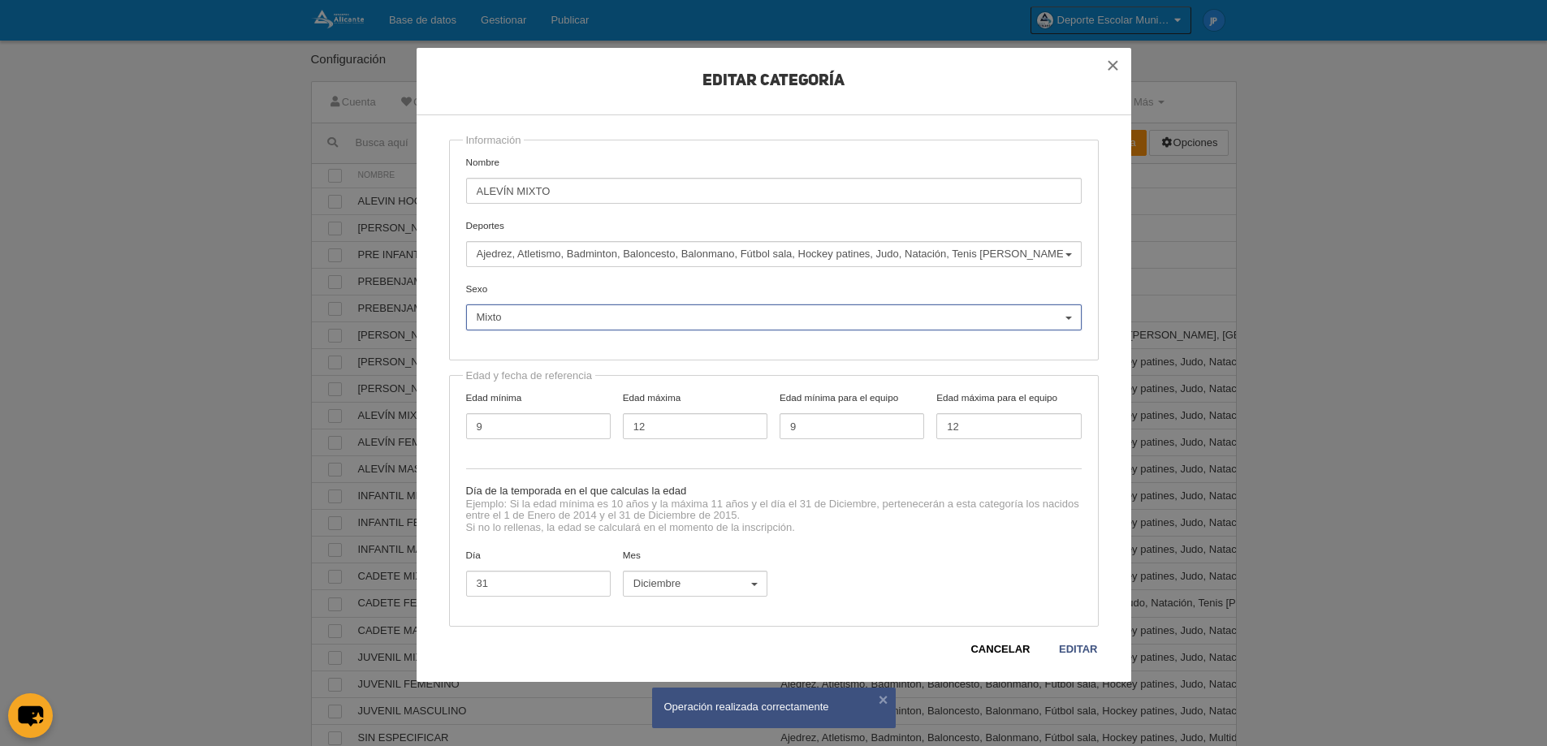
click at [958, 318] on span "Mixto" at bounding box center [770, 317] width 586 height 15
click at [958, 240] on label "Deportes Ajedrez Atletismo Badminton Baloncesto Balonmano Fútbol sala Hockey pa…" at bounding box center [774, 242] width 616 height 49
click at [0, 0] on select "Ajedrez Atletismo Badminton Baloncesto Balonmano Fútbol sala Hockey patines Jud…" at bounding box center [0, 0] width 0 height 0
click at [957, 256] on span "Ajedrez, Atletismo, Badminton, Baloncesto, Balonmano, Fútbol sala, Hockey patin…" at bounding box center [770, 254] width 586 height 15
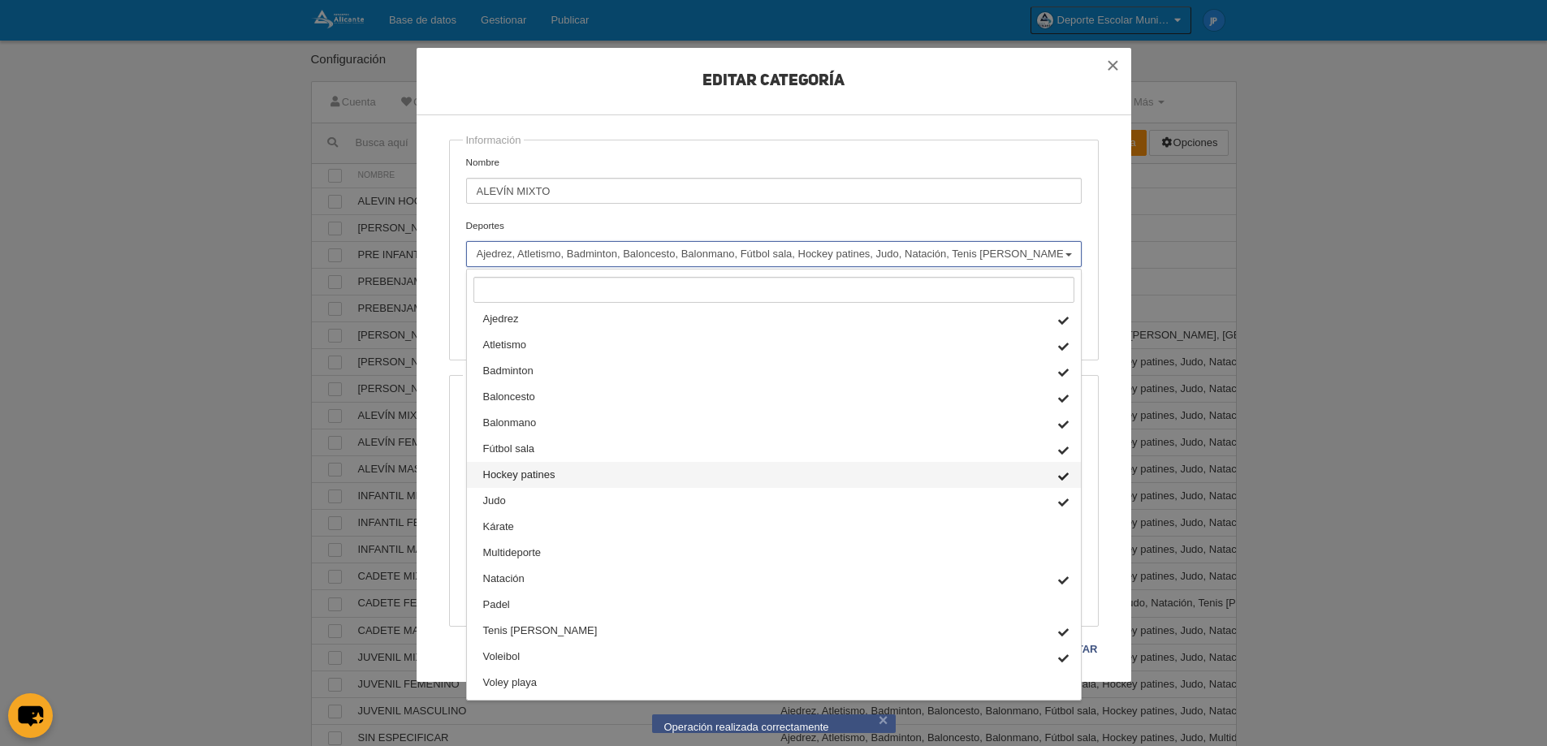
click at [880, 478] on link "Hockey patines" at bounding box center [774, 475] width 614 height 26
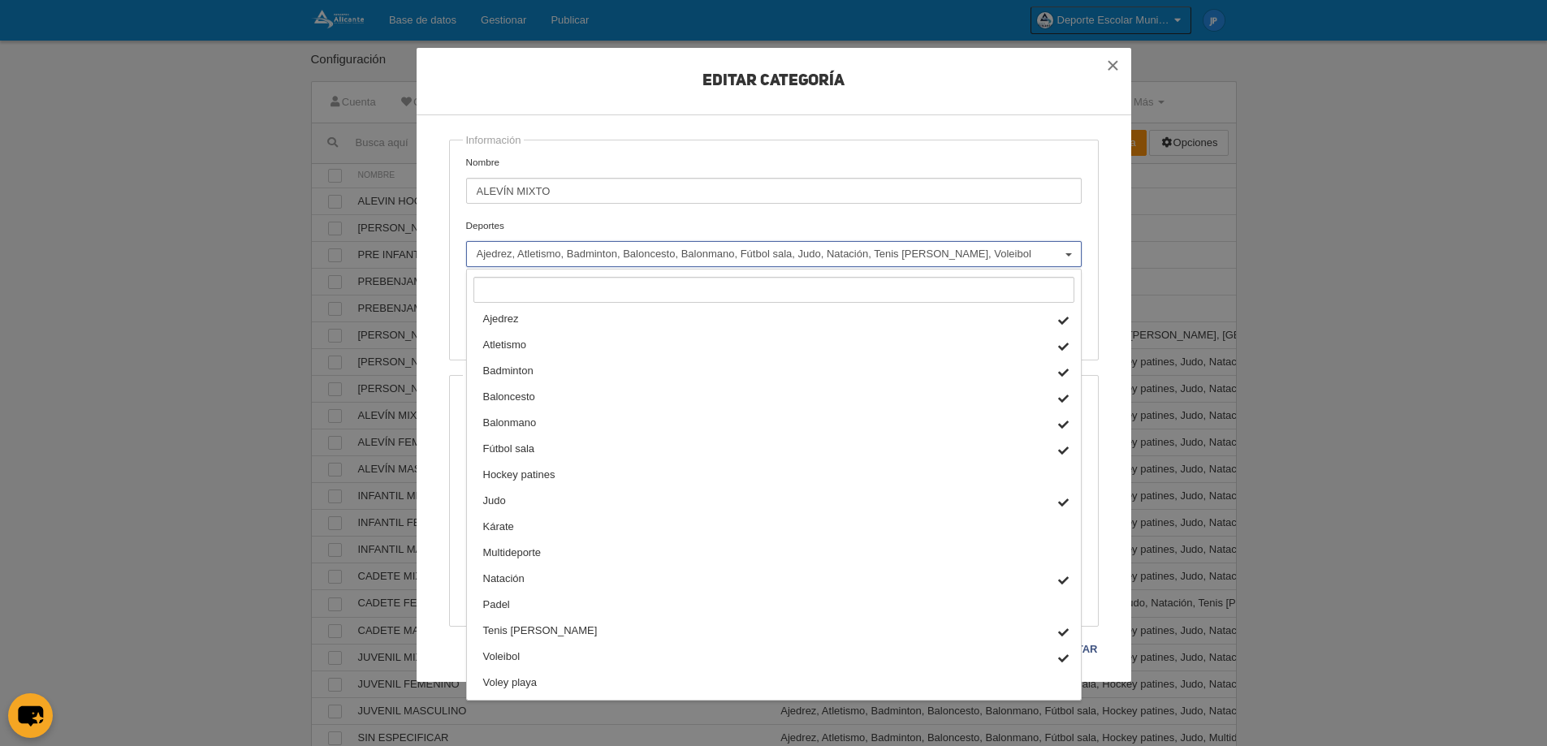
click at [1111, 580] on div "Editar Categoría Información Nombre ALEVÍN MIXTO Deportes Ajedrez Atletismo Bad…" at bounding box center [774, 365] width 715 height 634
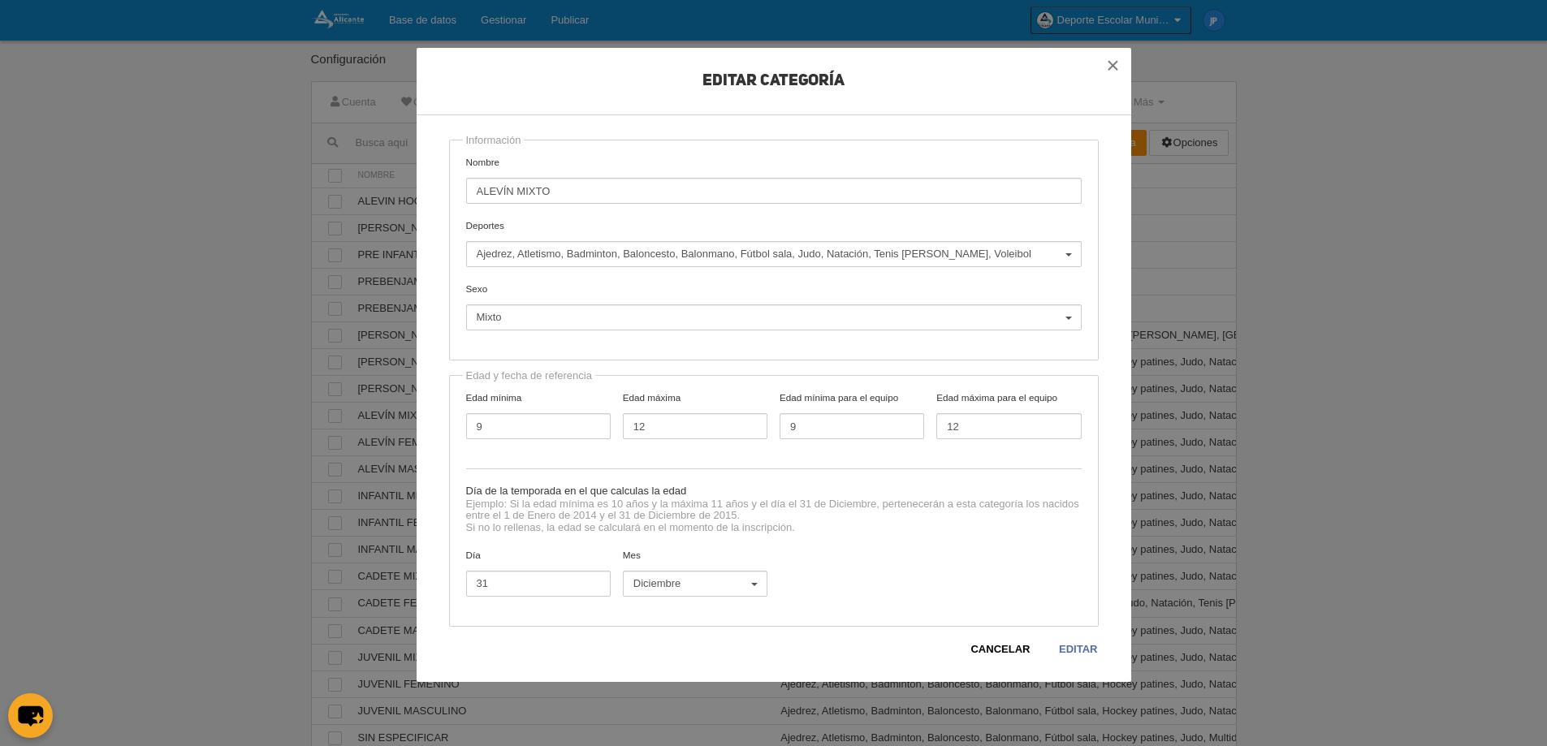
click at [1090, 643] on link "Editar" at bounding box center [1078, 650] width 40 height 16
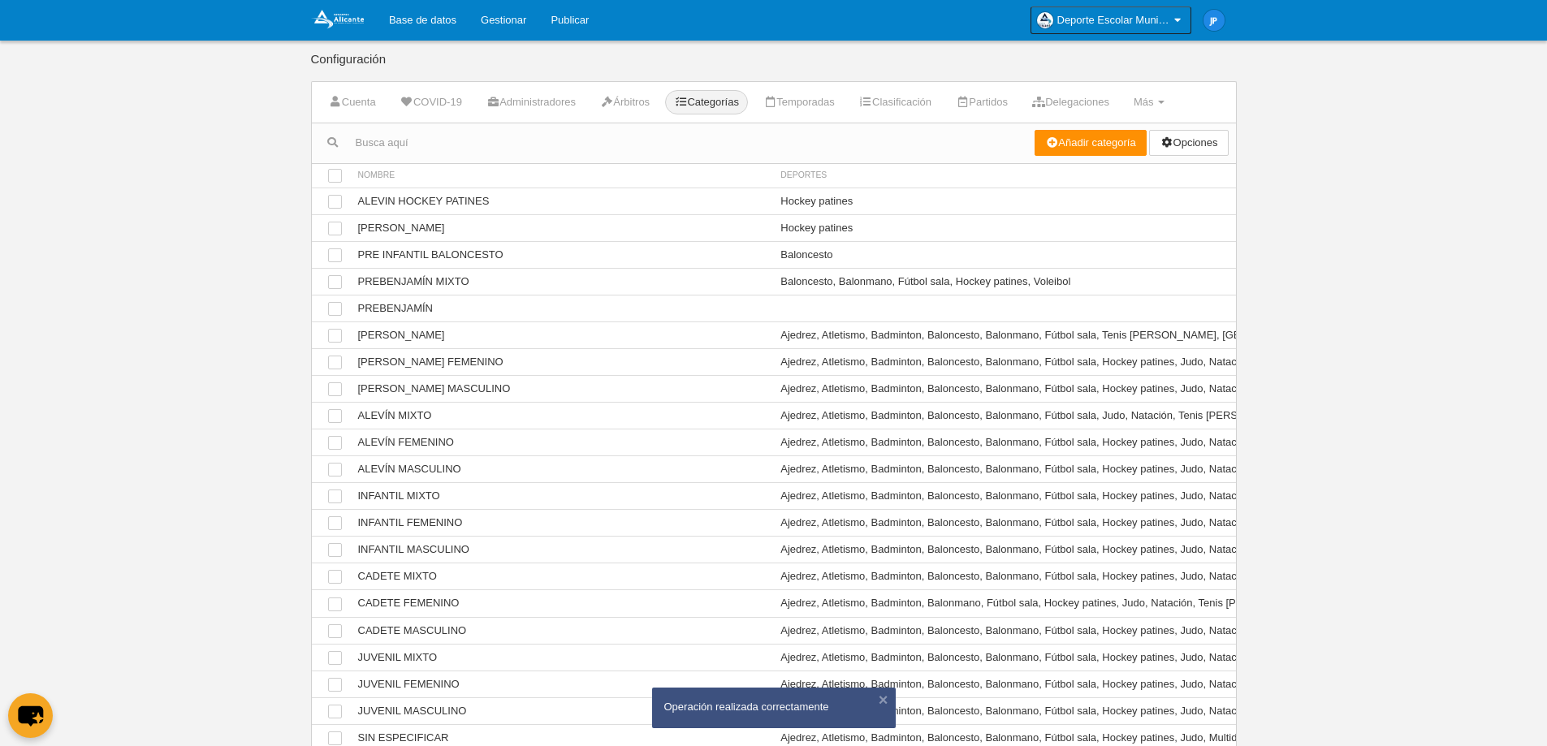
click at [1354, 481] on body "Base de datos Gestionar Publicar Deporte Escolar Municipal de [GEOGRAPHIC_DATA]…" at bounding box center [773, 373] width 1547 height 746
click at [1161, 269] on td "Baloncesto, Balonmano, Fútbol sala, Hockey patines, Voleibol" at bounding box center [1128, 281] width 713 height 27
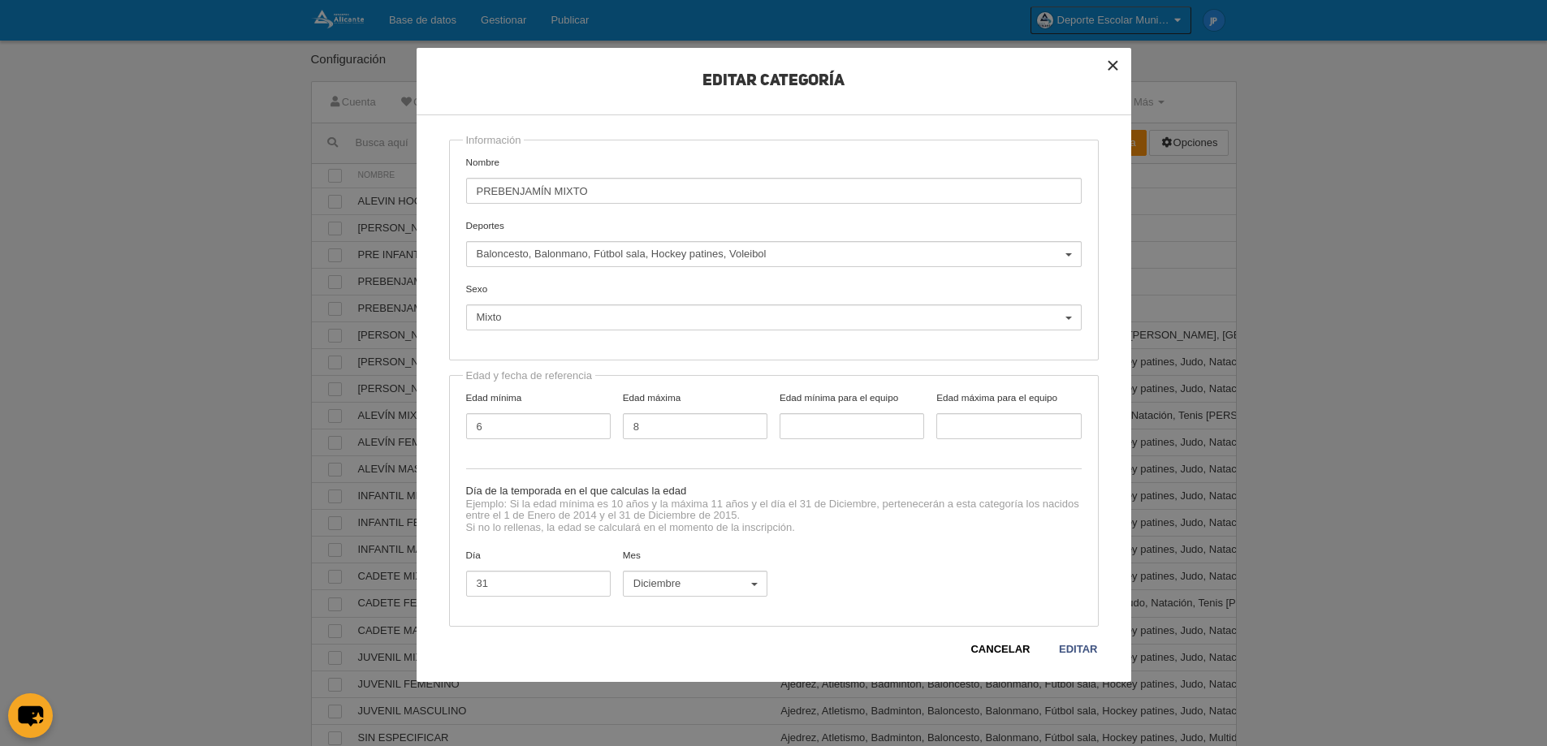
click at [1112, 65] on button "×" at bounding box center [1114, 66] width 36 height 36
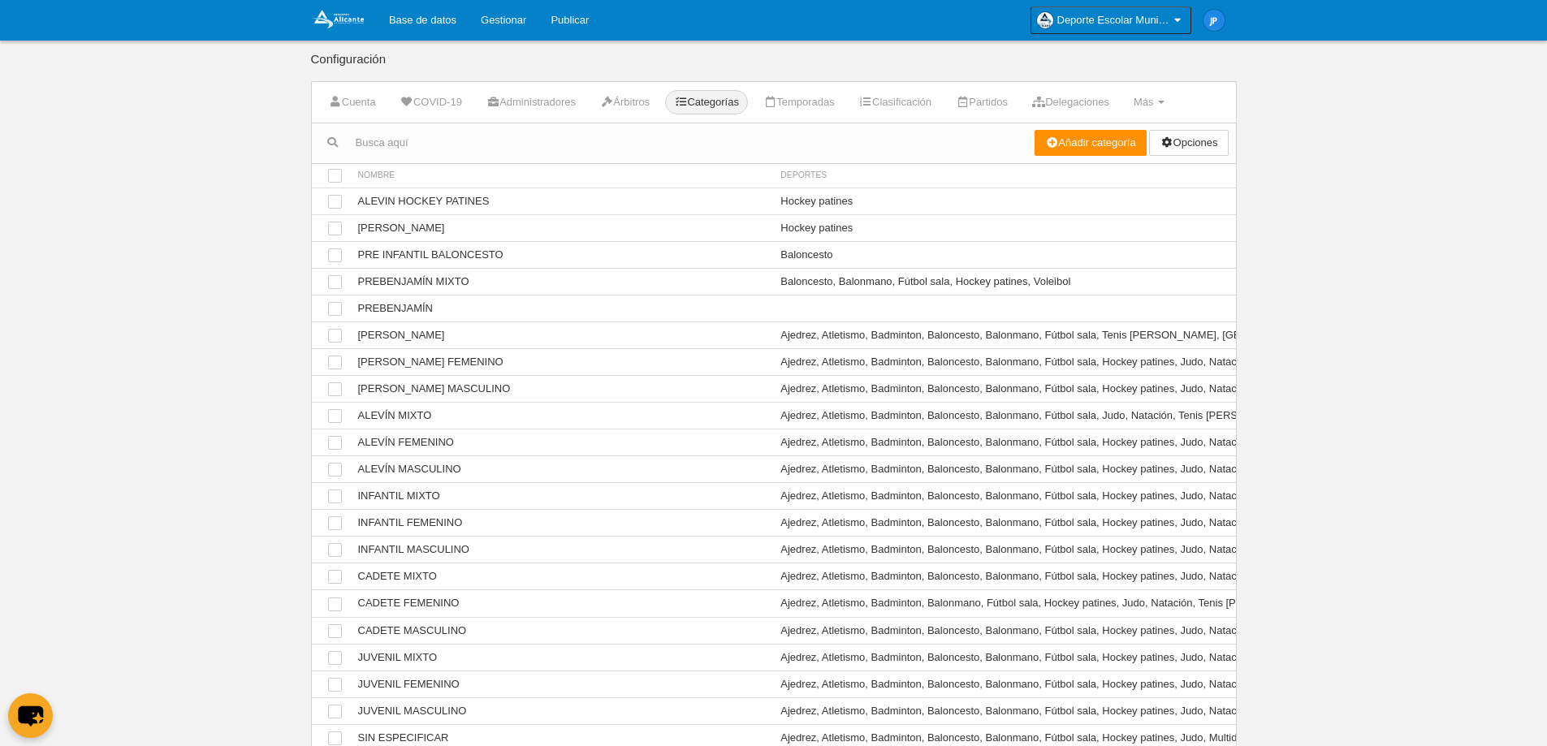
click at [1390, 357] on body "Base de datos Gestionar Publicar Deporte Escolar Municipal de [GEOGRAPHIC_DATA]…" at bounding box center [773, 373] width 1547 height 746
click at [501, 15] on link "Gestionar" at bounding box center [504, 20] width 70 height 41
